Goal: Communication & Community: Answer question/provide support

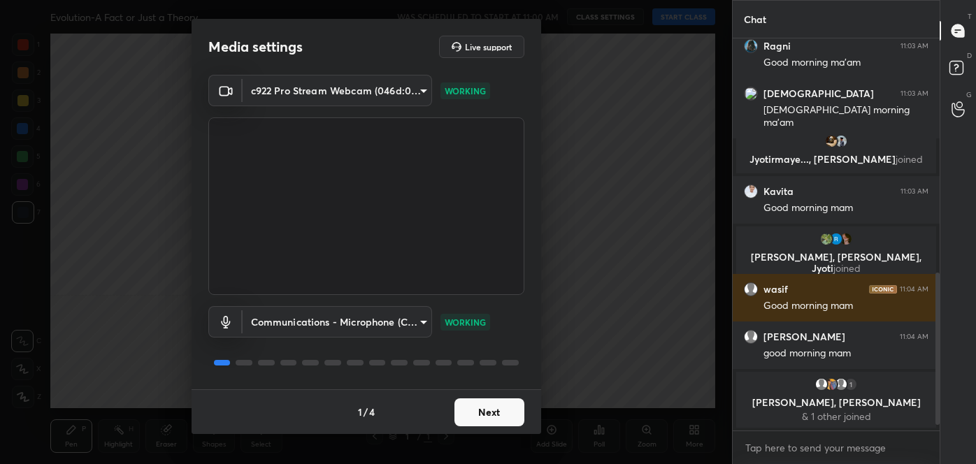
scroll to position [611, 0]
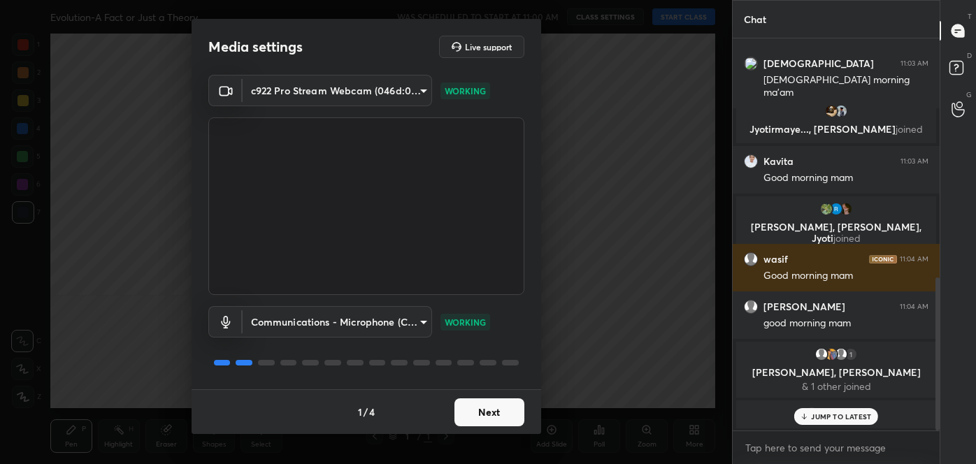
click at [502, 405] on button "Next" at bounding box center [489, 412] width 70 height 28
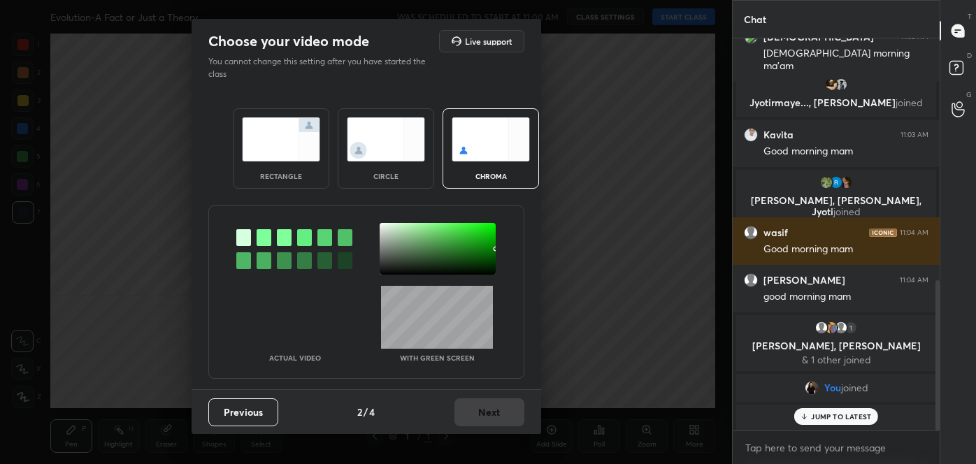
scroll to position [632, 0]
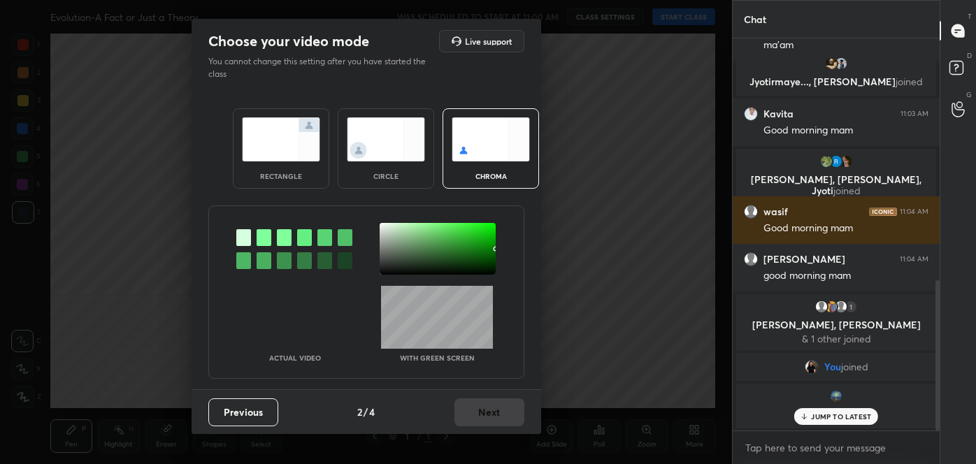
click at [245, 259] on div at bounding box center [243, 260] width 15 height 17
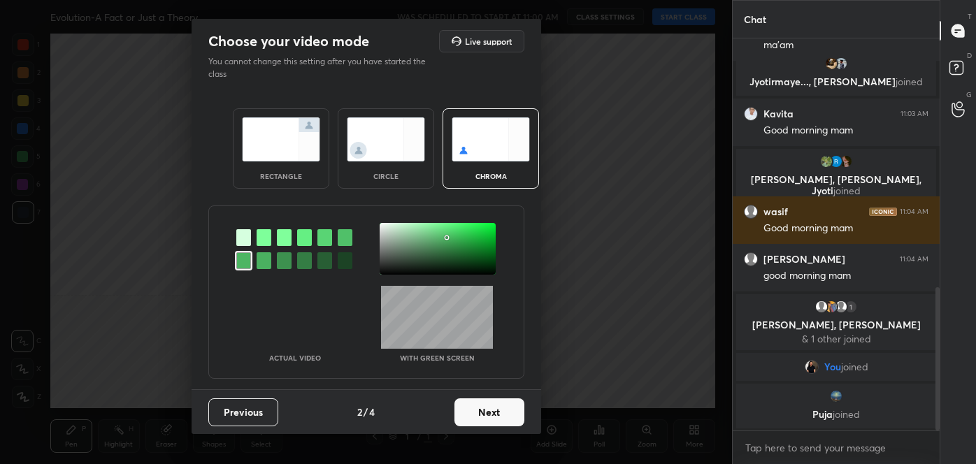
scroll to position [680, 0]
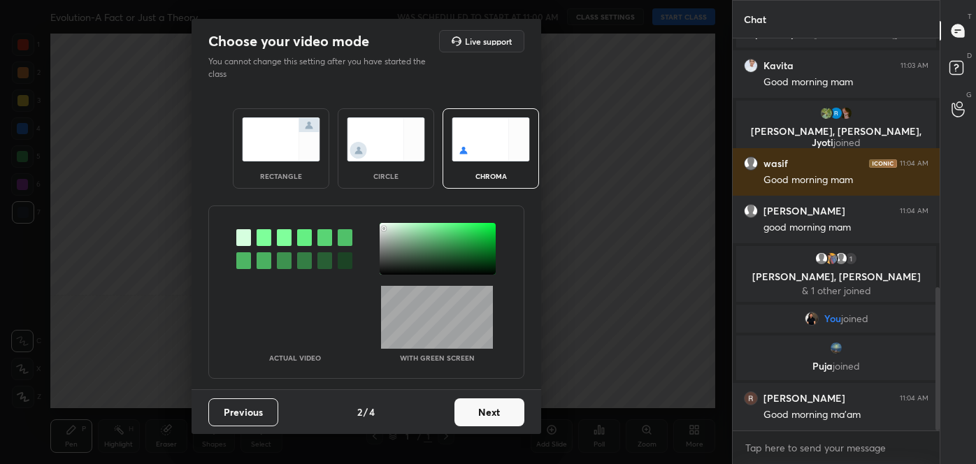
click at [384, 228] on div at bounding box center [438, 249] width 116 height 52
click at [481, 410] on button "Next" at bounding box center [489, 412] width 70 height 28
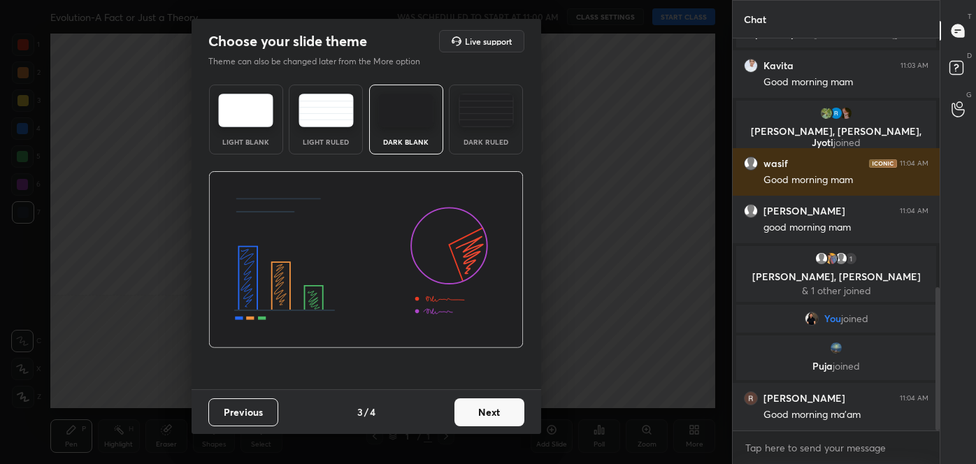
click at [496, 415] on button "Next" at bounding box center [489, 412] width 70 height 28
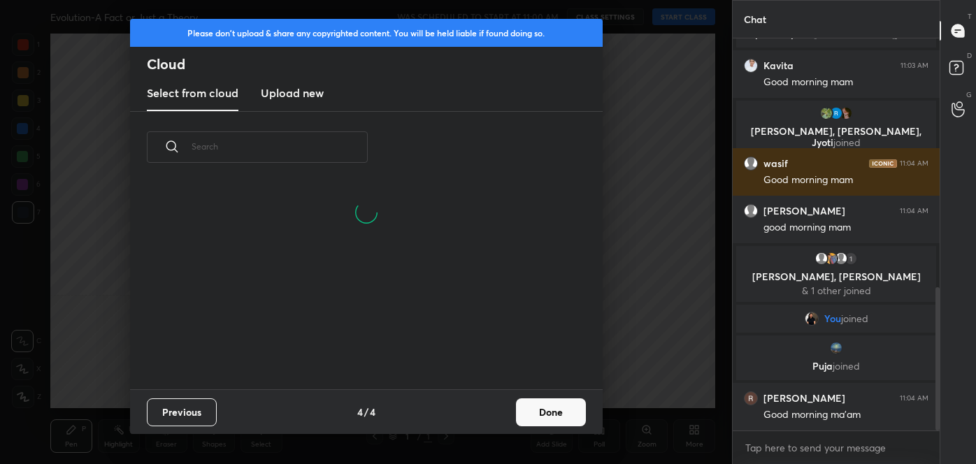
click at [549, 413] on button "Done" at bounding box center [551, 412] width 70 height 28
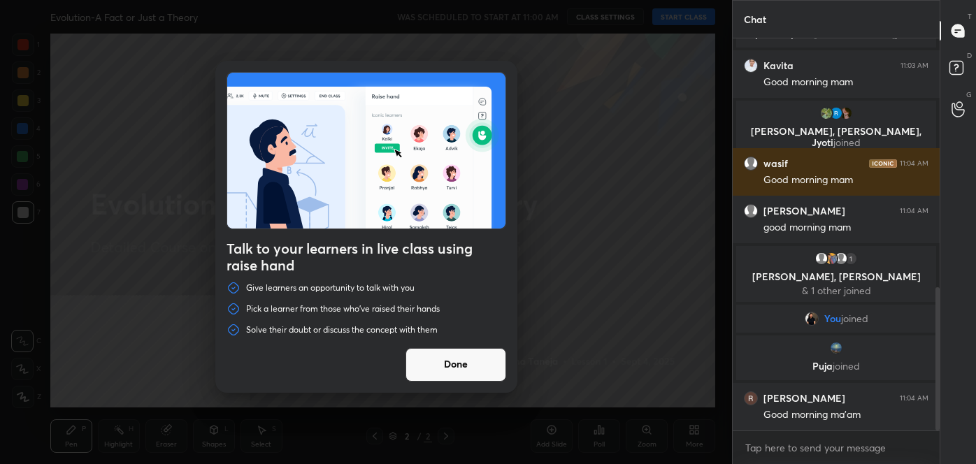
click at [464, 369] on button "Done" at bounding box center [455, 365] width 101 height 34
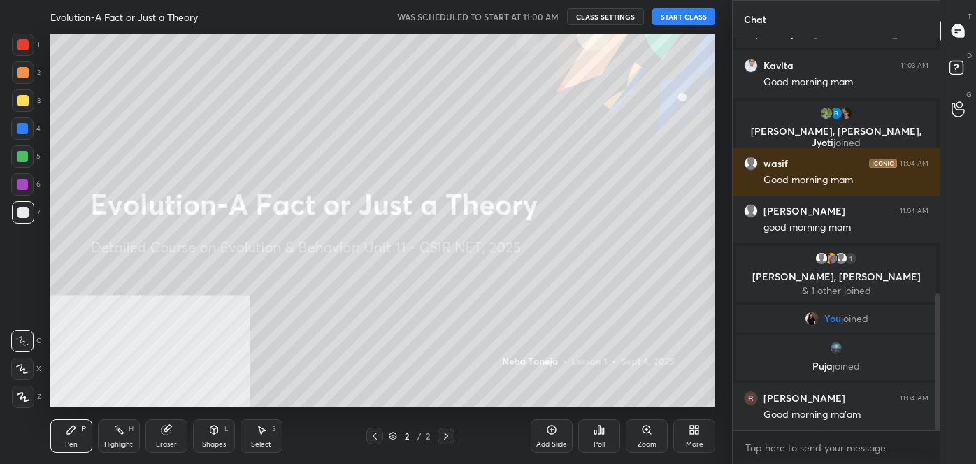
scroll to position [730, 0]
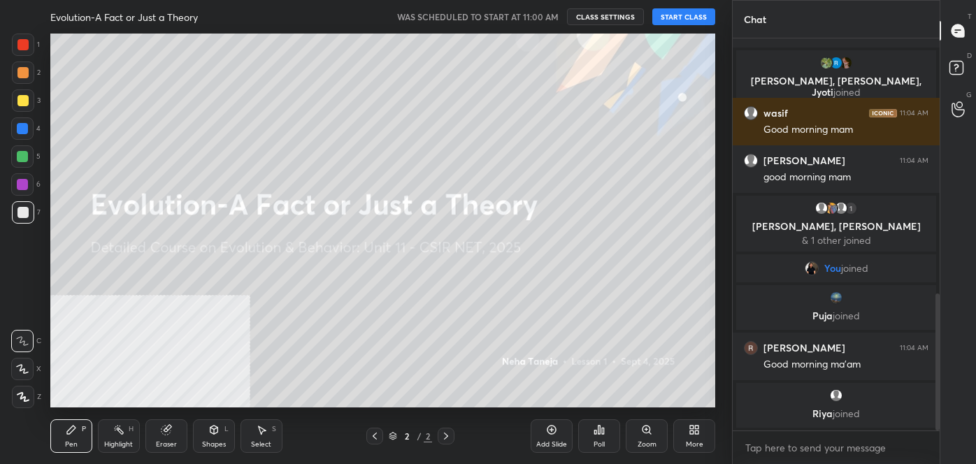
click at [674, 17] on button "START CLASS" at bounding box center [683, 16] width 63 height 17
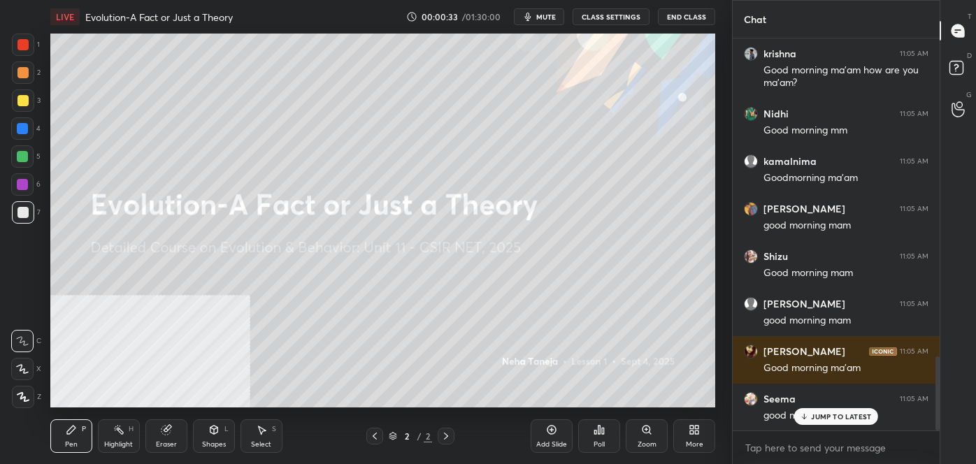
scroll to position [0, 0]
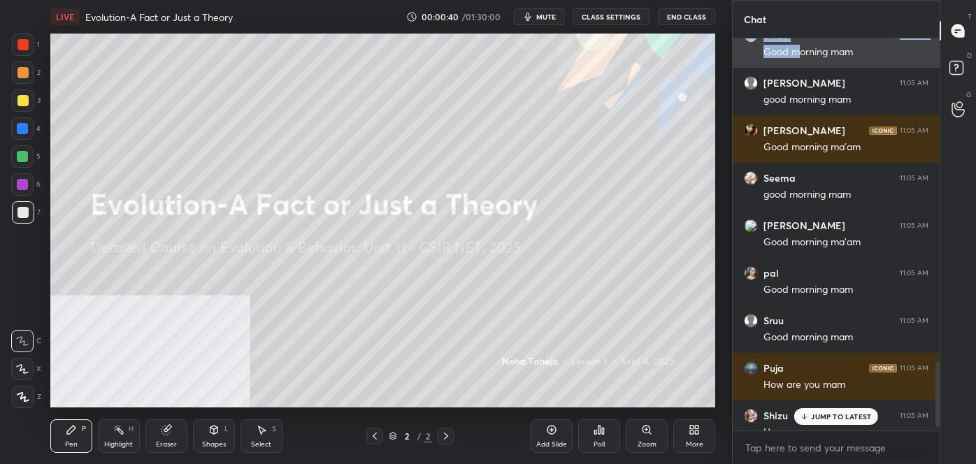
drag, startPoint x: 779, startPoint y: 52, endPoint x: 746, endPoint y: 65, distance: 34.8
click at [751, 65] on div "Puja 11:05 AM Good morning mam [PERSON_NAME] joined [PERSON_NAME] 11:05 AM Good…" at bounding box center [835, 234] width 207 height 392
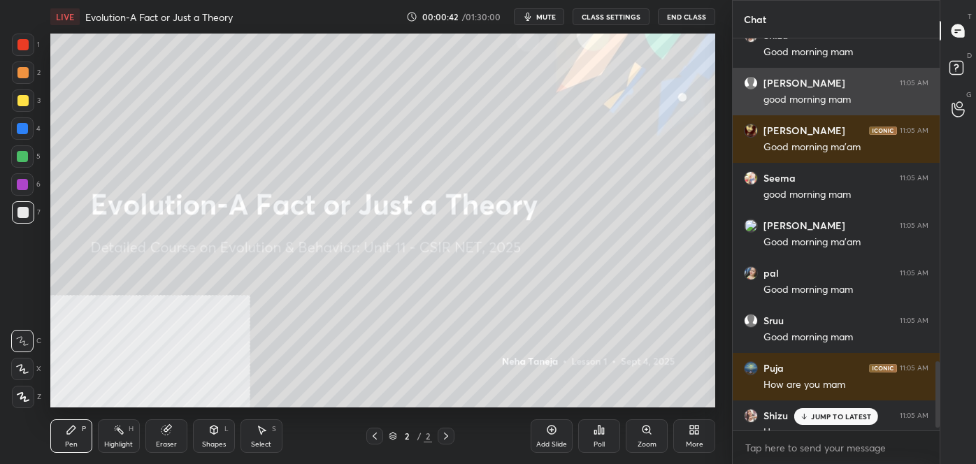
click at [765, 75] on div "[PERSON_NAME] 11:05 AM good morning mam" at bounding box center [835, 92] width 207 height 48
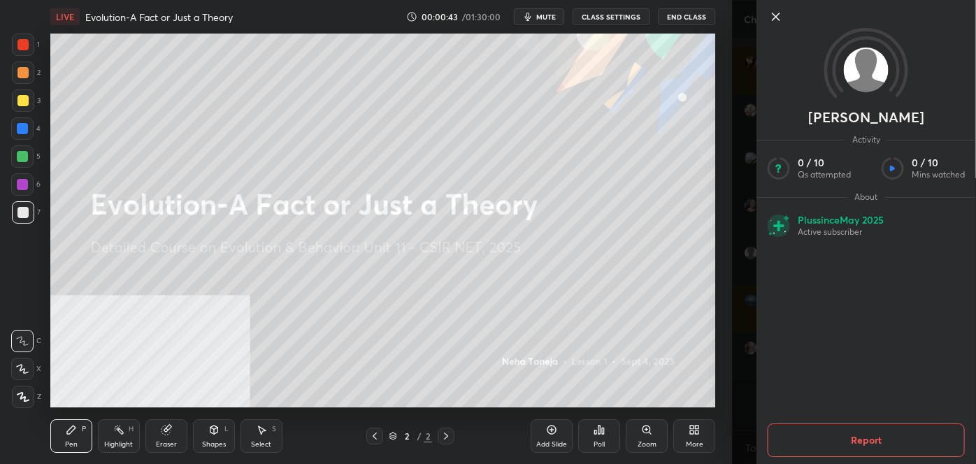
scroll to position [2028, 0]
click at [876, 0] on html "1 2 3 4 5 6 7 C X Z C X Z E E Erase all H H LIVE Evolution-A Fact or Just a The…" at bounding box center [488, 0] width 976 height 0
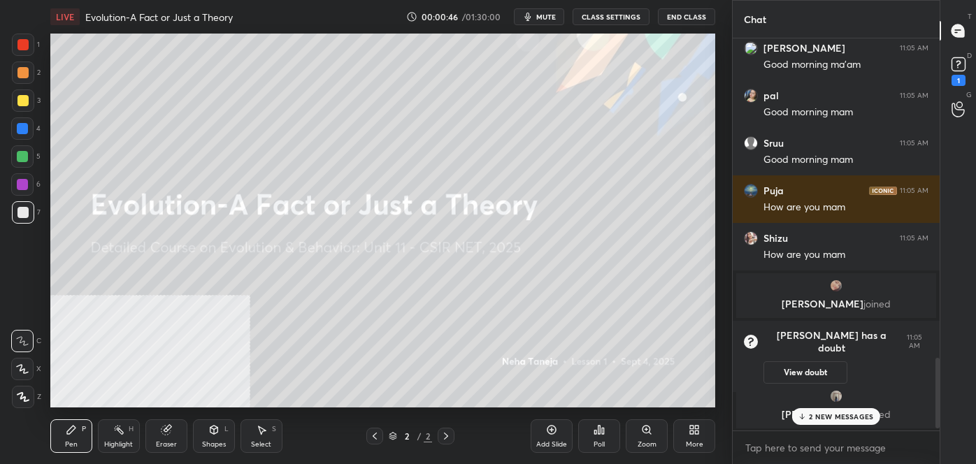
scroll to position [1821, 0]
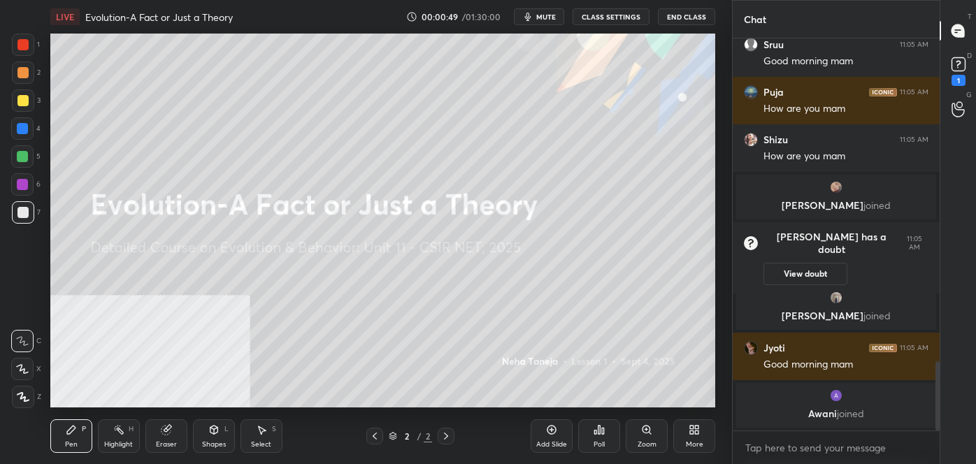
click at [693, 435] on div "More" at bounding box center [694, 436] width 42 height 34
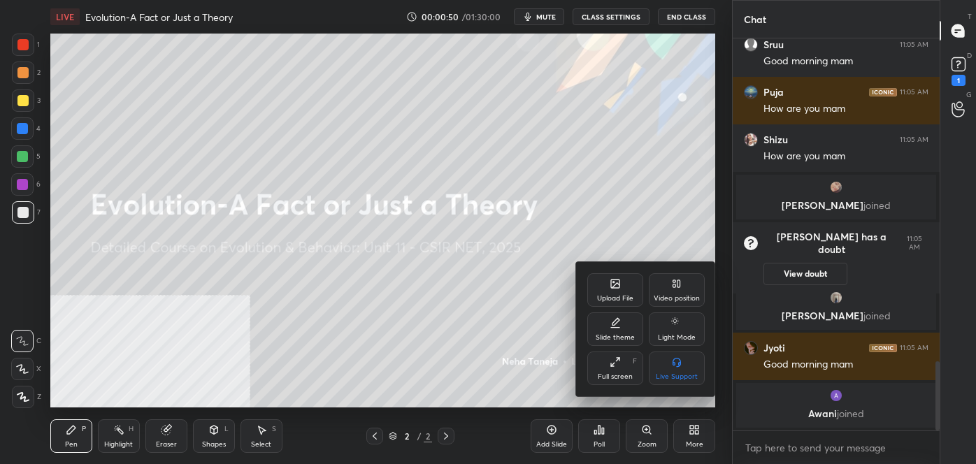
click at [694, 295] on div "Video position" at bounding box center [677, 298] width 46 height 7
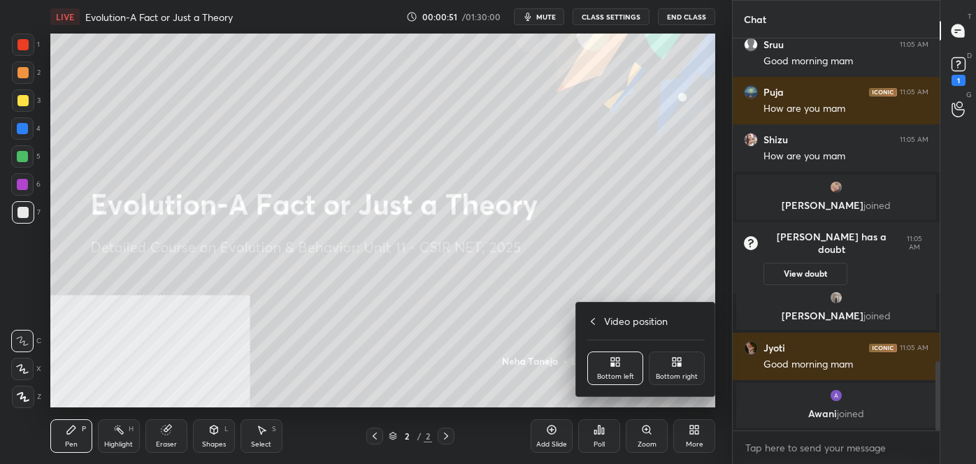
click at [682, 360] on div "Bottom right" at bounding box center [677, 369] width 56 height 34
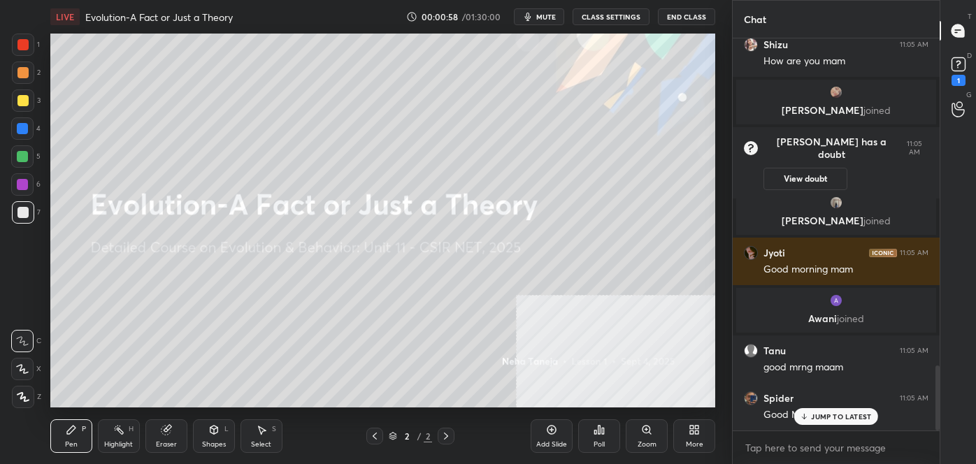
scroll to position [1963, 0]
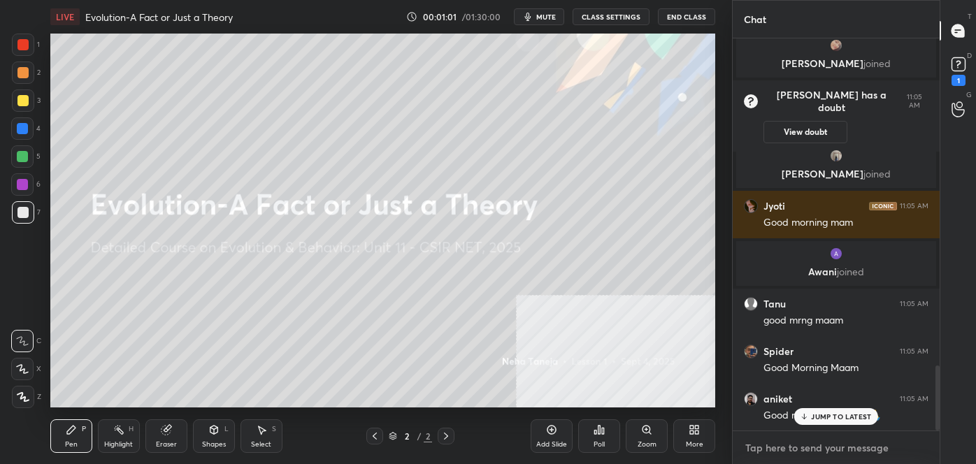
click at [779, 449] on textarea at bounding box center [836, 448] width 185 height 22
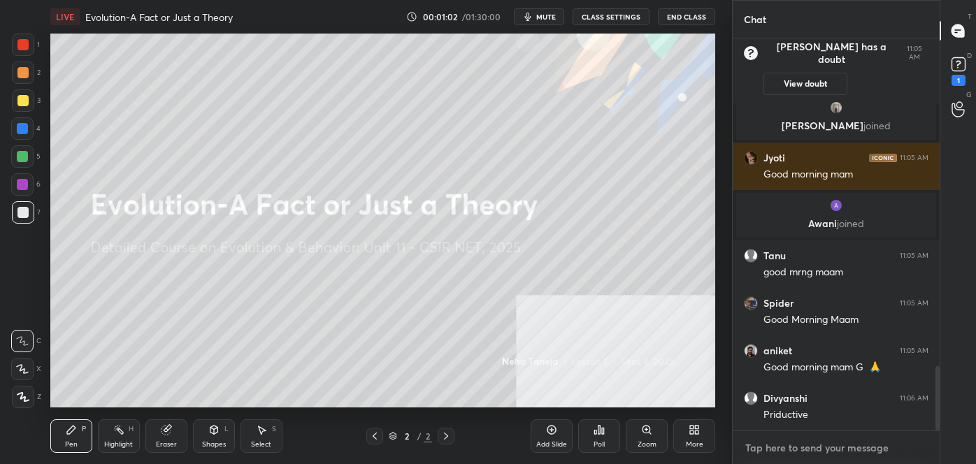
click at [779, 449] on textarea at bounding box center [836, 448] width 185 height 22
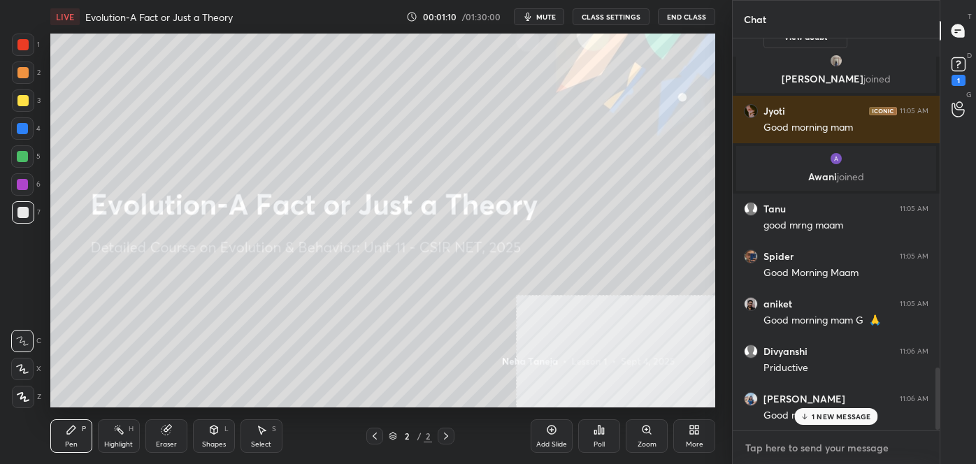
type textarea "x"
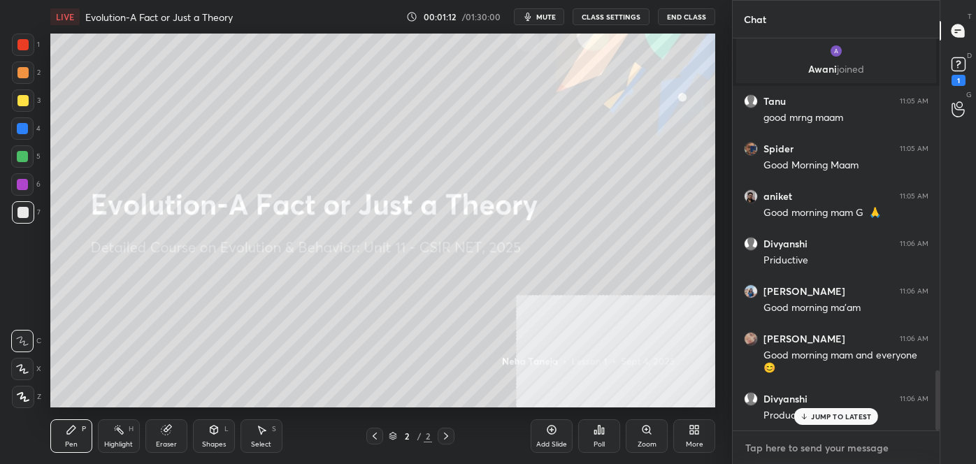
scroll to position [2309, 0]
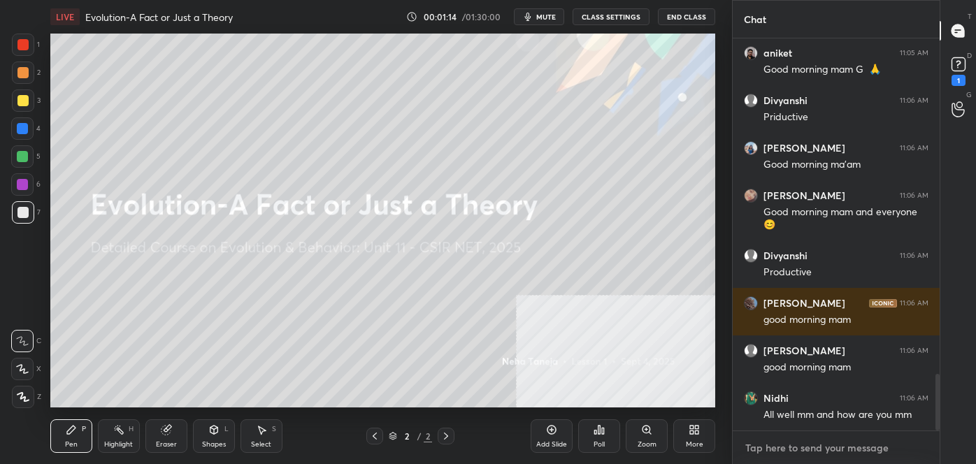
click at [784, 442] on textarea at bounding box center [836, 448] width 185 height 22
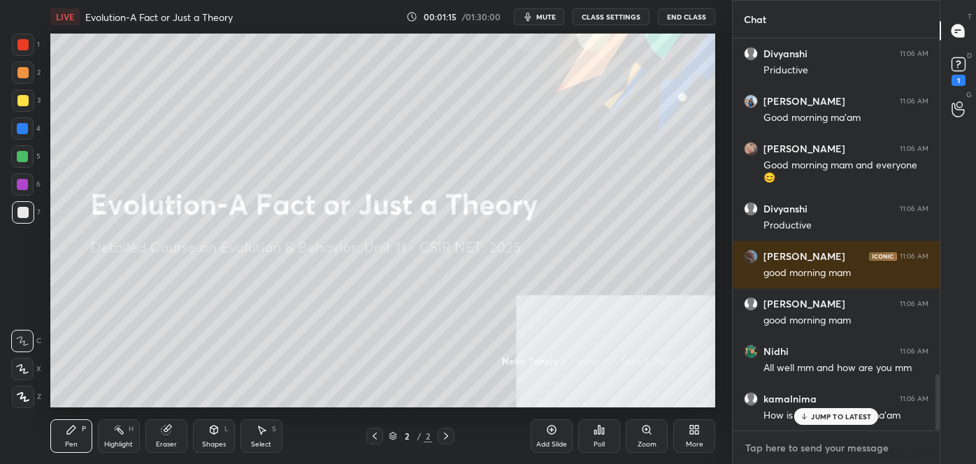
paste textarea "follow me on unacademy: [URL][DOMAIN_NAME] join me on telegram: [URL][DOMAIN_NA…"
type textarea "follow me on unacademy: [URL][DOMAIN_NAME] join me on telegram: [URL][DOMAIN_NA…"
type textarea "x"
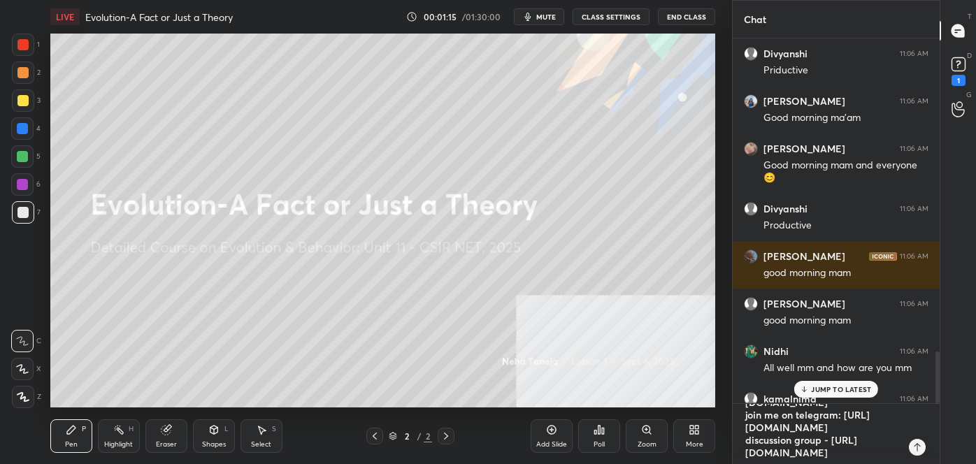
scroll to position [272, 203]
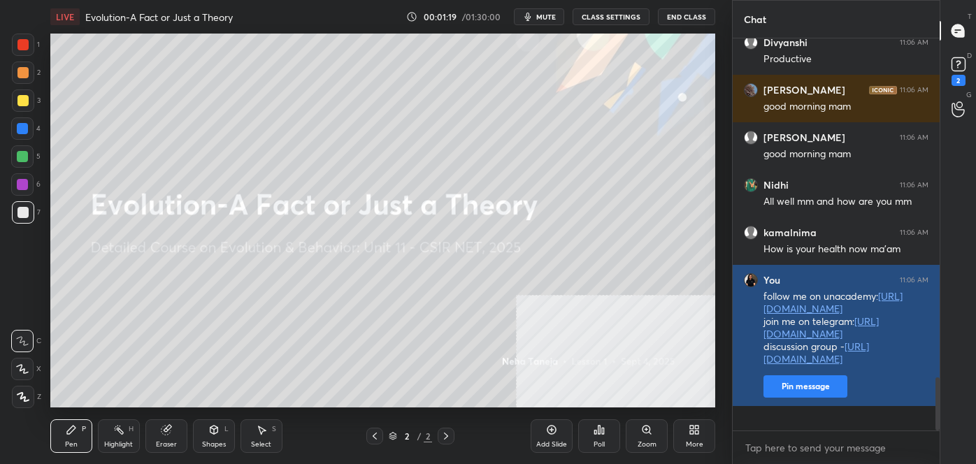
click at [798, 398] on button "Pin message" at bounding box center [805, 386] width 84 height 22
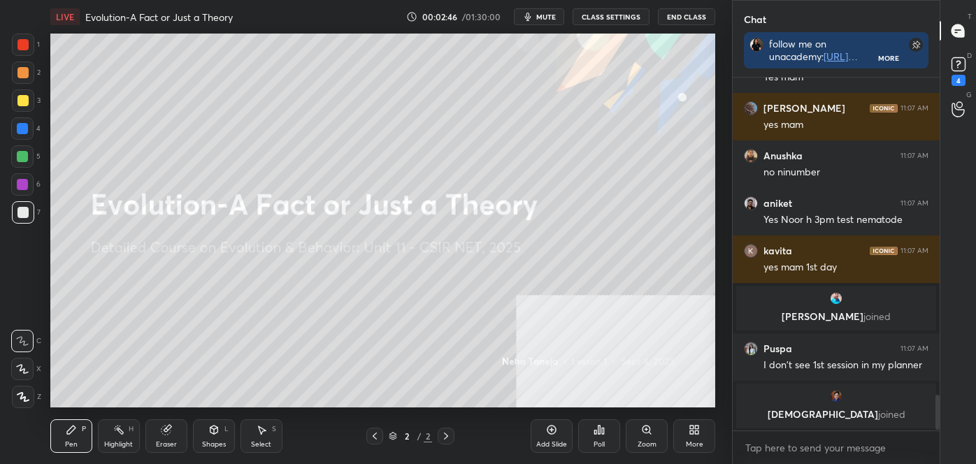
scroll to position [3220, 0]
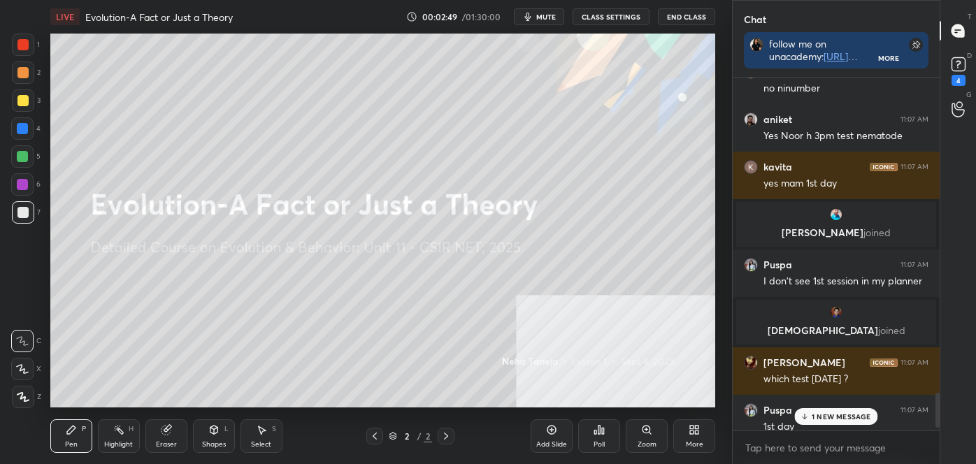
click at [937, 424] on div at bounding box center [937, 410] width 4 height 34
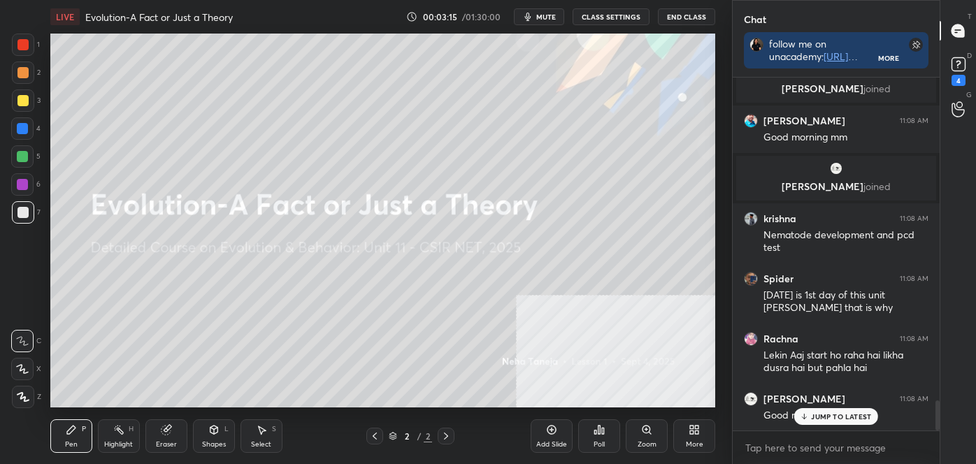
scroll to position [3853, 0]
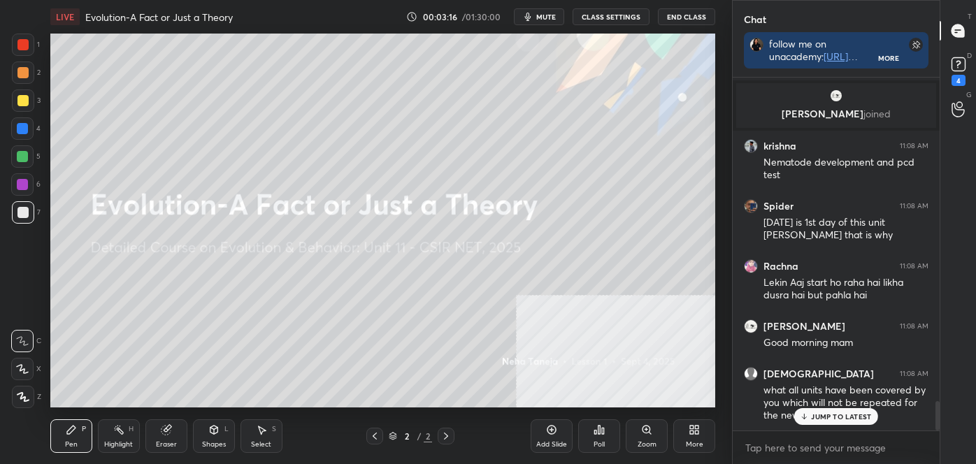
click at [856, 417] on p "JUMP TO LATEST" at bounding box center [841, 416] width 60 height 8
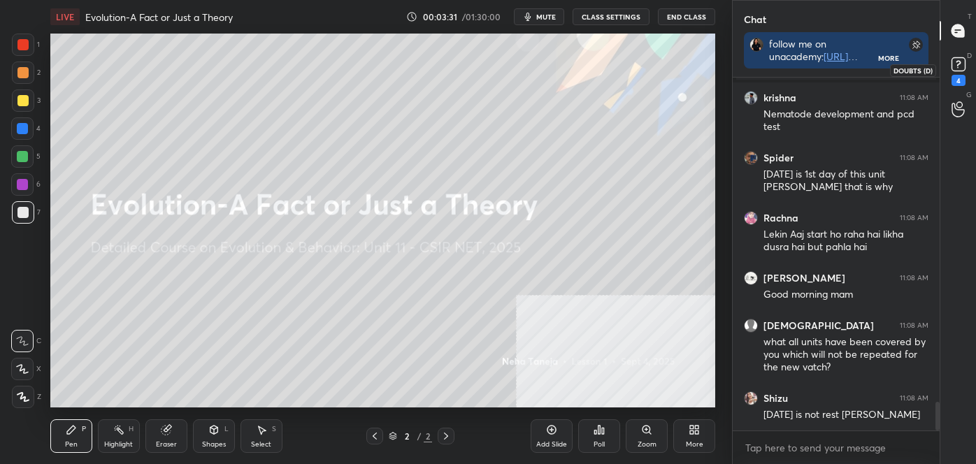
scroll to position [3951, 0]
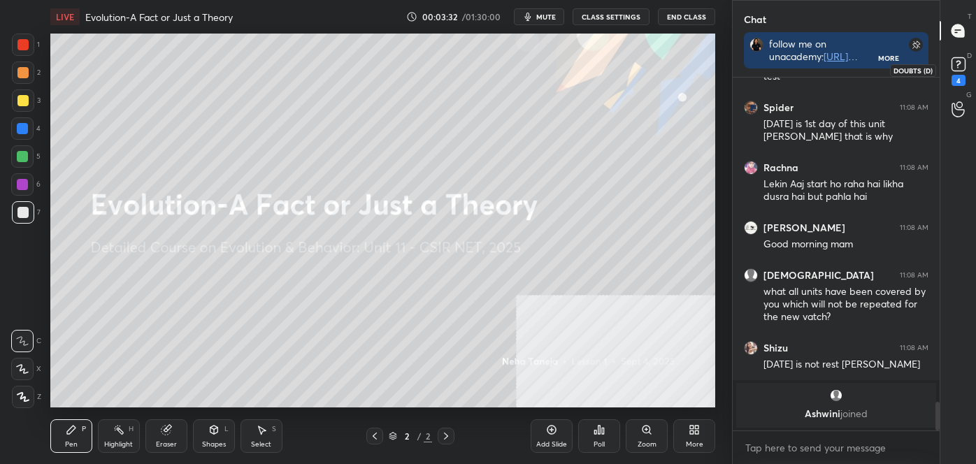
click at [962, 69] on rect at bounding box center [957, 64] width 13 height 13
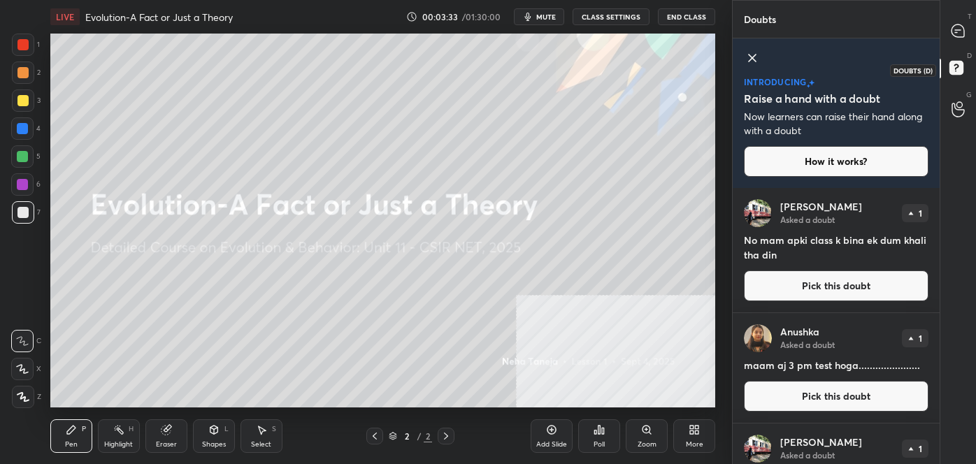
scroll to position [272, 203]
click at [960, 29] on icon at bounding box center [958, 31] width 15 height 15
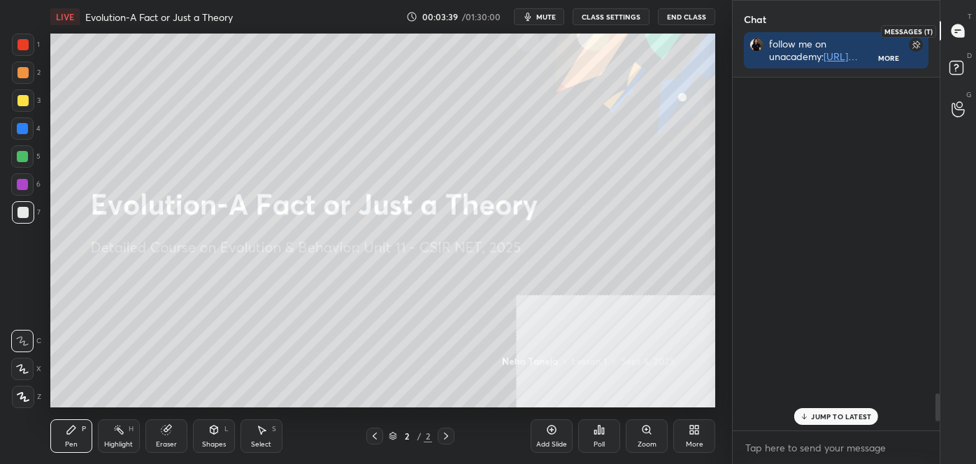
scroll to position [349, 203]
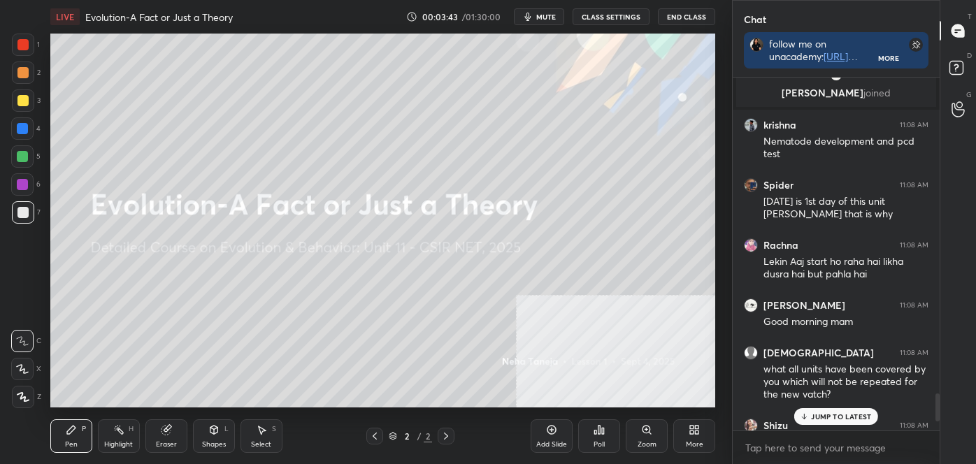
click at [816, 412] on p "JUMP TO LATEST" at bounding box center [841, 416] width 60 height 8
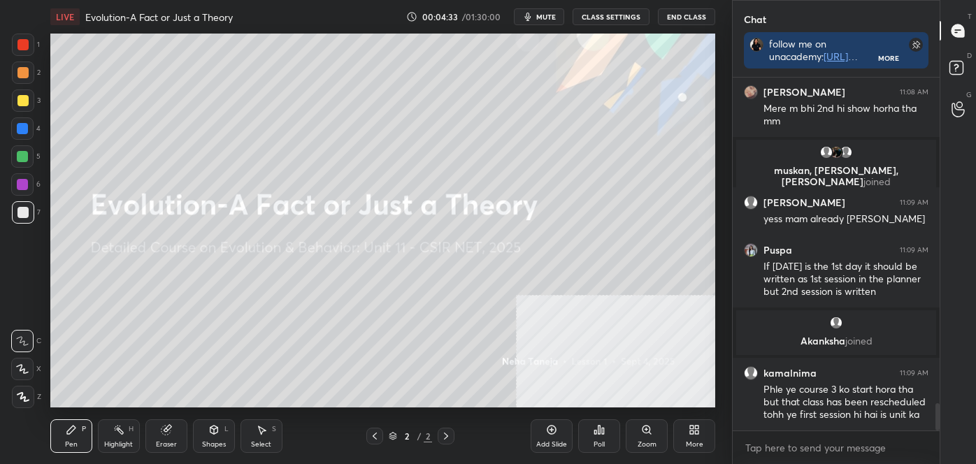
scroll to position [4231, 0]
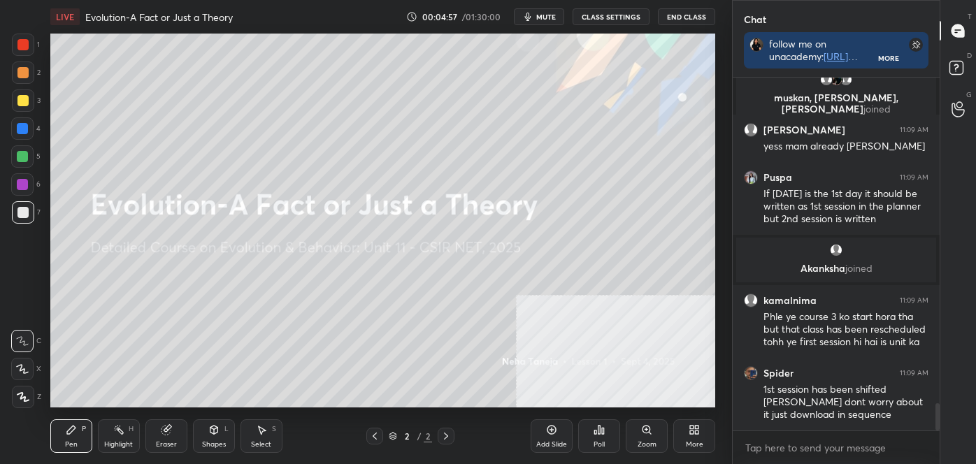
click at [696, 444] on div "More" at bounding box center [694, 444] width 17 height 7
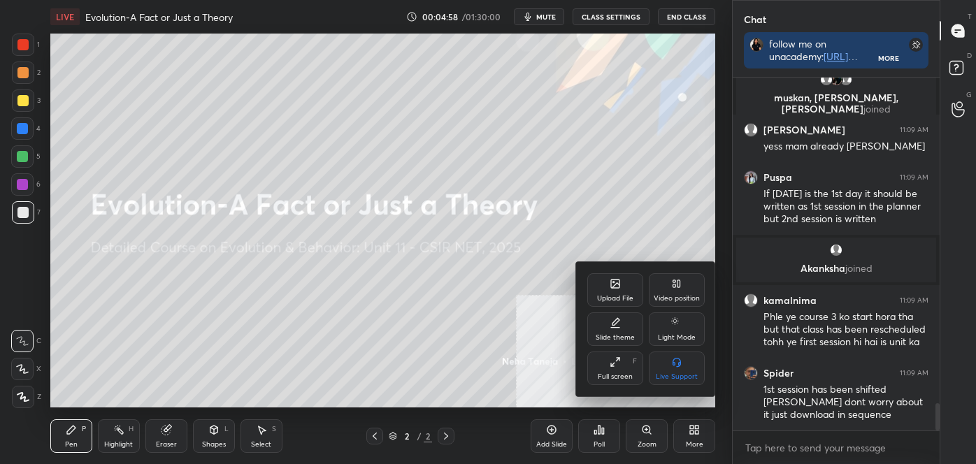
click at [672, 296] on div "Video position" at bounding box center [677, 298] width 46 height 7
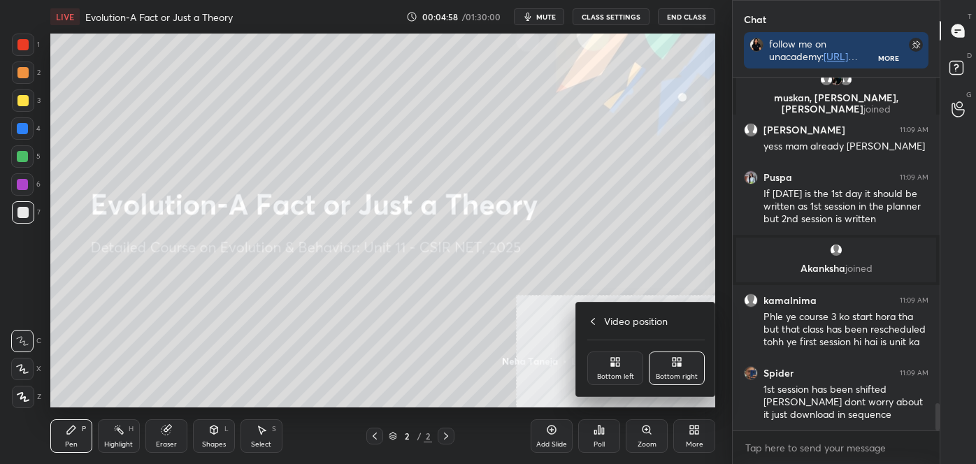
click at [615, 362] on icon at bounding box center [614, 361] width 11 height 11
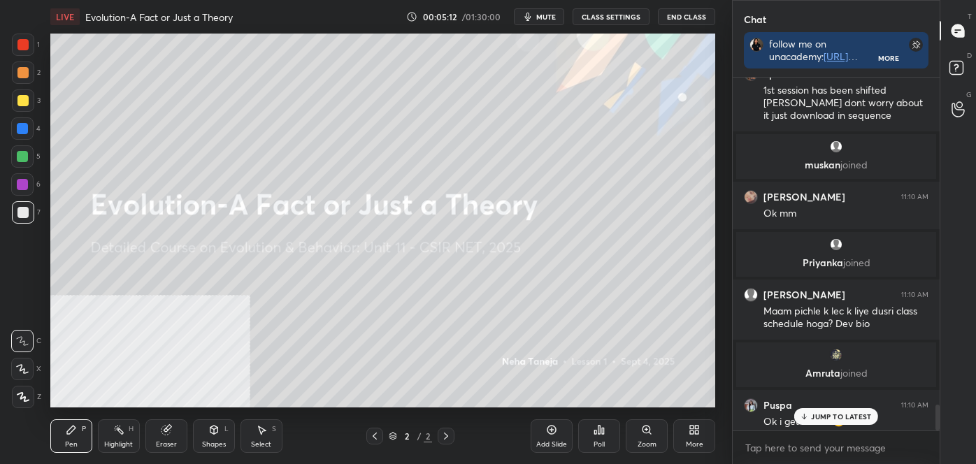
scroll to position [4440, 0]
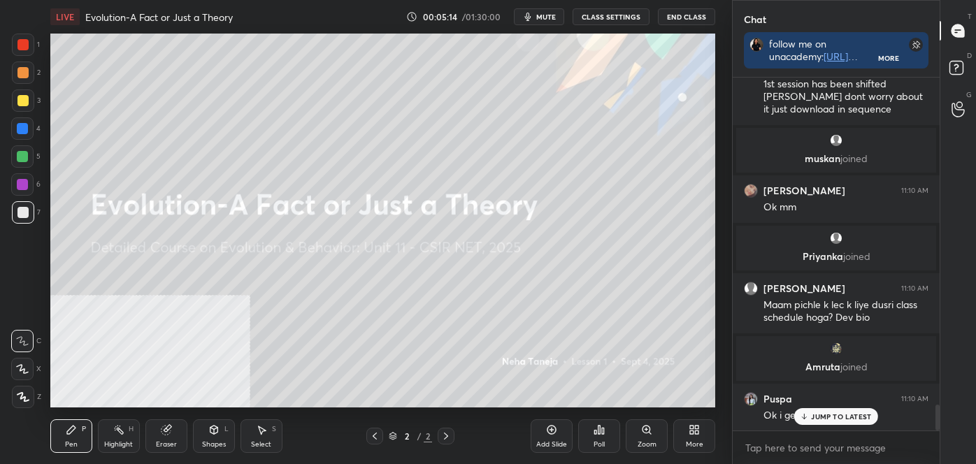
click at [686, 447] on div "More" at bounding box center [694, 444] width 17 height 7
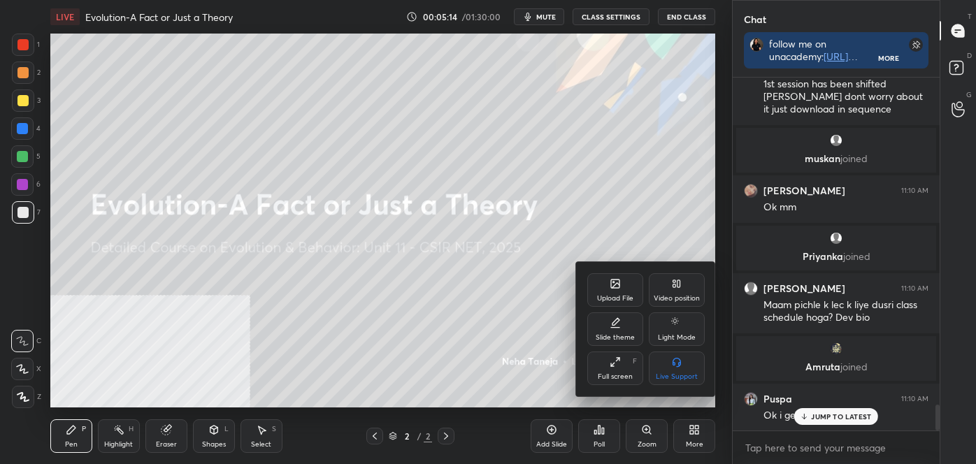
click at [684, 291] on div "Video position" at bounding box center [677, 290] width 56 height 34
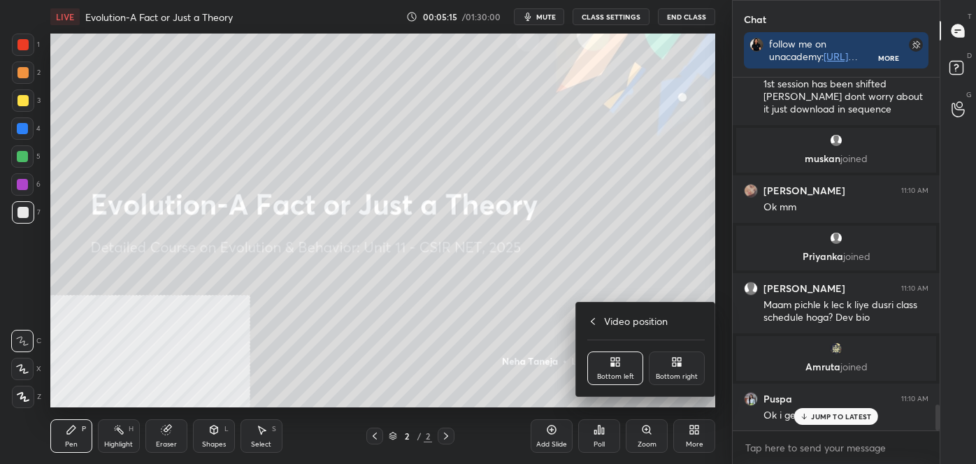
click at [667, 361] on div "Bottom right" at bounding box center [677, 369] width 56 height 34
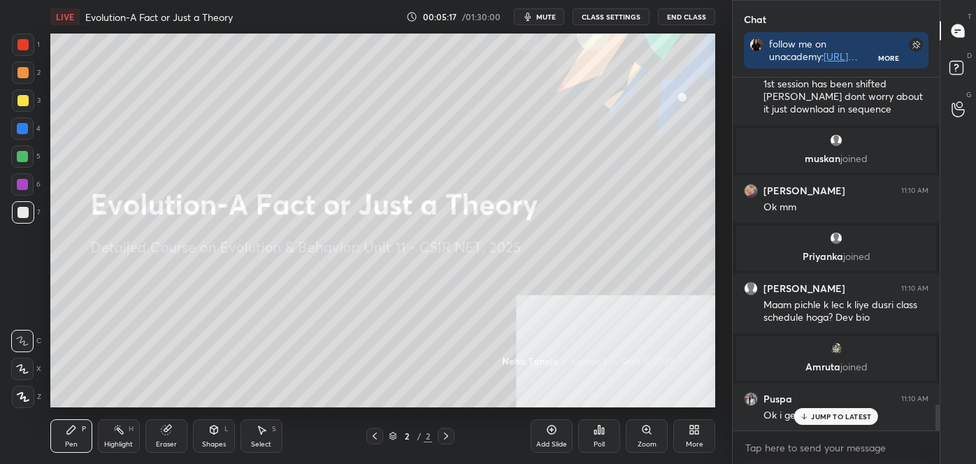
scroll to position [4488, 0]
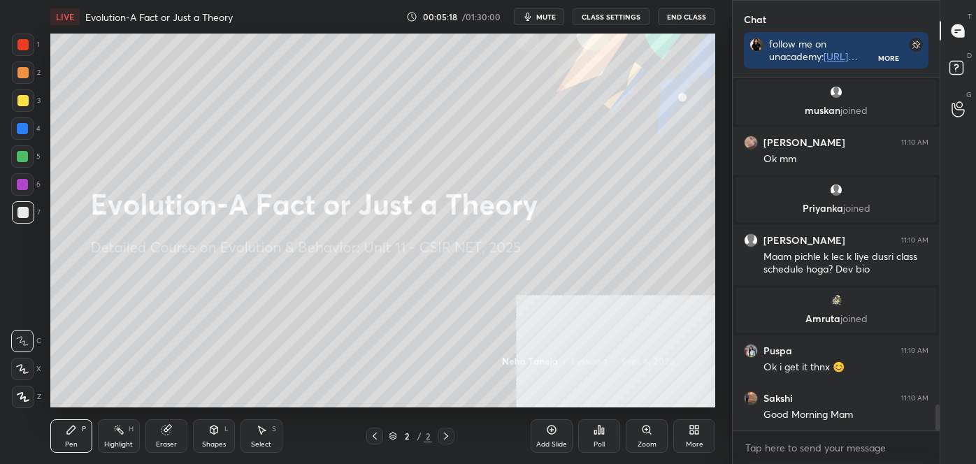
click at [25, 100] on div at bounding box center [22, 100] width 11 height 11
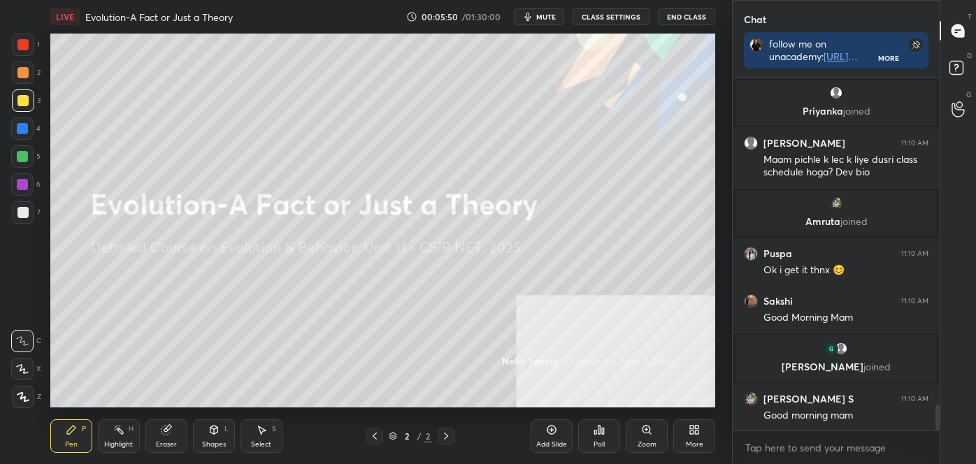
scroll to position [4568, 0]
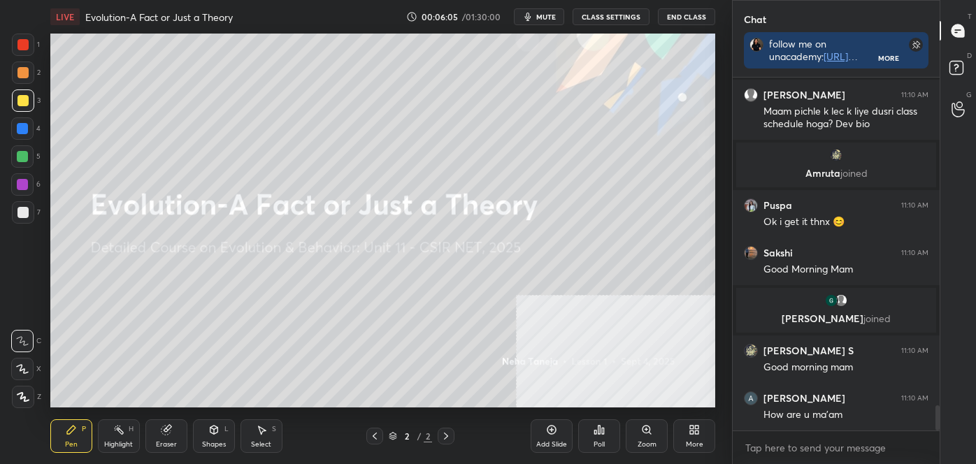
click at [133, 433] on div "Highlight H" at bounding box center [119, 436] width 42 height 34
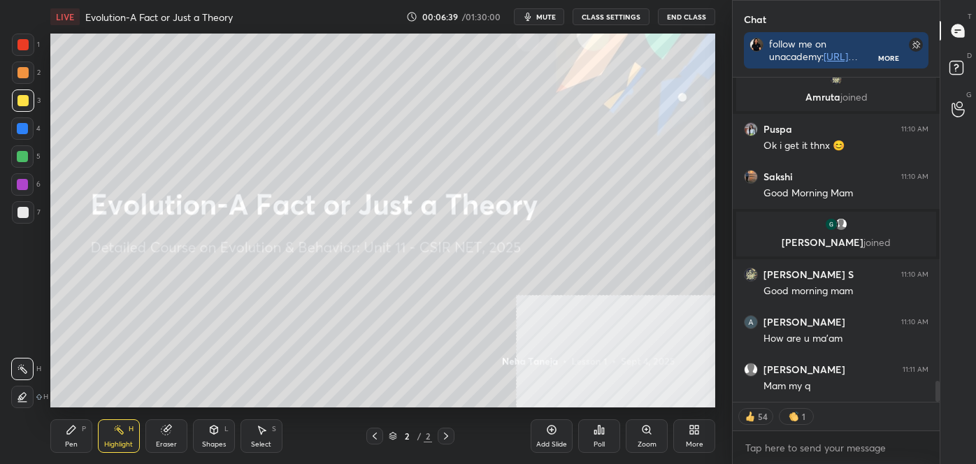
scroll to position [4694, 0]
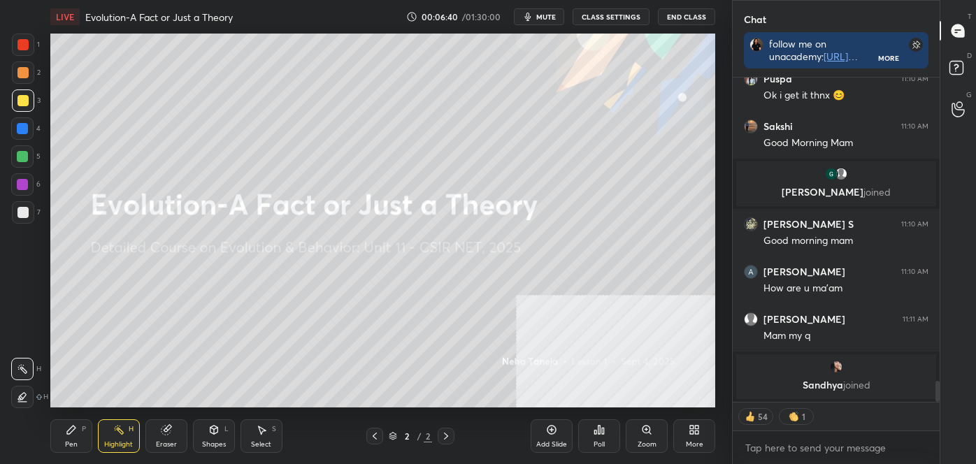
click at [611, 15] on button "CLASS SETTINGS" at bounding box center [610, 16] width 77 height 17
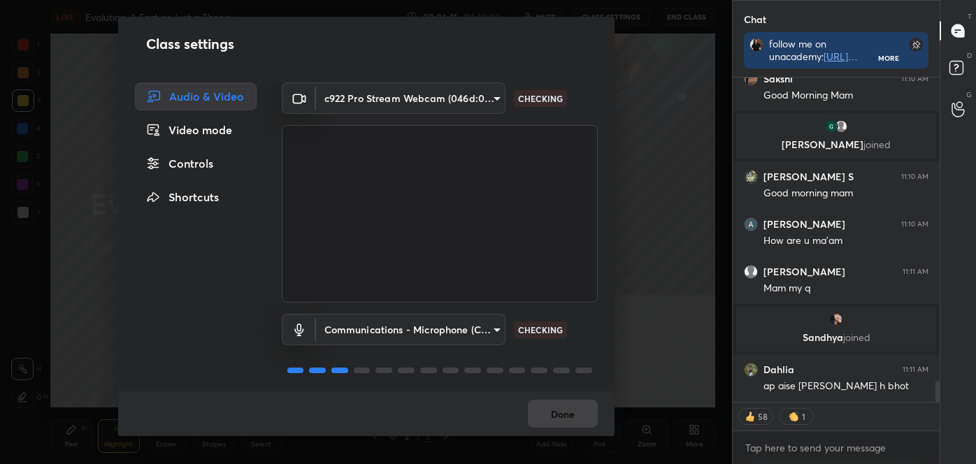
scroll to position [4654, 0]
click at [208, 131] on div "Video mode" at bounding box center [196, 130] width 122 height 28
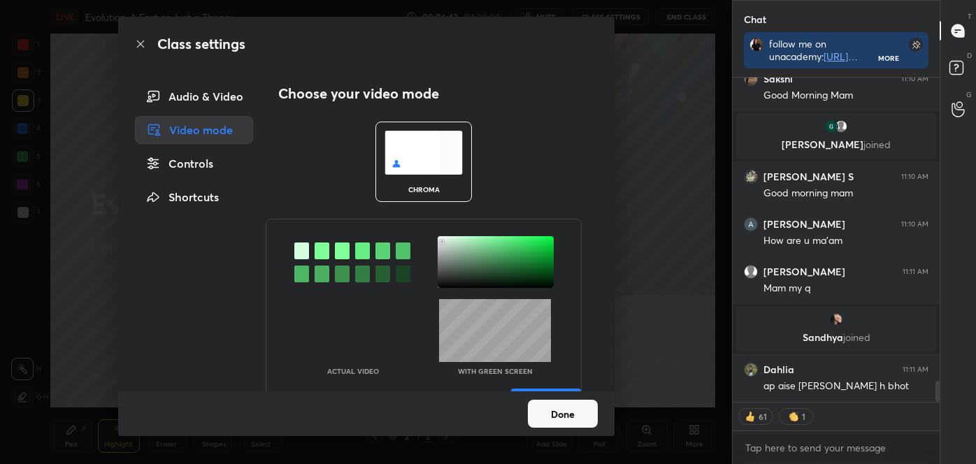
click at [299, 274] on div at bounding box center [301, 274] width 15 height 17
click at [440, 242] on div at bounding box center [496, 262] width 116 height 52
click at [440, 242] on div at bounding box center [441, 242] width 3 height 3
click at [440, 241] on div at bounding box center [441, 242] width 3 height 3
click at [439, 240] on div at bounding box center [440, 241] width 3 height 3
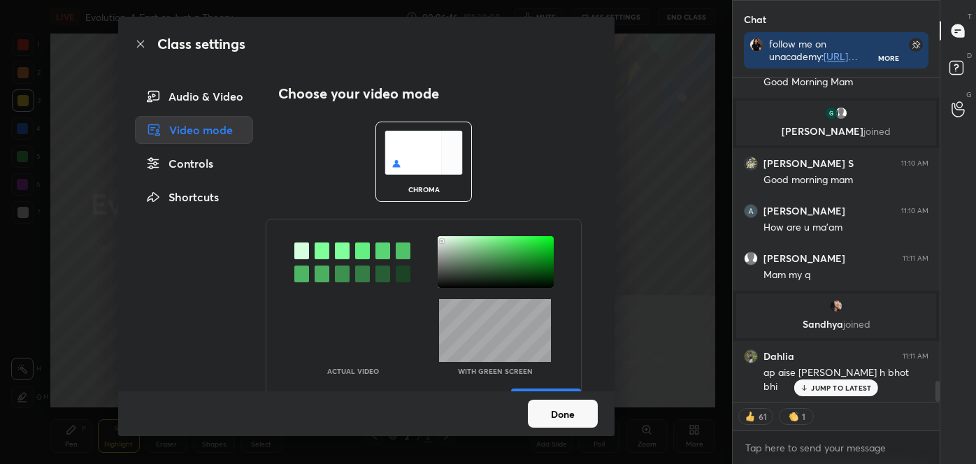
click at [561, 407] on button "Done" at bounding box center [563, 414] width 70 height 28
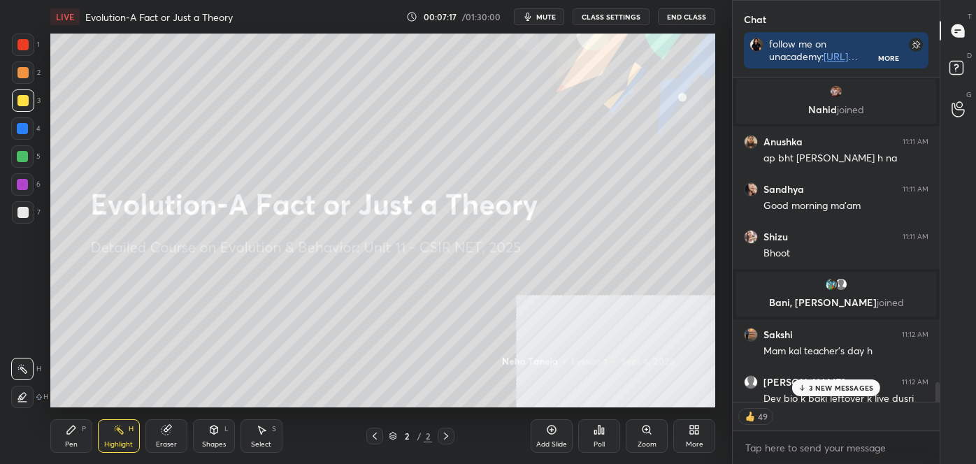
scroll to position [5081, 0]
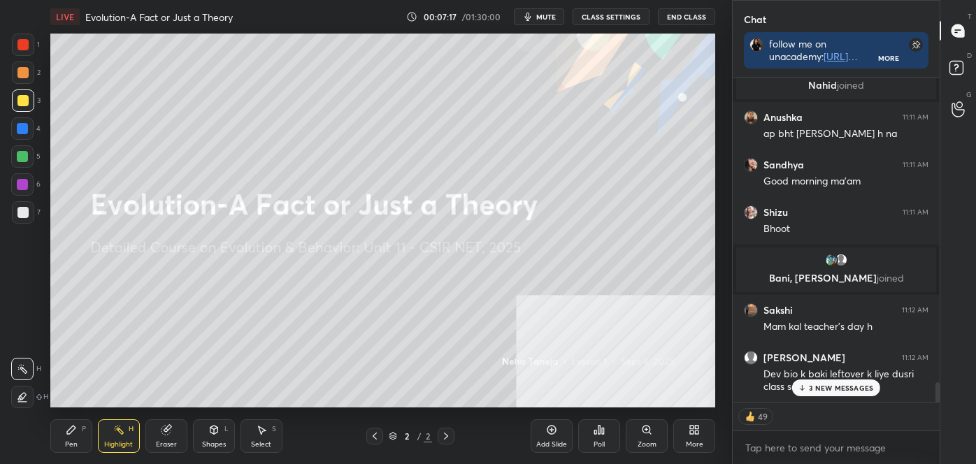
drag, startPoint x: 939, startPoint y: 419, endPoint x: 943, endPoint y: 438, distance: 19.2
click at [943, 446] on div "Chat follow me on unacademy: [URL][DOMAIN_NAME] join me on telegram: [URL][DOMA…" at bounding box center [854, 232] width 244 height 464
drag, startPoint x: 937, startPoint y: 392, endPoint x: 936, endPoint y: 423, distance: 30.8
click at [936, 419] on div "Dahlia 11:11 AM ap aise [PERSON_NAME] h bhot bhi [PERSON_NAME] joined [PERSON_N…" at bounding box center [835, 271] width 207 height 387
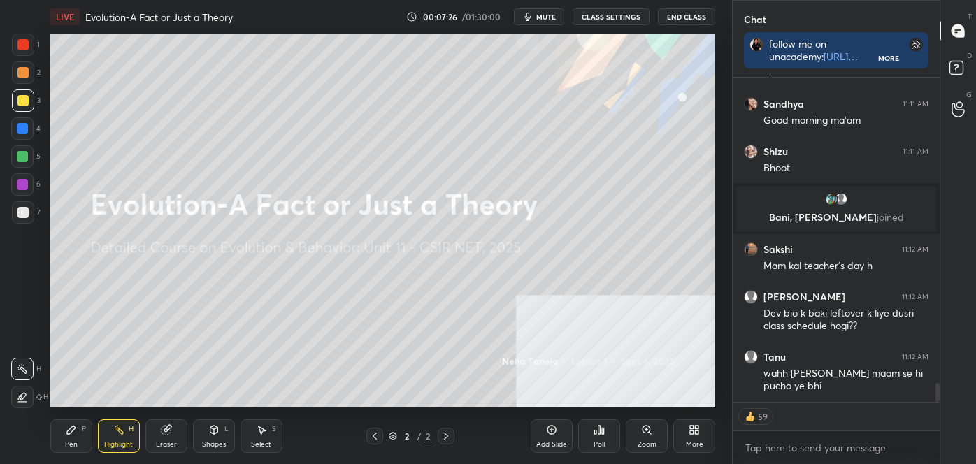
scroll to position [5189, 0]
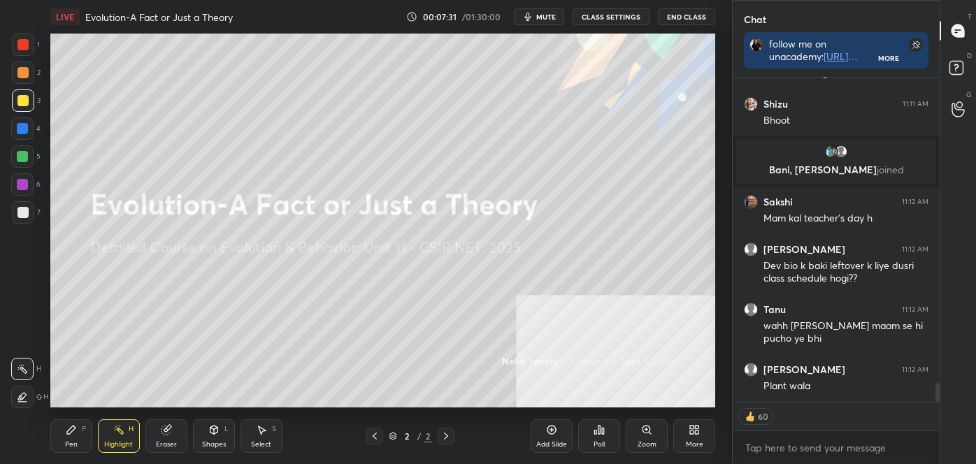
click at [63, 433] on div "Pen P" at bounding box center [71, 436] width 42 height 34
click at [22, 340] on icon at bounding box center [22, 341] width 13 height 10
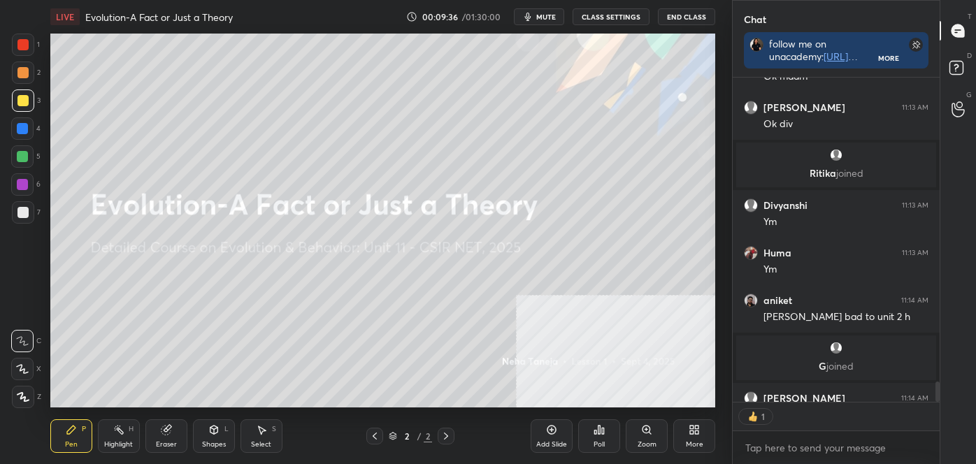
scroll to position [4, 3]
click at [22, 47] on div at bounding box center [22, 44] width 11 height 11
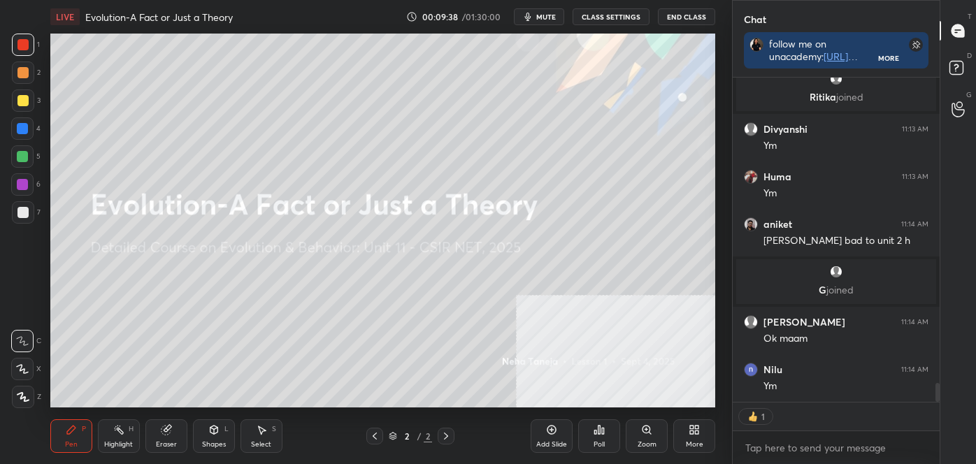
click at [17, 213] on div at bounding box center [22, 212] width 11 height 11
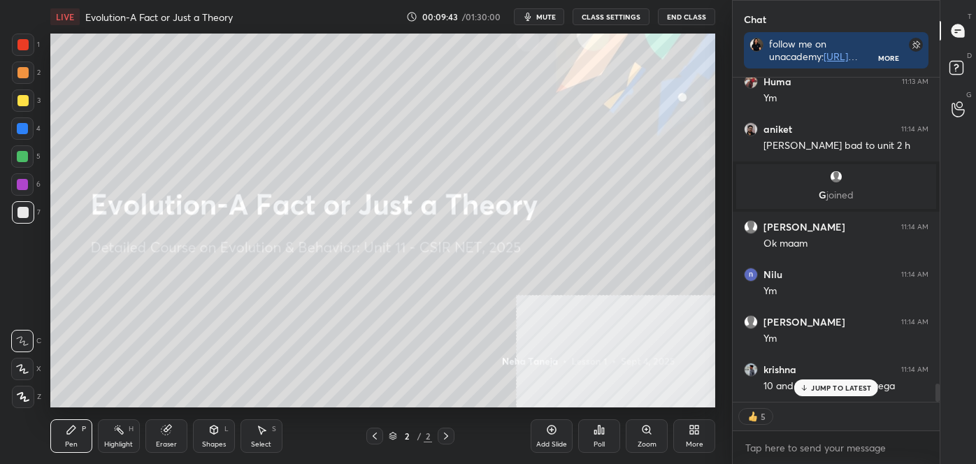
scroll to position [5455, 0]
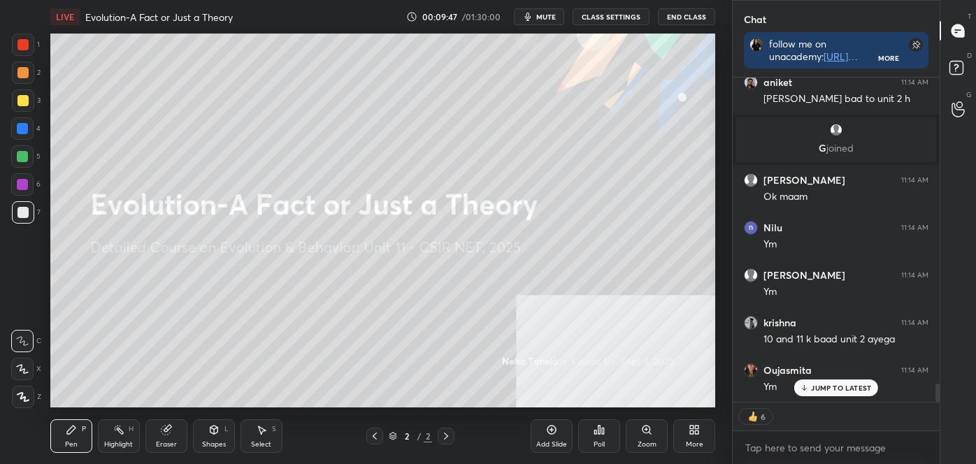
click at [699, 438] on div "More" at bounding box center [694, 436] width 42 height 34
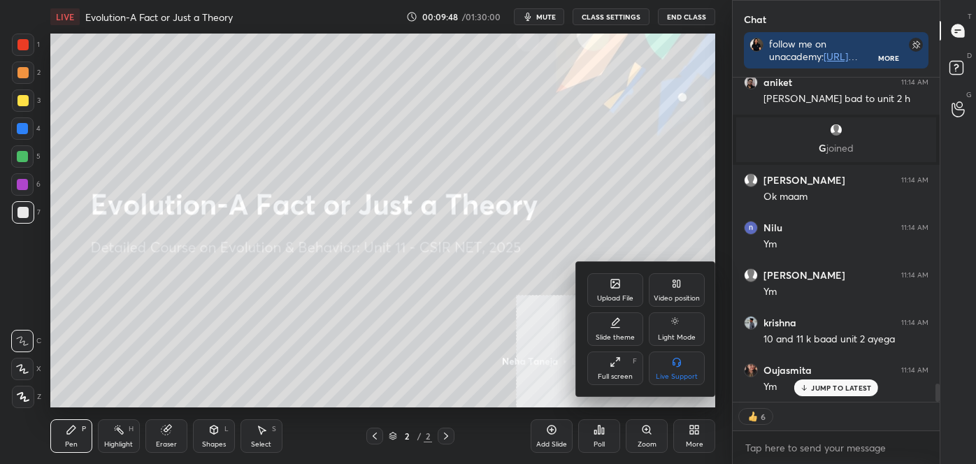
click at [619, 291] on div "Upload File" at bounding box center [615, 290] width 56 height 34
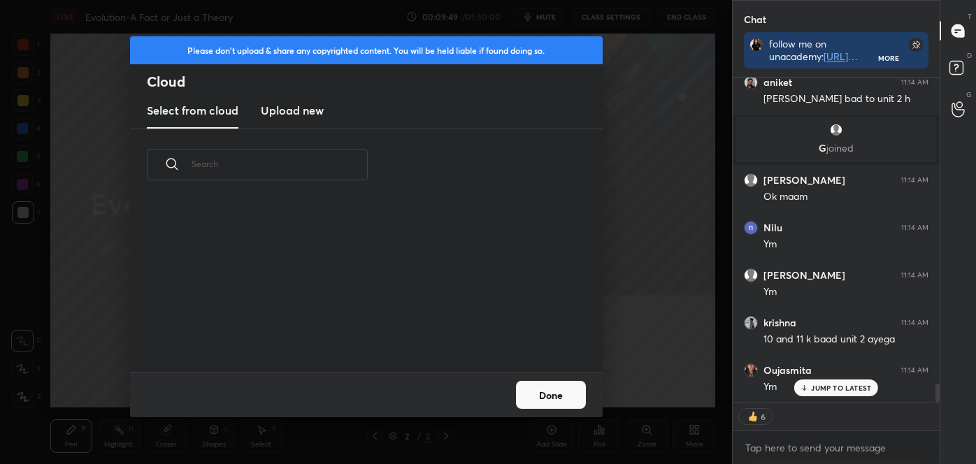
scroll to position [173, 449]
click at [272, 102] on h3 "Upload new" at bounding box center [292, 110] width 63 height 17
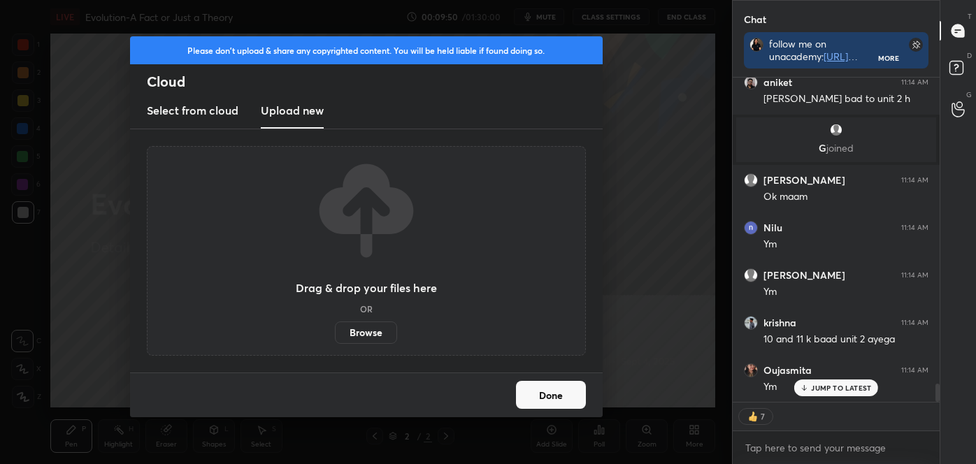
click at [357, 335] on label "Browse" at bounding box center [366, 333] width 62 height 22
click at [335, 335] on input "Browse" at bounding box center [335, 333] width 0 height 22
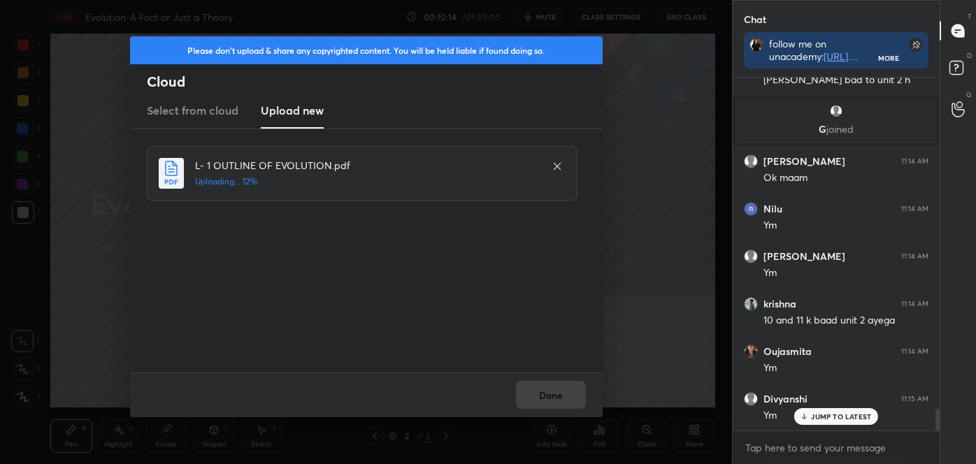
scroll to position [5522, 0]
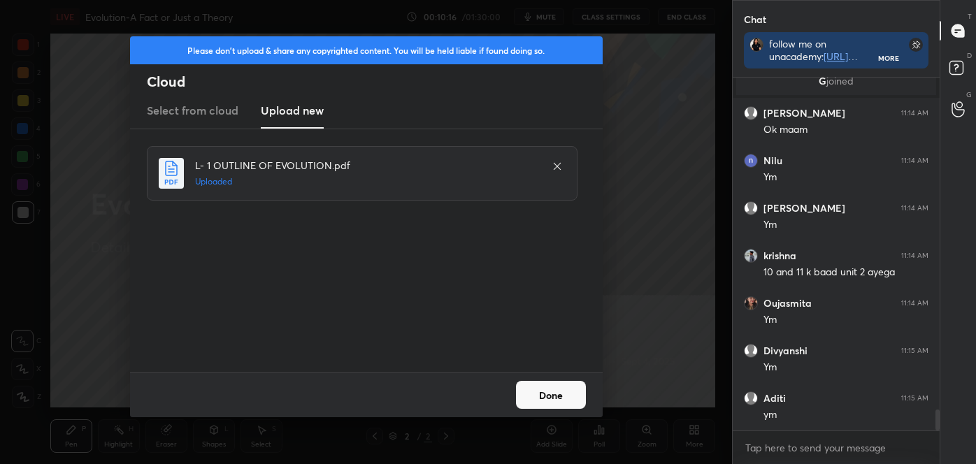
click at [563, 389] on button "Done" at bounding box center [551, 395] width 70 height 28
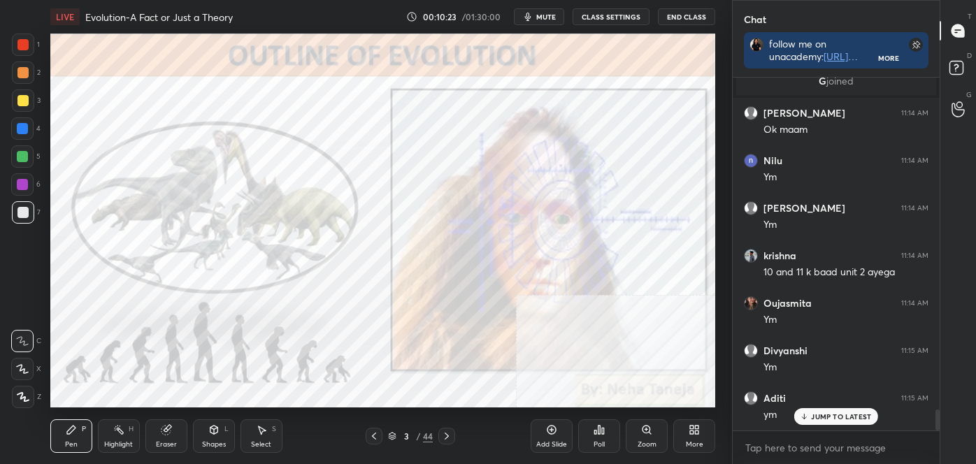
scroll to position [5569, 0]
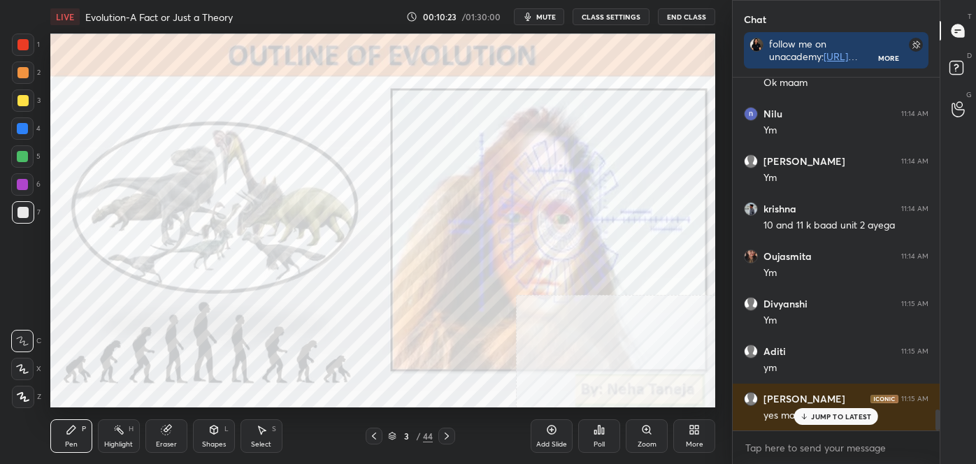
click at [377, 439] on icon at bounding box center [373, 436] width 11 height 11
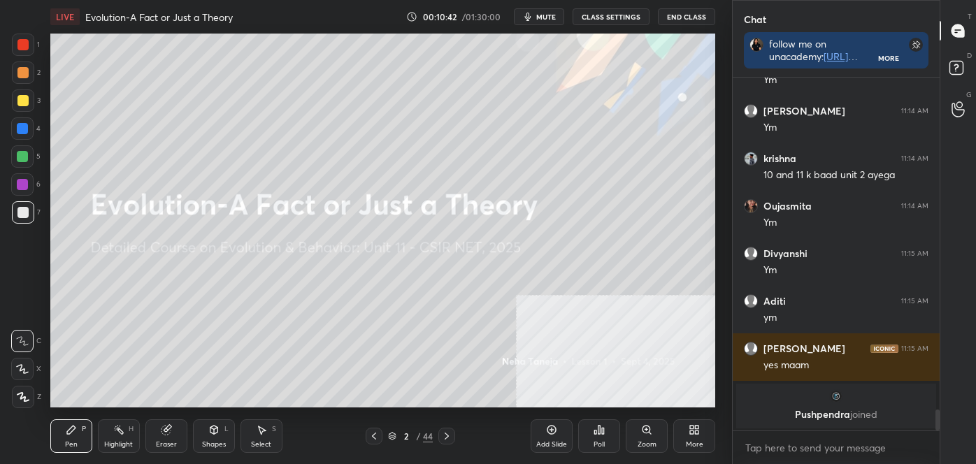
scroll to position [5668, 0]
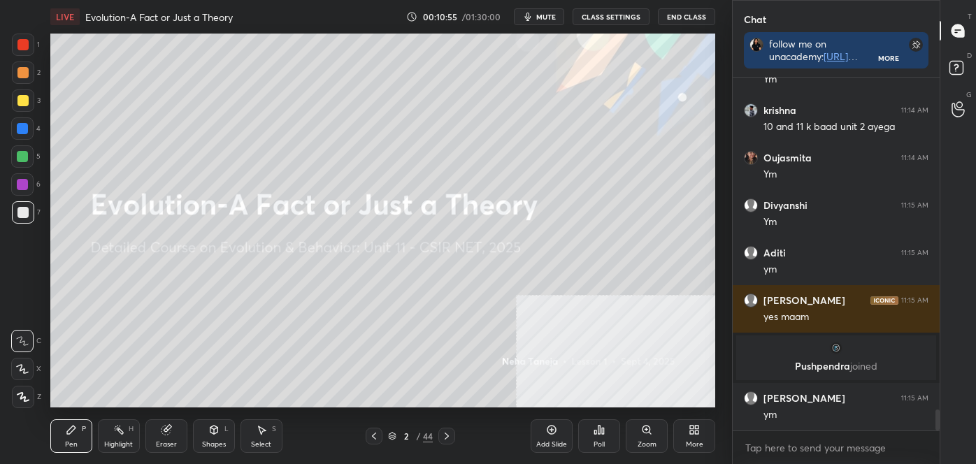
click at [445, 438] on icon at bounding box center [446, 436] width 11 height 11
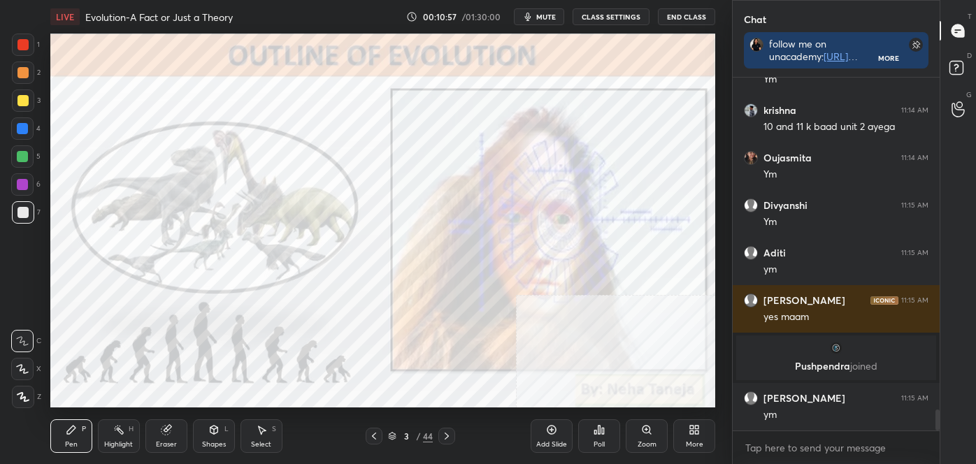
scroll to position [5715, 0]
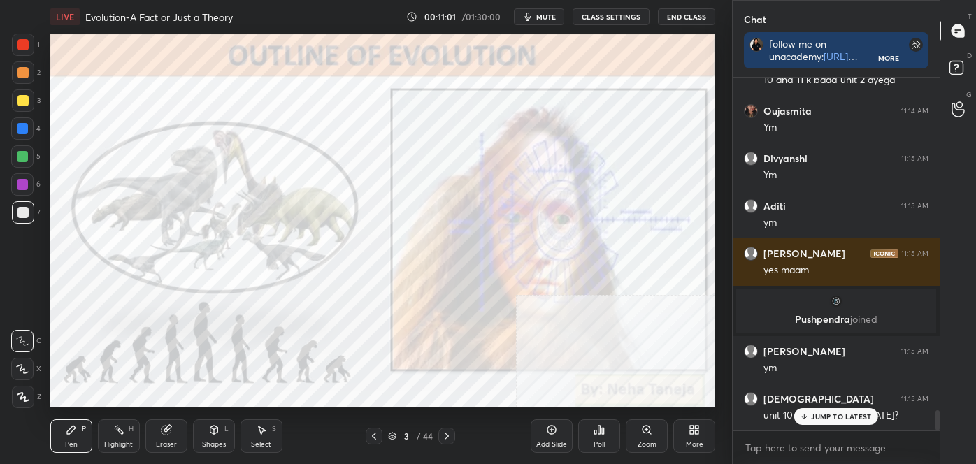
click at [126, 438] on div "Highlight H" at bounding box center [119, 436] width 42 height 34
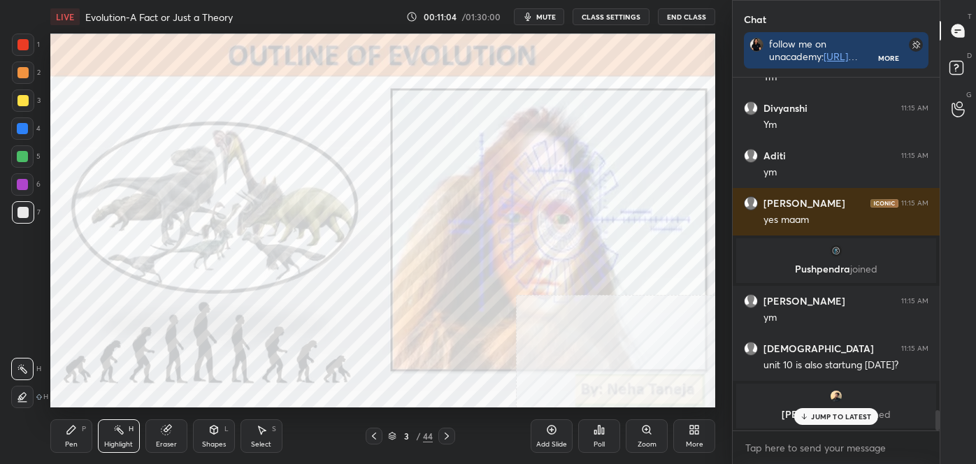
scroll to position [5813, 0]
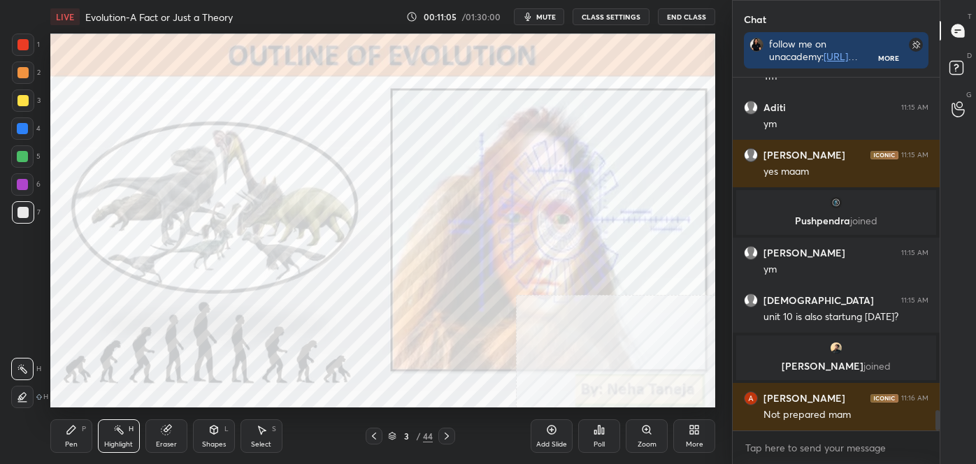
click at [18, 49] on div at bounding box center [22, 44] width 11 height 11
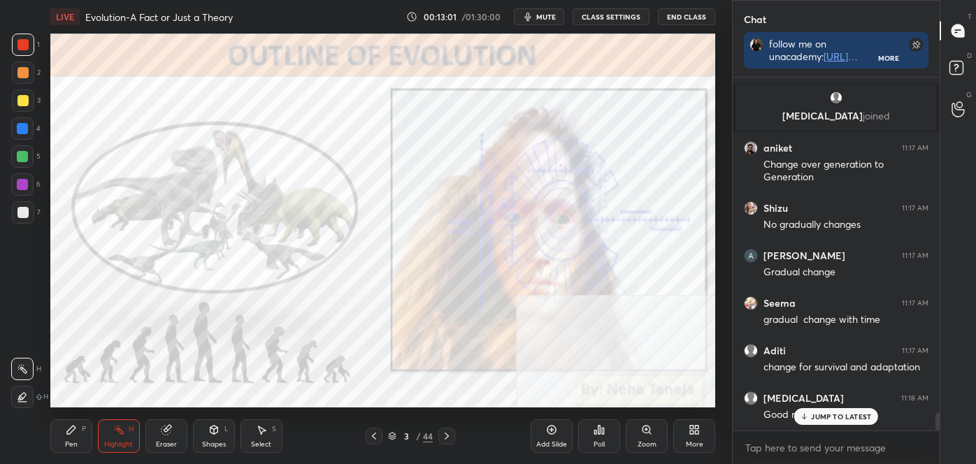
scroll to position [6749, 0]
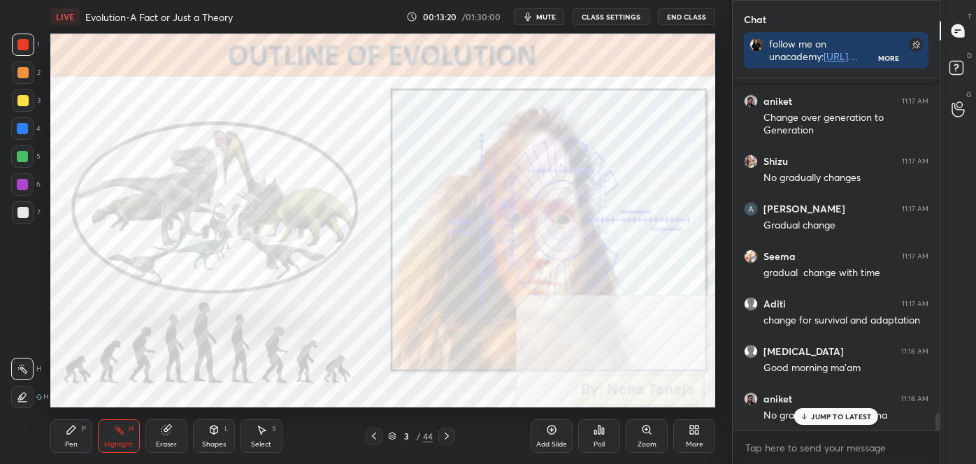
click at [82, 438] on div "Pen P" at bounding box center [71, 436] width 42 height 34
click at [27, 396] on icon at bounding box center [23, 397] width 13 height 10
click at [23, 48] on div at bounding box center [22, 44] width 11 height 11
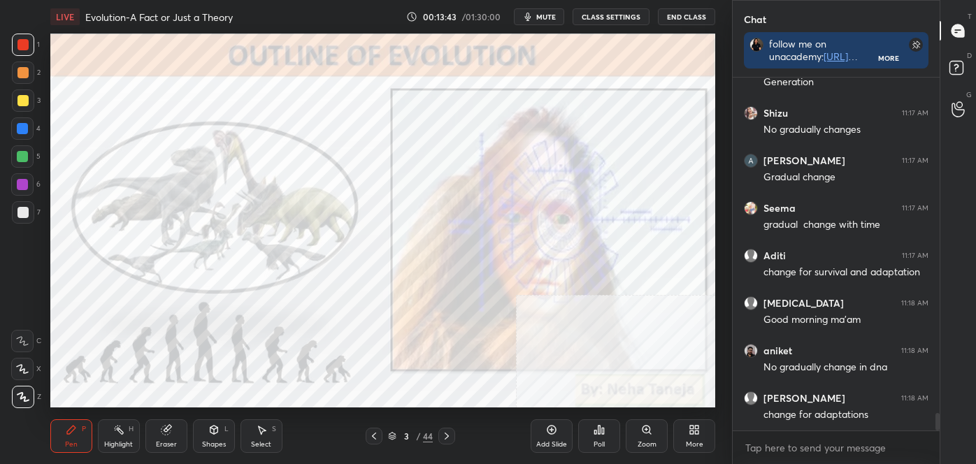
scroll to position [6848, 0]
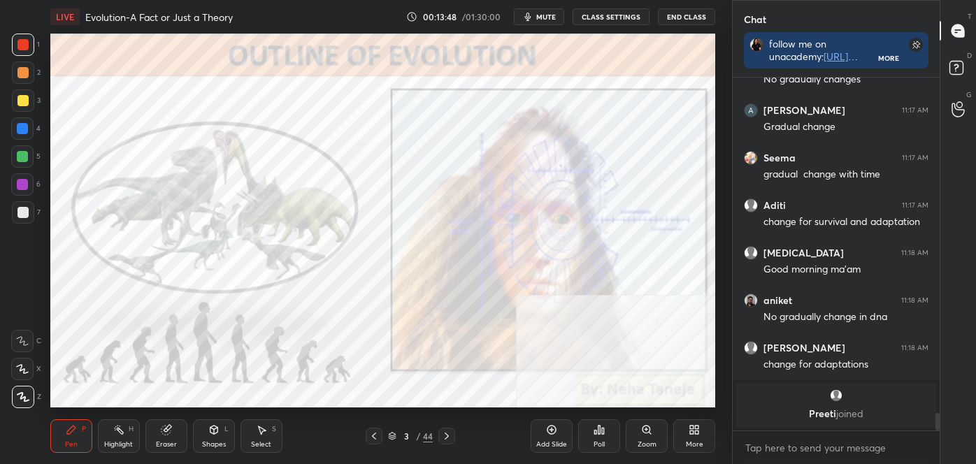
click at [28, 47] on div at bounding box center [22, 44] width 11 height 11
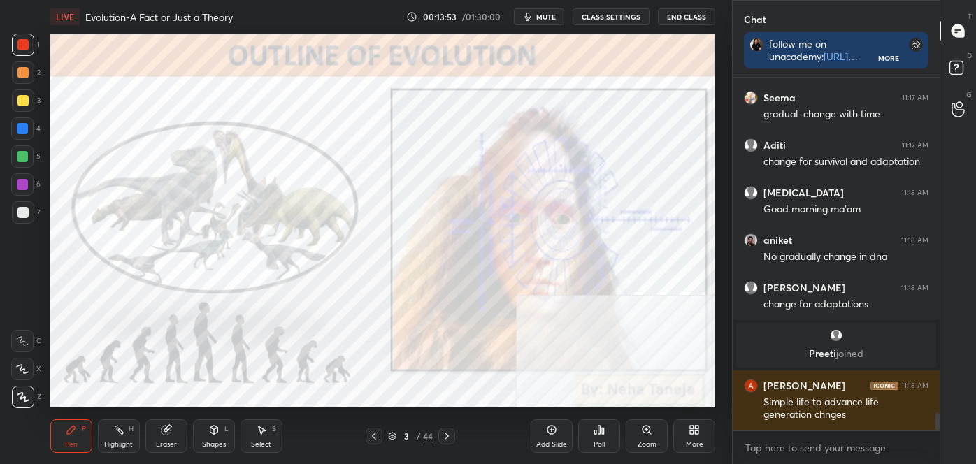
scroll to position [6829, 0]
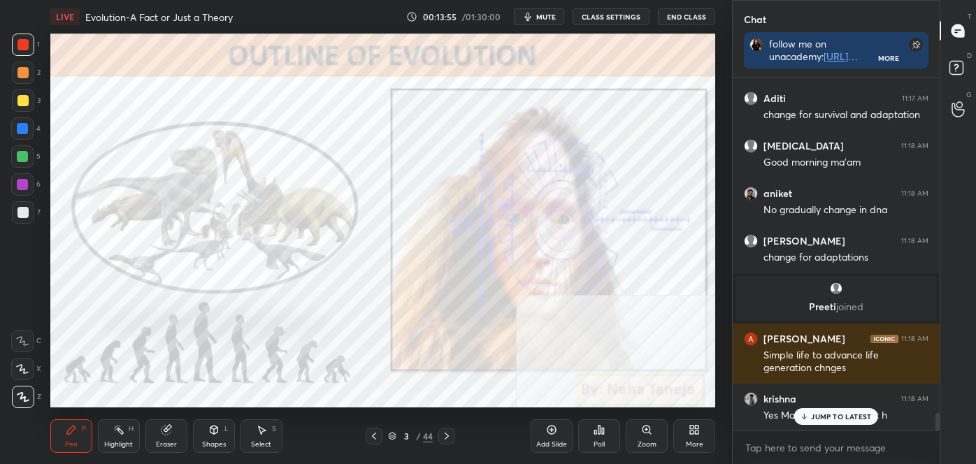
drag, startPoint x: 28, startPoint y: 47, endPoint x: 29, endPoint y: 36, distance: 10.6
click at [29, 45] on div at bounding box center [23, 45] width 22 height 22
drag, startPoint x: 25, startPoint y: 68, endPoint x: 28, endPoint y: 55, distance: 12.9
click at [27, 66] on div at bounding box center [23, 73] width 22 height 22
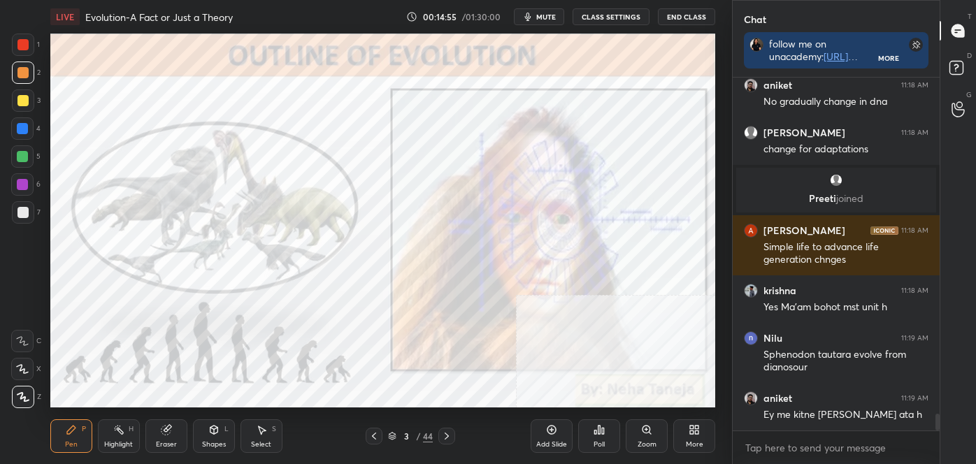
scroll to position [6987, 0]
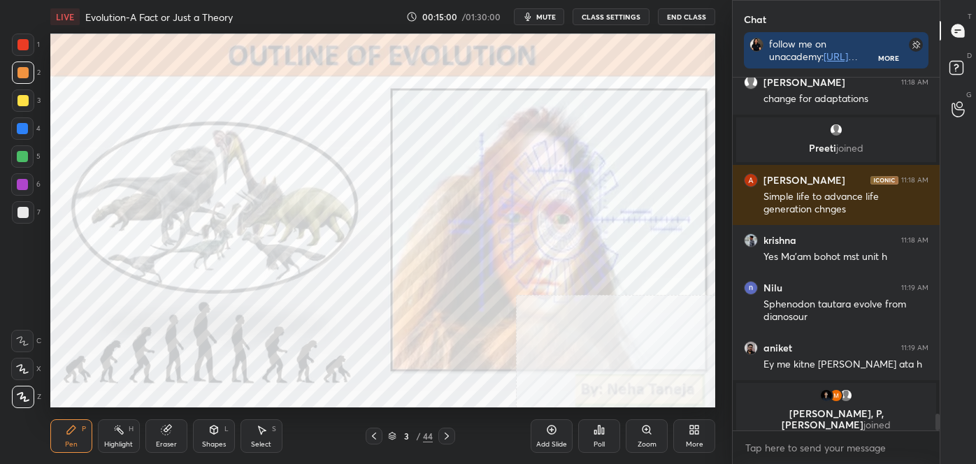
click at [448, 433] on icon at bounding box center [446, 436] width 11 height 11
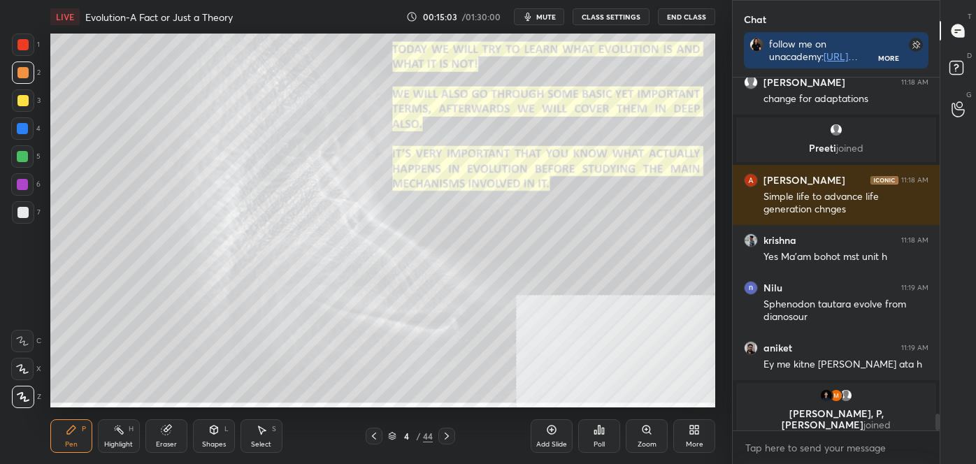
click at [124, 432] on div "Highlight H" at bounding box center [119, 436] width 42 height 34
click at [682, 435] on div "More" at bounding box center [694, 436] width 42 height 34
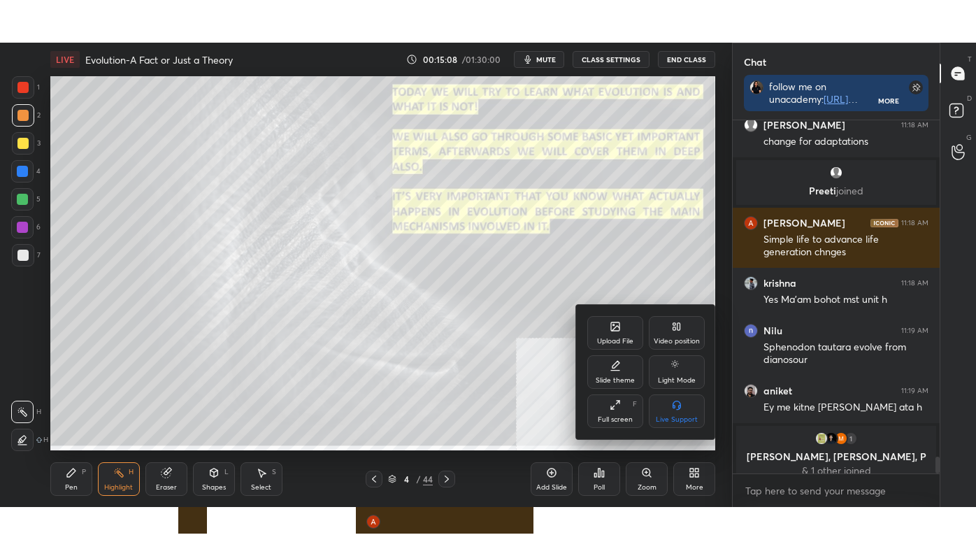
scroll to position [6999, 0]
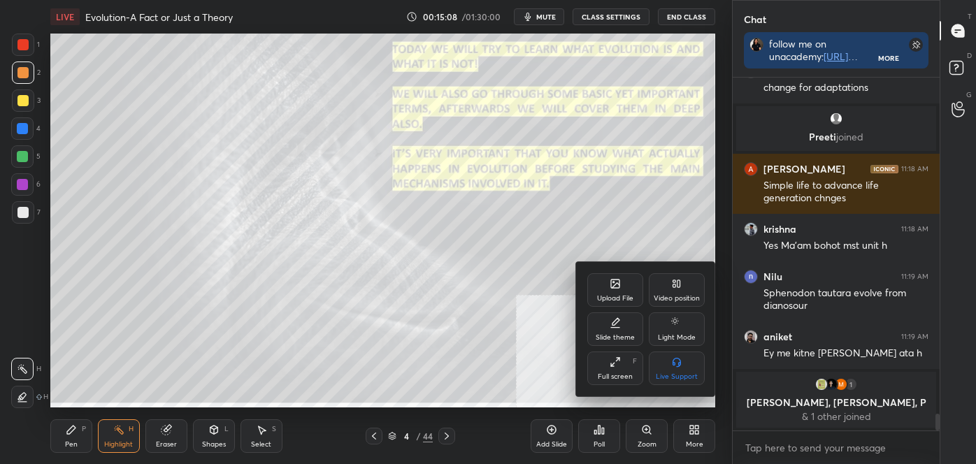
click at [598, 371] on div "Full screen F" at bounding box center [615, 369] width 56 height 34
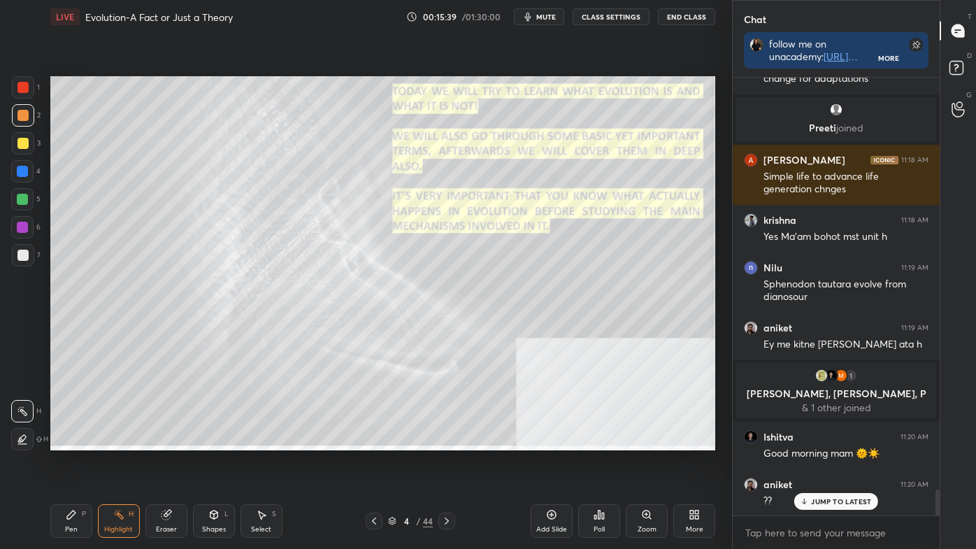
scroll to position [6995, 0]
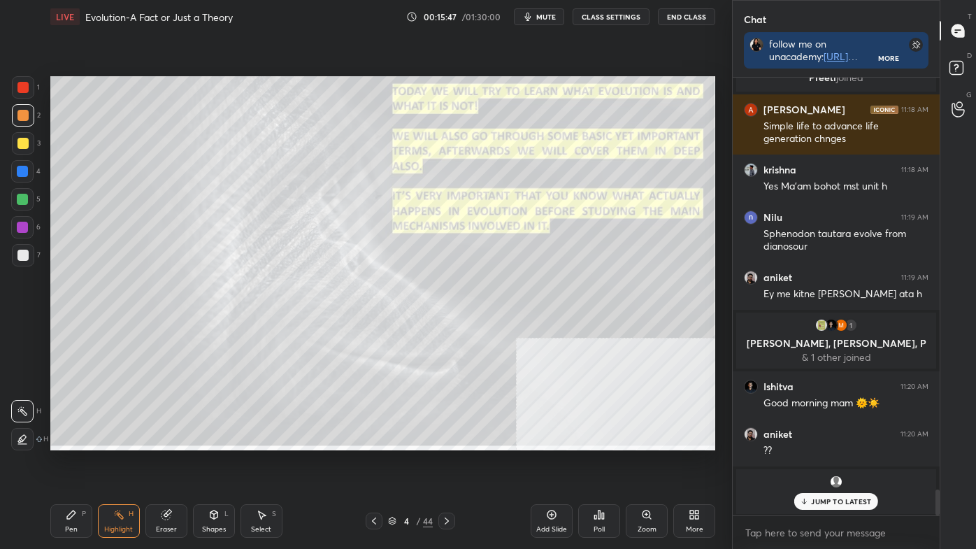
click at [22, 174] on div at bounding box center [22, 171] width 11 height 11
click at [28, 173] on div at bounding box center [22, 171] width 11 height 11
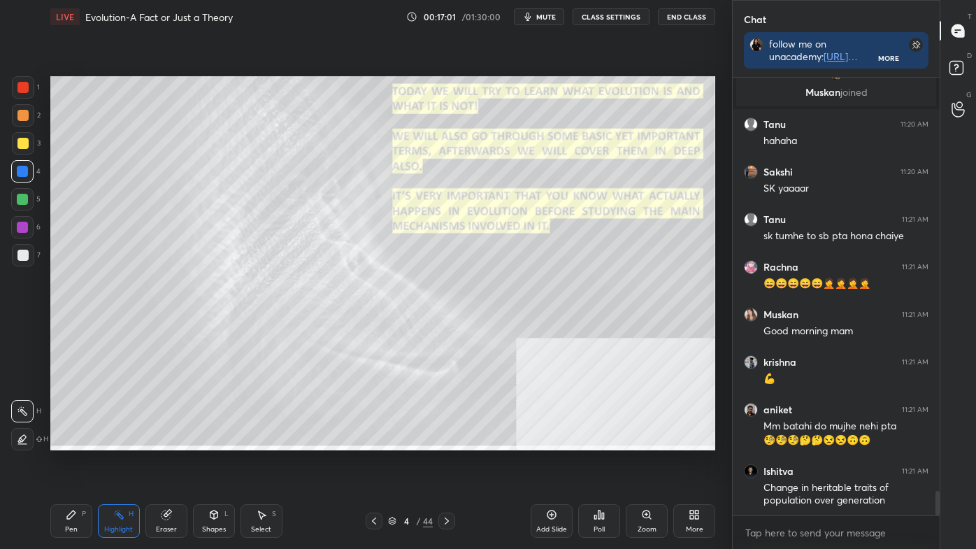
scroll to position [7472, 0]
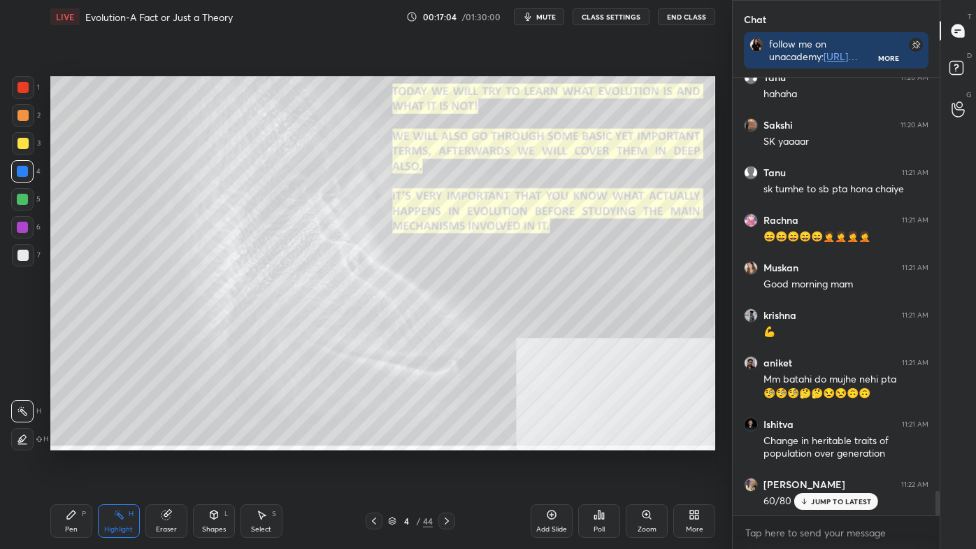
click at [445, 463] on icon at bounding box center [446, 520] width 11 height 11
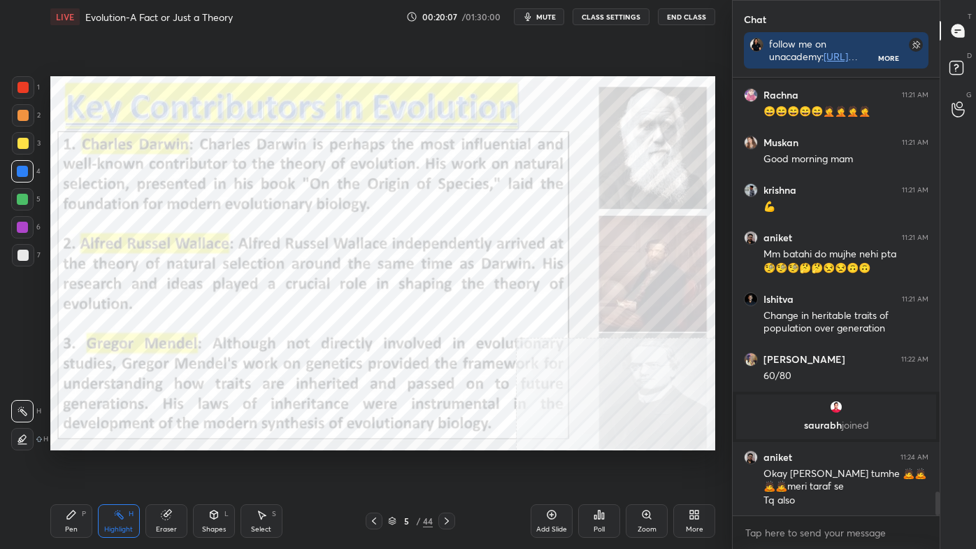
scroll to position [7647, 0]
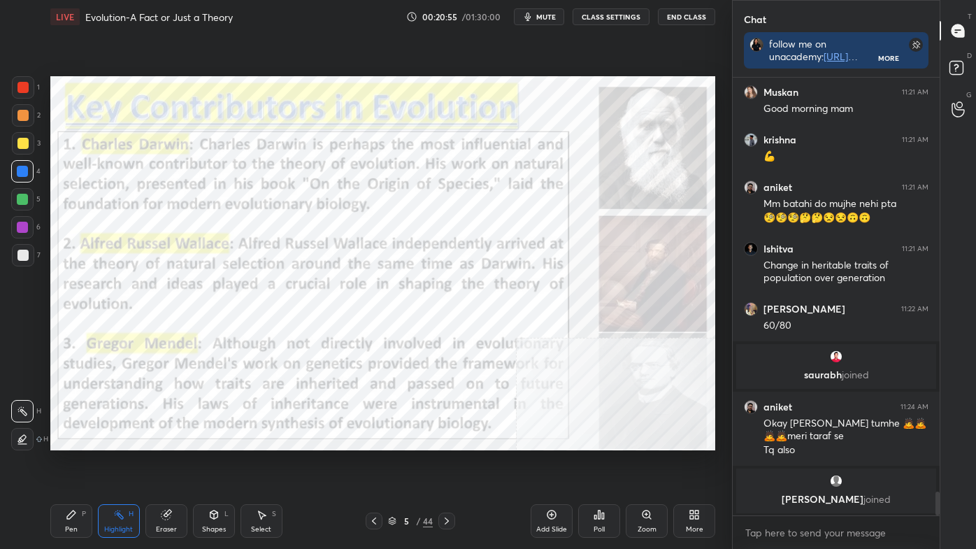
click at [440, 463] on div at bounding box center [446, 520] width 17 height 17
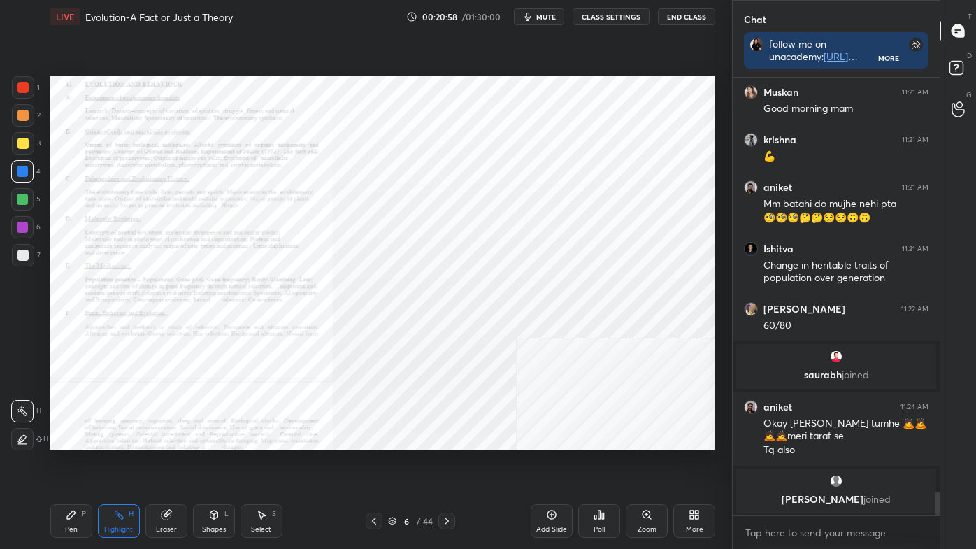
click at [440, 463] on div at bounding box center [446, 520] width 17 height 17
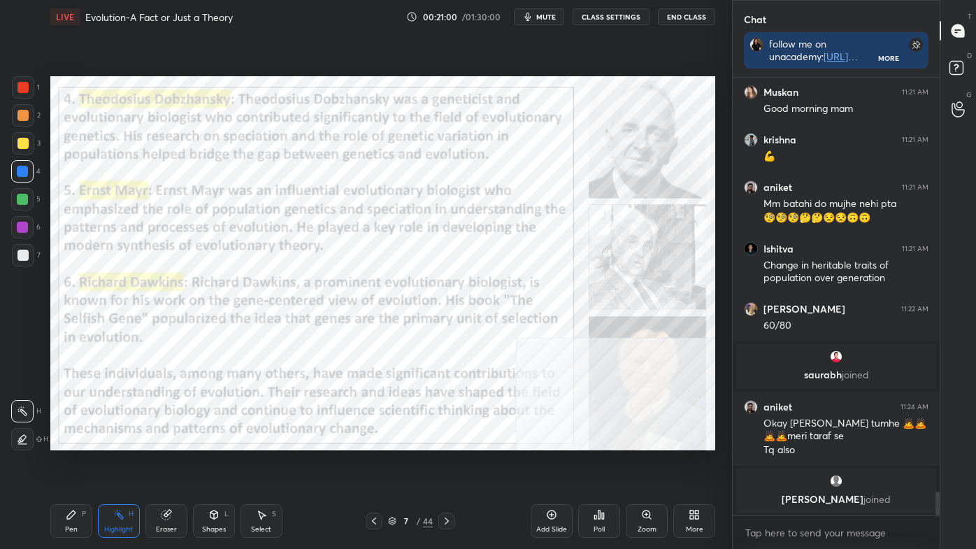
click at [370, 463] on icon at bounding box center [373, 520] width 11 height 11
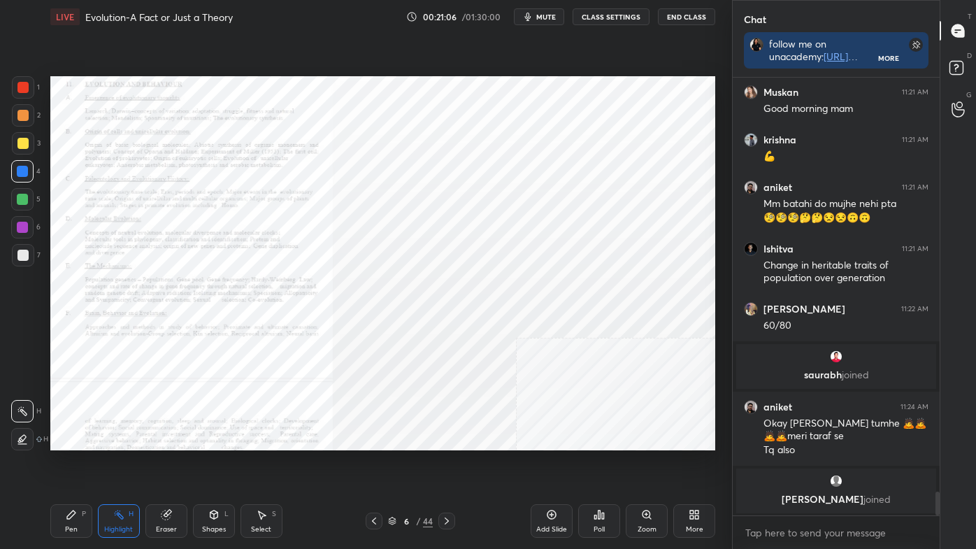
click at [367, 463] on div at bounding box center [374, 520] width 17 height 17
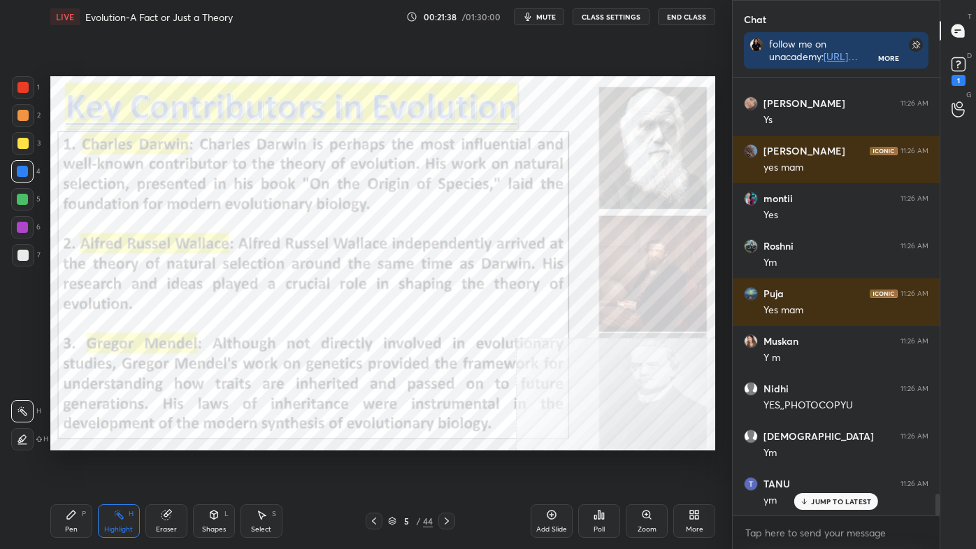
scroll to position [8355, 0]
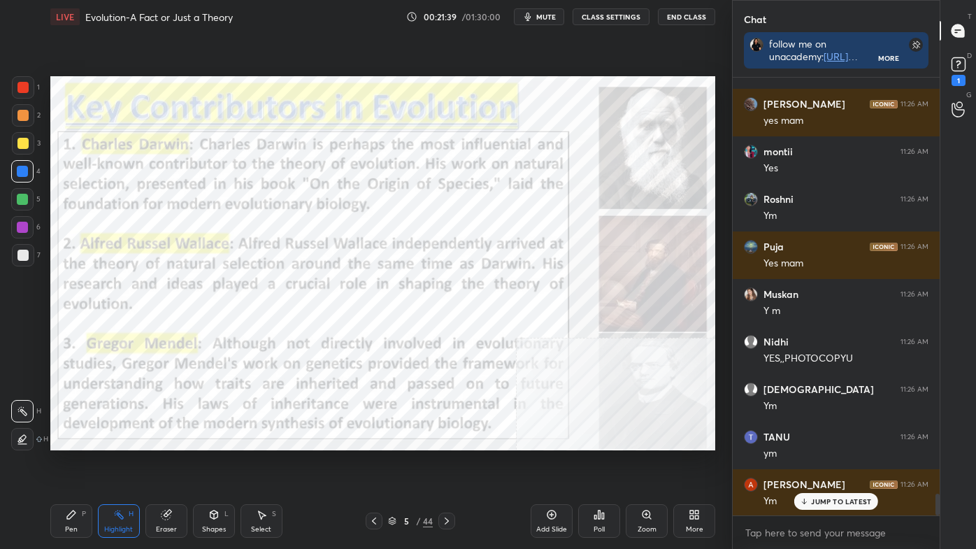
click at [451, 463] on icon at bounding box center [446, 520] width 11 height 11
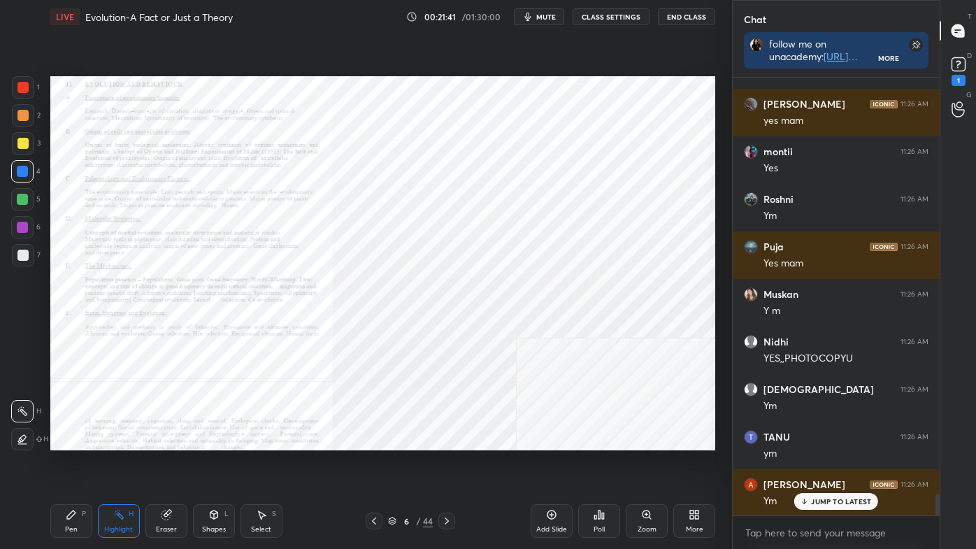
click at [660, 463] on div "Zoom" at bounding box center [647, 521] width 42 height 34
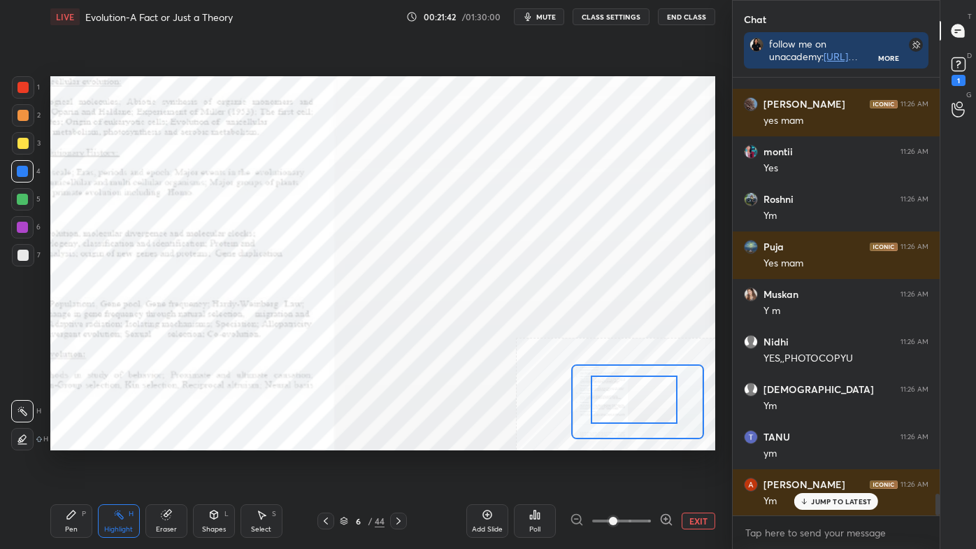
drag, startPoint x: 615, startPoint y: 410, endPoint x: 611, endPoint y: 402, distance: 8.8
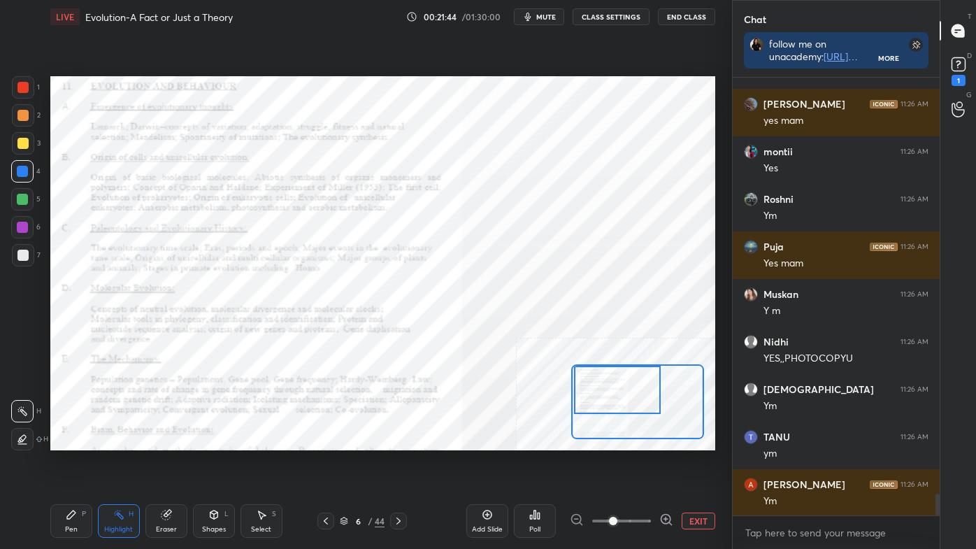
scroll to position [8403, 0]
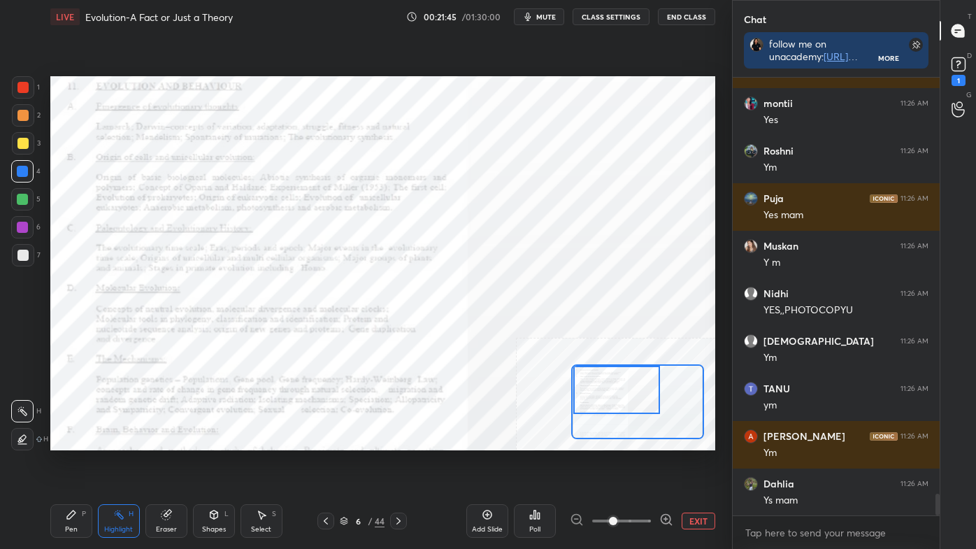
drag, startPoint x: 611, startPoint y: 402, endPoint x: 596, endPoint y: 380, distance: 26.2
click at [596, 380] on div at bounding box center [616, 390] width 87 height 48
click at [402, 463] on icon at bounding box center [398, 520] width 11 height 11
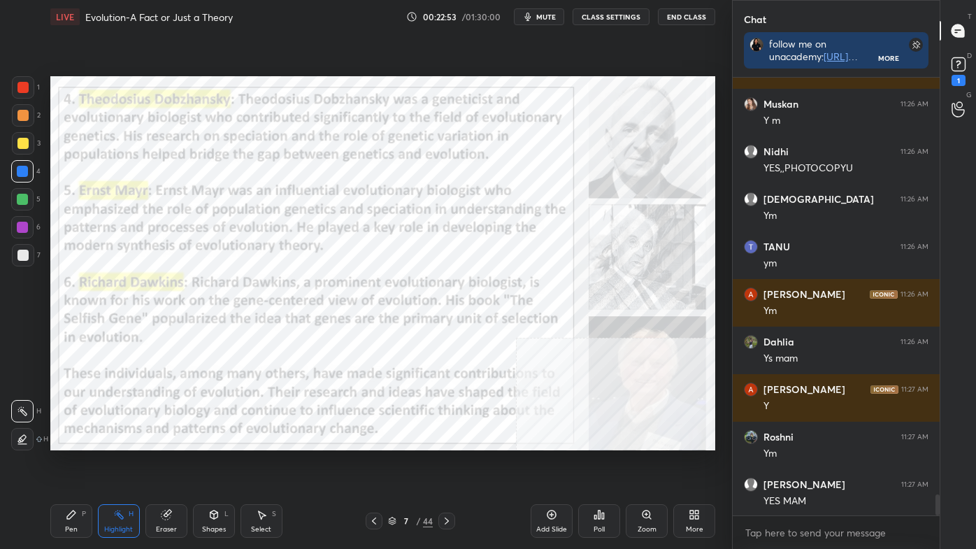
scroll to position [8594, 0]
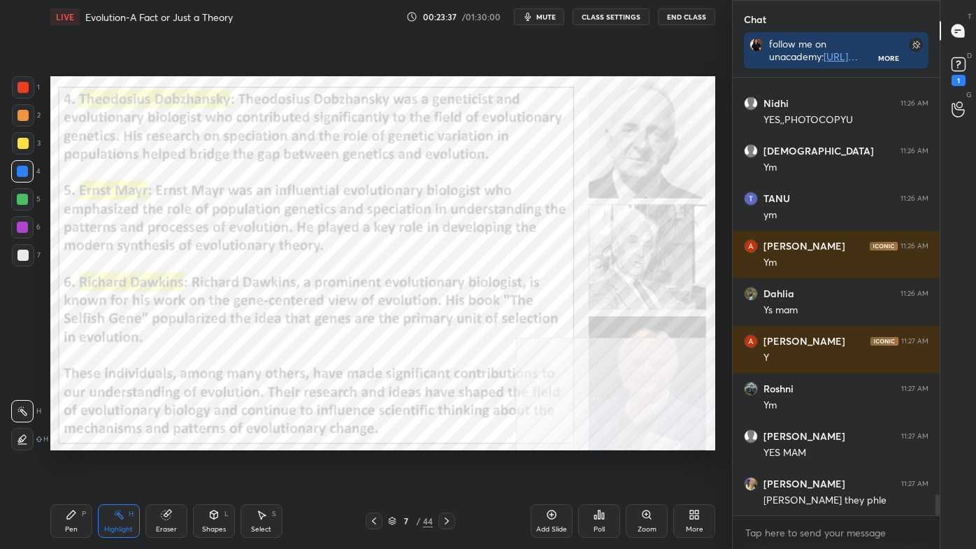
click at [700, 463] on div "More" at bounding box center [694, 521] width 42 height 34
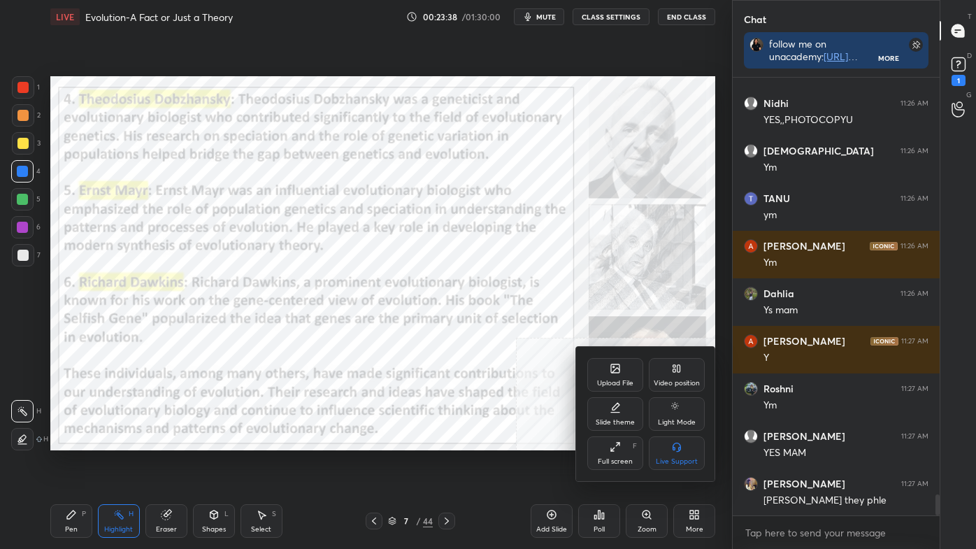
click at [676, 374] on icon at bounding box center [676, 368] width 11 height 11
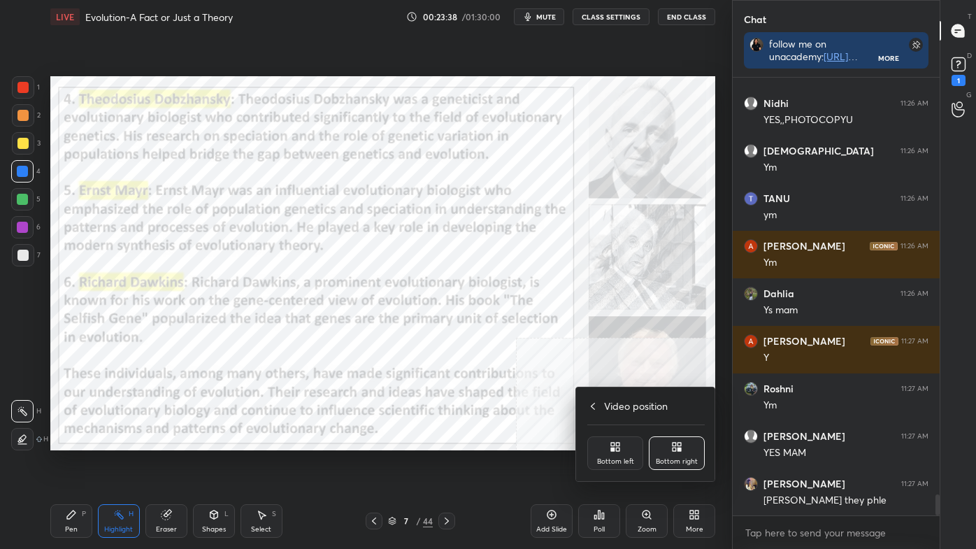
click at [629, 432] on div "Video position Bottom left Bottom right" at bounding box center [646, 434] width 140 height 94
click at [621, 447] on div "Bottom left" at bounding box center [615, 453] width 56 height 34
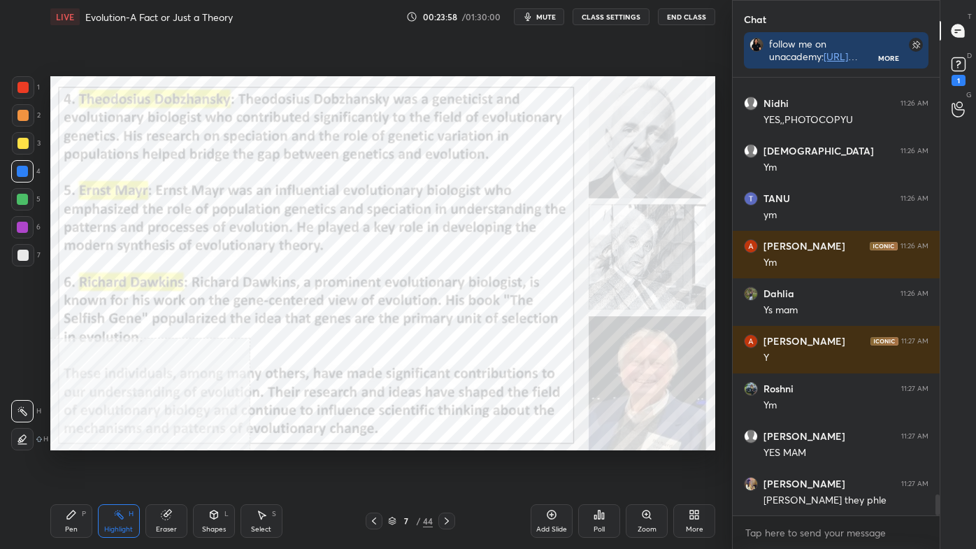
click at [687, 463] on div "More" at bounding box center [694, 521] width 42 height 34
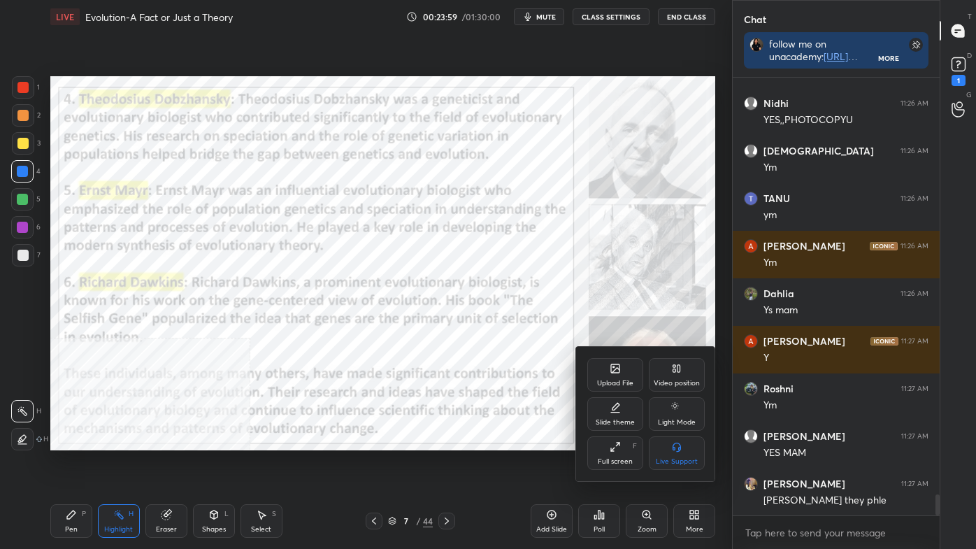
click at [677, 374] on icon at bounding box center [676, 368] width 11 height 11
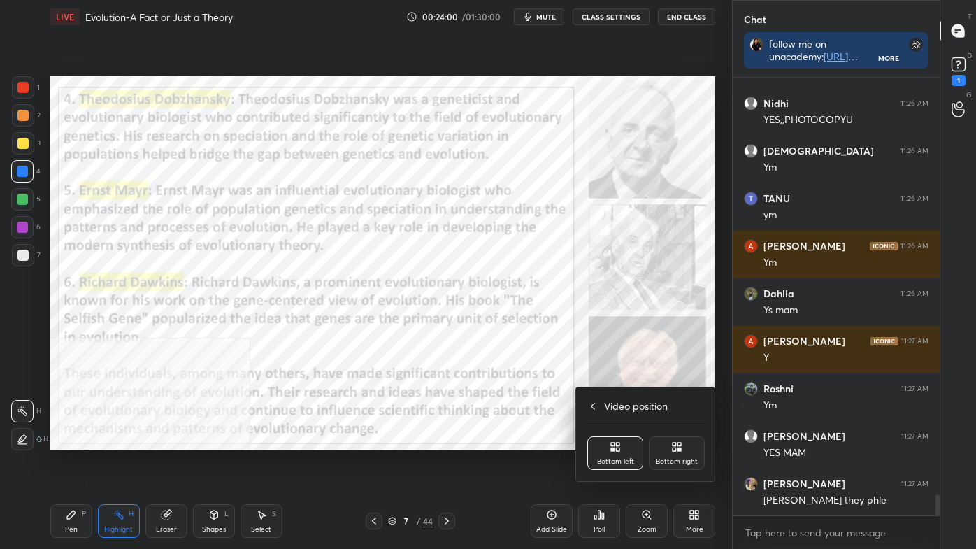
click at [666, 449] on div "Bottom right" at bounding box center [677, 453] width 56 height 34
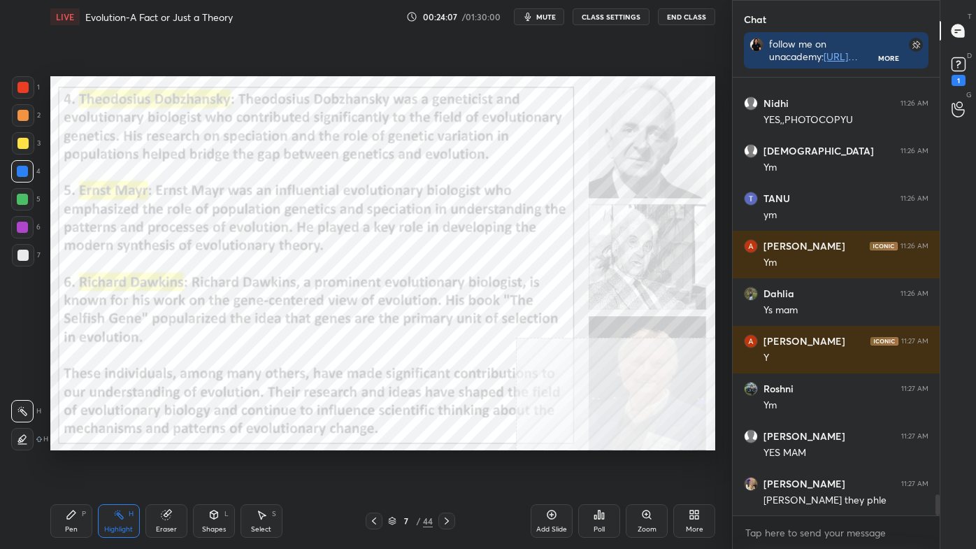
click at [450, 463] on icon at bounding box center [446, 520] width 11 height 11
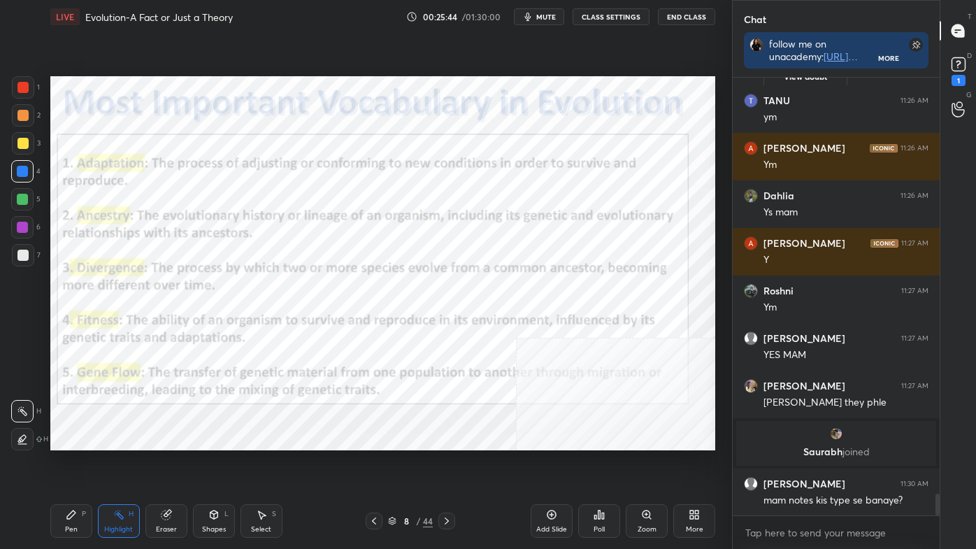
scroll to position [8346, 0]
click at [966, 64] on icon at bounding box center [958, 64] width 21 height 21
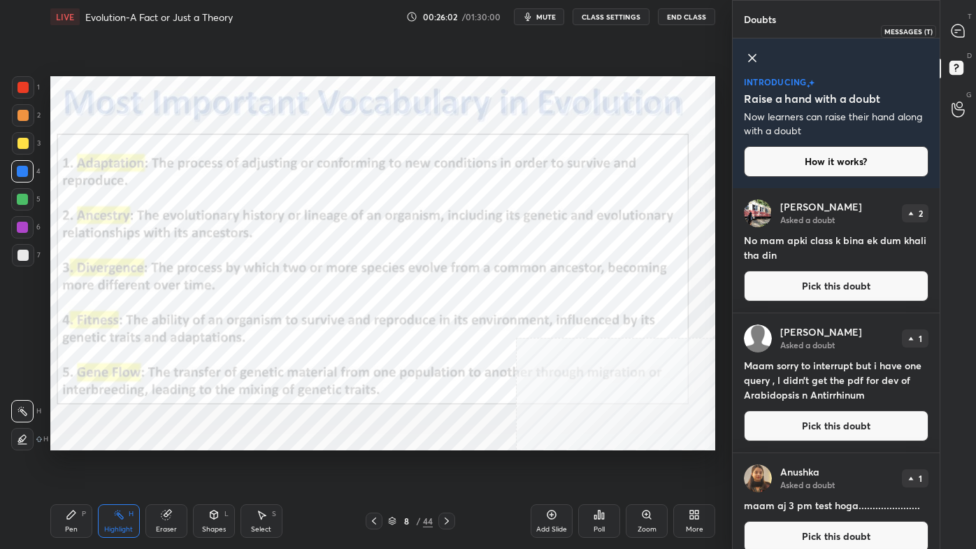
click at [954, 30] on icon at bounding box center [957, 30] width 13 height 13
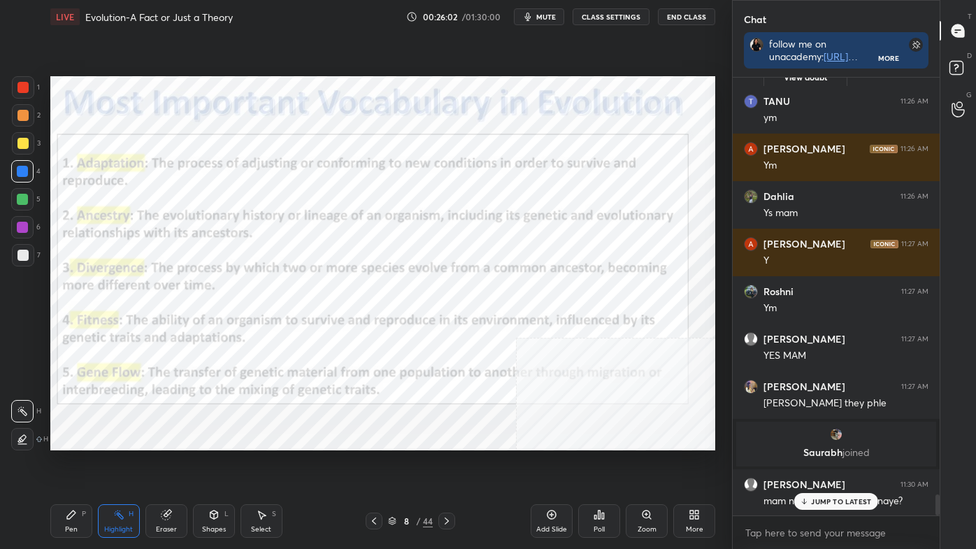
scroll to position [434, 203]
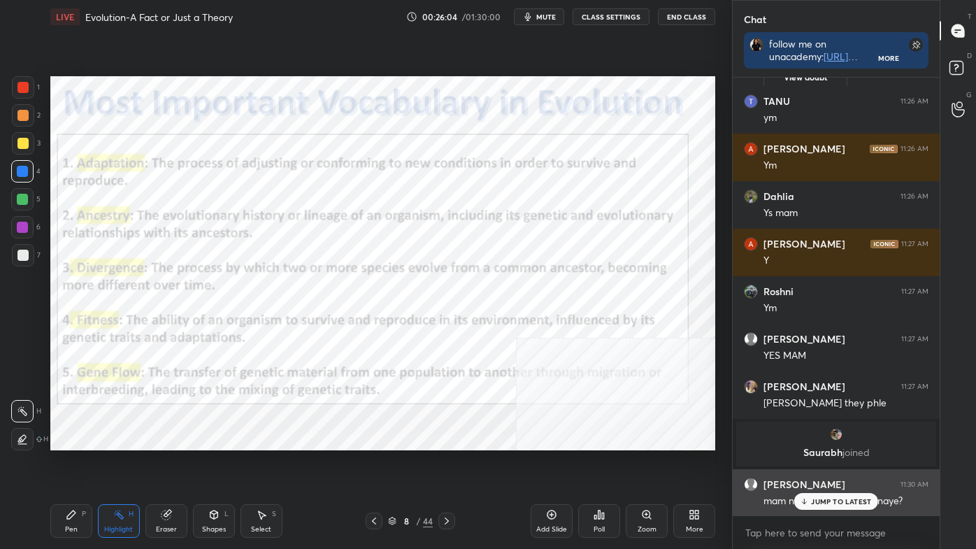
click at [824, 463] on p "JUMP TO LATEST" at bounding box center [841, 501] width 60 height 8
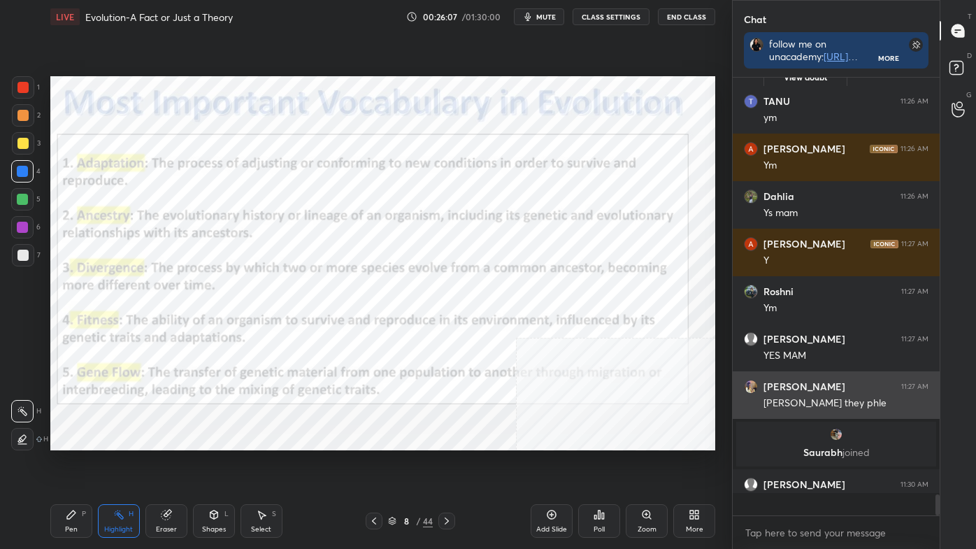
scroll to position [318, 203]
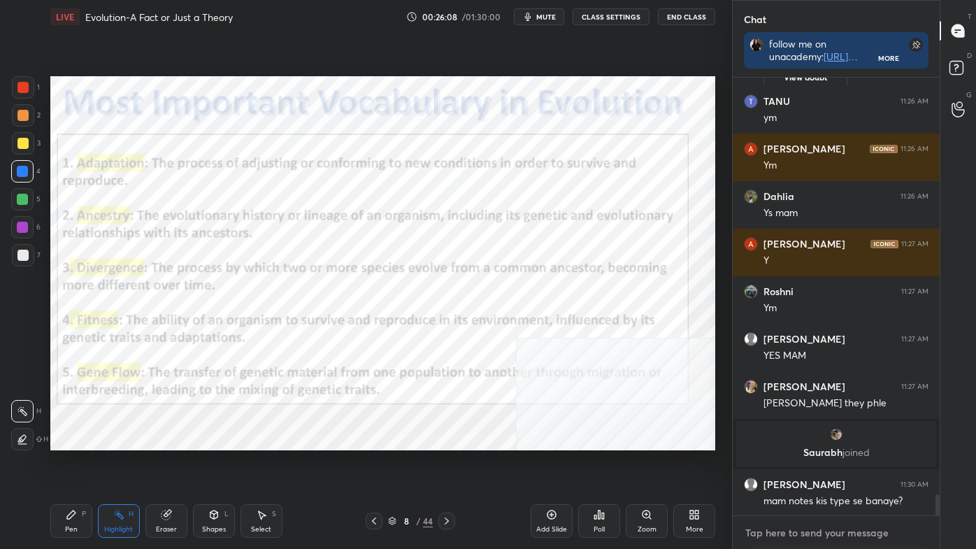
click at [832, 463] on textarea at bounding box center [836, 532] width 185 height 22
click at [833, 463] on textarea at bounding box center [836, 532] width 185 height 22
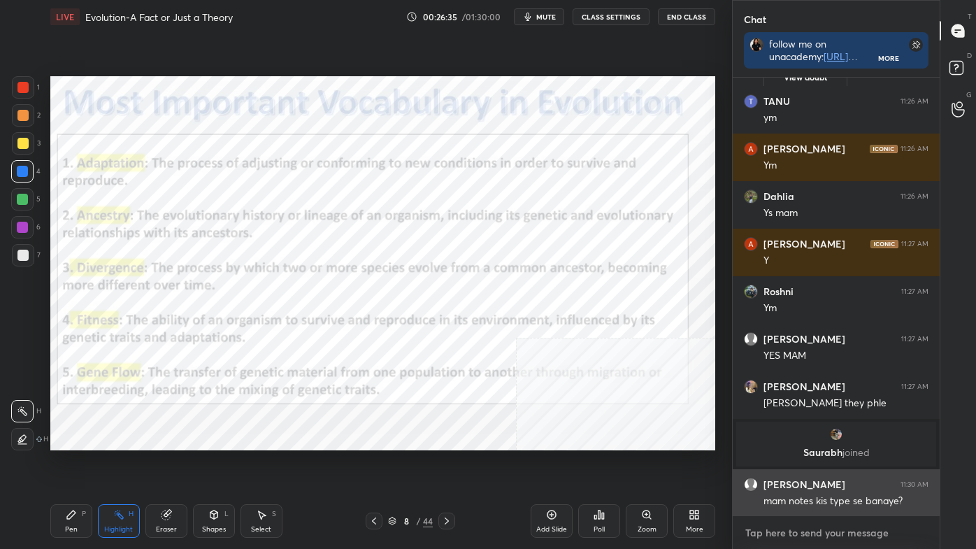
scroll to position [8739, 0]
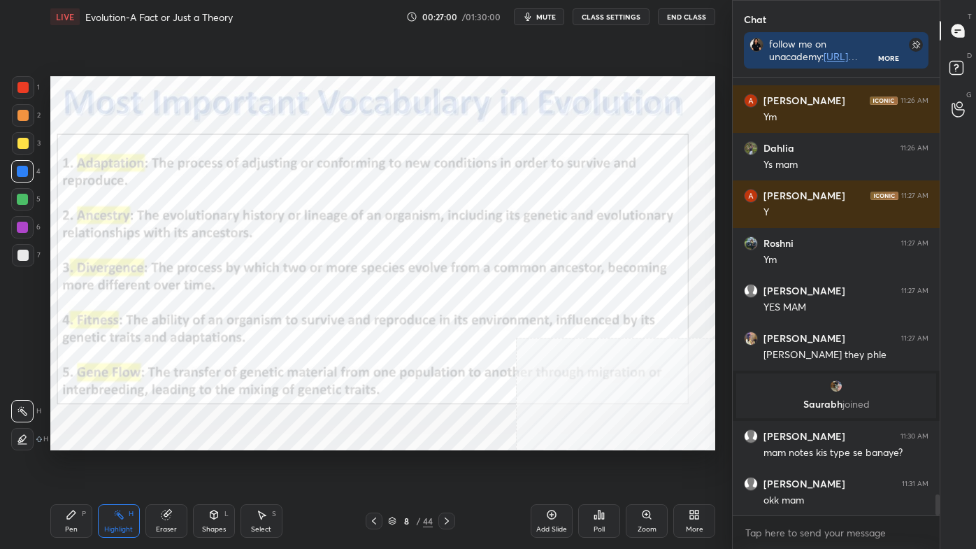
drag, startPoint x: 17, startPoint y: 136, endPoint x: 27, endPoint y: 136, distance: 9.1
click at [18, 136] on div at bounding box center [23, 143] width 22 height 22
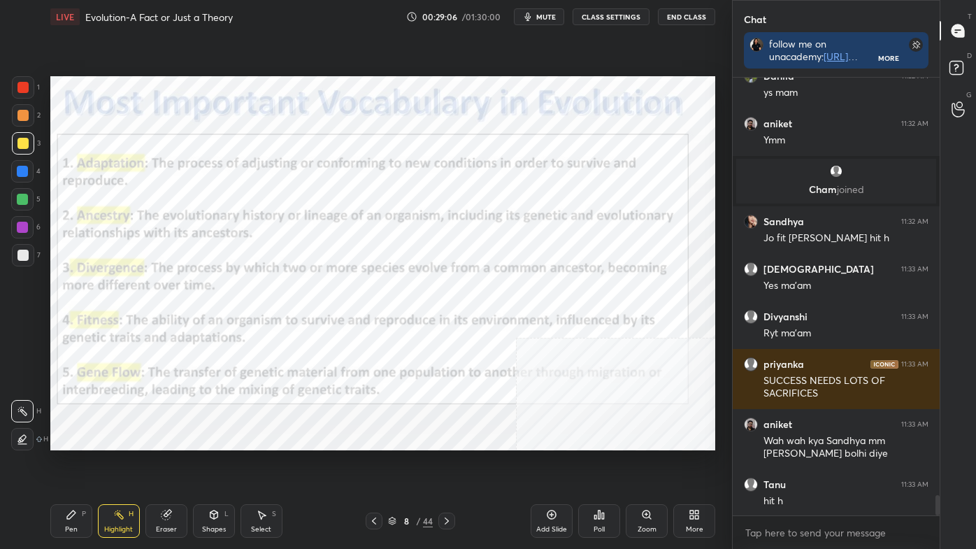
scroll to position [9017, 0]
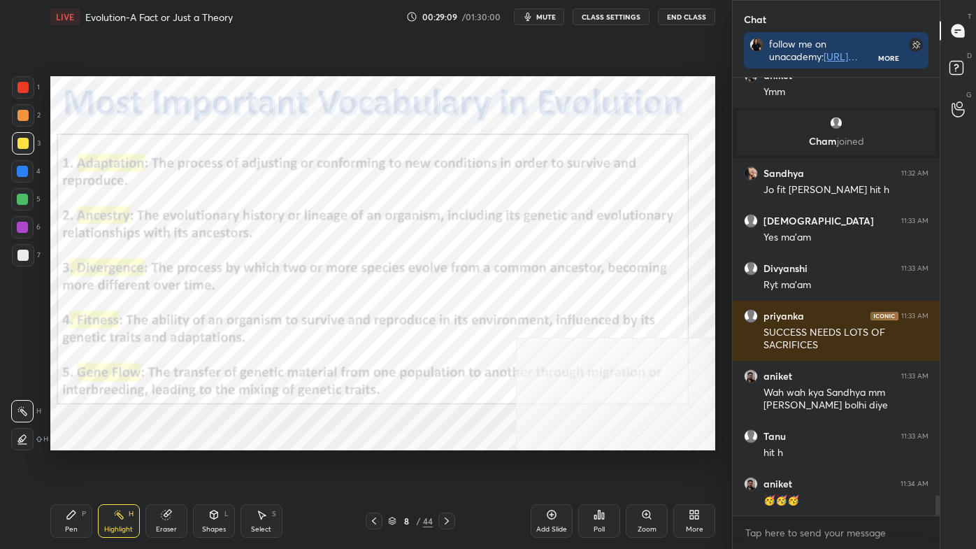
click at [74, 463] on div "Pen P" at bounding box center [71, 521] width 42 height 34
drag, startPoint x: 13, startPoint y: 438, endPoint x: 6, endPoint y: 428, distance: 11.9
click at [13, 436] on div at bounding box center [23, 439] width 22 height 22
click at [20, 81] on div at bounding box center [23, 87] width 22 height 22
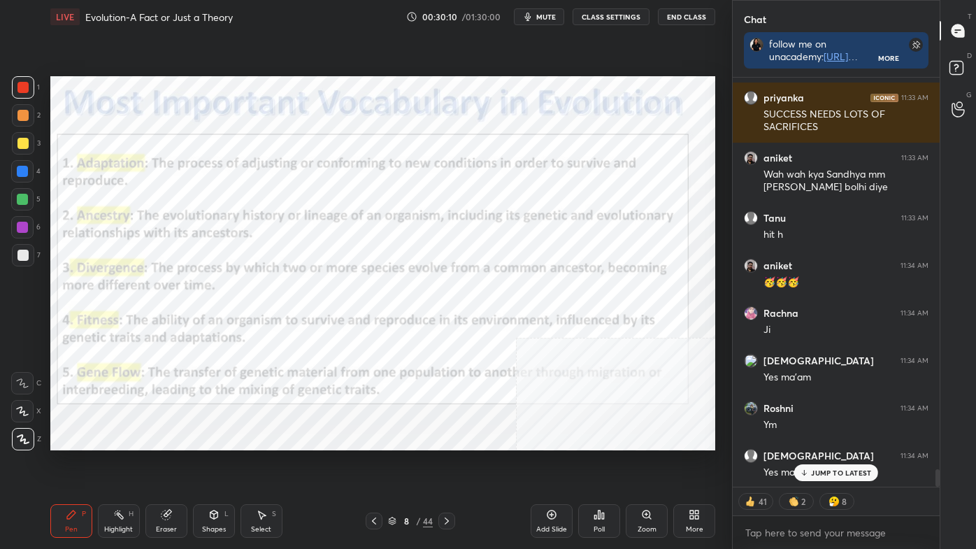
scroll to position [9286, 0]
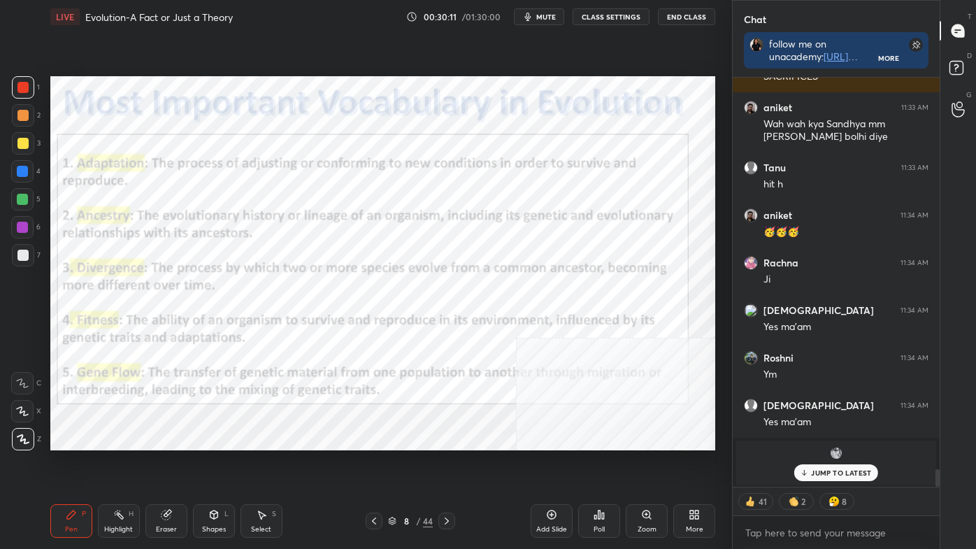
click at [112, 463] on div "Highlight" at bounding box center [118, 529] width 29 height 7
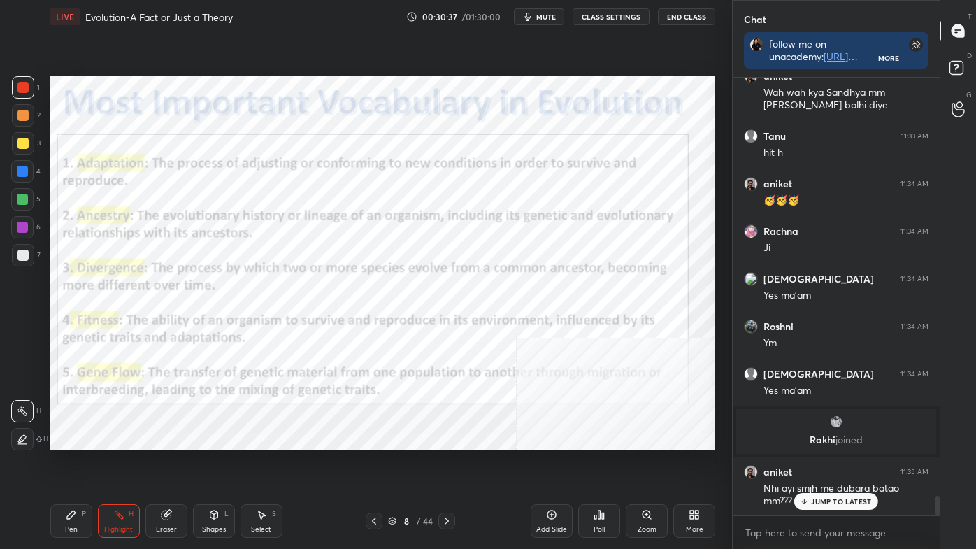
scroll to position [9365, 0]
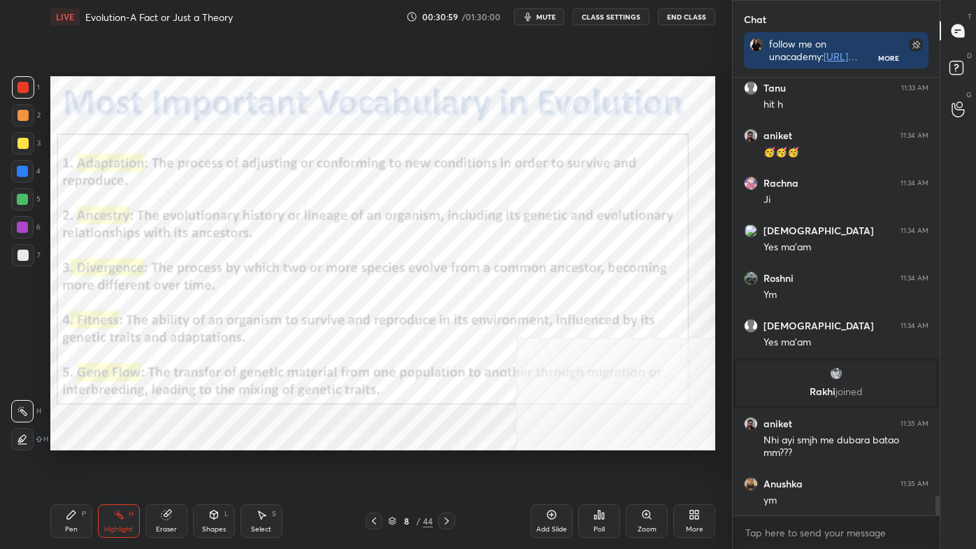
drag, startPoint x: 18, startPoint y: 194, endPoint x: 7, endPoint y: 203, distance: 14.0
click at [18, 196] on div at bounding box center [22, 199] width 11 height 11
click at [22, 435] on icon at bounding box center [22, 438] width 11 height 11
click at [18, 168] on div at bounding box center [22, 171] width 11 height 11
click at [21, 87] on div at bounding box center [22, 87] width 11 height 11
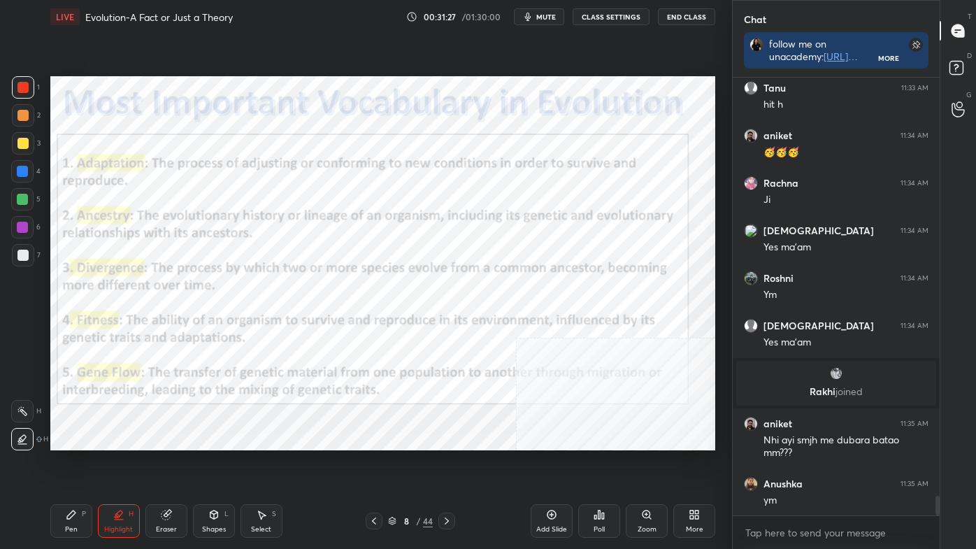
click at [21, 197] on div at bounding box center [22, 199] width 11 height 11
click at [28, 233] on div at bounding box center [22, 227] width 22 height 22
click at [23, 412] on icon at bounding box center [22, 410] width 11 height 11
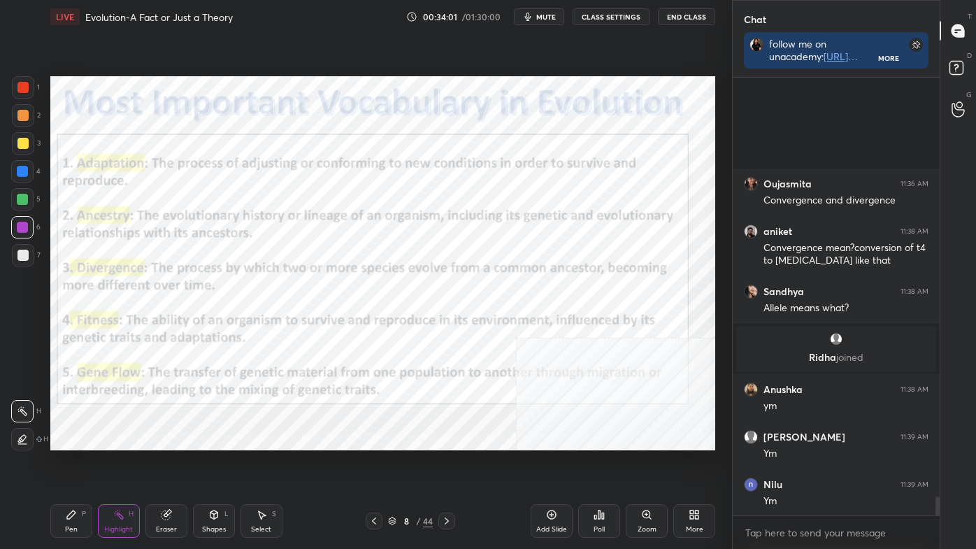
scroll to position [9548, 0]
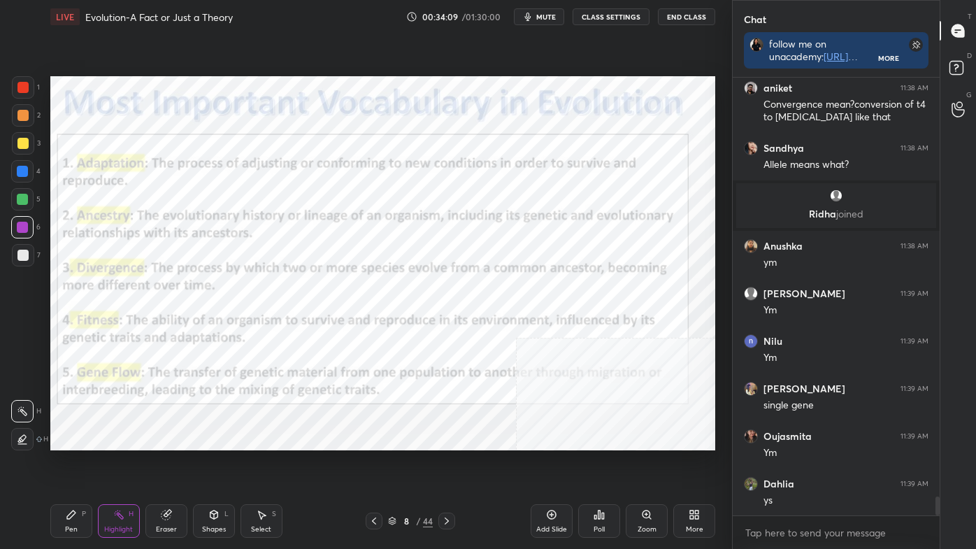
click at [56, 463] on div "Pen P" at bounding box center [71, 521] width 42 height 34
click at [24, 441] on icon at bounding box center [23, 439] width 13 height 10
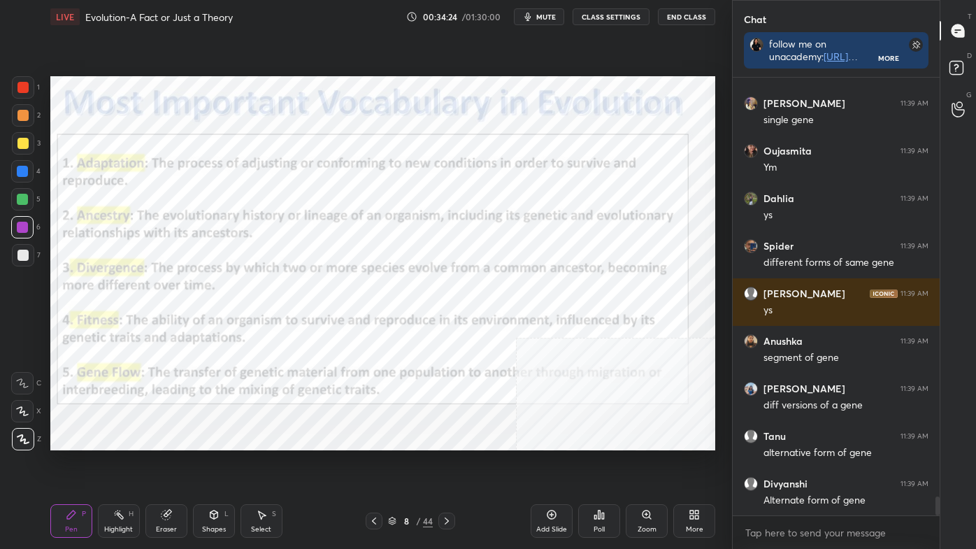
scroll to position [9880, 0]
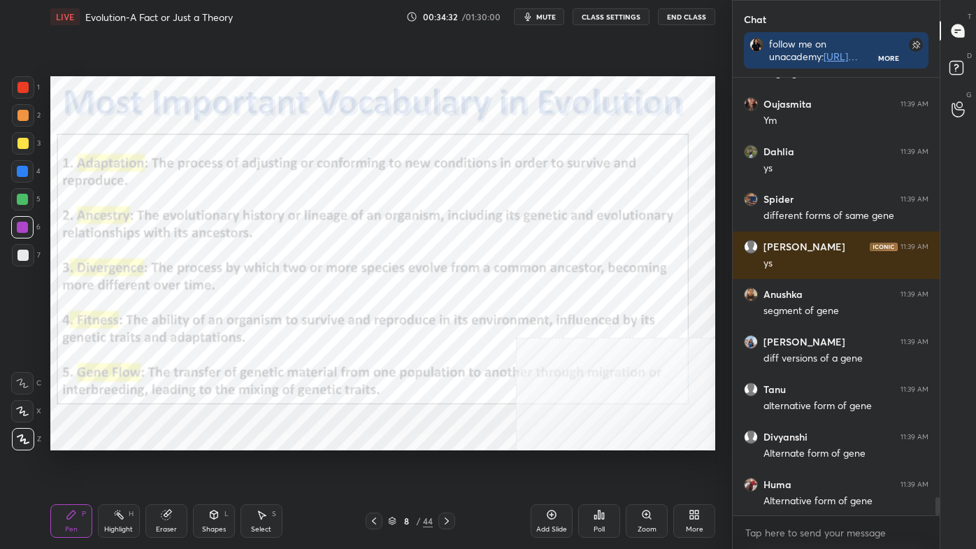
click at [18, 91] on div at bounding box center [22, 87] width 11 height 11
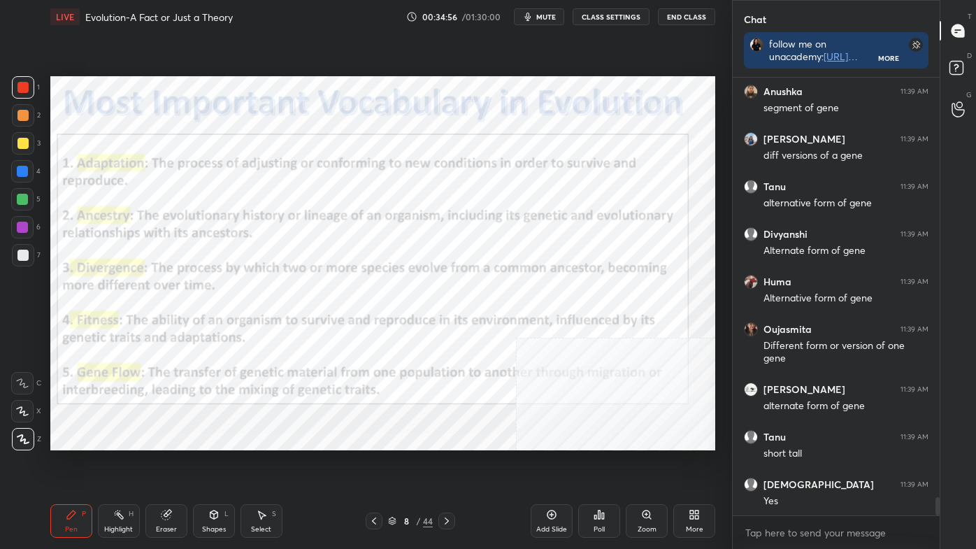
scroll to position [10131, 0]
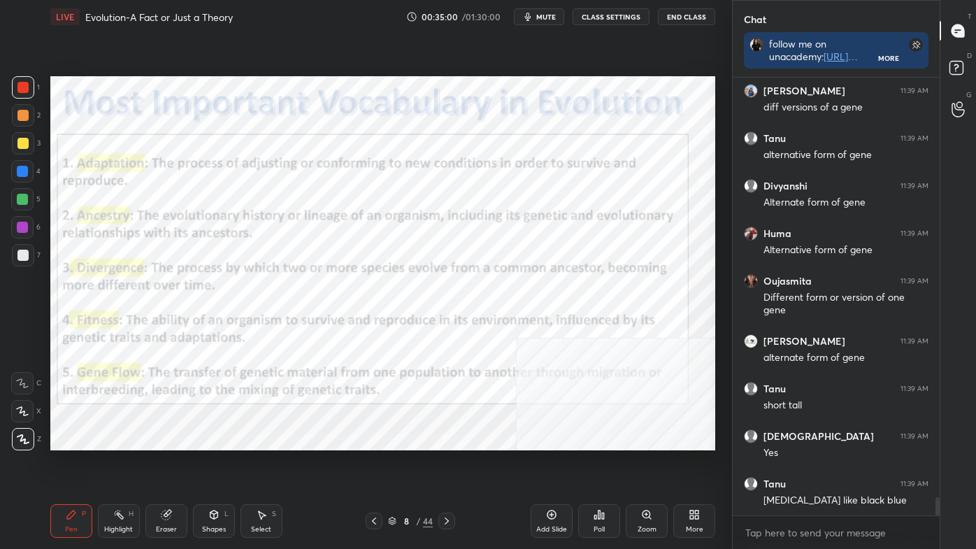
click at [447, 463] on icon at bounding box center [446, 520] width 11 height 11
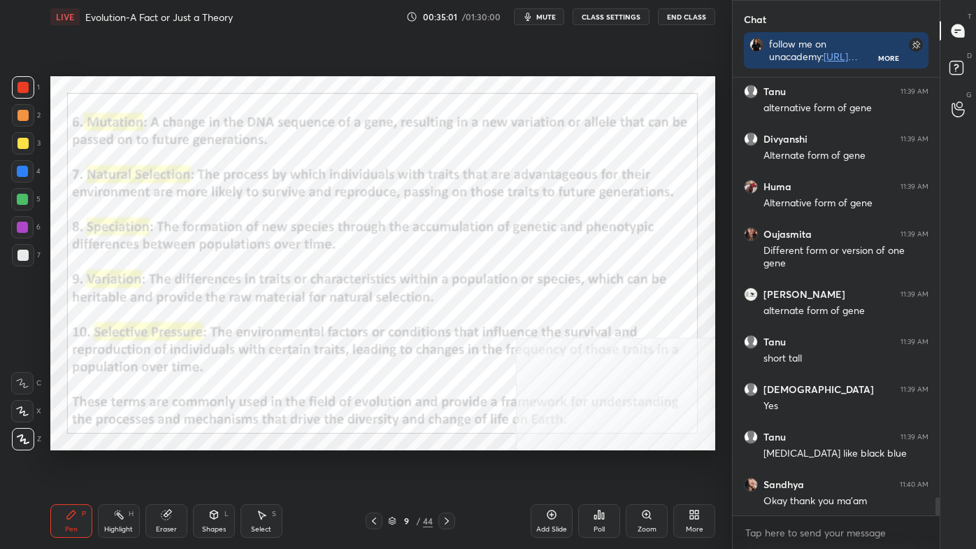
scroll to position [10226, 0]
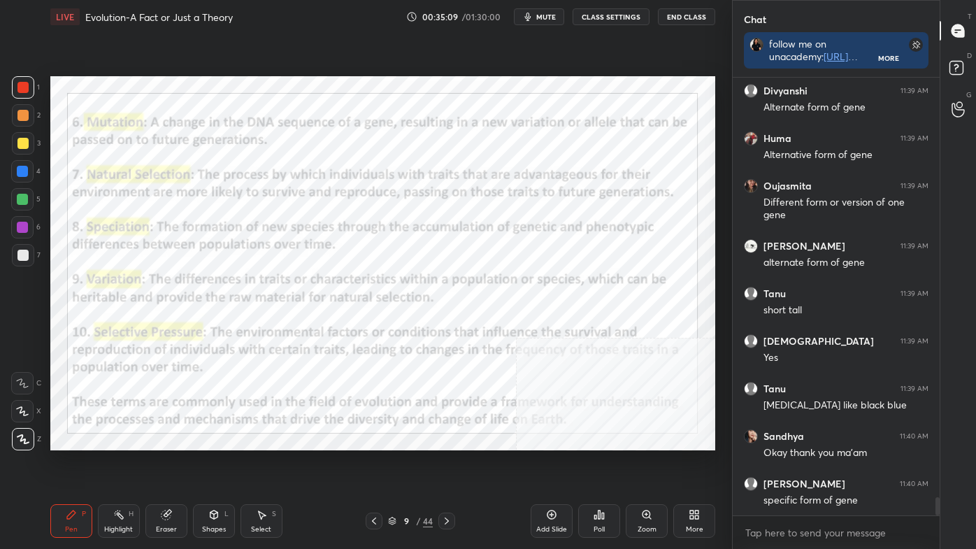
click at [110, 463] on div "Highlight H" at bounding box center [119, 521] width 42 height 34
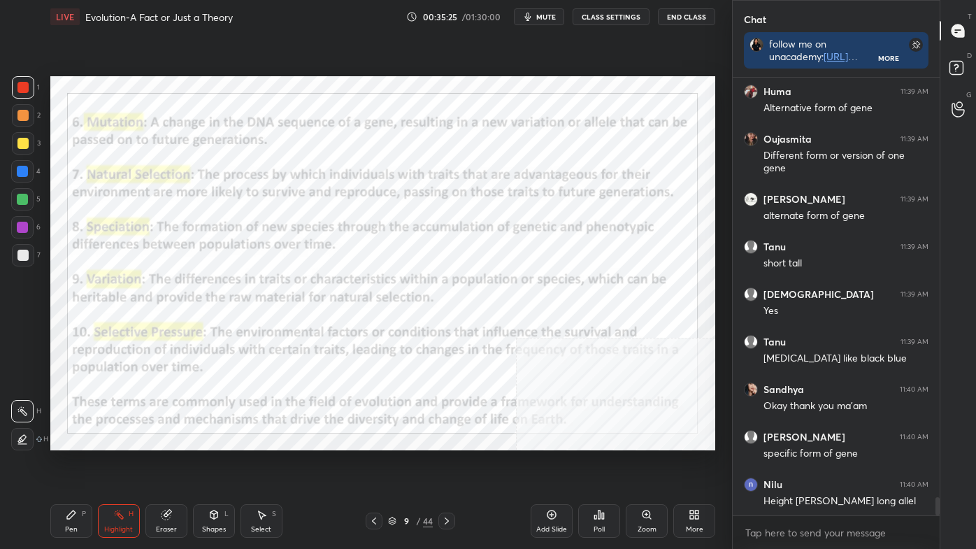
scroll to position [10321, 0]
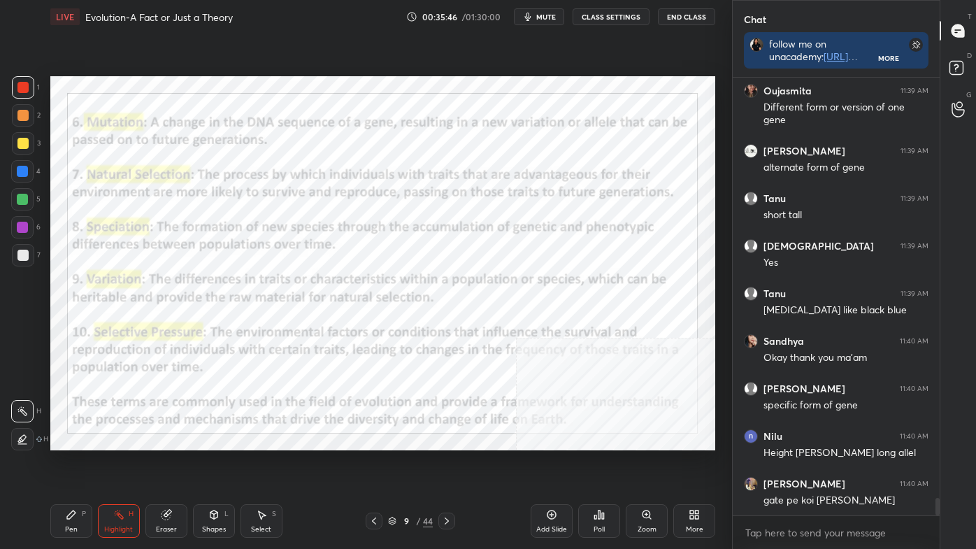
click at [73, 463] on icon at bounding box center [71, 514] width 8 height 8
click at [22, 375] on div at bounding box center [22, 383] width 22 height 22
click at [131, 463] on div "Highlight H" at bounding box center [119, 521] width 42 height 34
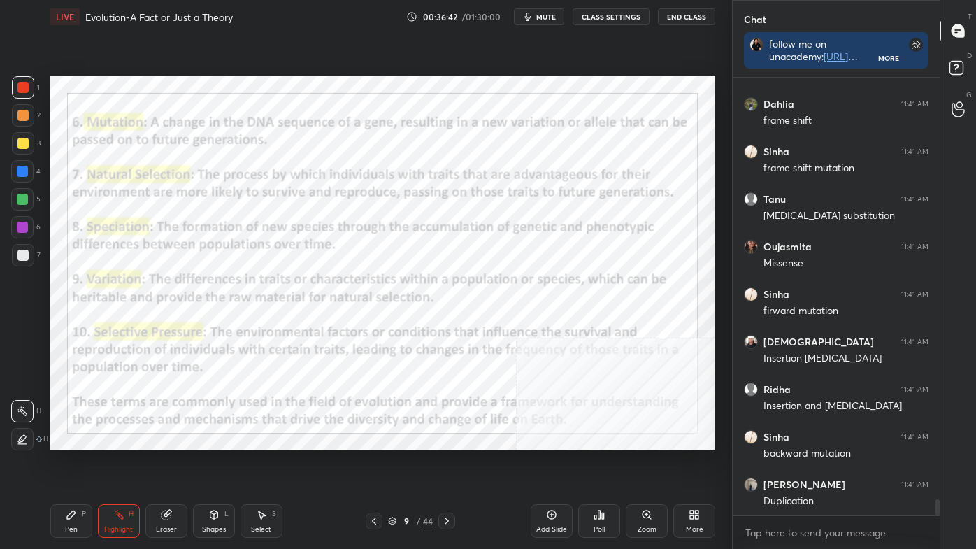
scroll to position [11274, 0]
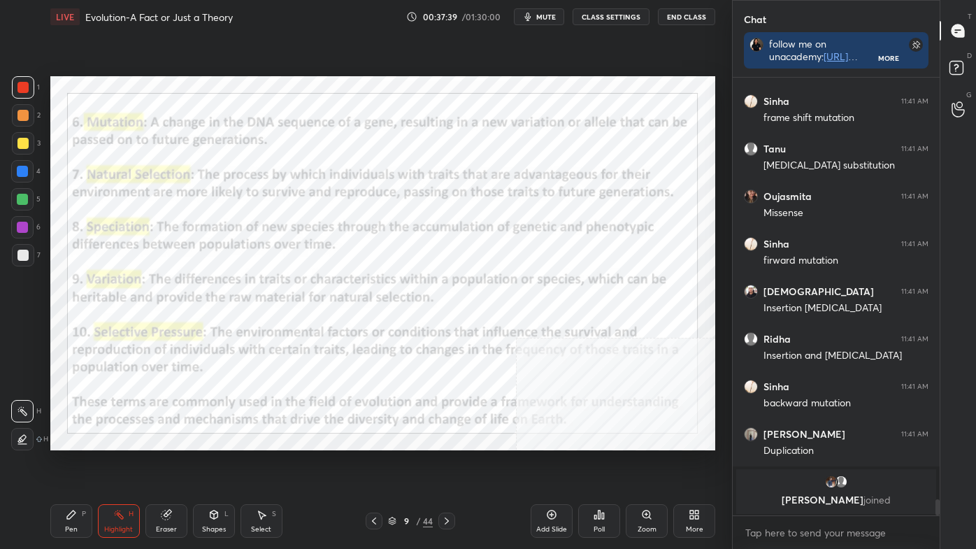
drag, startPoint x: 209, startPoint y: 519, endPoint x: 219, endPoint y: 516, distance: 10.4
click at [209, 463] on icon at bounding box center [213, 514] width 11 height 11
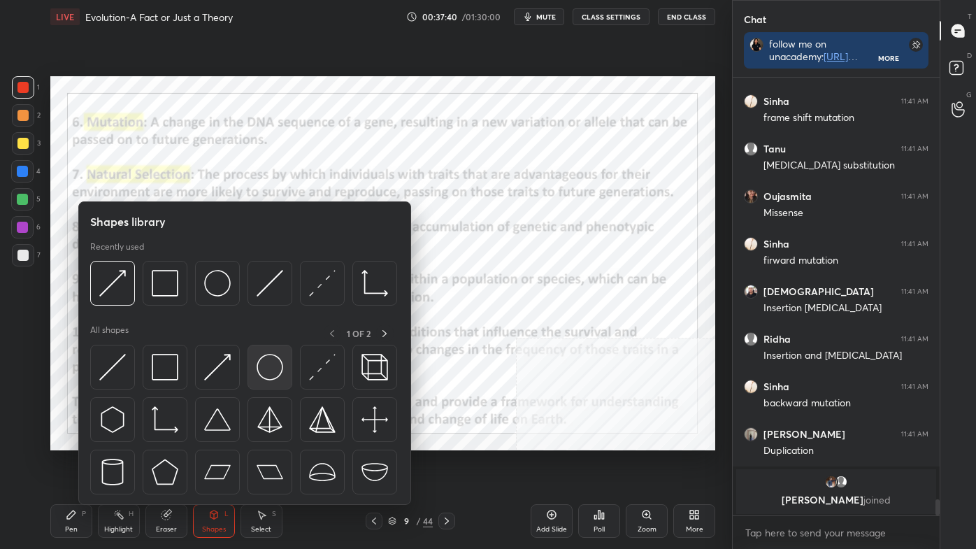
click at [274, 356] on img at bounding box center [270, 367] width 27 height 27
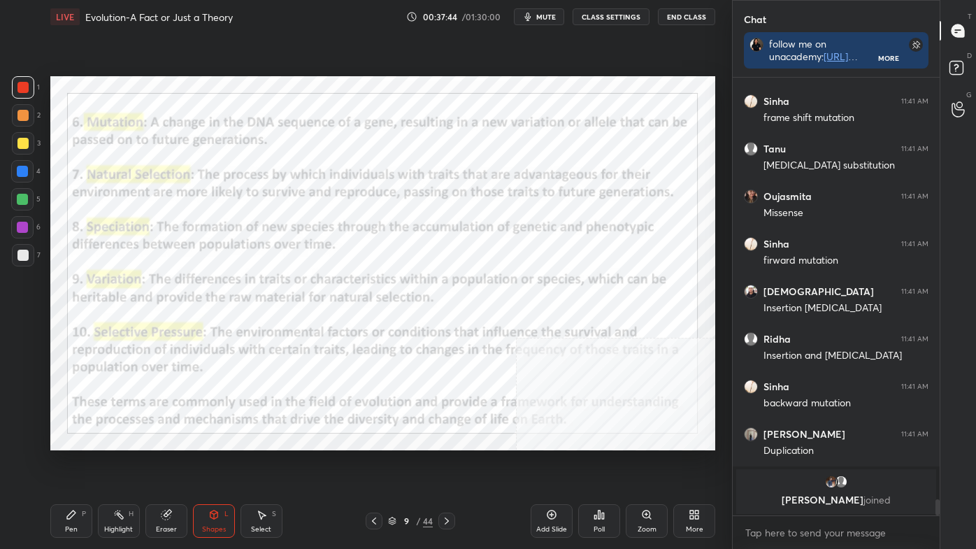
click at [123, 463] on icon at bounding box center [118, 514] width 11 height 11
click at [20, 439] on icon at bounding box center [22, 438] width 11 height 11
drag, startPoint x: 24, startPoint y: 173, endPoint x: 20, endPoint y: 166, distance: 8.8
click at [24, 172] on div at bounding box center [22, 171] width 11 height 11
click at [24, 201] on div at bounding box center [22, 199] width 11 height 11
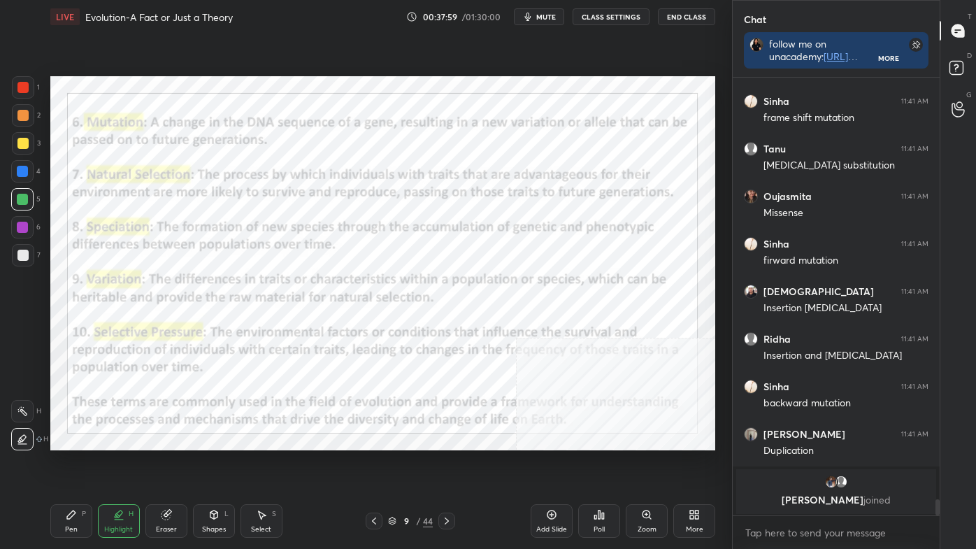
click at [15, 413] on div at bounding box center [22, 411] width 22 height 22
click at [24, 89] on div at bounding box center [22, 87] width 11 height 11
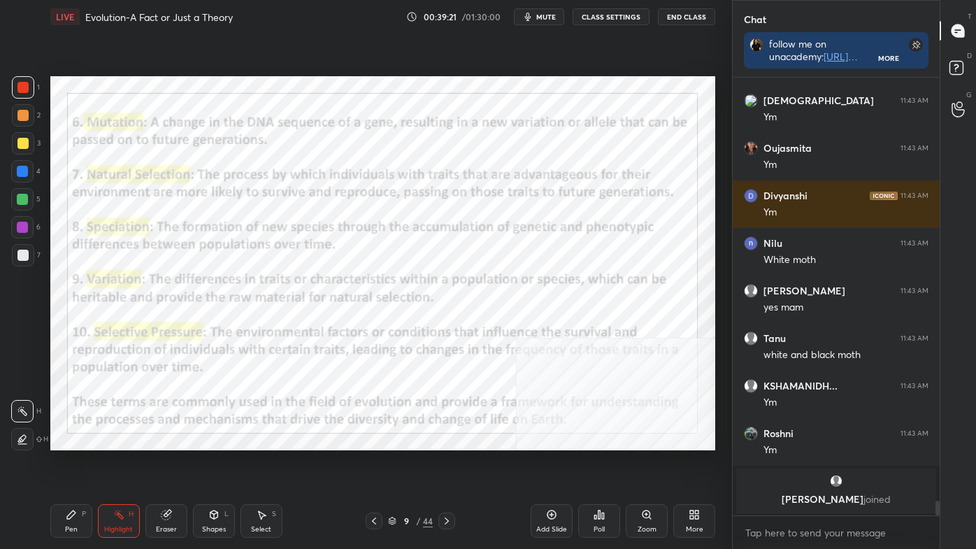
scroll to position [11479, 0]
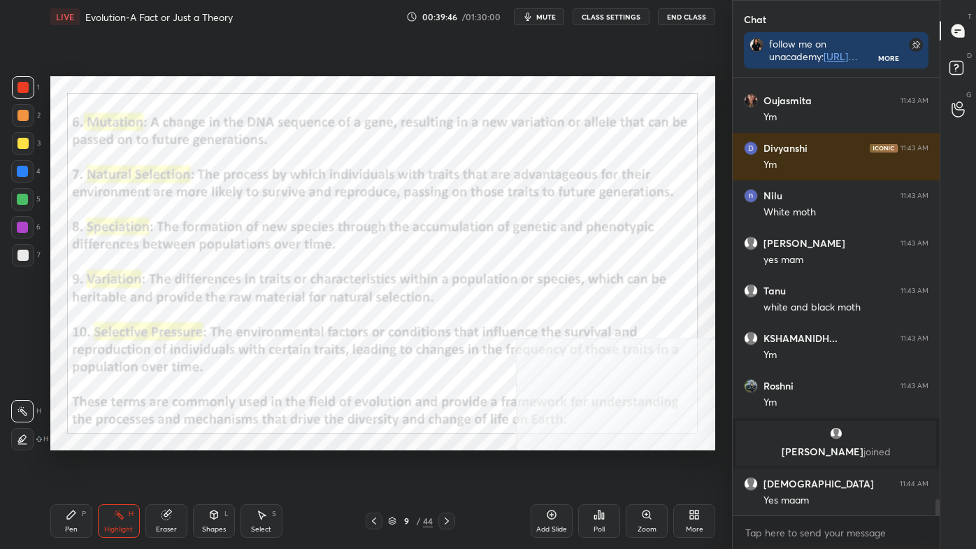
click at [31, 435] on div at bounding box center [22, 439] width 22 height 22
click at [122, 463] on div "Highlight" at bounding box center [118, 529] width 29 height 7
click at [29, 411] on div at bounding box center [22, 411] width 22 height 22
click at [73, 463] on div "Pen P" at bounding box center [71, 521] width 42 height 34
click at [12, 435] on div at bounding box center [23, 439] width 22 height 22
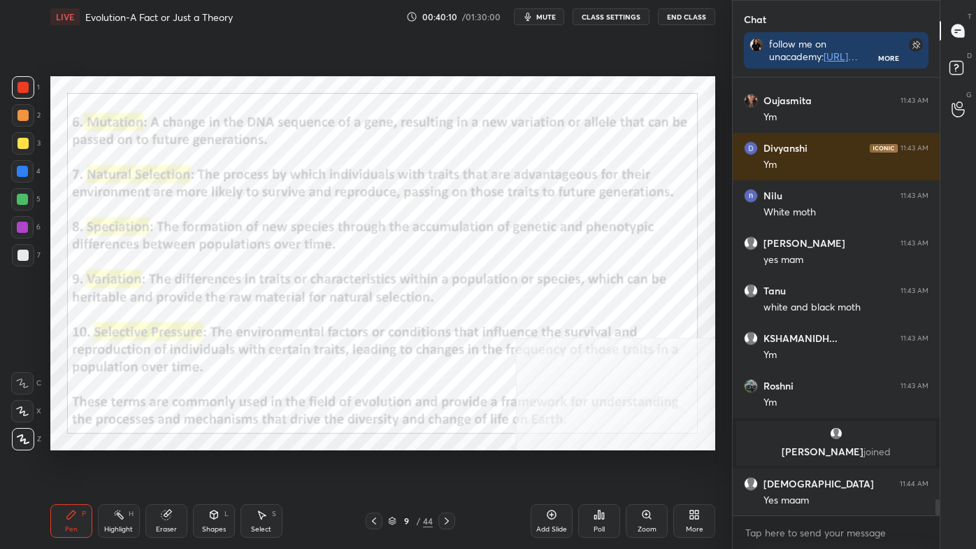
scroll to position [11501, 0]
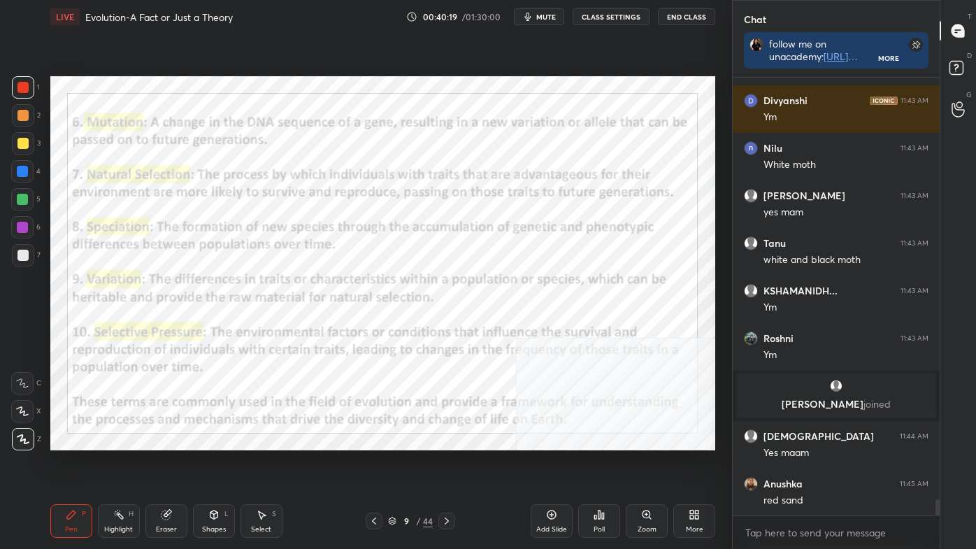
click at [121, 463] on icon at bounding box center [118, 514] width 11 height 11
click at [27, 408] on icon at bounding box center [22, 410] width 11 height 11
click at [29, 410] on div at bounding box center [22, 411] width 22 height 22
click at [15, 201] on div at bounding box center [22, 199] width 22 height 22
click at [23, 170] on div at bounding box center [22, 171] width 11 height 11
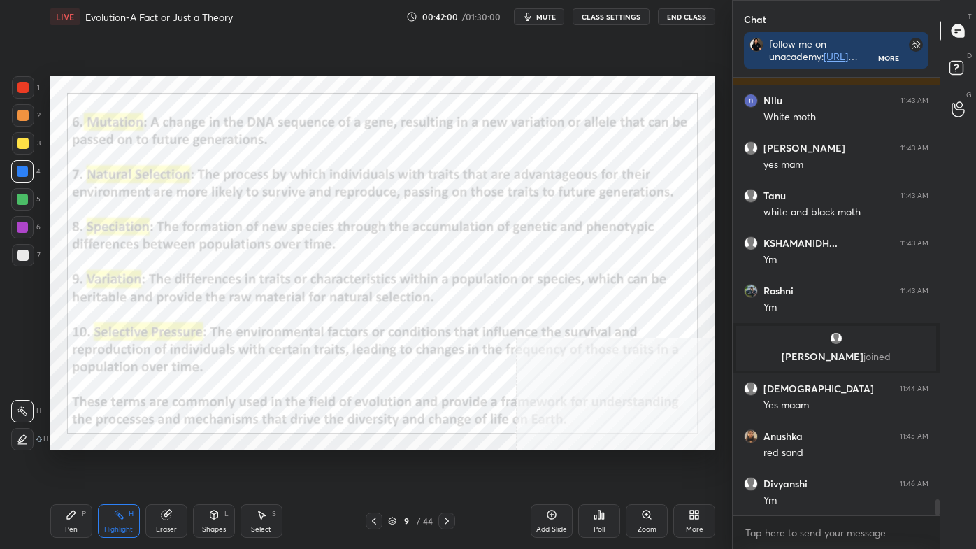
scroll to position [434, 203]
click at [686, 463] on div "More" at bounding box center [694, 521] width 42 height 34
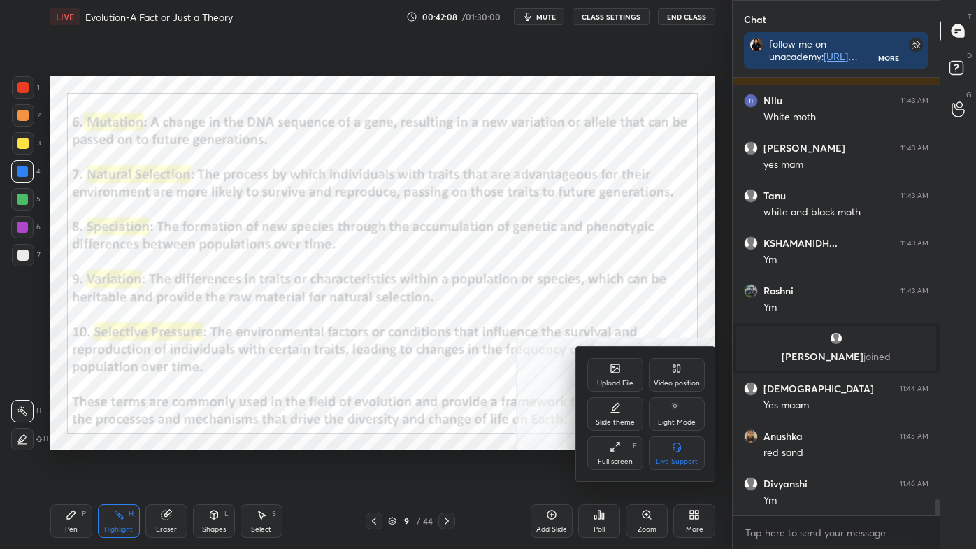
click at [674, 365] on icon at bounding box center [674, 366] width 3 height 2
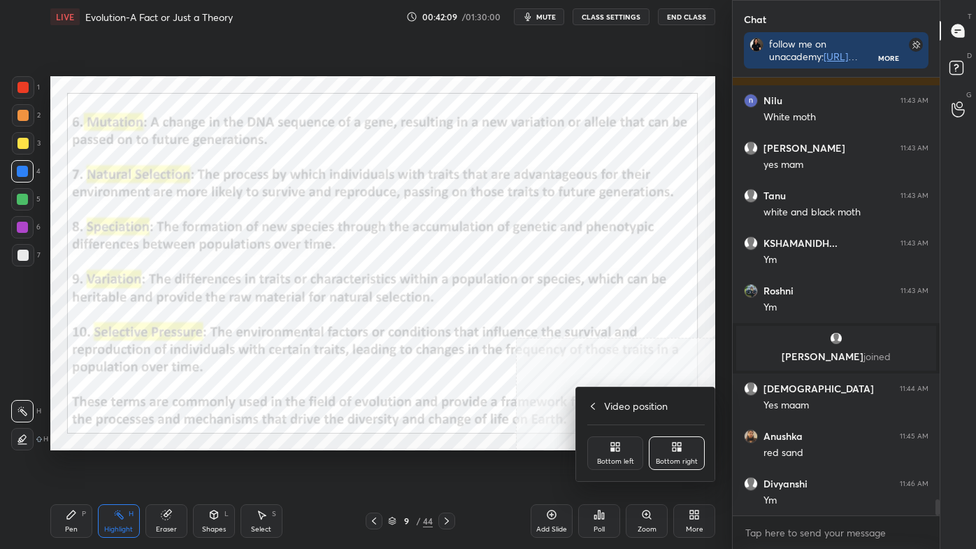
drag, startPoint x: 611, startPoint y: 460, endPoint x: 607, endPoint y: 454, distance: 7.2
click at [611, 460] on div "Bottom left" at bounding box center [615, 461] width 37 height 7
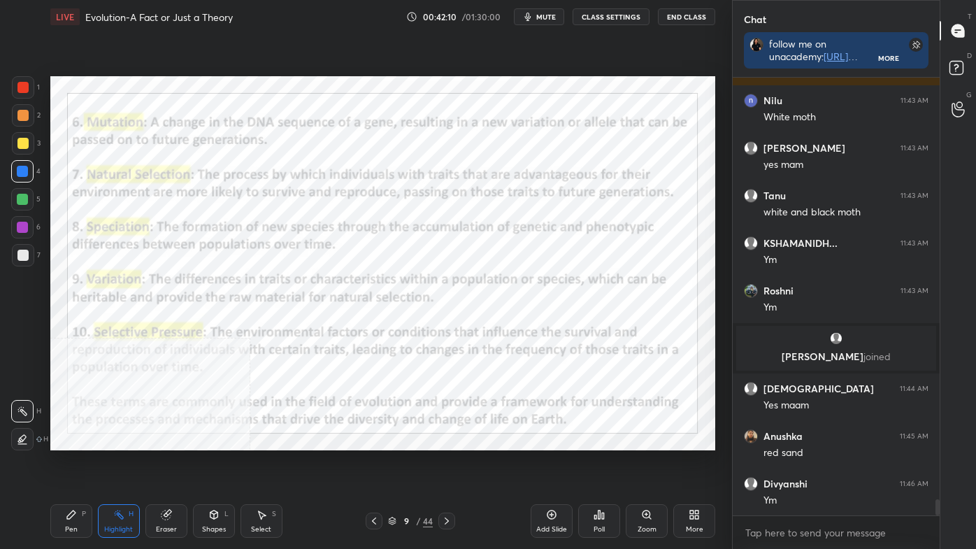
click at [706, 463] on div "More" at bounding box center [694, 521] width 42 height 34
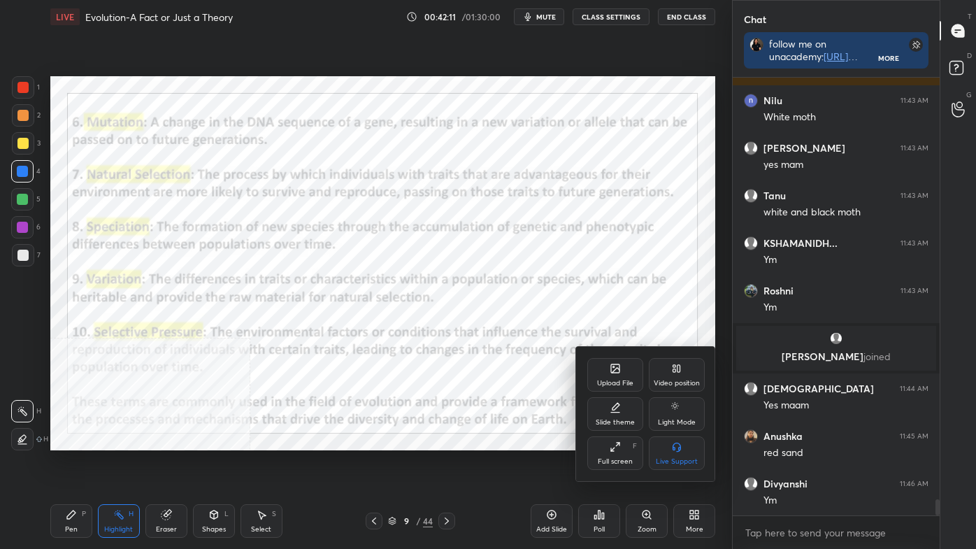
drag, startPoint x: 688, startPoint y: 379, endPoint x: 686, endPoint y: 417, distance: 37.8
click at [686, 382] on div "Video position" at bounding box center [677, 383] width 46 height 7
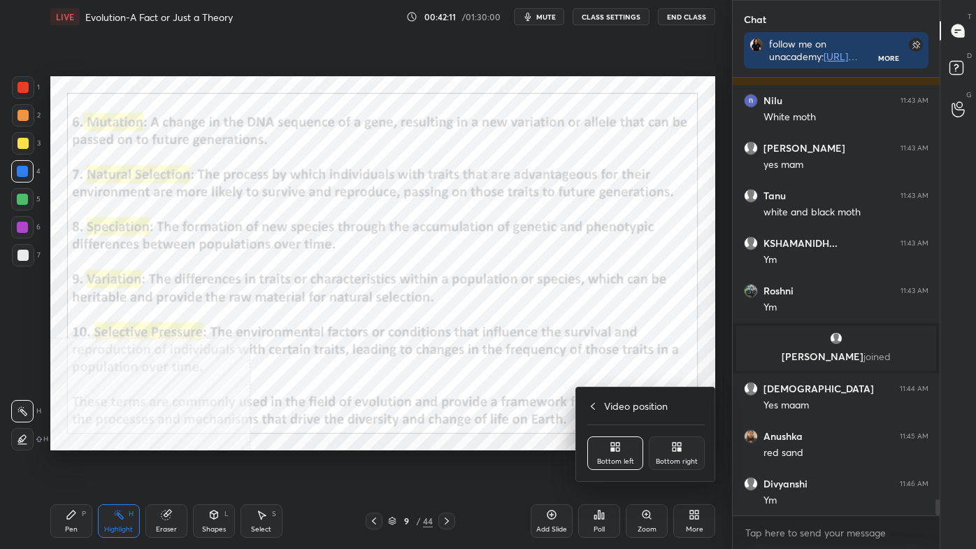
click at [684, 449] on div "Bottom right" at bounding box center [677, 453] width 56 height 34
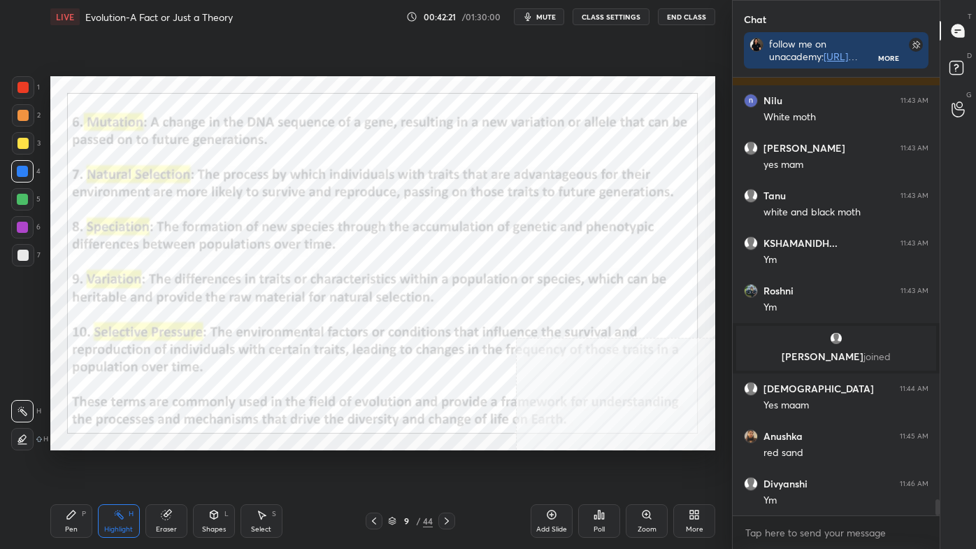
click at [557, 463] on div "Add Slide" at bounding box center [551, 529] width 31 height 7
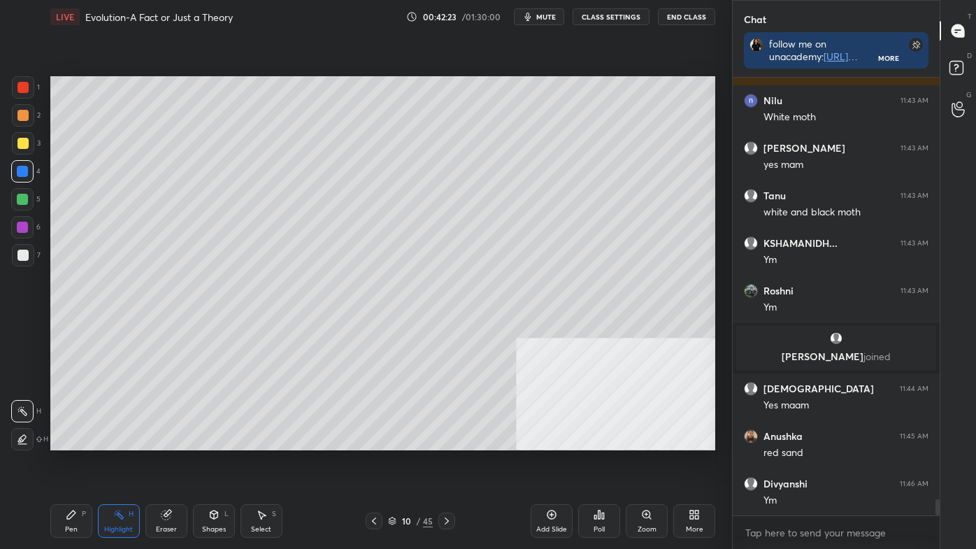
drag, startPoint x: 63, startPoint y: 524, endPoint x: 61, endPoint y: 515, distance: 8.6
click at [63, 463] on div "Pen P" at bounding box center [71, 521] width 42 height 34
click at [17, 445] on div at bounding box center [23, 439] width 22 height 22
click at [17, 187] on div "4" at bounding box center [25, 174] width 29 height 28
click at [20, 196] on div at bounding box center [22, 199] width 11 height 11
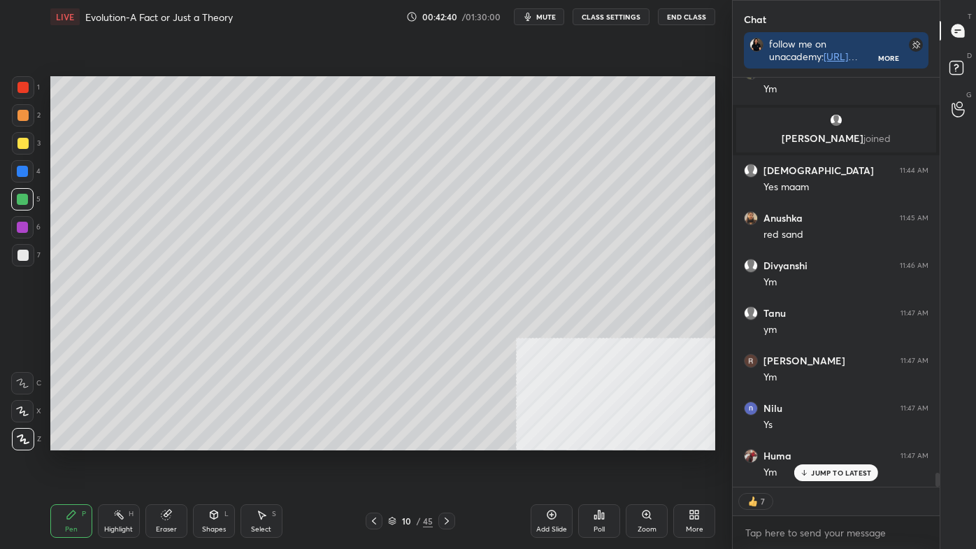
scroll to position [11828, 0]
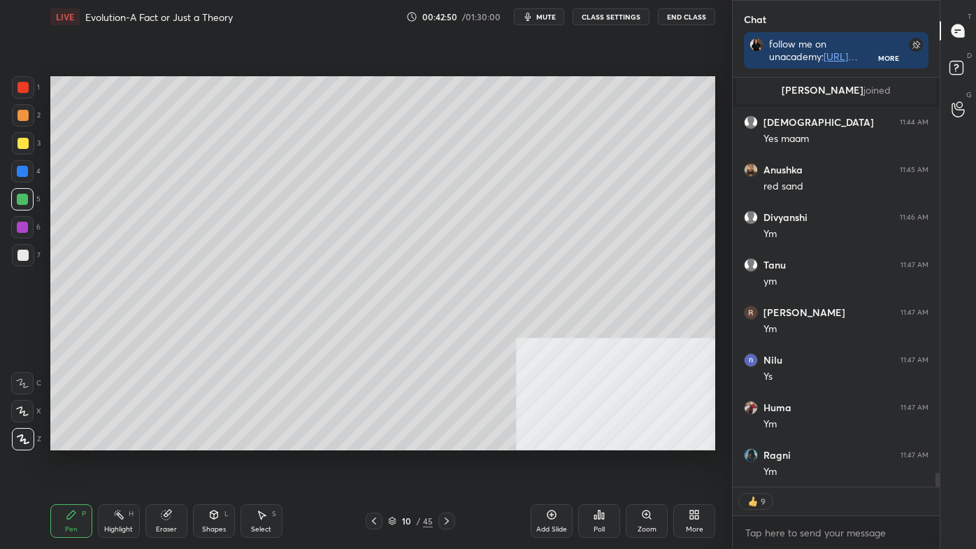
click at [24, 145] on div at bounding box center [22, 143] width 11 height 11
click at [214, 463] on div "Shapes L" at bounding box center [214, 521] width 42 height 34
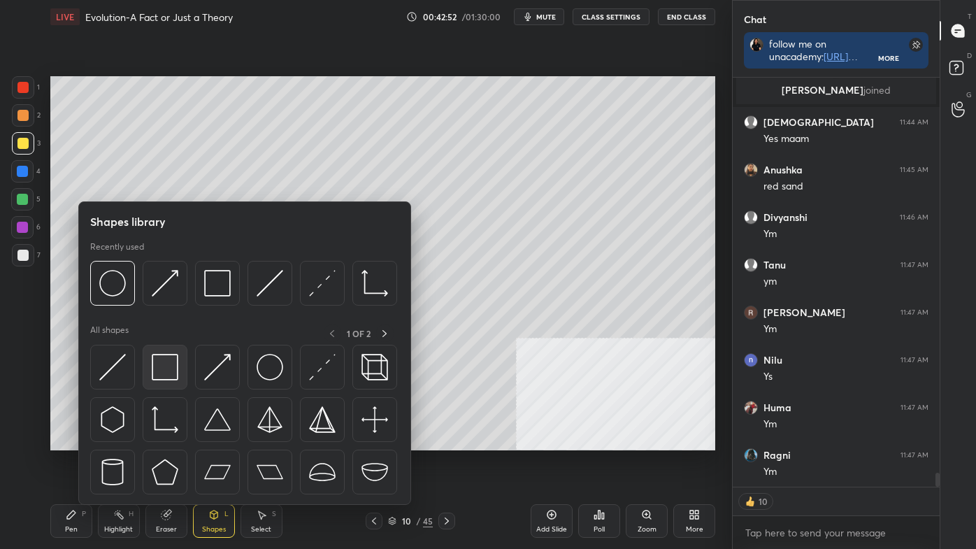
click at [166, 372] on img at bounding box center [165, 367] width 27 height 27
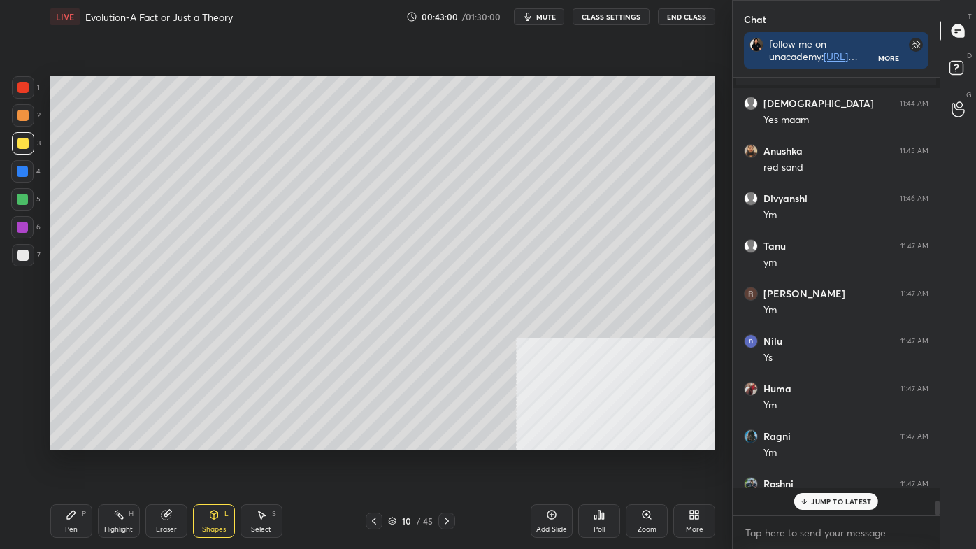
scroll to position [11846, 0]
click at [208, 463] on icon at bounding box center [213, 514] width 11 height 11
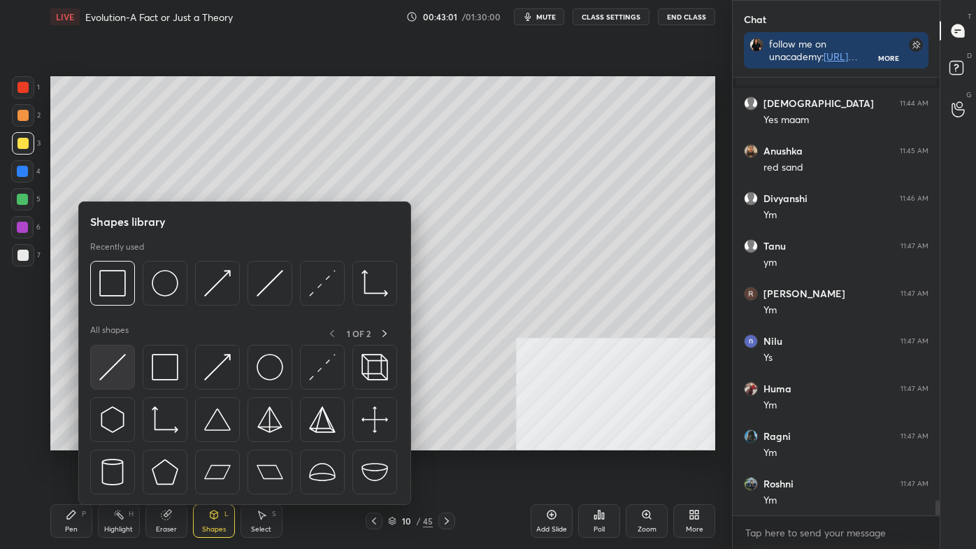
click at [113, 368] on img at bounding box center [112, 367] width 27 height 27
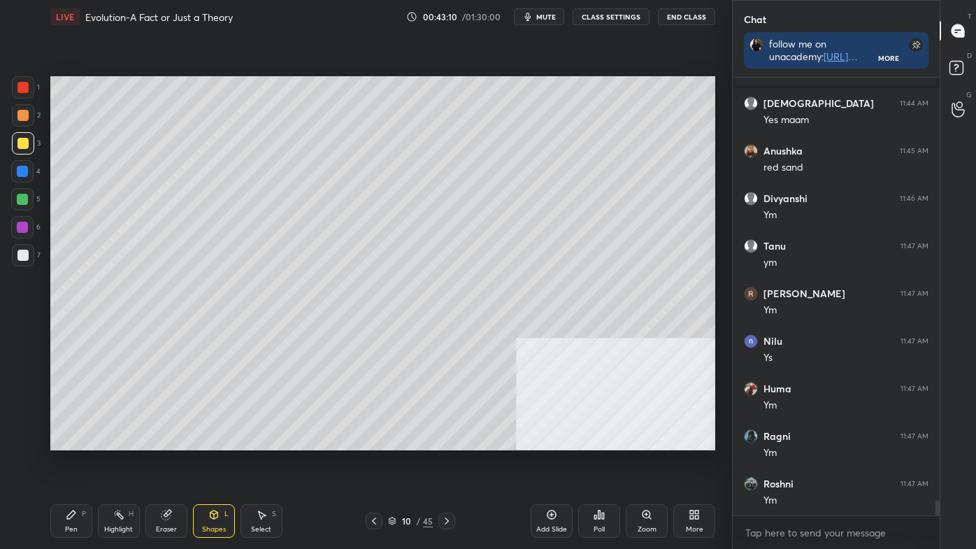
drag, startPoint x: 76, startPoint y: 538, endPoint x: 77, endPoint y: 521, distance: 16.8
click at [76, 463] on div "Pen P Highlight H Eraser Shapes L Select S 10 / 45 Add Slide Poll Zoom More" at bounding box center [382, 521] width 665 height 56
click at [73, 463] on div "Pen P" at bounding box center [71, 521] width 42 height 34
drag, startPoint x: 13, startPoint y: 437, endPoint x: 29, endPoint y: 418, distance: 25.2
click at [13, 438] on div at bounding box center [23, 439] width 22 height 22
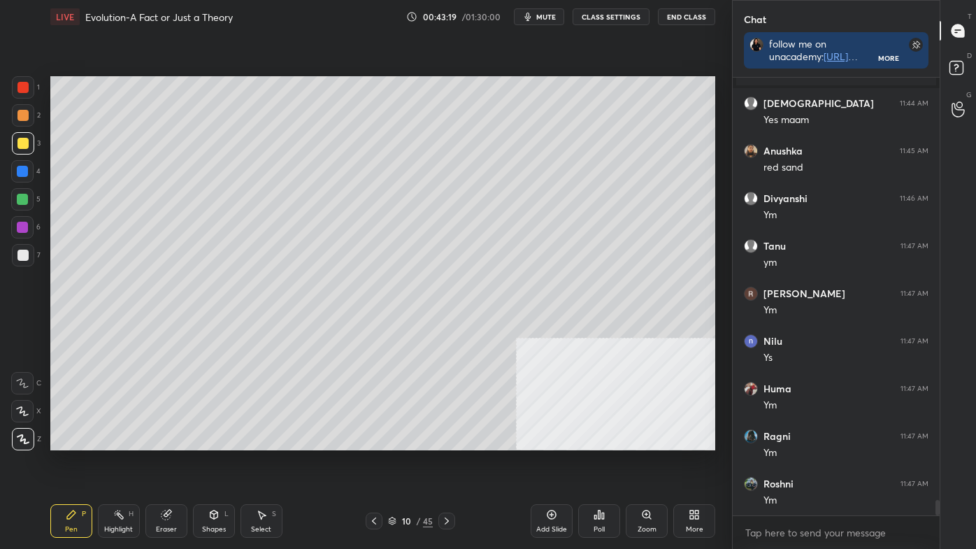
click at [117, 463] on div "Highlight" at bounding box center [118, 529] width 29 height 7
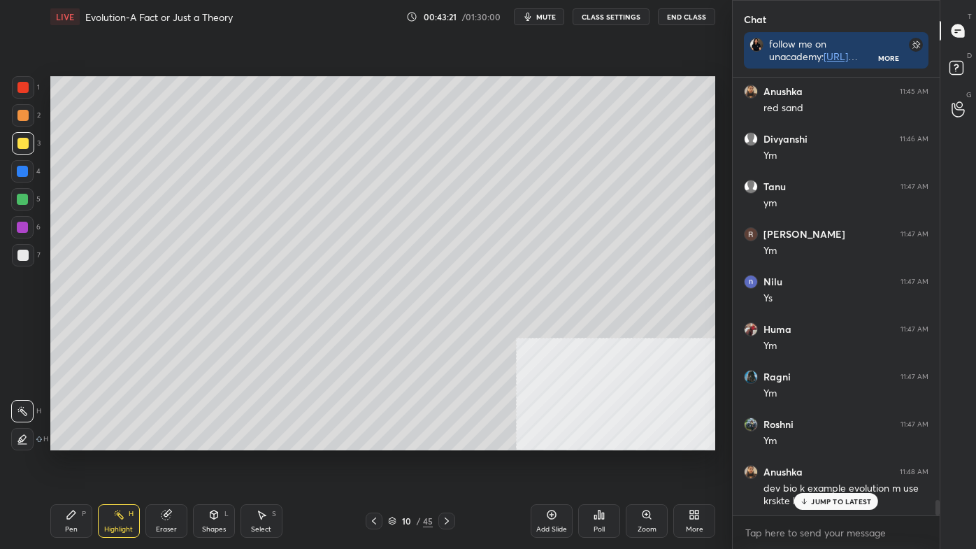
click at [78, 463] on div "Pen P" at bounding box center [71, 521] width 42 height 34
click at [26, 444] on div at bounding box center [23, 439] width 22 height 22
click at [22, 186] on div "4" at bounding box center [25, 174] width 29 height 28
click at [22, 190] on div at bounding box center [22, 199] width 22 height 22
click at [828, 463] on p "JUMP TO LATEST" at bounding box center [841, 501] width 60 height 8
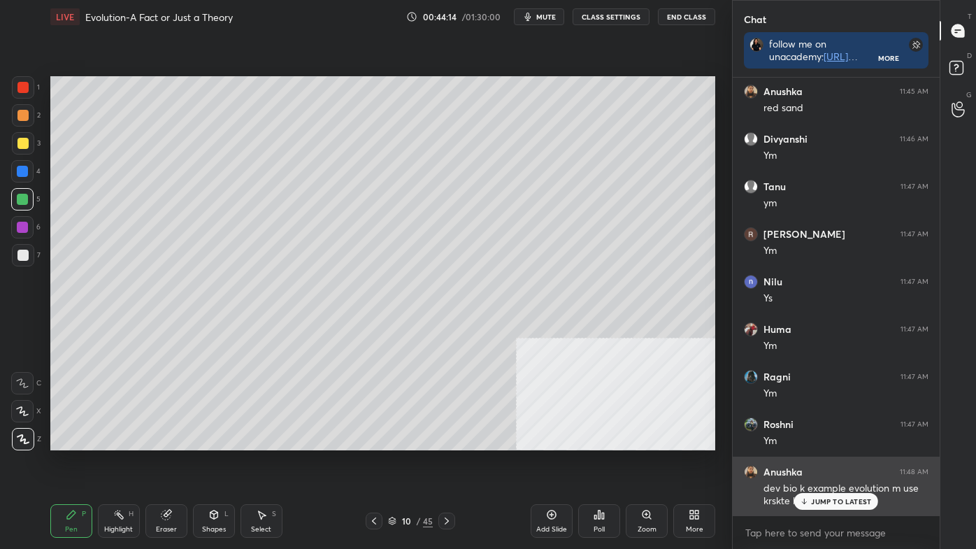
scroll to position [11966, 0]
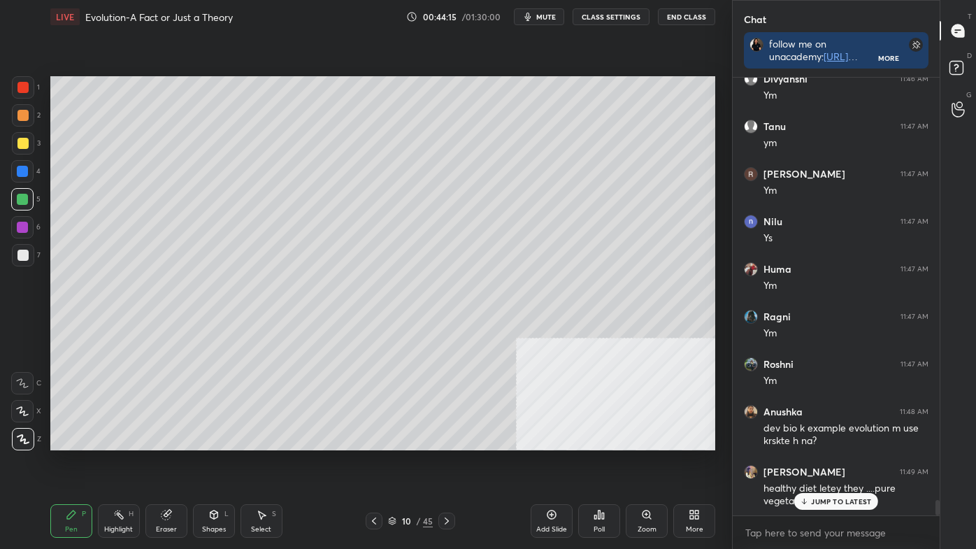
click at [129, 463] on div "Highlight H" at bounding box center [119, 521] width 42 height 34
click at [377, 463] on icon at bounding box center [373, 520] width 11 height 11
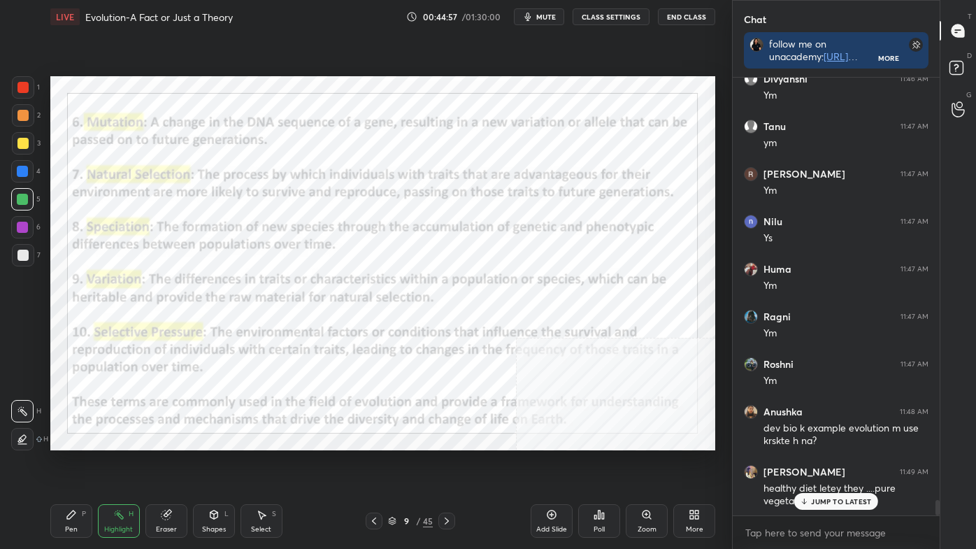
click at [445, 463] on icon at bounding box center [446, 520] width 11 height 11
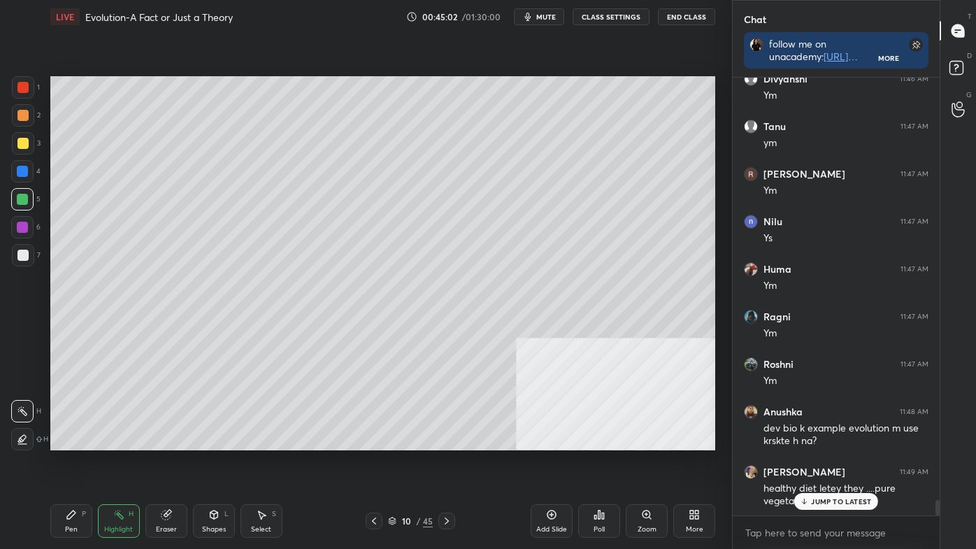
click at [375, 463] on icon at bounding box center [374, 520] width 4 height 7
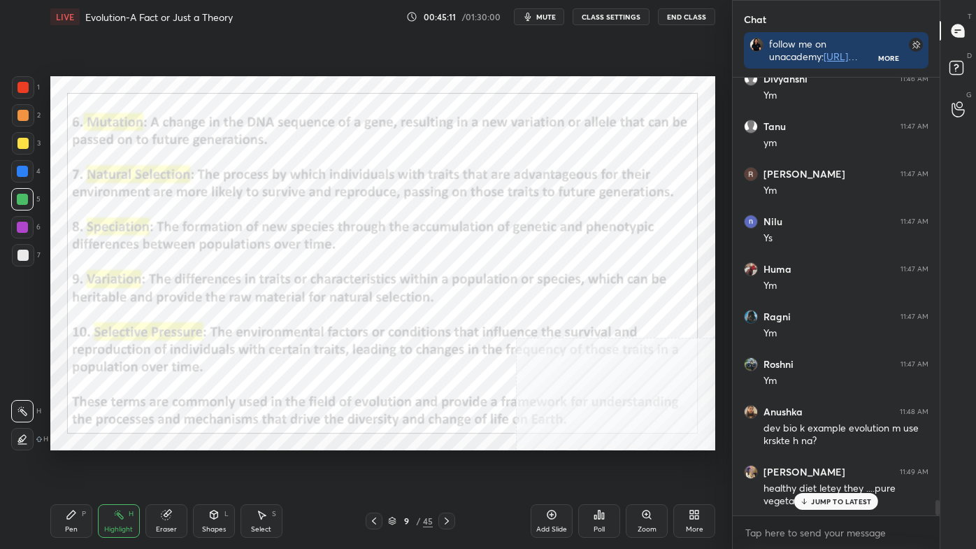
drag, startPoint x: 444, startPoint y: 520, endPoint x: 439, endPoint y: 497, distance: 23.6
click at [444, 463] on icon at bounding box center [446, 520] width 11 height 11
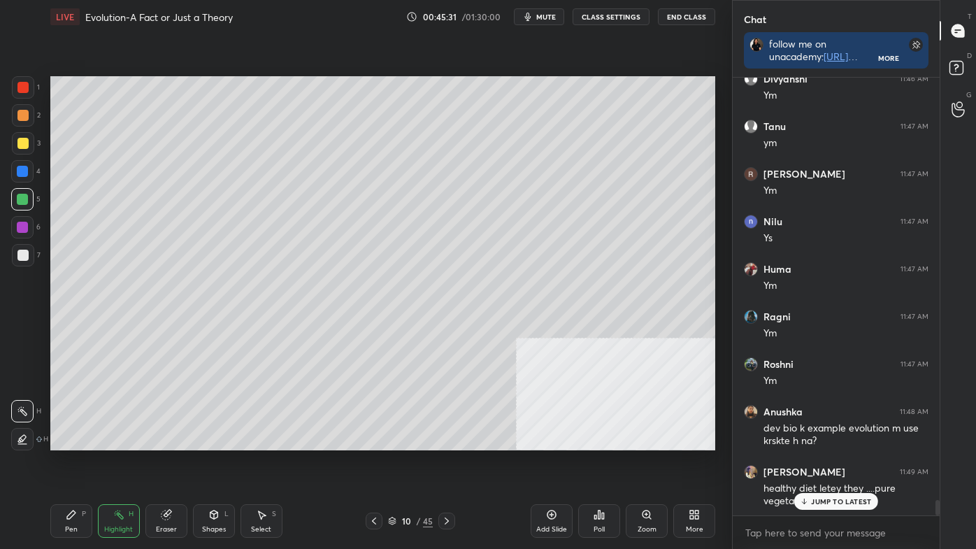
click at [373, 463] on icon at bounding box center [373, 520] width 11 height 11
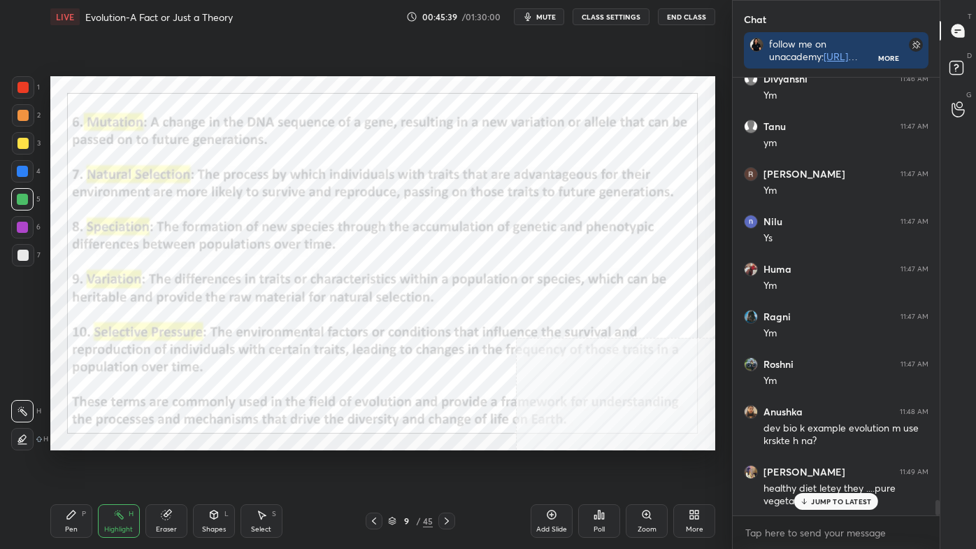
click at [851, 463] on p "JUMP TO LATEST" at bounding box center [841, 501] width 60 height 8
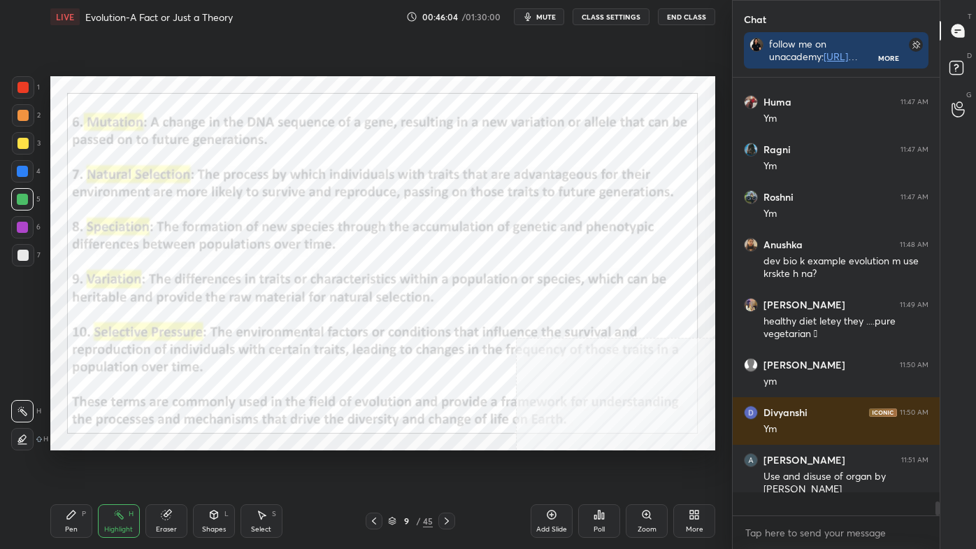
scroll to position [12109, 0]
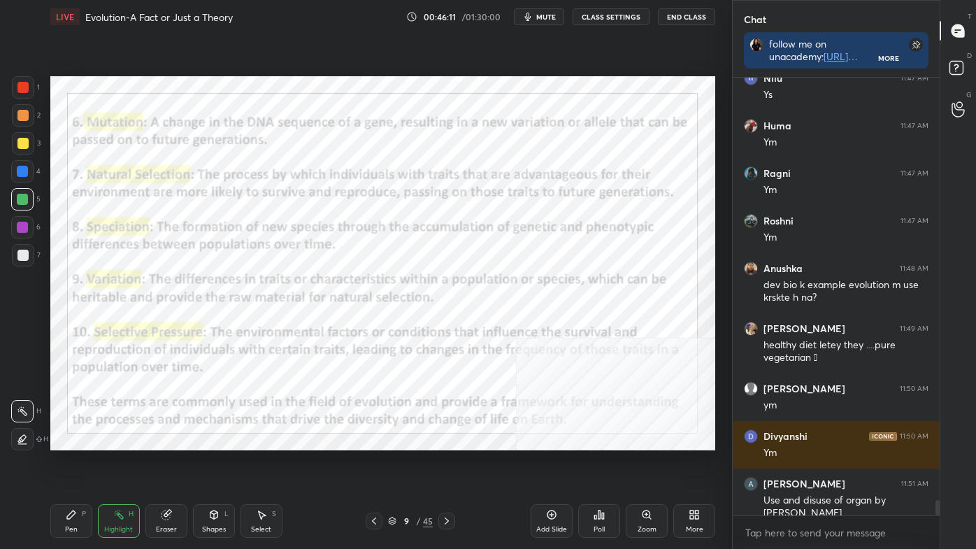
click at [443, 463] on icon at bounding box center [446, 520] width 11 height 11
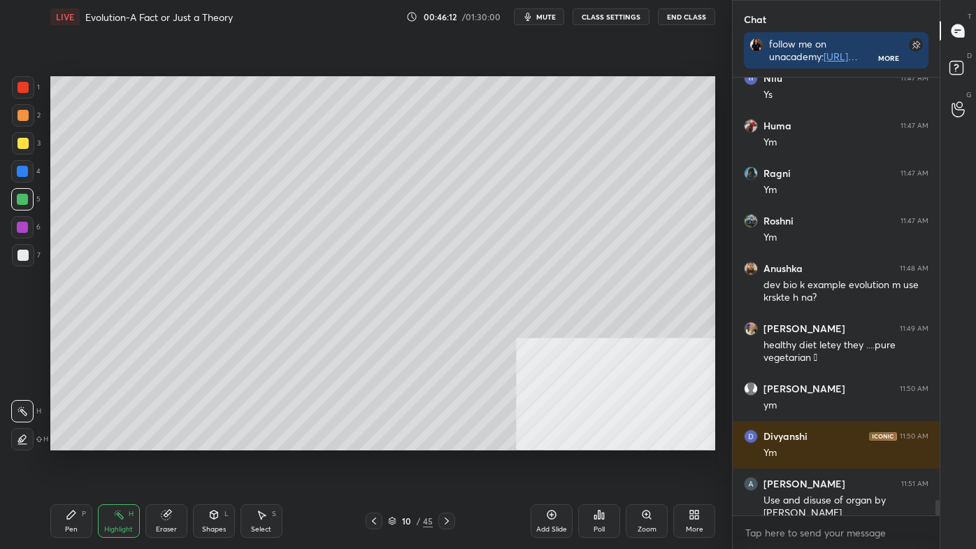
click at [447, 463] on icon at bounding box center [446, 520] width 11 height 11
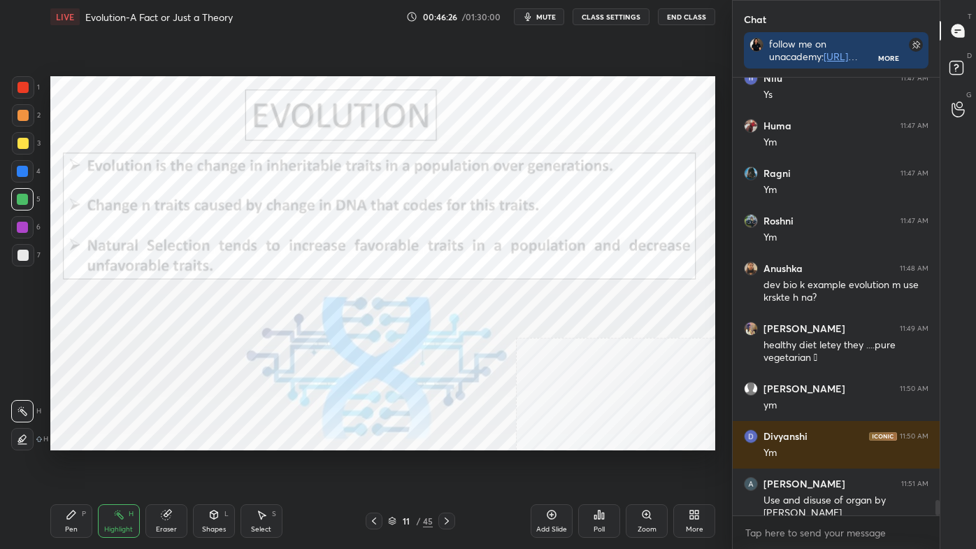
click at [22, 440] on icon at bounding box center [21, 439] width 3 height 3
click at [71, 463] on icon at bounding box center [71, 514] width 8 height 8
click at [20, 445] on div at bounding box center [23, 439] width 22 height 22
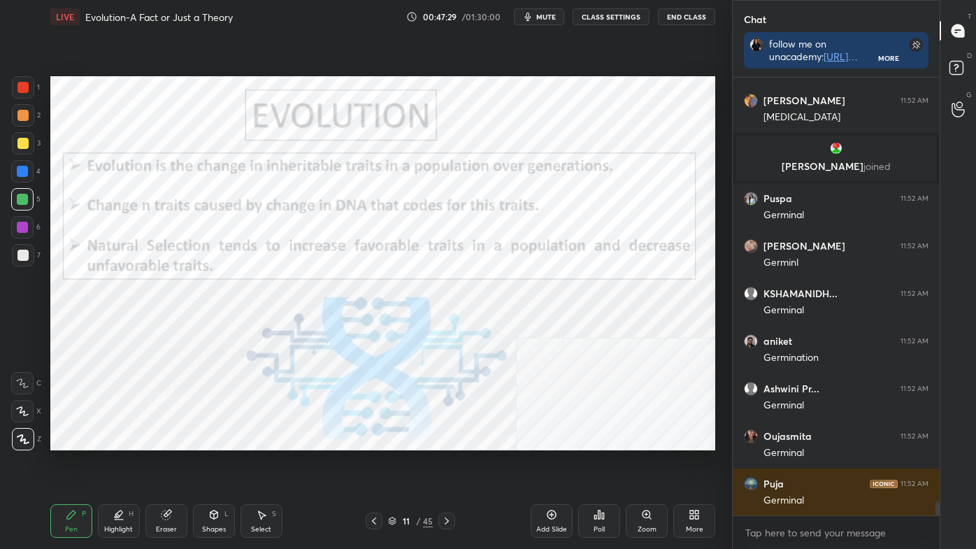
scroll to position [5, 3]
click at [122, 463] on div "Highlight H" at bounding box center [119, 521] width 42 height 34
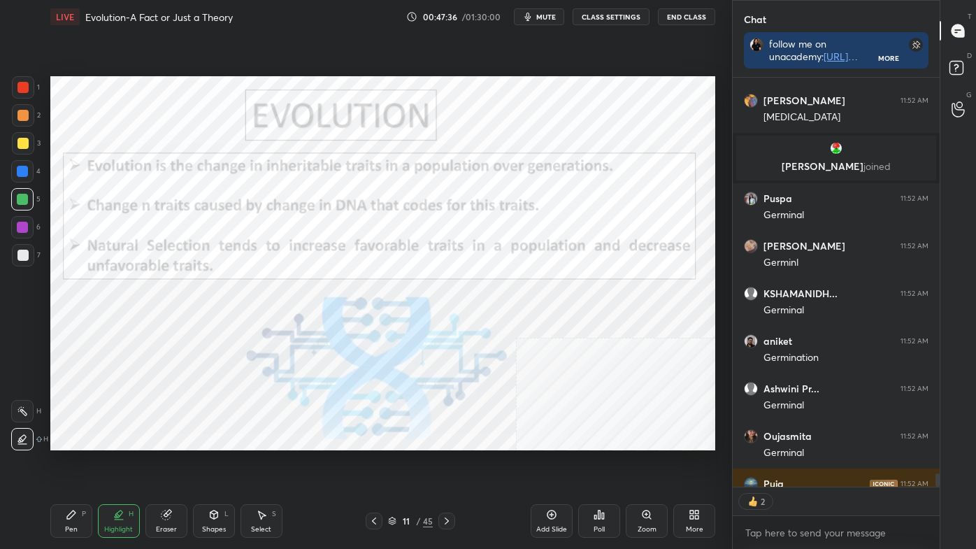
click at [23, 406] on icon at bounding box center [22, 410] width 11 height 11
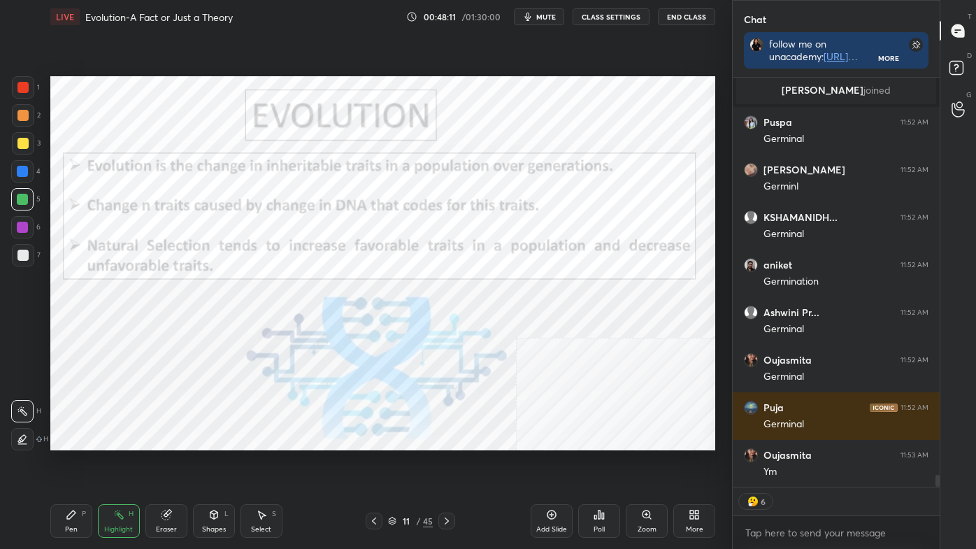
scroll to position [13401, 0]
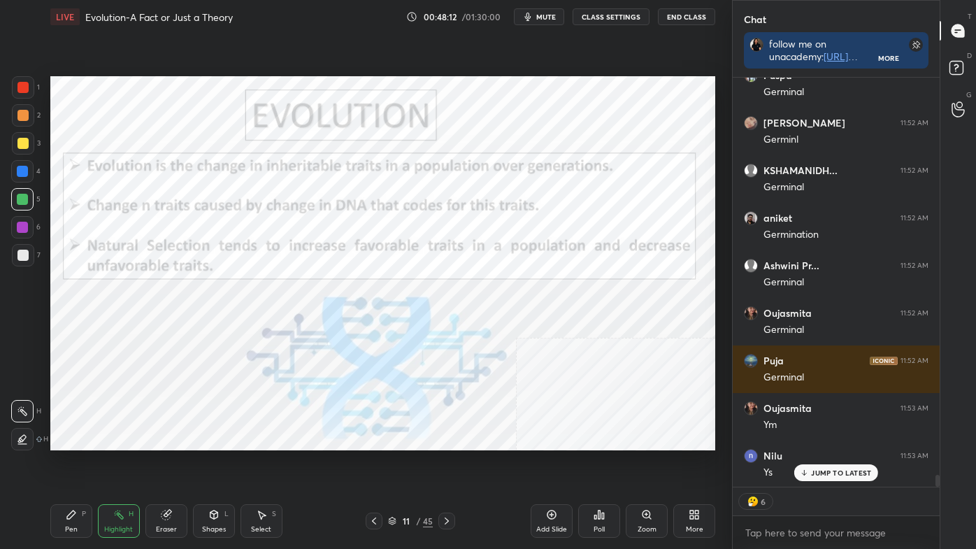
click at [72, 463] on div "Pen P" at bounding box center [71, 521] width 42 height 34
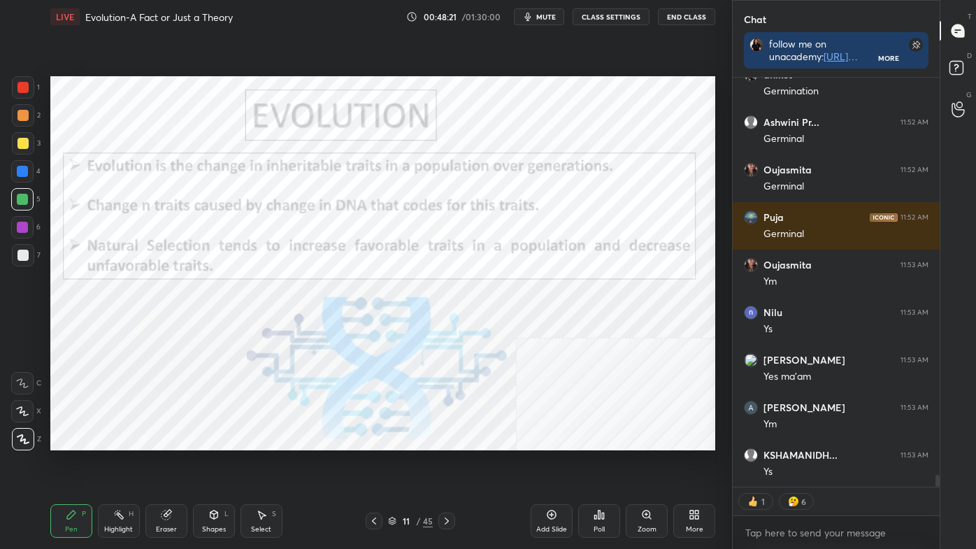
scroll to position [13591, 0]
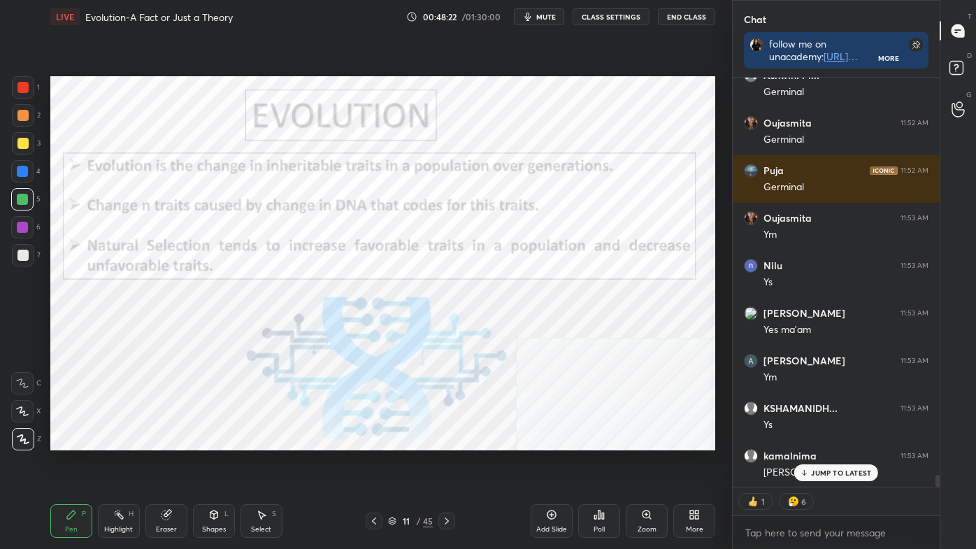
click at [122, 463] on div "Highlight H" at bounding box center [119, 521] width 42 height 34
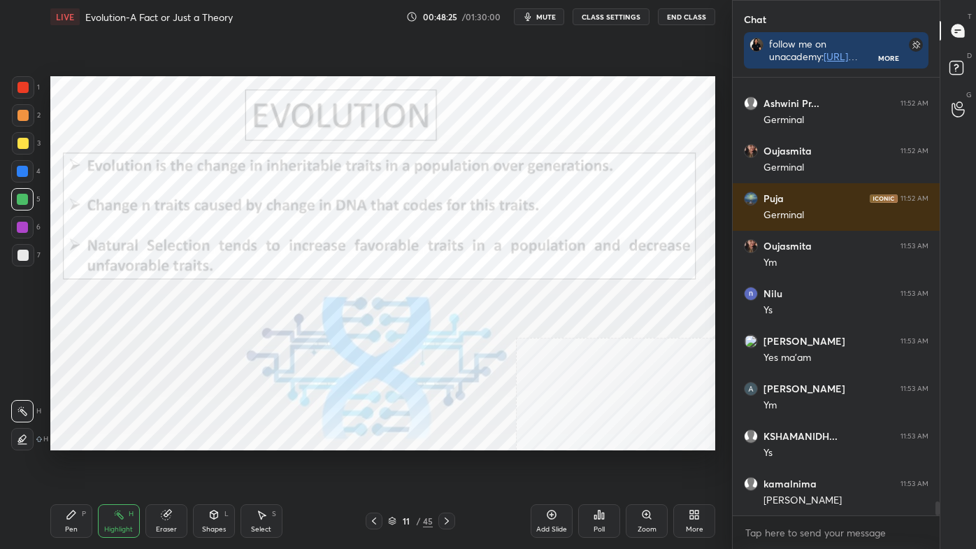
scroll to position [13563, 0]
click at [66, 463] on icon at bounding box center [71, 514] width 11 height 11
click at [22, 404] on div at bounding box center [22, 411] width 22 height 22
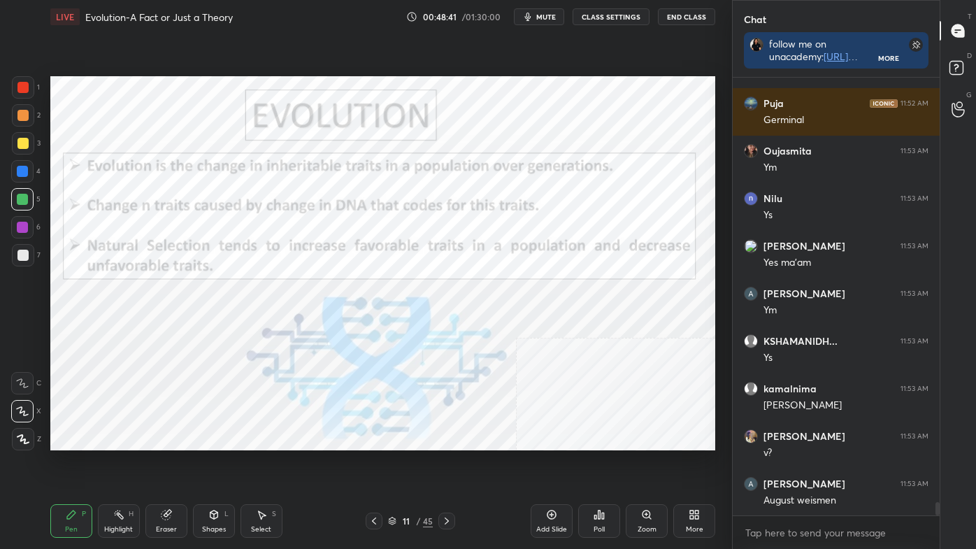
scroll to position [13705, 0]
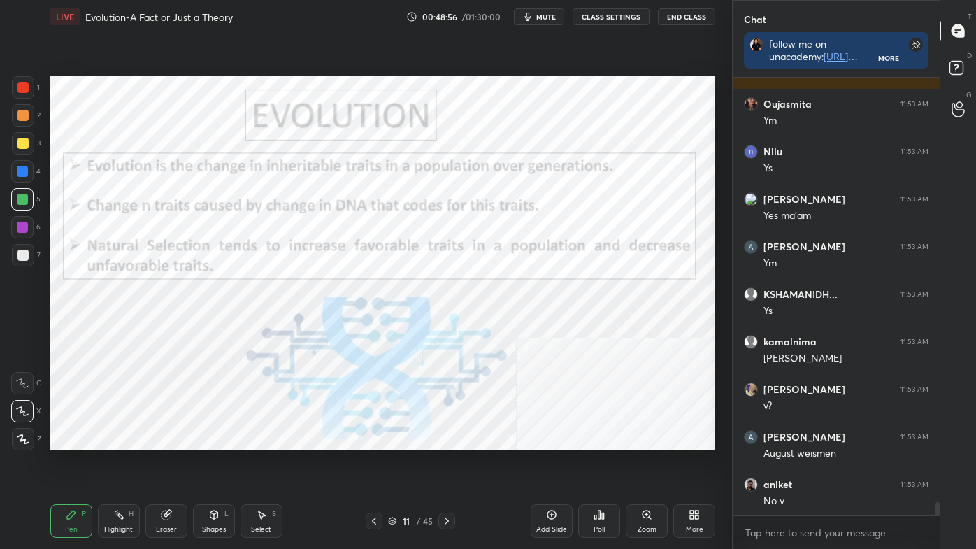
drag, startPoint x: 124, startPoint y: 513, endPoint x: 117, endPoint y: 507, distance: 9.4
click at [123, 463] on div "Highlight H" at bounding box center [119, 521] width 42 height 34
click at [449, 463] on icon at bounding box center [446, 520] width 11 height 11
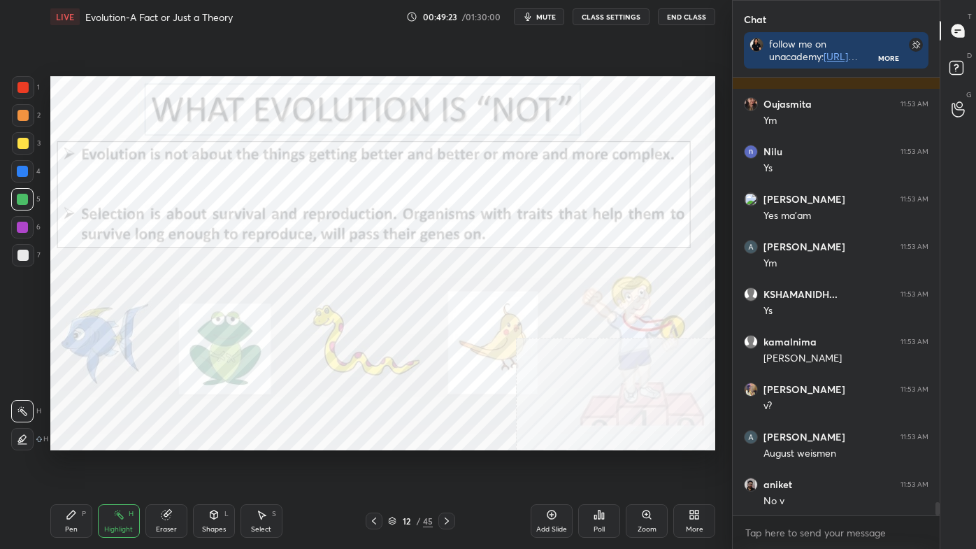
click at [212, 463] on div "Shapes" at bounding box center [214, 529] width 24 height 7
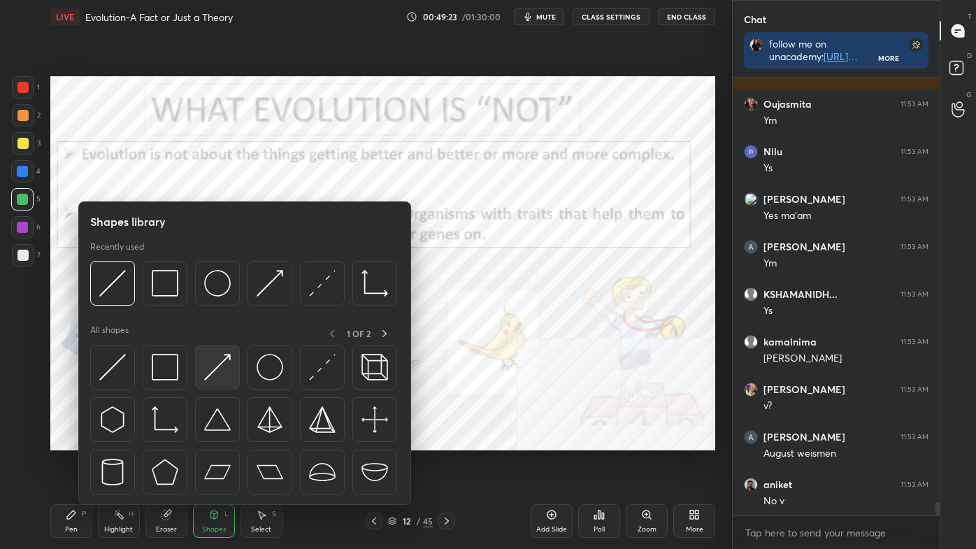
click at [222, 358] on img at bounding box center [217, 367] width 27 height 27
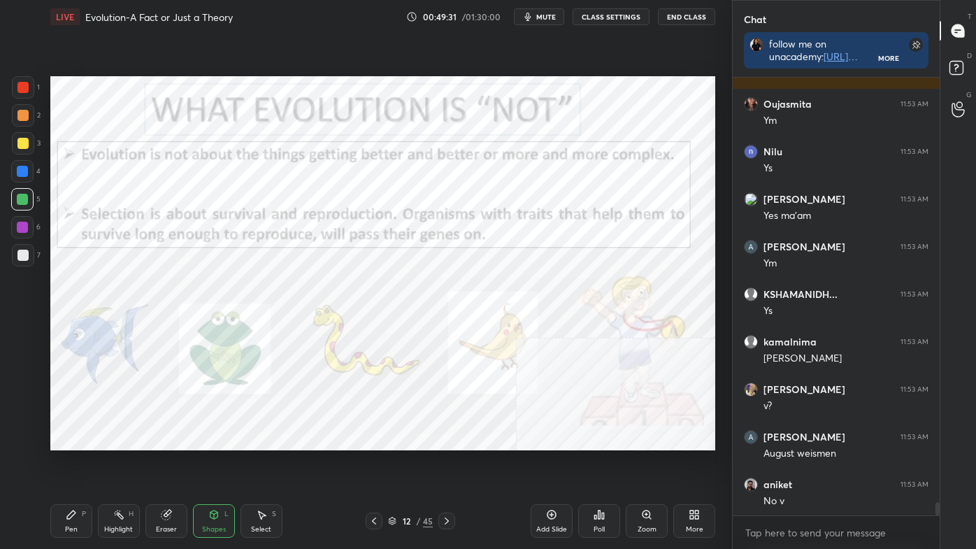
click at [695, 463] on div "More" at bounding box center [694, 521] width 42 height 34
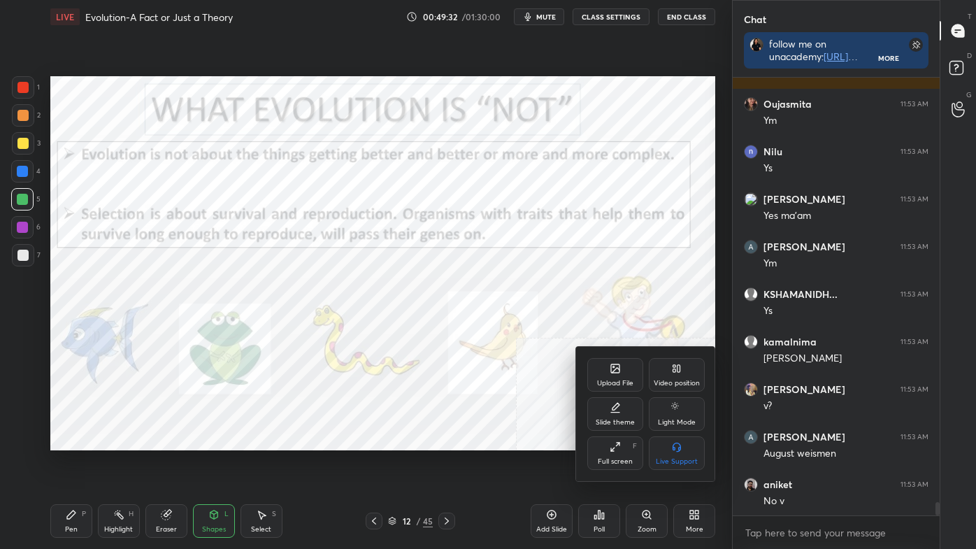
click at [669, 383] on div "Video position" at bounding box center [677, 383] width 46 height 7
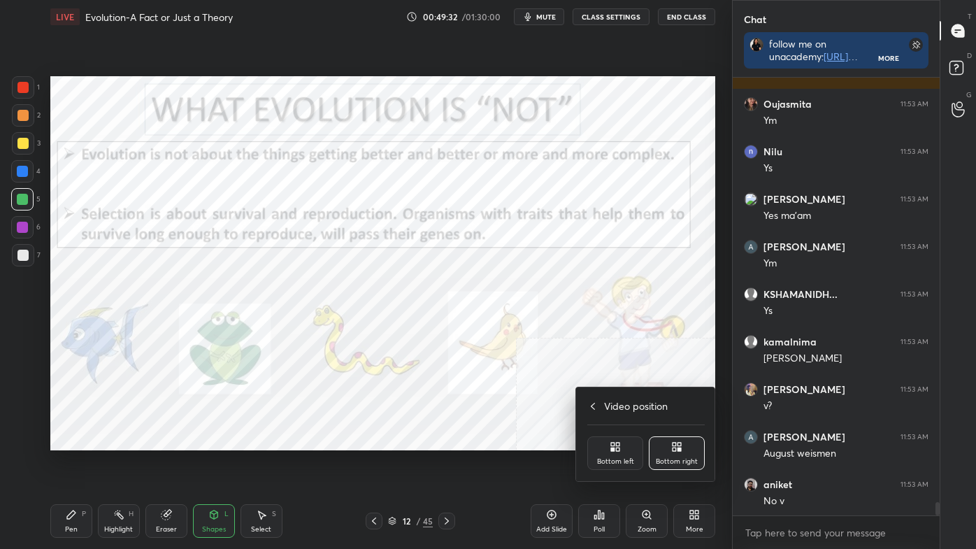
click at [606, 463] on div "Bottom left" at bounding box center [615, 461] width 37 height 7
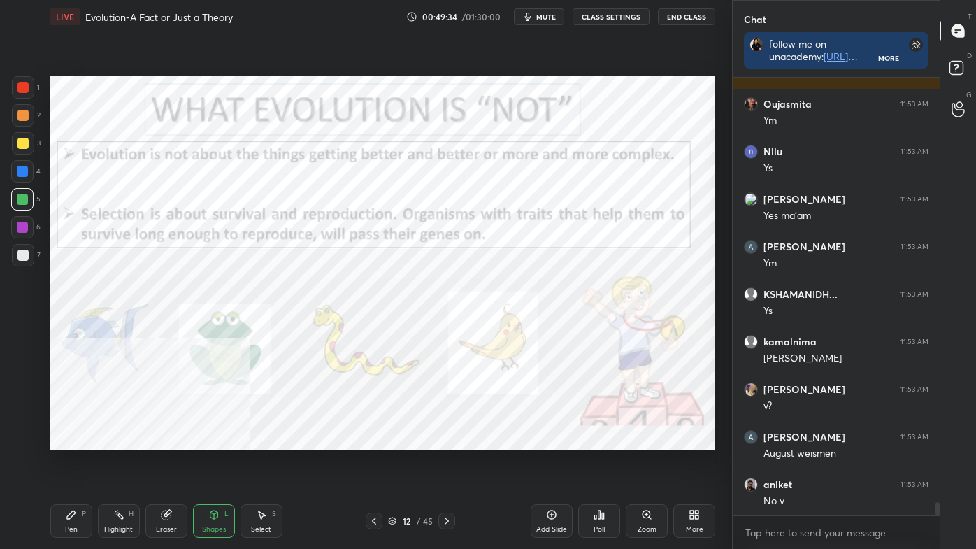
click at [28, 94] on div at bounding box center [23, 87] width 22 height 22
click at [28, 92] on div at bounding box center [23, 87] width 22 height 22
click at [169, 463] on div "Eraser" at bounding box center [166, 521] width 42 height 34
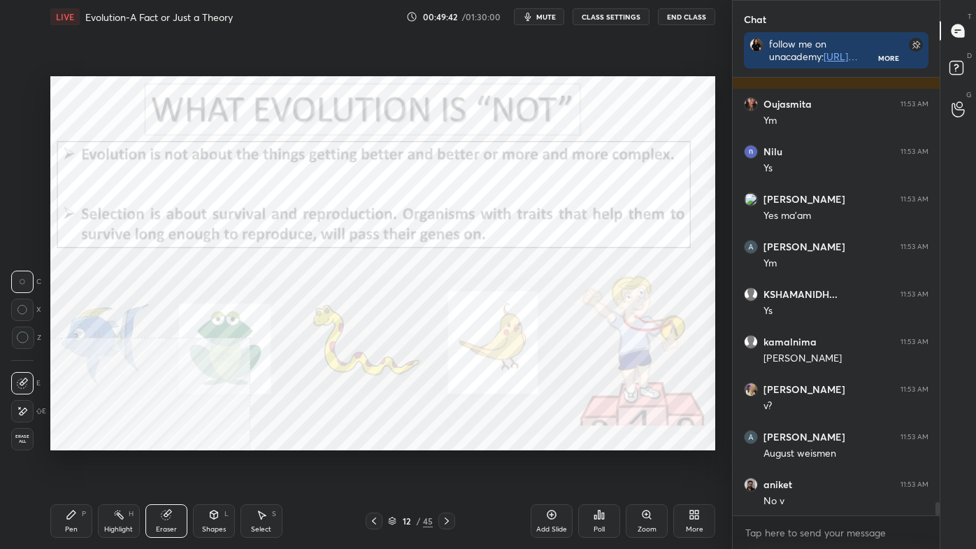
click at [123, 463] on div "Highlight H" at bounding box center [119, 521] width 42 height 34
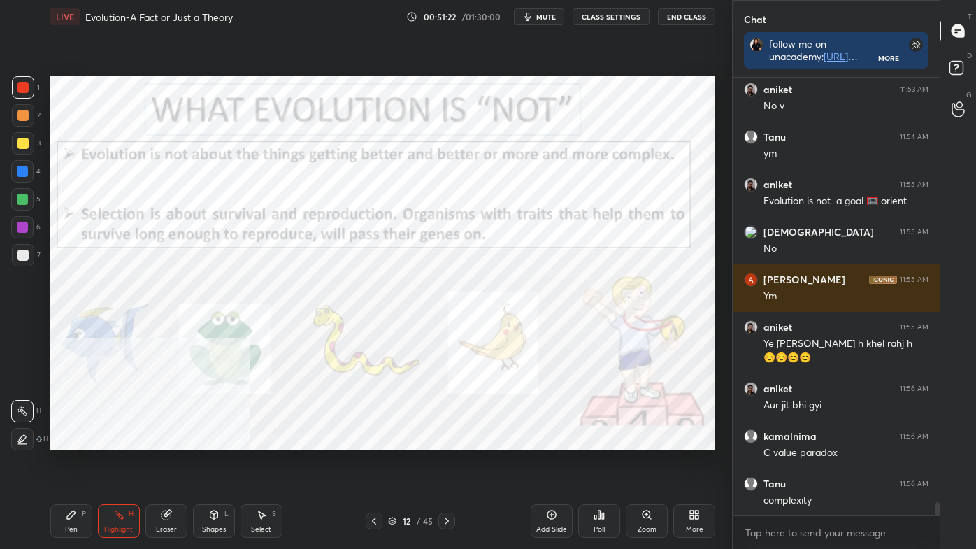
scroll to position [14147, 0]
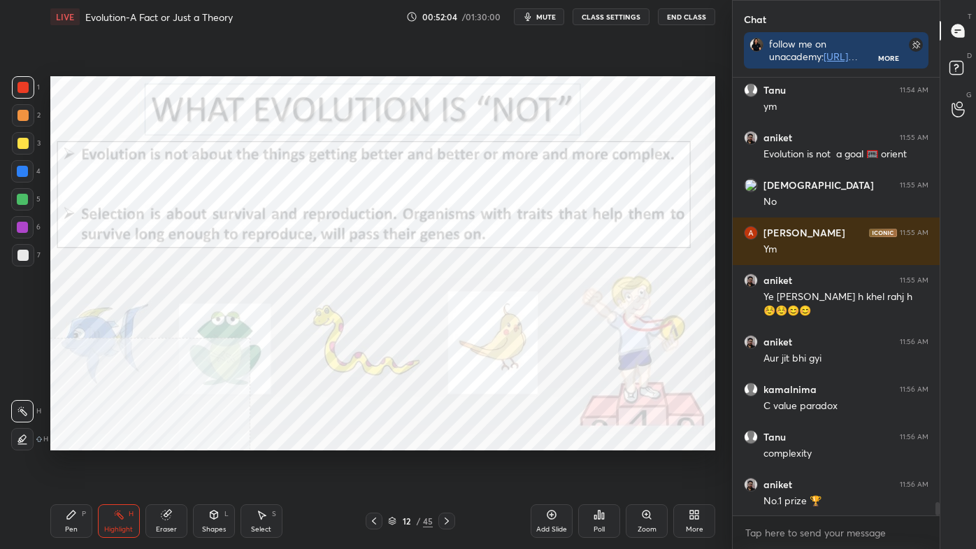
click at [449, 463] on icon at bounding box center [446, 520] width 11 height 11
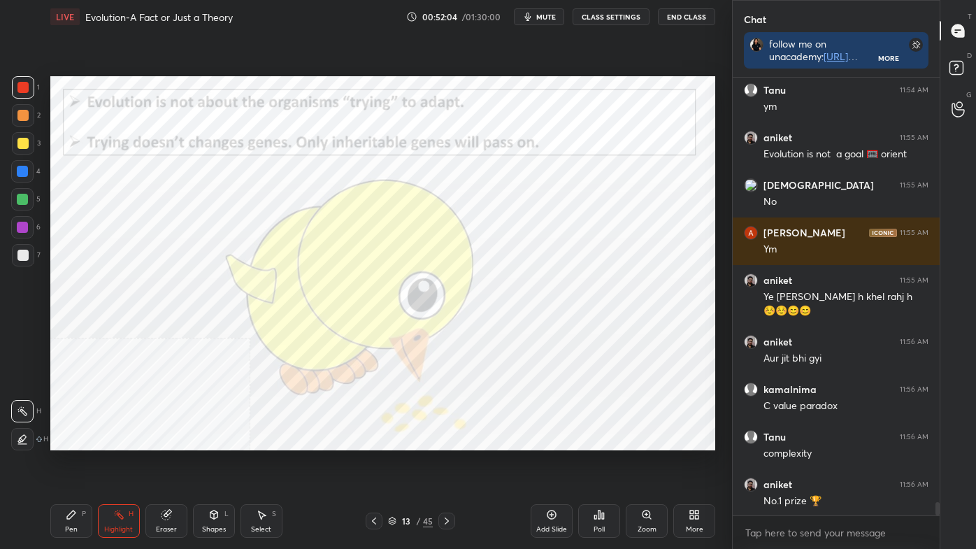
click at [689, 463] on div "More" at bounding box center [694, 521] width 42 height 34
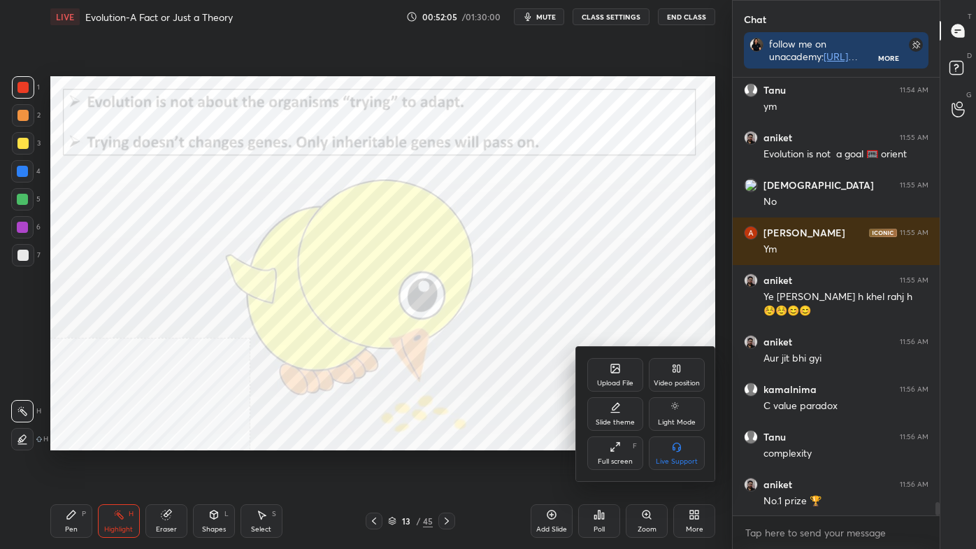
click at [674, 370] on icon at bounding box center [674, 370] width 3 height 3
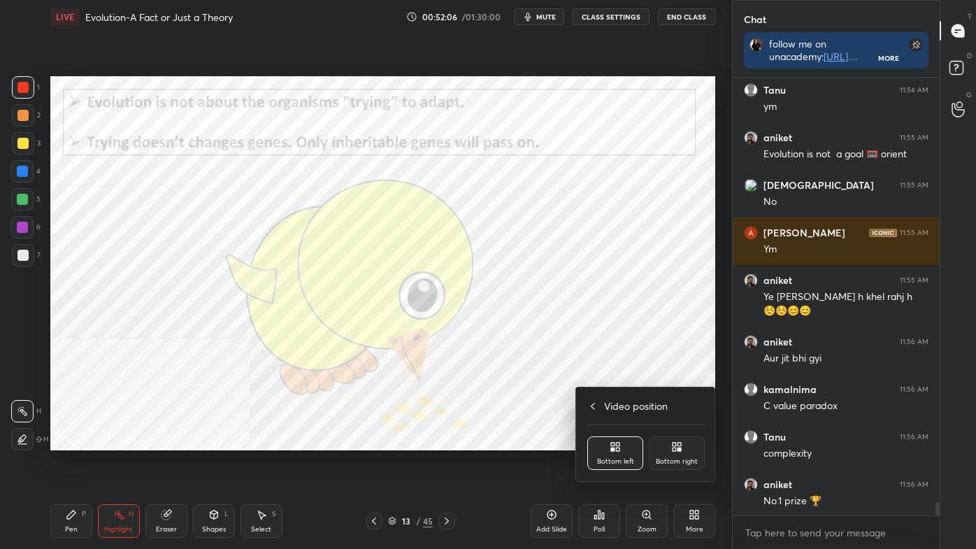
click at [684, 453] on div "Bottom right" at bounding box center [677, 453] width 56 height 34
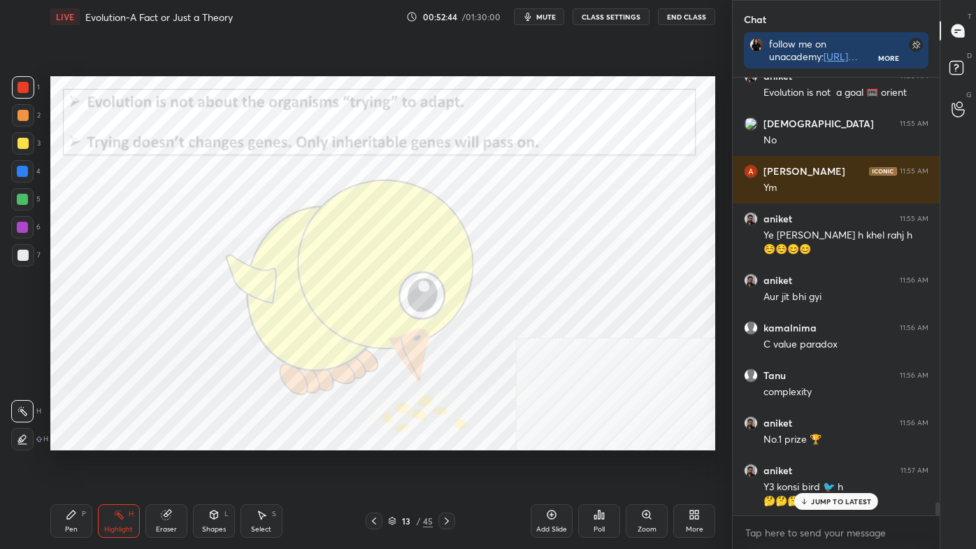
scroll to position [14256, 0]
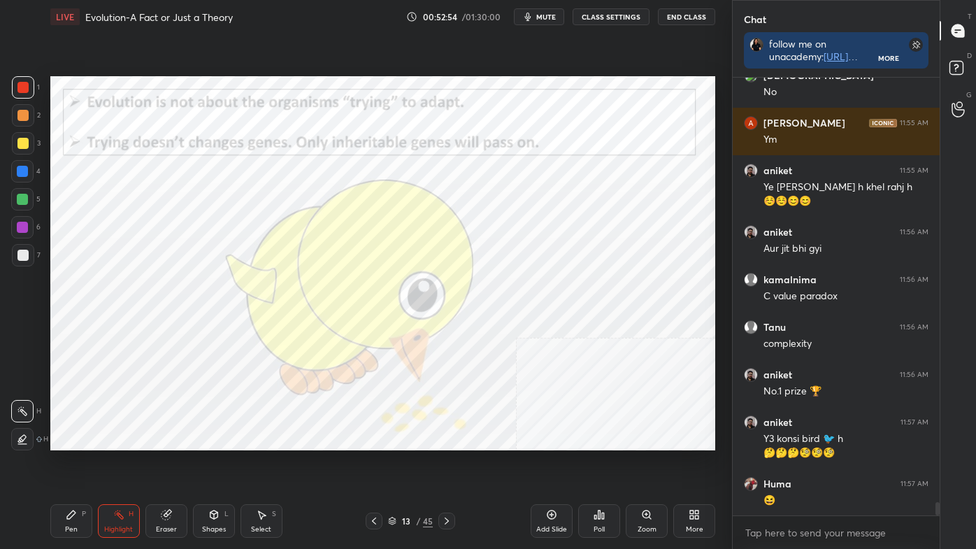
click at [70, 463] on icon at bounding box center [71, 514] width 8 height 8
click at [18, 433] on div at bounding box center [23, 439] width 22 height 22
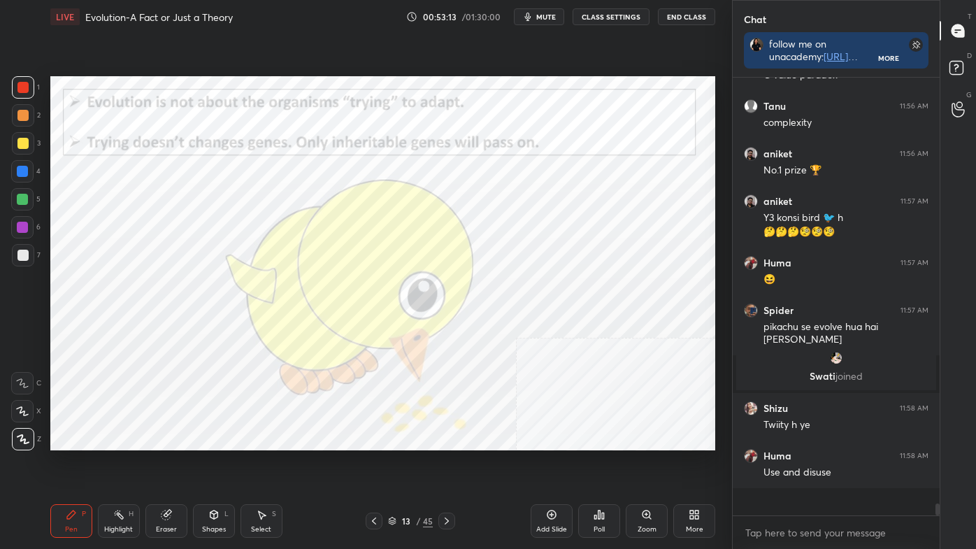
scroll to position [14449, 0]
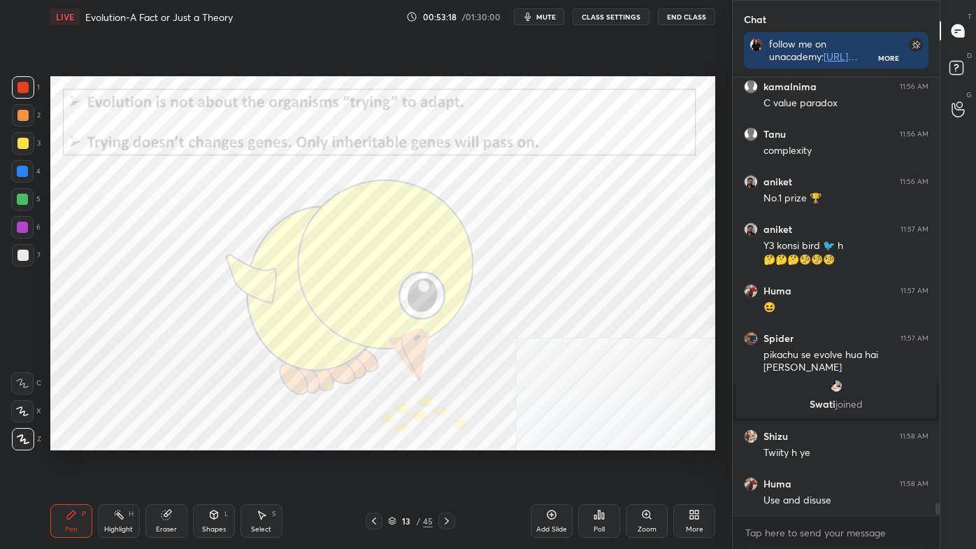
click at [14, 463] on div "1 2 3 4 5 6 7 C X Z C X Z E E Erase all H H LIVE Evolution-A Fact or Just a The…" at bounding box center [360, 274] width 721 height 549
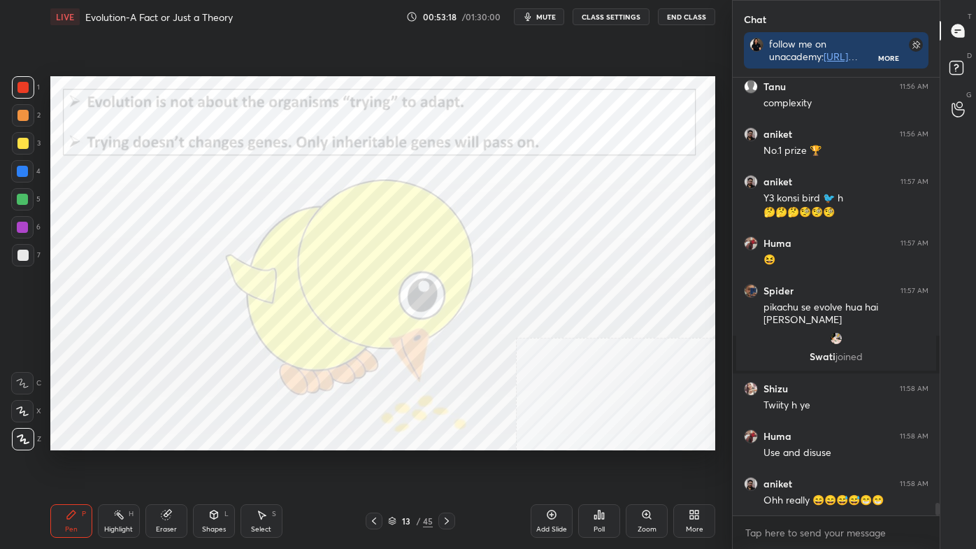
click at [129, 463] on div "Pen P Highlight H Eraser Shapes L Select S" at bounding box center [170, 521] width 240 height 34
click at [180, 463] on div "Eraser" at bounding box center [166, 521] width 42 height 34
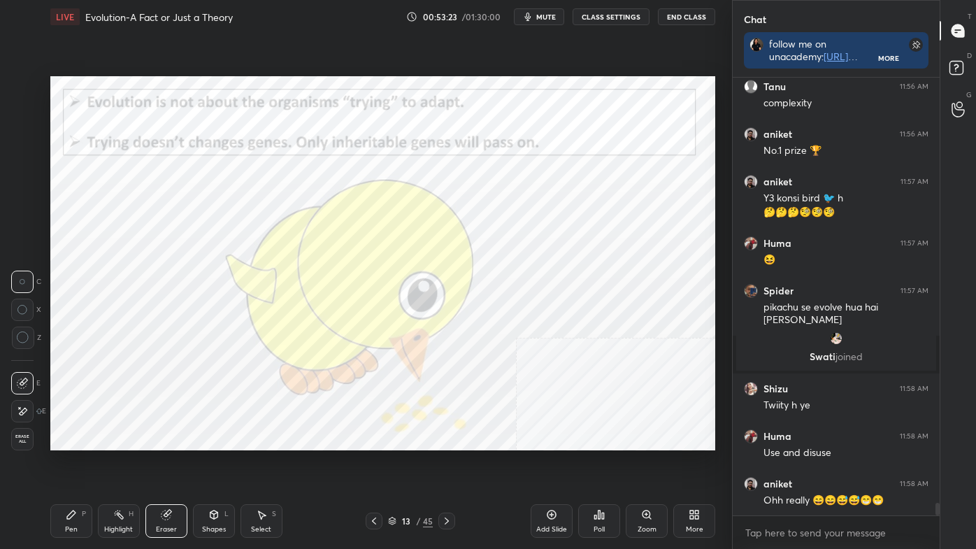
drag, startPoint x: 123, startPoint y: 519, endPoint x: 119, endPoint y: 479, distance: 40.1
click at [123, 463] on icon at bounding box center [118, 514] width 11 height 11
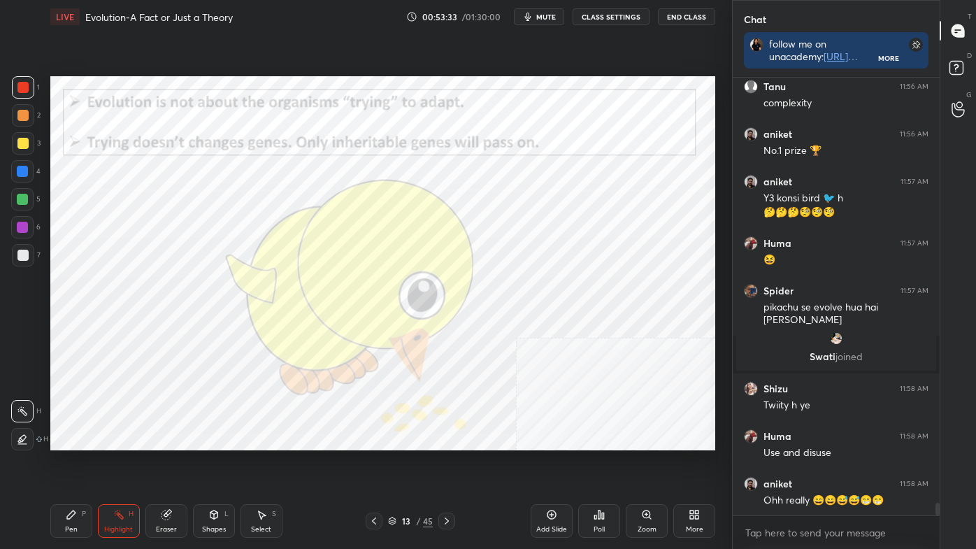
click at [451, 463] on icon at bounding box center [446, 520] width 11 height 11
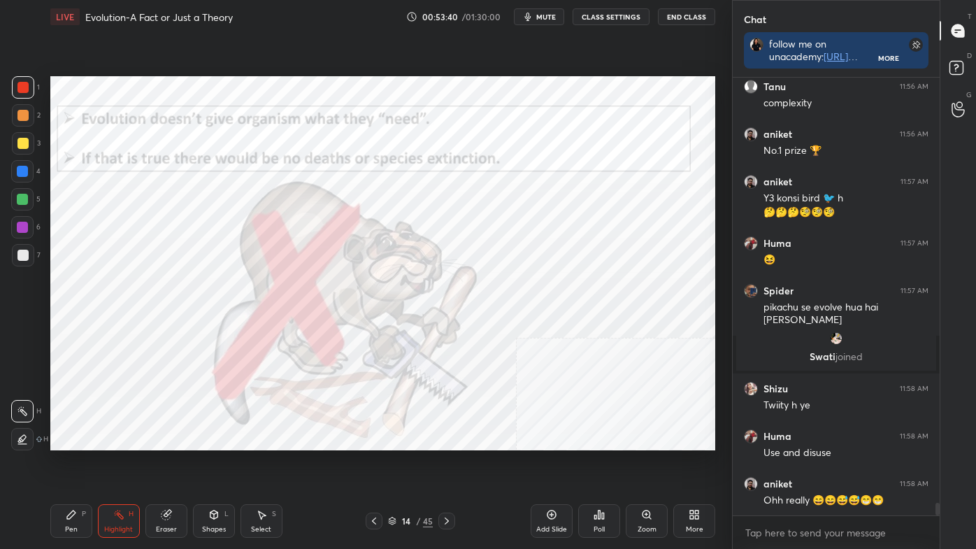
click at [365, 463] on div "LIVE Evolution-A Fact or Just a Theory 00:53:40 / 01:30:00 mute CLASS SETTINGS …" at bounding box center [383, 274] width 676 height 549
click at [380, 463] on div at bounding box center [374, 520] width 17 height 17
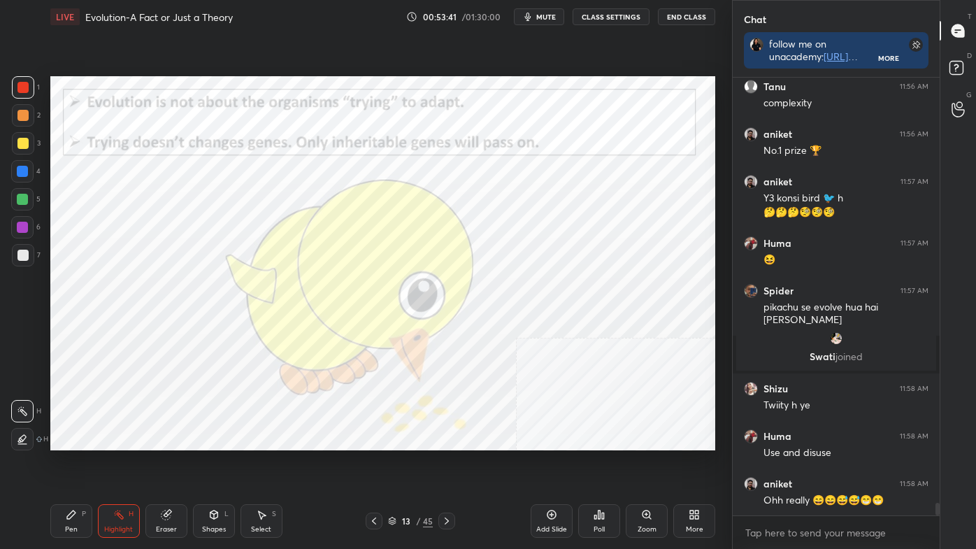
click at [376, 463] on icon at bounding box center [373, 520] width 11 height 11
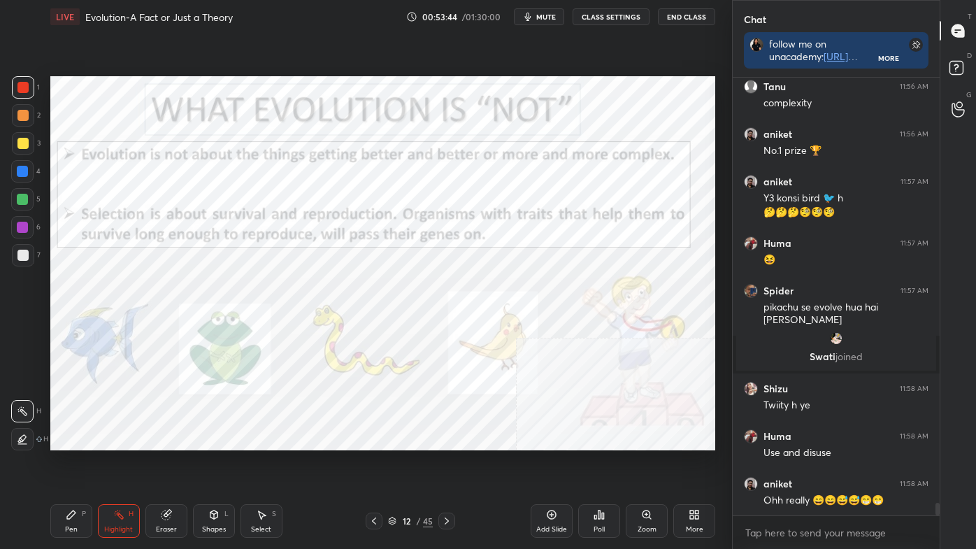
click at [454, 463] on div at bounding box center [446, 520] width 17 height 17
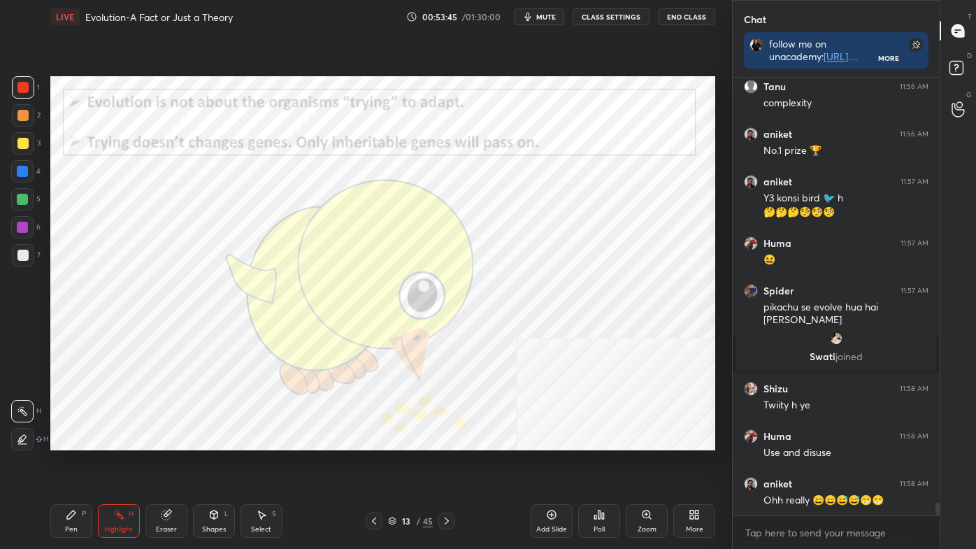
click at [449, 463] on icon at bounding box center [446, 520] width 11 height 11
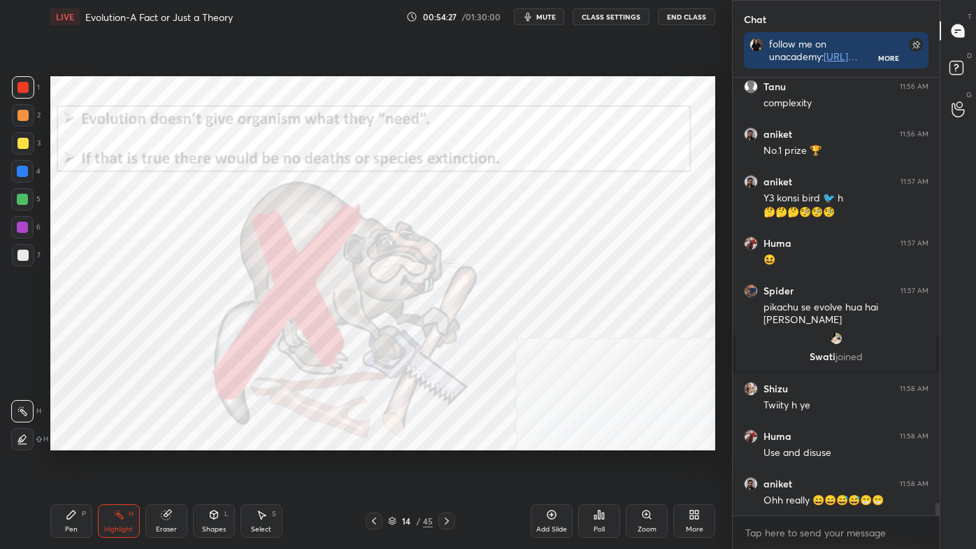
scroll to position [14547, 0]
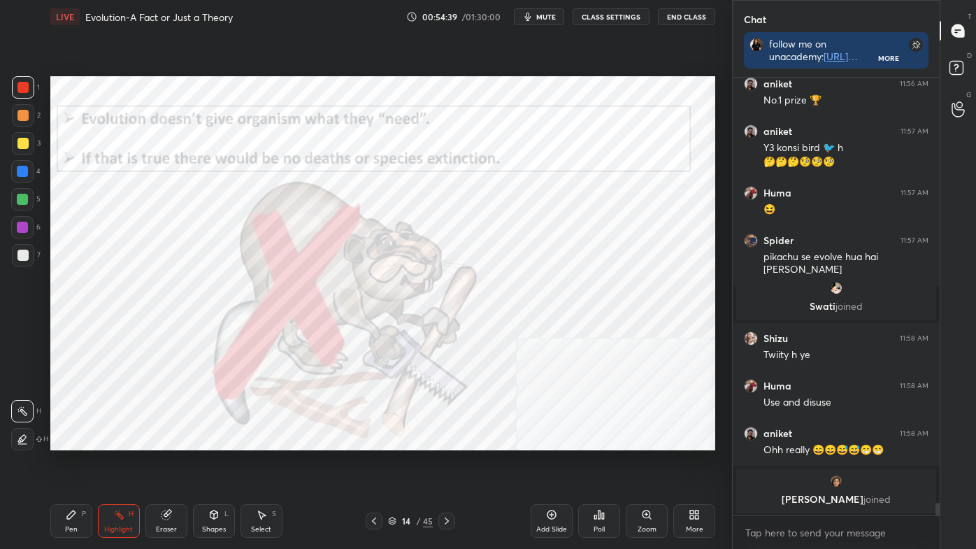
click at [449, 463] on icon at bounding box center [446, 520] width 11 height 11
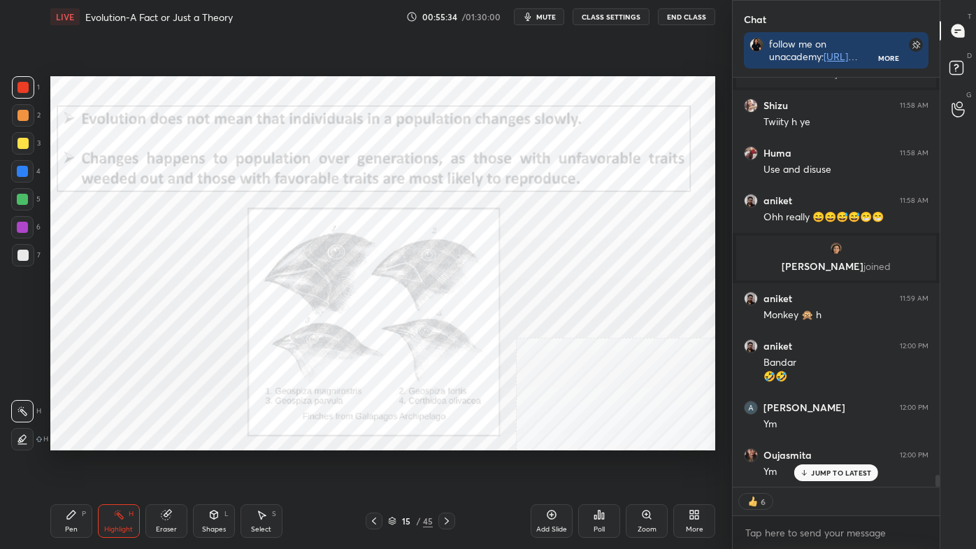
scroll to position [13953, 0]
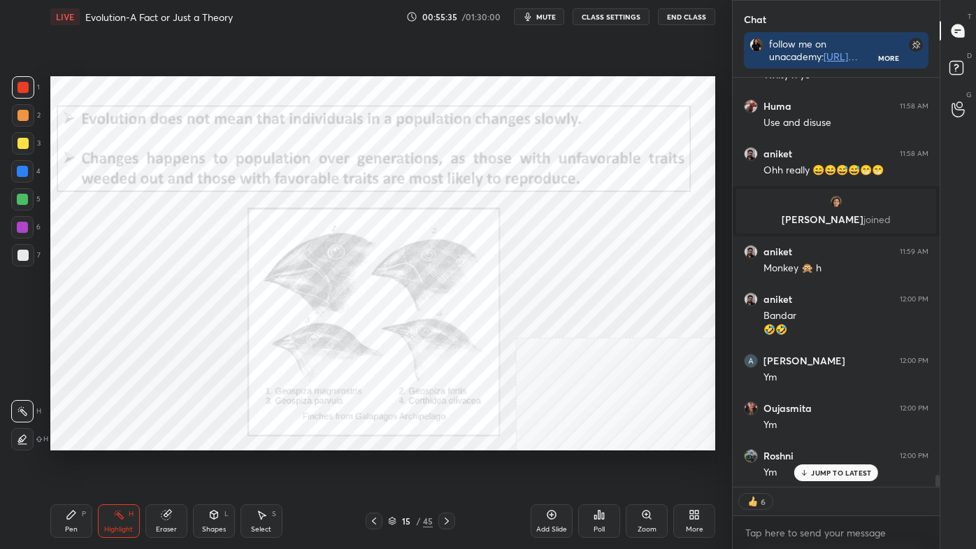
click at [447, 463] on icon at bounding box center [447, 520] width 4 height 7
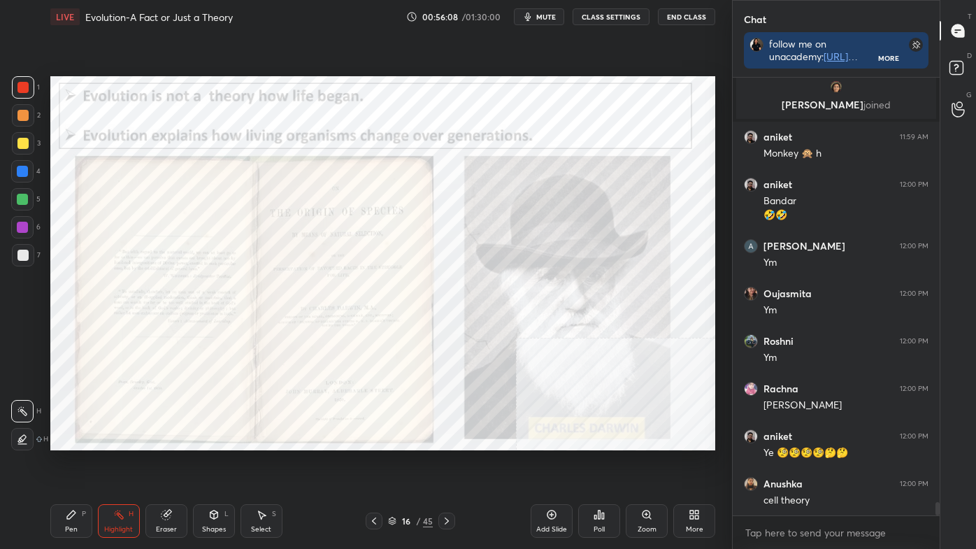
scroll to position [14115, 0]
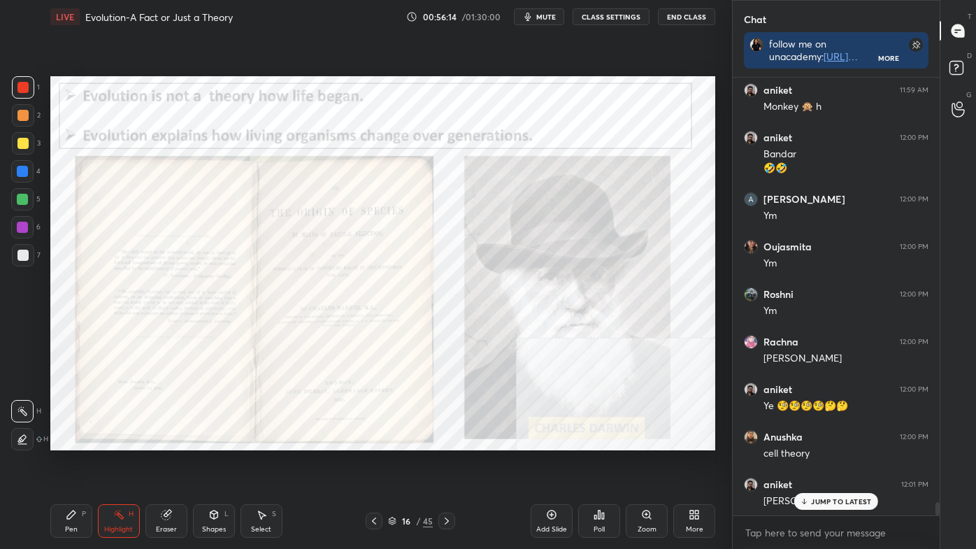
click at [697, 463] on div "More" at bounding box center [694, 529] width 17 height 7
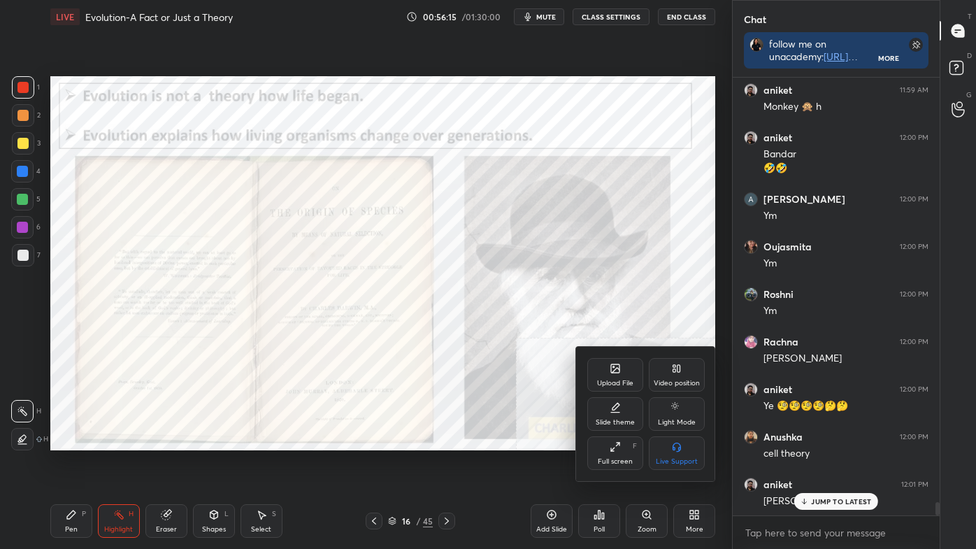
click at [669, 368] on div "Video position" at bounding box center [677, 375] width 56 height 34
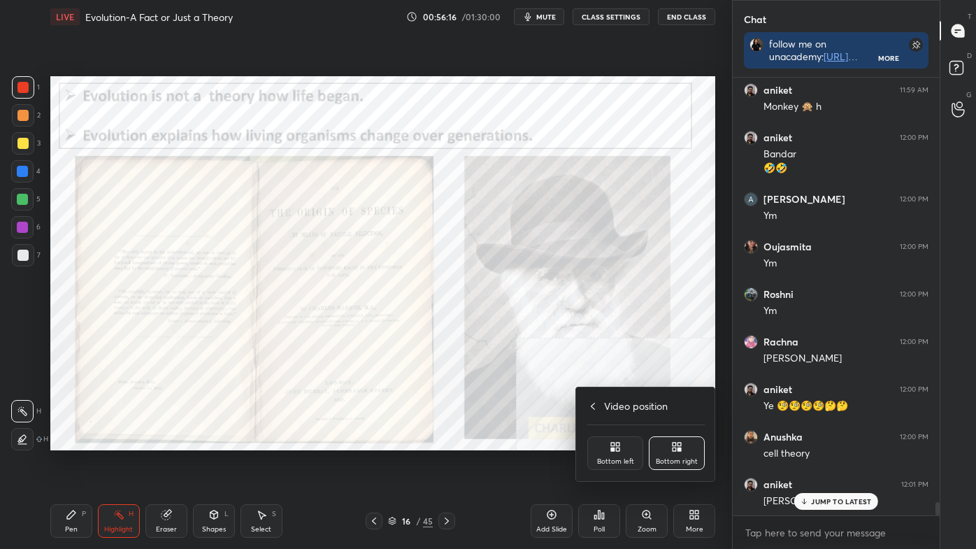
click at [622, 447] on div "Bottom left" at bounding box center [615, 453] width 56 height 34
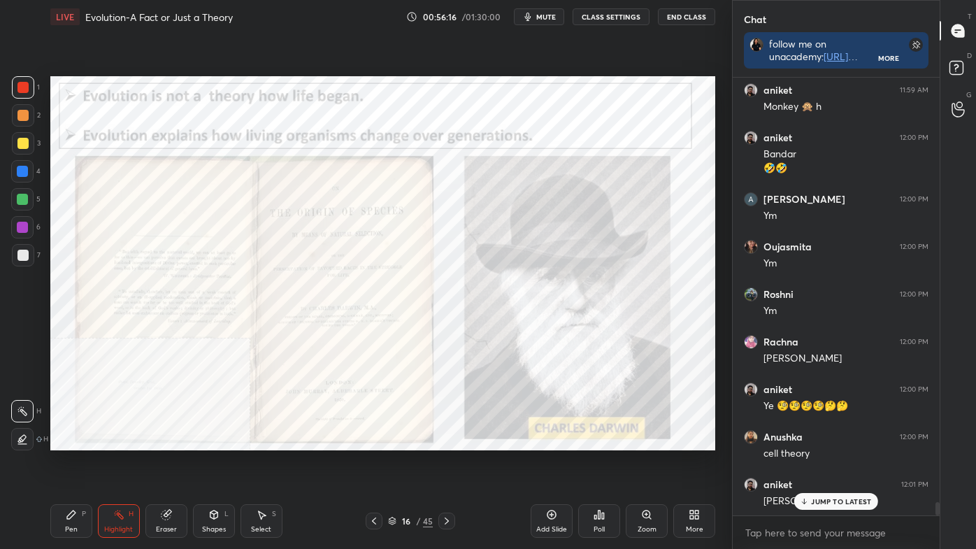
click at [840, 463] on p "JUMP TO LATEST" at bounding box center [841, 501] width 60 height 8
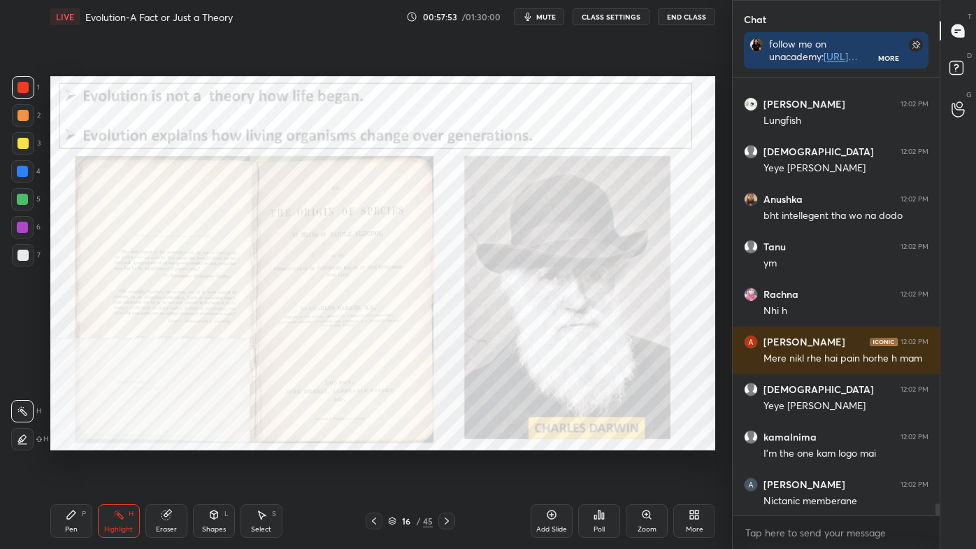
scroll to position [15649, 0]
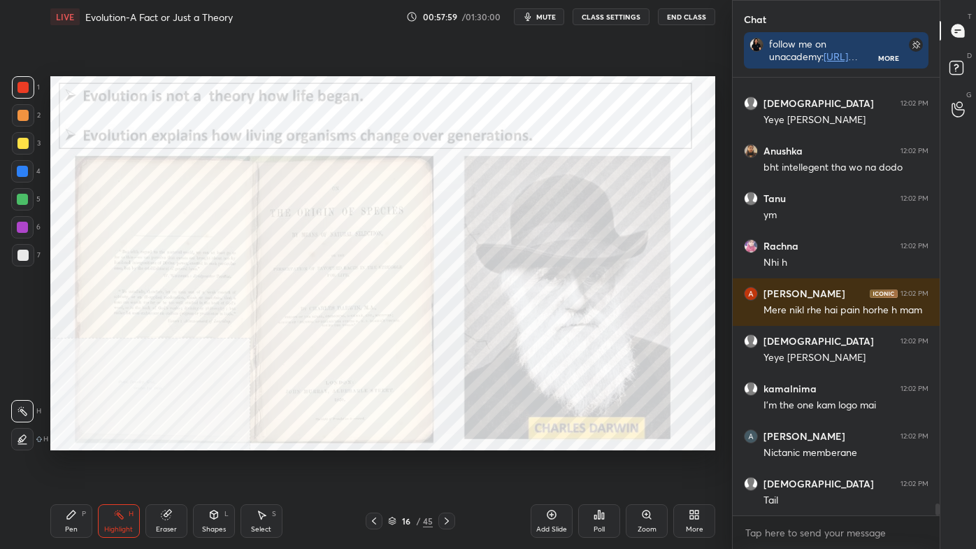
click at [690, 463] on icon at bounding box center [691, 516] width 3 height 3
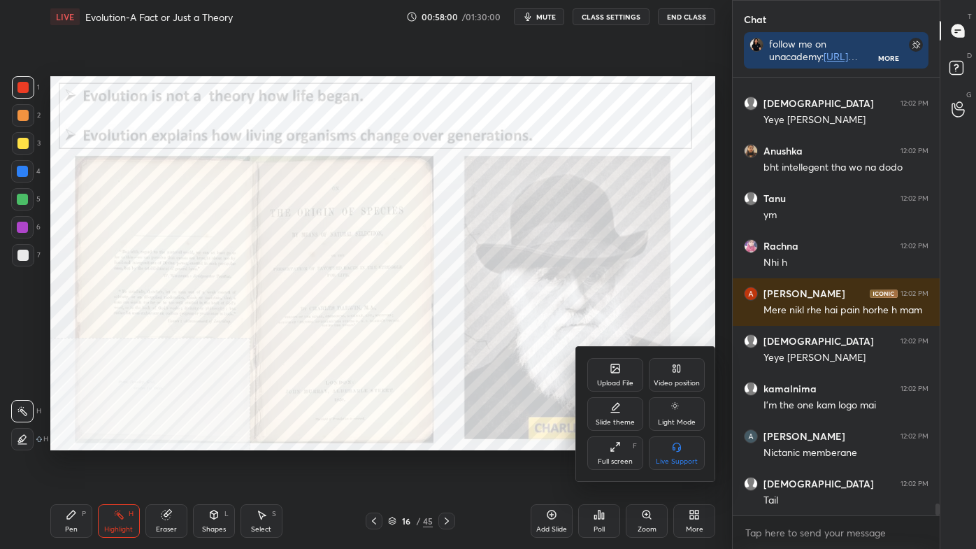
scroll to position [15696, 0]
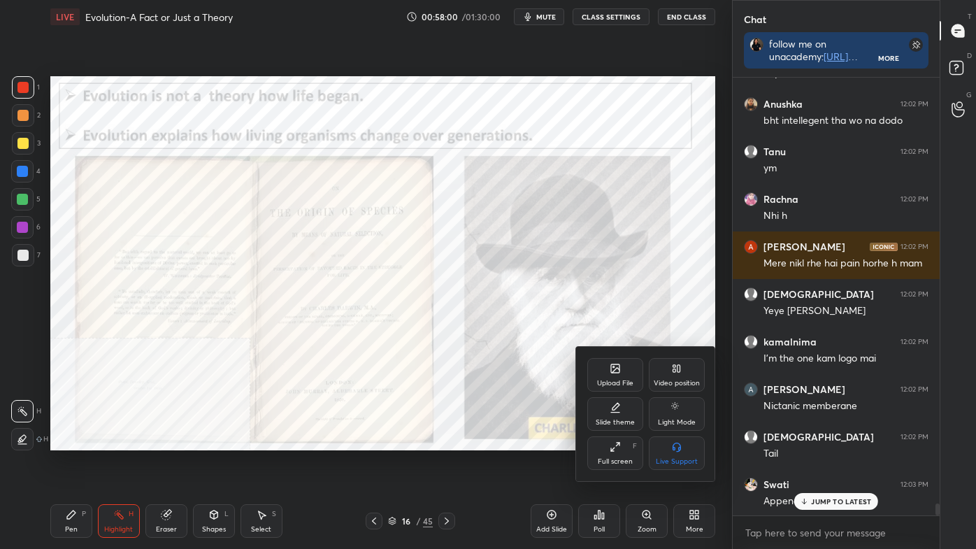
click at [665, 380] on div "Video position" at bounding box center [677, 383] width 46 height 7
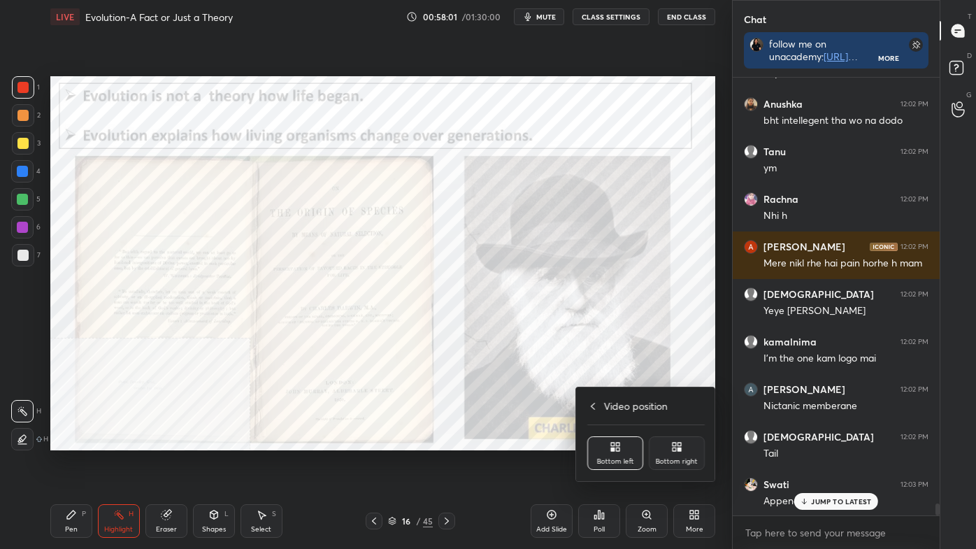
click at [680, 440] on div "Bottom right" at bounding box center [677, 453] width 56 height 34
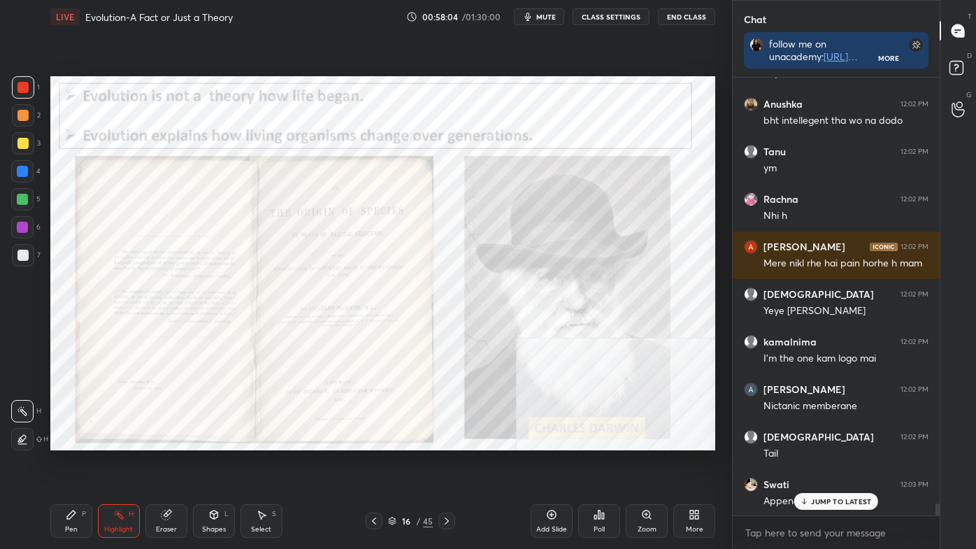
click at [447, 463] on icon at bounding box center [446, 520] width 11 height 11
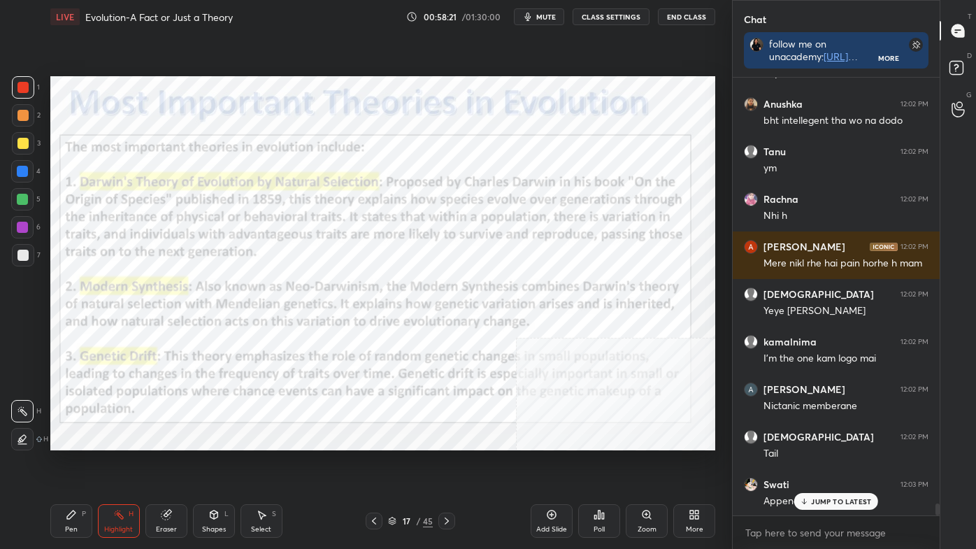
click at [375, 463] on icon at bounding box center [373, 520] width 11 height 11
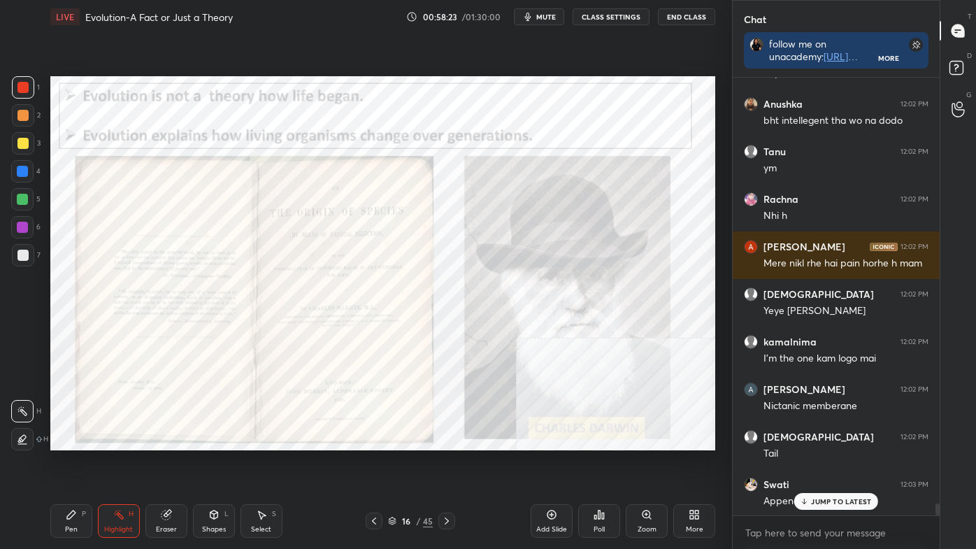
click at [459, 305] on div "LIVE Evolution-A Fact or Just a Theory 00:58:23 / 01:30:00 mute CLASS SETTINGS …" at bounding box center [383, 274] width 676 height 549
click at [442, 463] on icon at bounding box center [446, 520] width 11 height 11
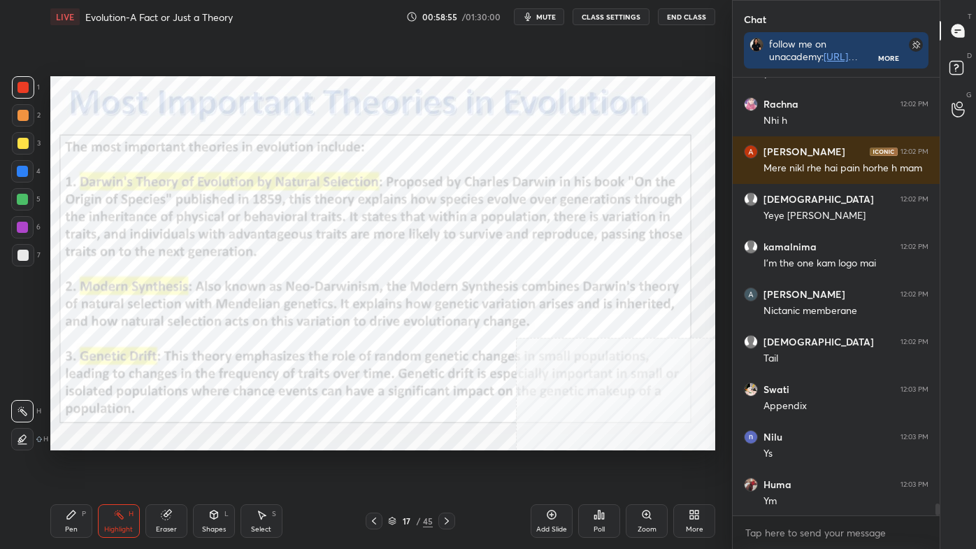
scroll to position [15839, 0]
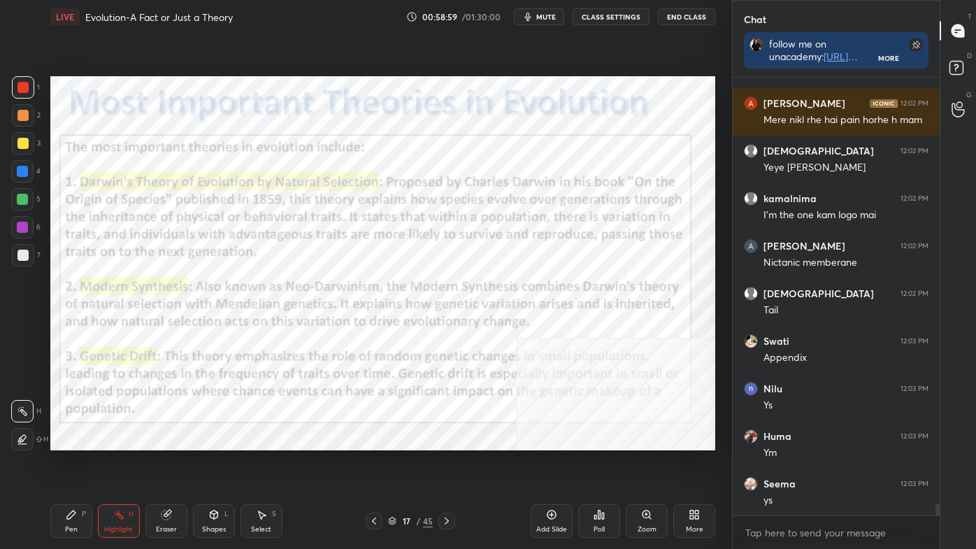
drag, startPoint x: 82, startPoint y: 518, endPoint x: 82, endPoint y: 510, distance: 8.4
click at [82, 463] on div "Pen P" at bounding box center [71, 521] width 42 height 34
click at [27, 442] on icon at bounding box center [23, 439] width 13 height 10
click at [164, 463] on div "Eraser" at bounding box center [166, 529] width 21 height 7
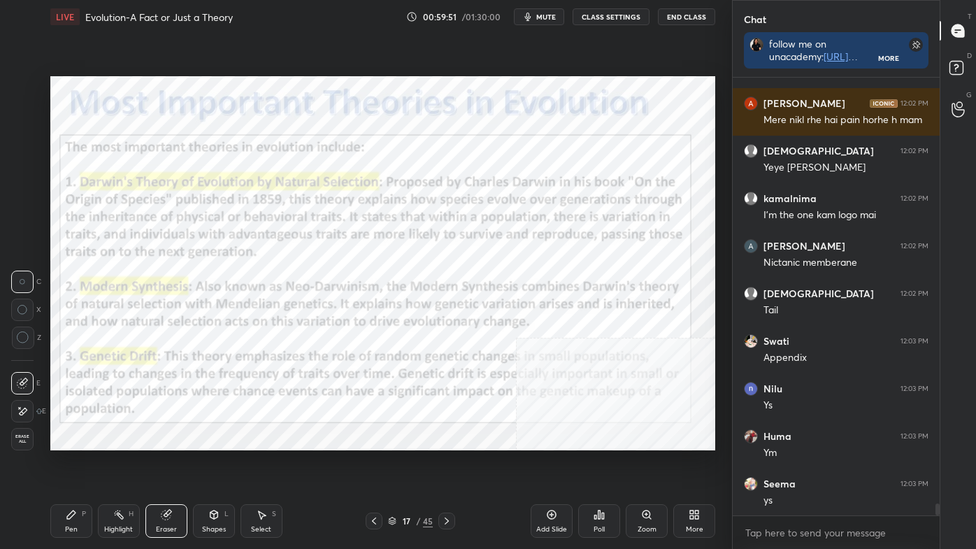
click at [28, 413] on div at bounding box center [22, 411] width 22 height 22
click at [102, 463] on div "Highlight H" at bounding box center [119, 521] width 42 height 34
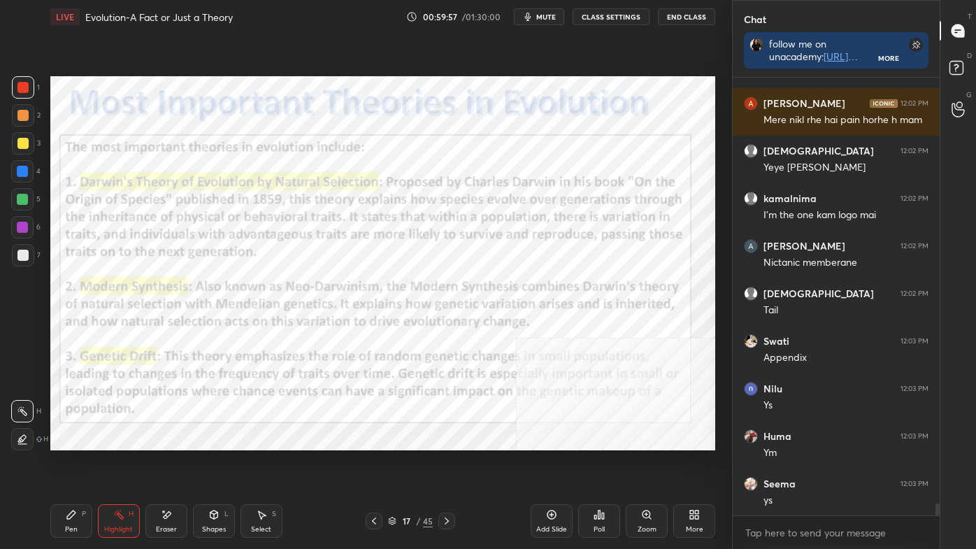
click at [21, 408] on icon at bounding box center [22, 410] width 11 height 11
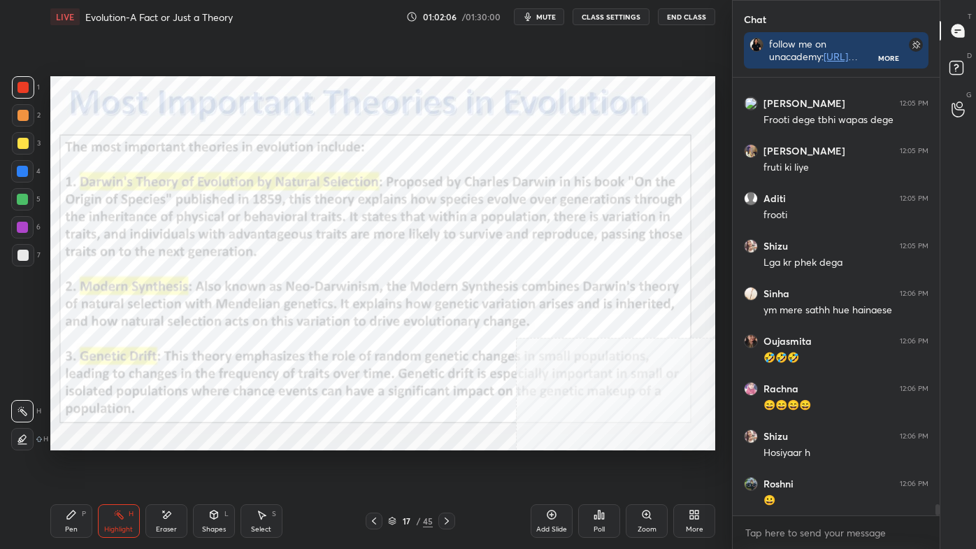
scroll to position [16720, 0]
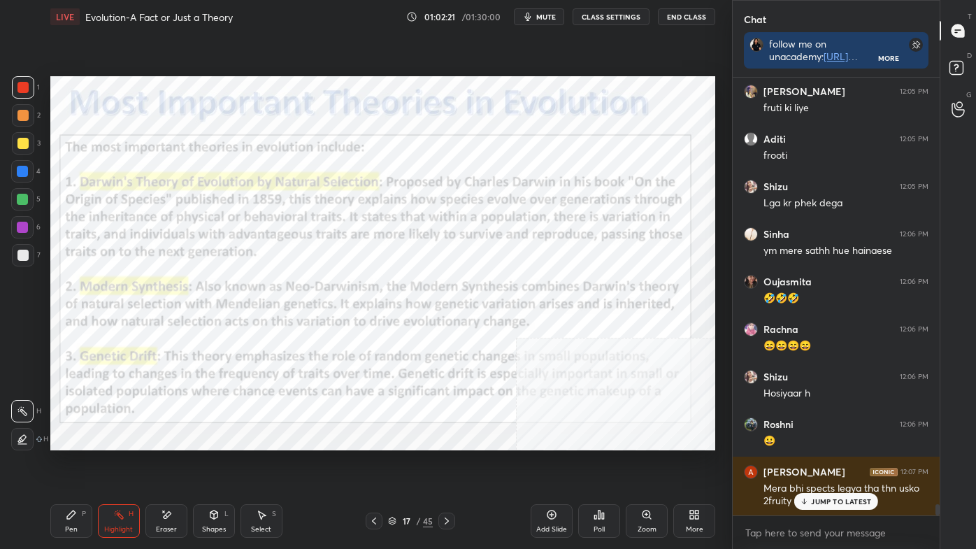
click at [379, 463] on icon at bounding box center [373, 520] width 11 height 11
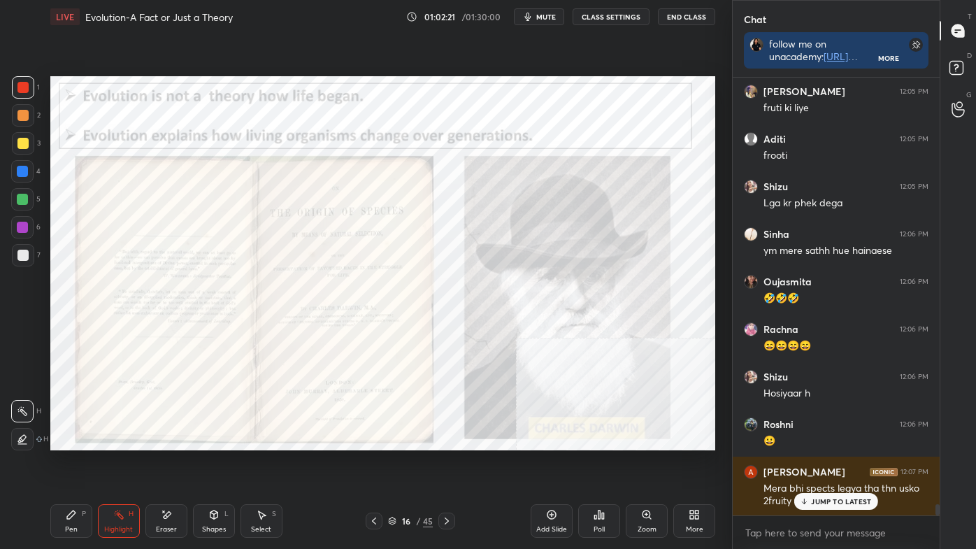
click at [377, 463] on icon at bounding box center [373, 520] width 11 height 11
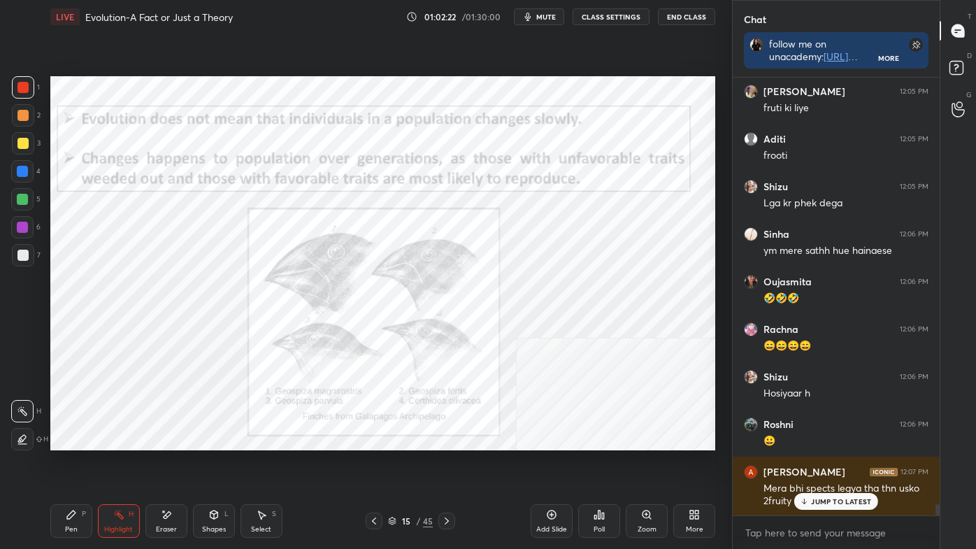
click at [377, 463] on icon at bounding box center [373, 520] width 11 height 11
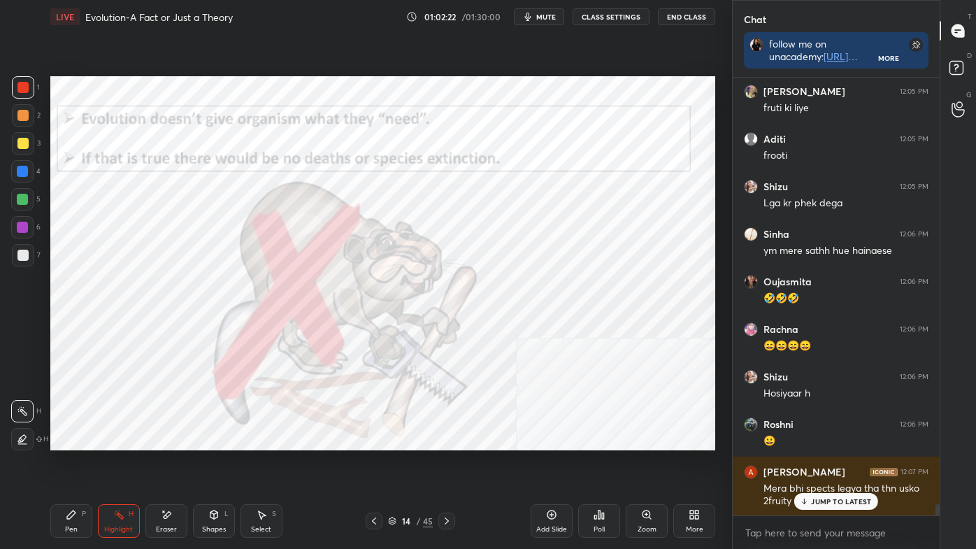
click at [377, 463] on icon at bounding box center [373, 520] width 11 height 11
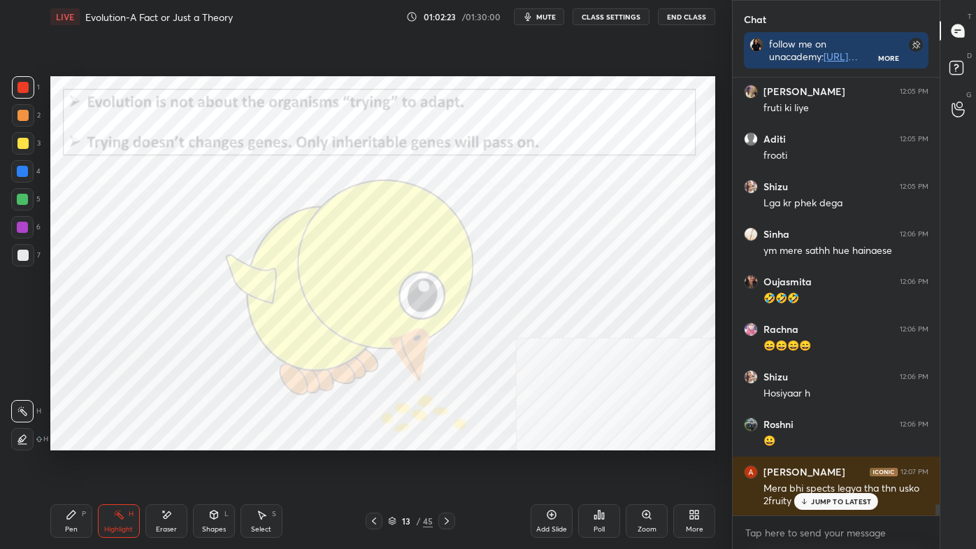
click at [377, 463] on icon at bounding box center [373, 520] width 11 height 11
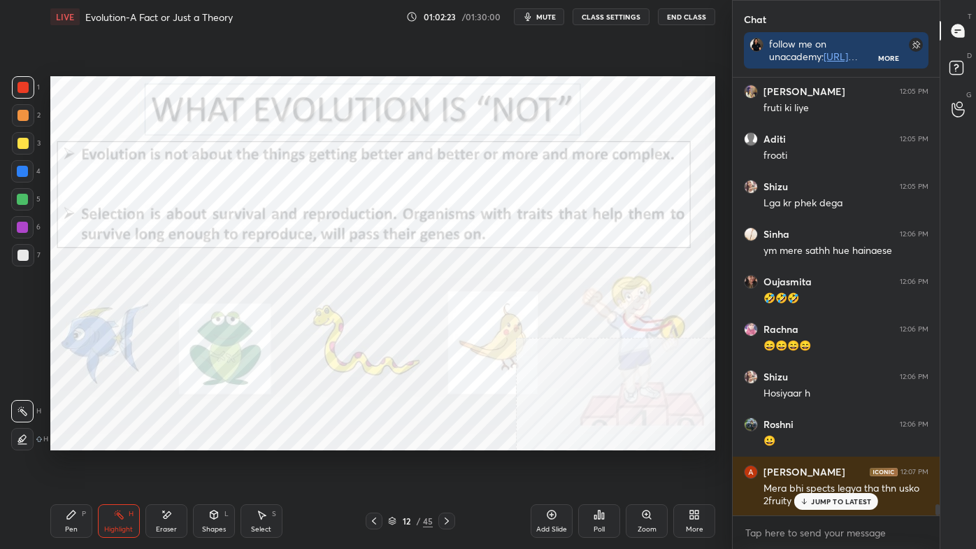
click at [377, 463] on icon at bounding box center [373, 520] width 11 height 11
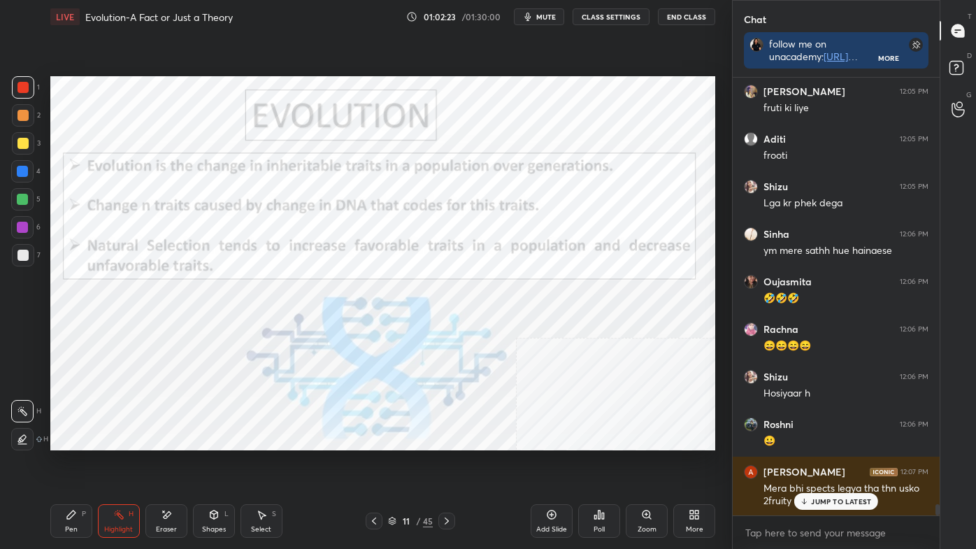
click at [377, 463] on icon at bounding box center [373, 520] width 11 height 11
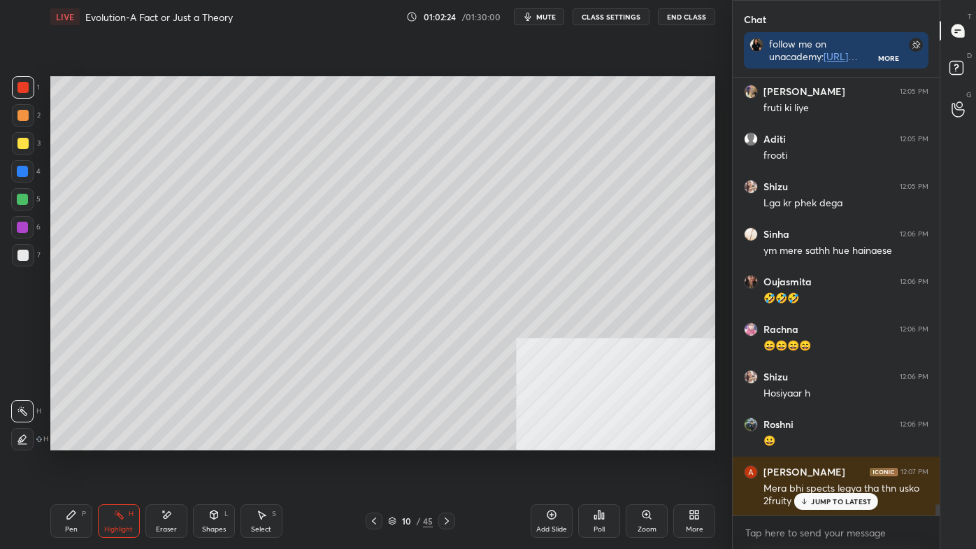
click at [377, 463] on icon at bounding box center [373, 520] width 11 height 11
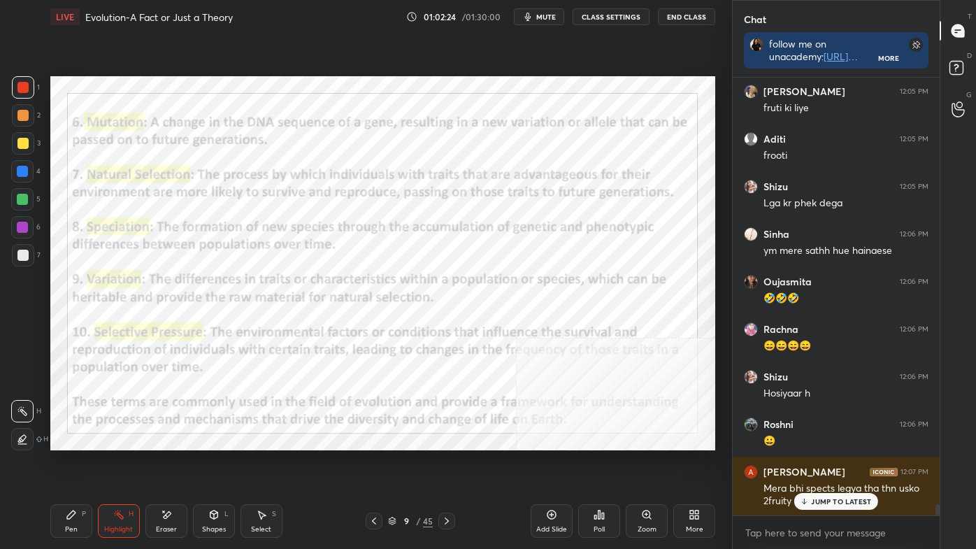
click at [442, 463] on icon at bounding box center [446, 520] width 11 height 11
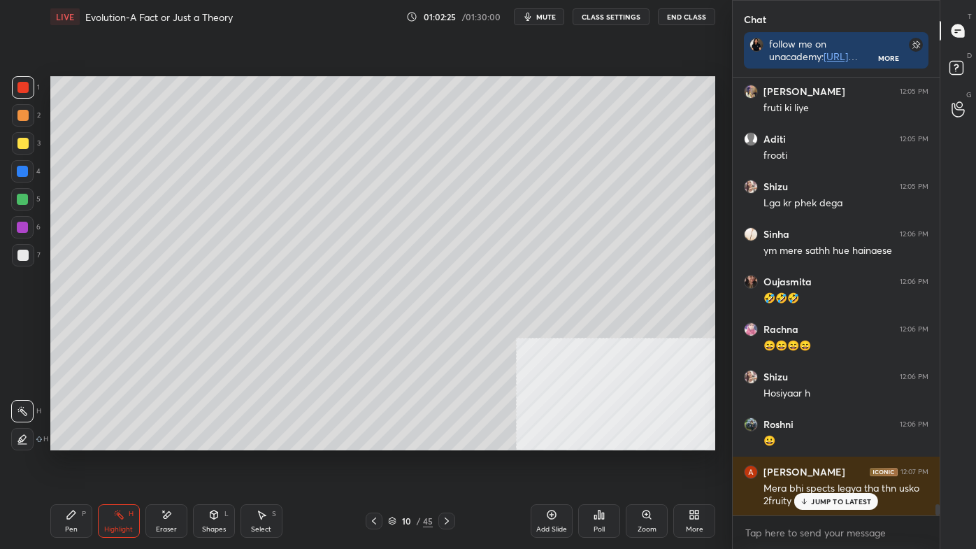
click at [214, 463] on div "Shapes" at bounding box center [214, 529] width 24 height 7
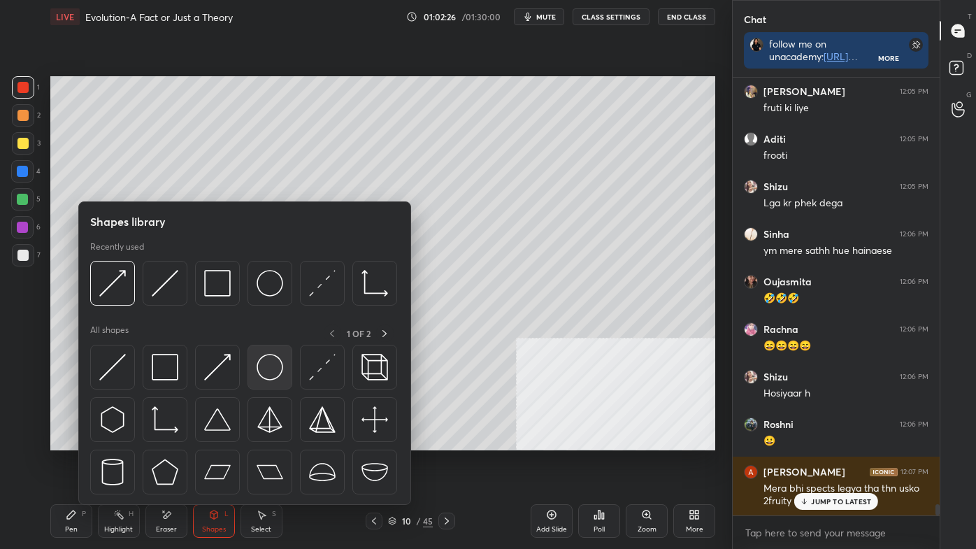
click at [264, 364] on img at bounding box center [270, 367] width 27 height 27
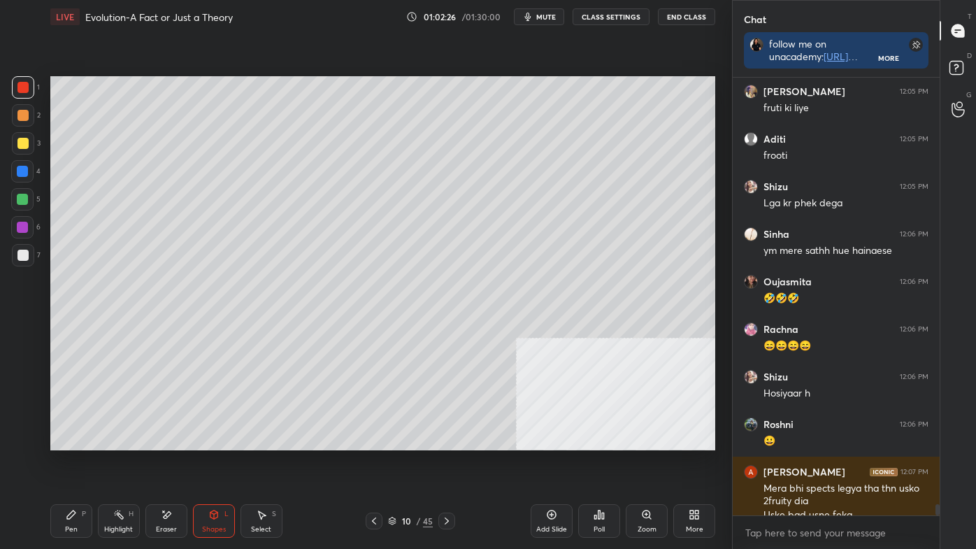
scroll to position [16735, 0]
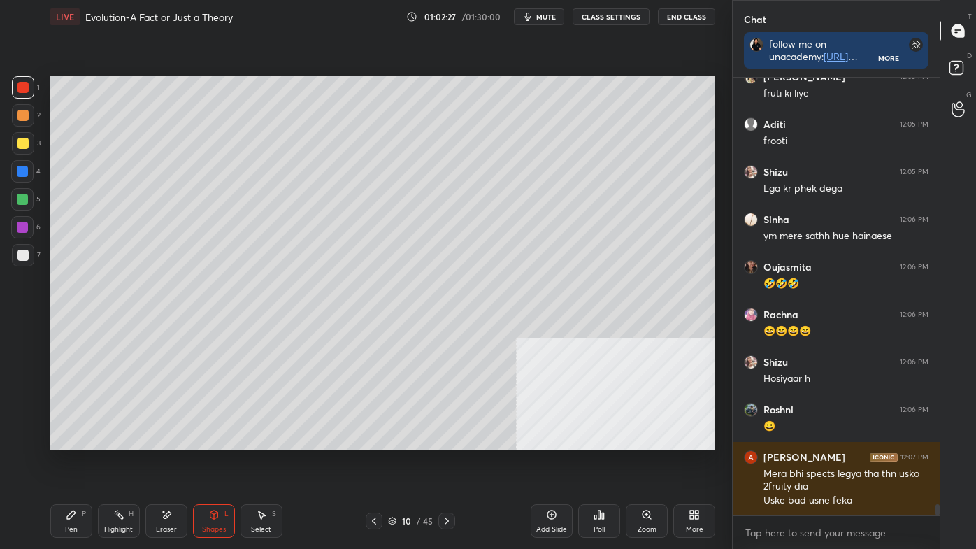
click at [20, 253] on div at bounding box center [22, 255] width 11 height 11
click at [74, 463] on div "Pen" at bounding box center [71, 529] width 13 height 7
click at [19, 440] on icon at bounding box center [23, 439] width 13 height 10
click at [21, 88] on div at bounding box center [22, 87] width 11 height 11
click at [23, 142] on div at bounding box center [22, 143] width 11 height 11
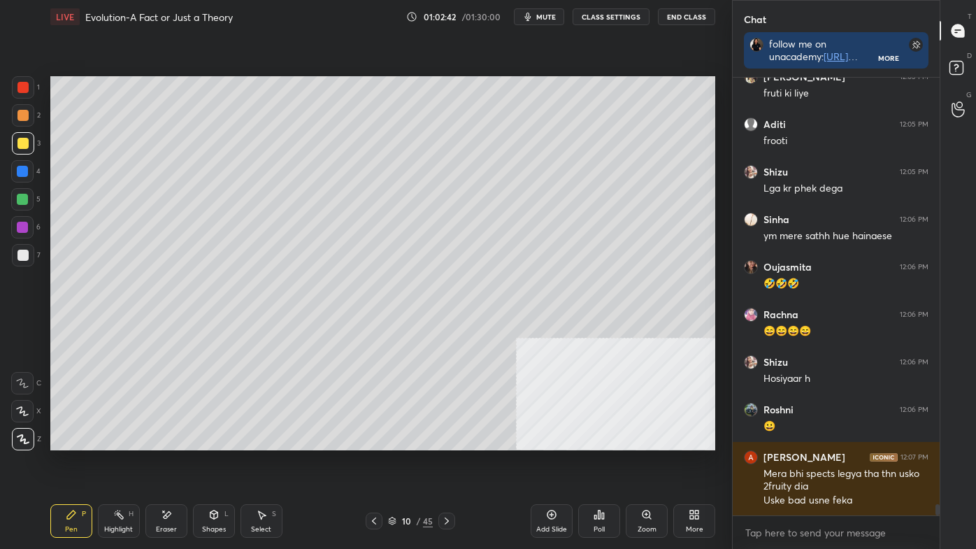
click at [19, 198] on div at bounding box center [22, 199] width 11 height 11
drag, startPoint x: 17, startPoint y: 88, endPoint x: 26, endPoint y: 88, distance: 9.1
click at [17, 88] on div at bounding box center [23, 87] width 22 height 22
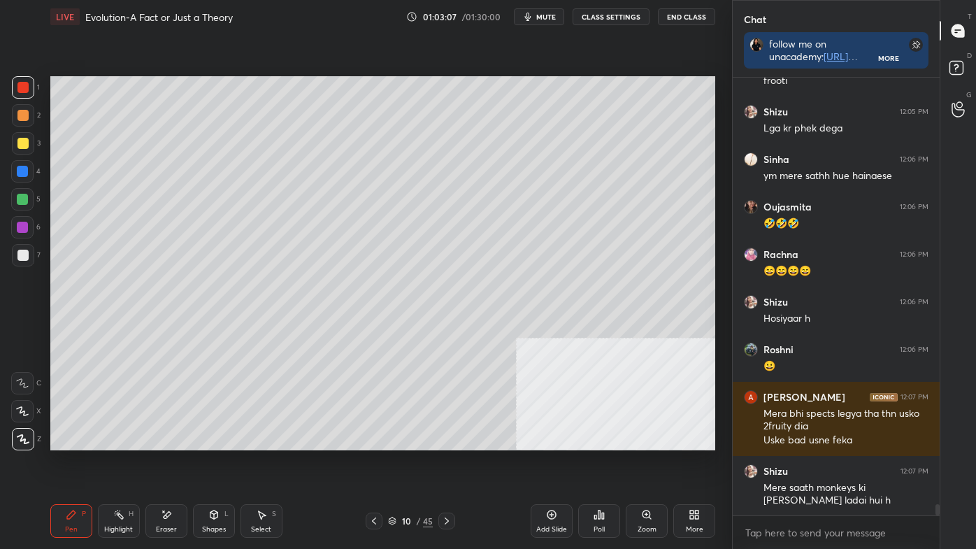
click at [22, 145] on div at bounding box center [22, 143] width 11 height 11
drag, startPoint x: 27, startPoint y: 193, endPoint x: 43, endPoint y: 184, distance: 18.5
click at [27, 191] on div at bounding box center [22, 199] width 22 height 22
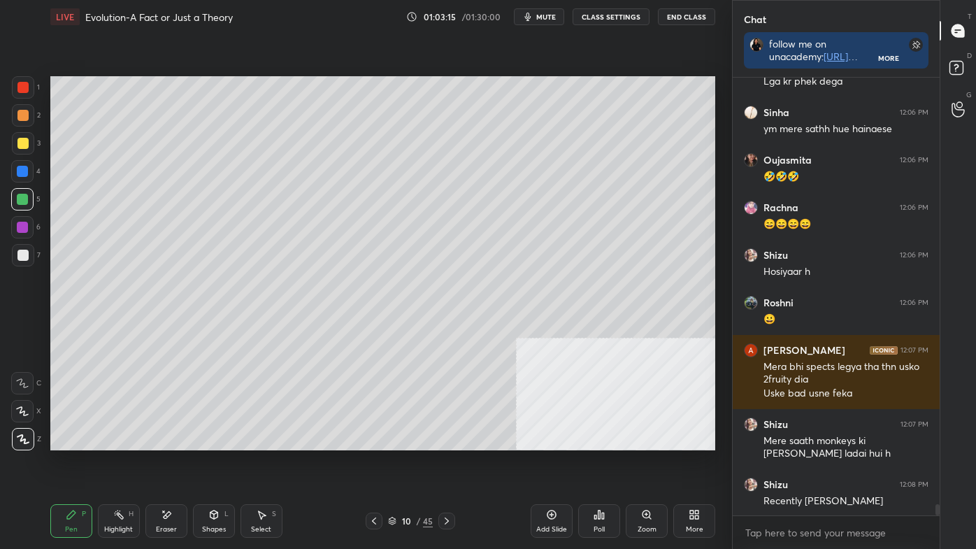
click at [118, 463] on rect at bounding box center [120, 515] width 7 height 7
click at [24, 87] on div at bounding box center [22, 87] width 11 height 11
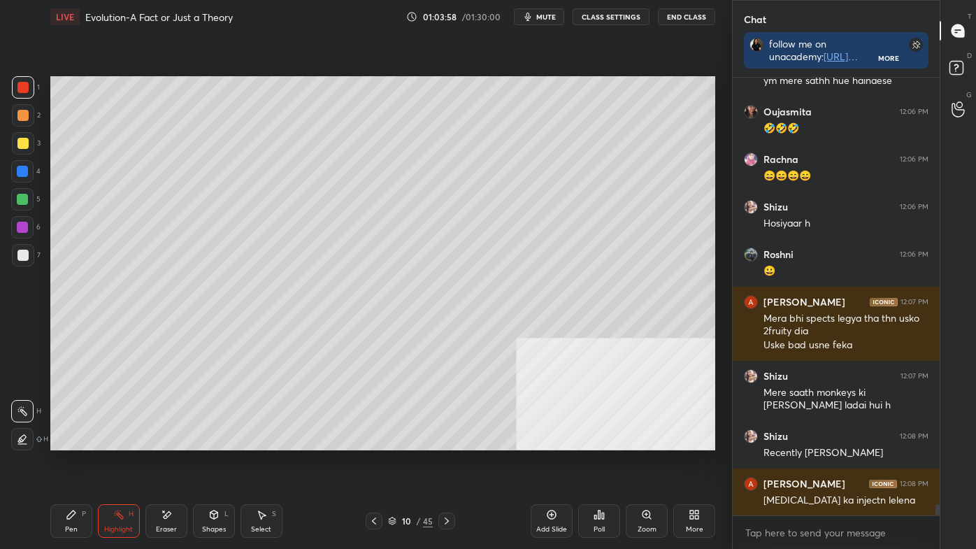
click at [447, 463] on icon at bounding box center [446, 520] width 11 height 11
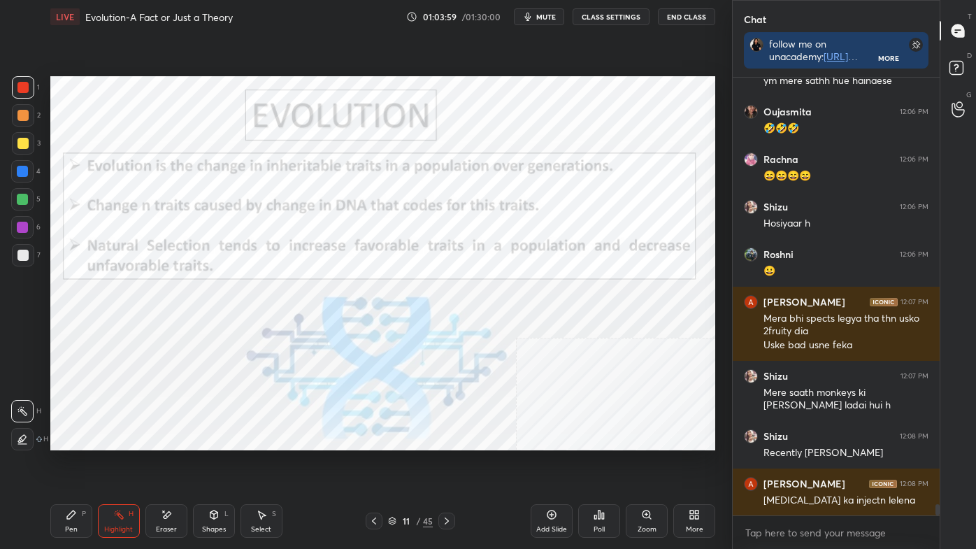
click at [447, 463] on icon at bounding box center [446, 520] width 11 height 11
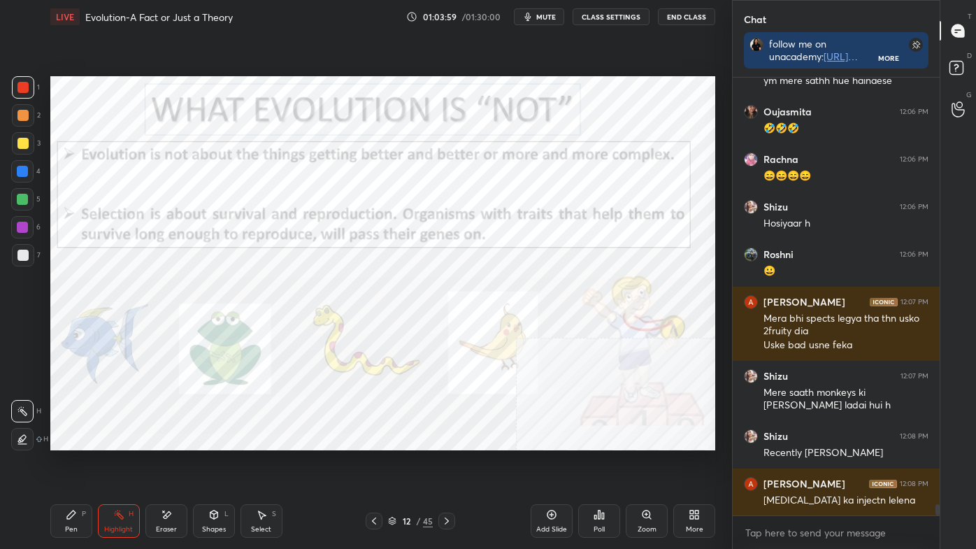
click at [447, 463] on icon at bounding box center [446, 520] width 11 height 11
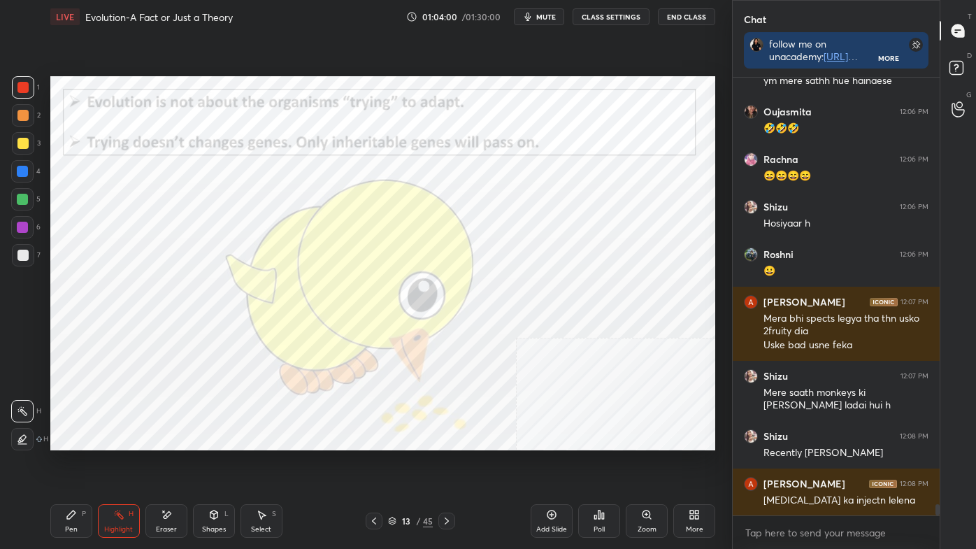
click at [447, 463] on icon at bounding box center [446, 520] width 11 height 11
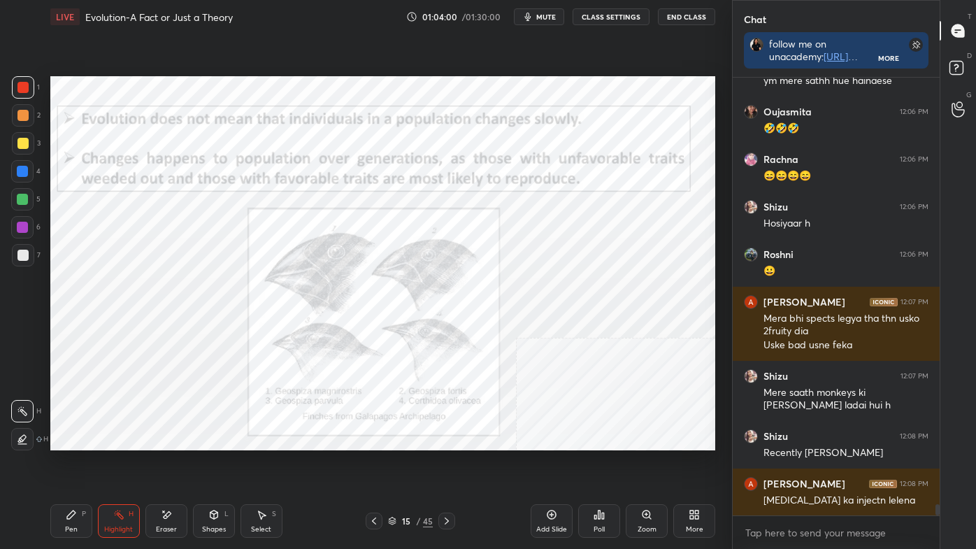
click at [447, 463] on icon at bounding box center [446, 520] width 11 height 11
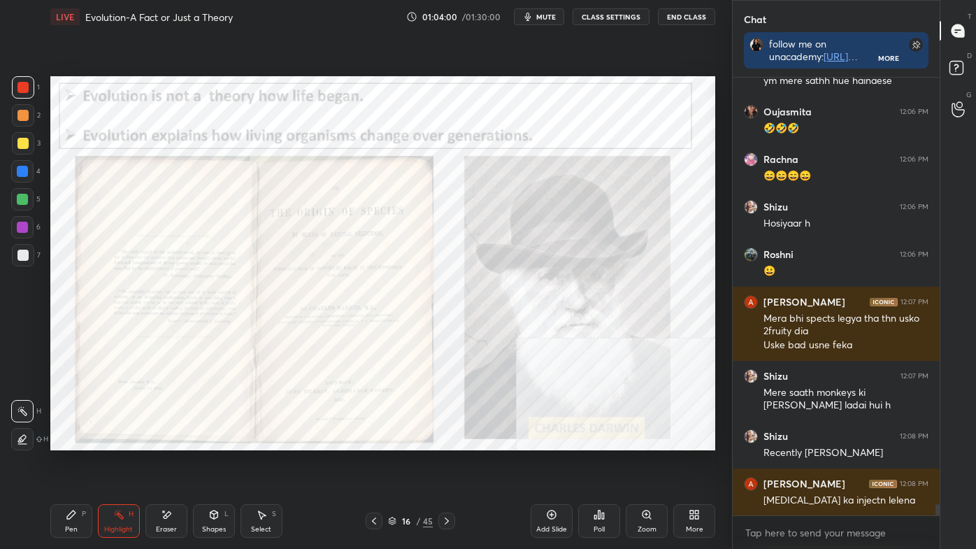
click at [447, 463] on icon at bounding box center [446, 520] width 11 height 11
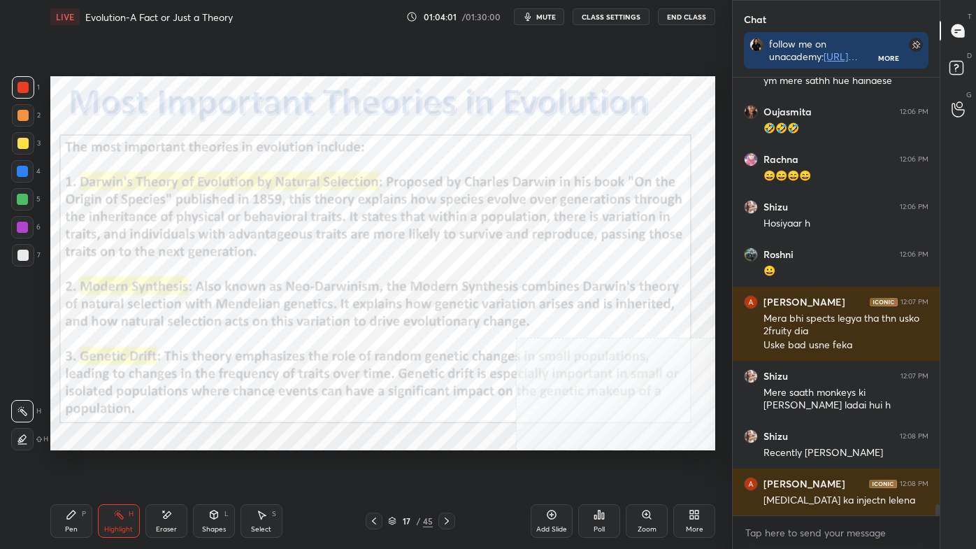
click at [448, 463] on icon at bounding box center [446, 520] width 11 height 11
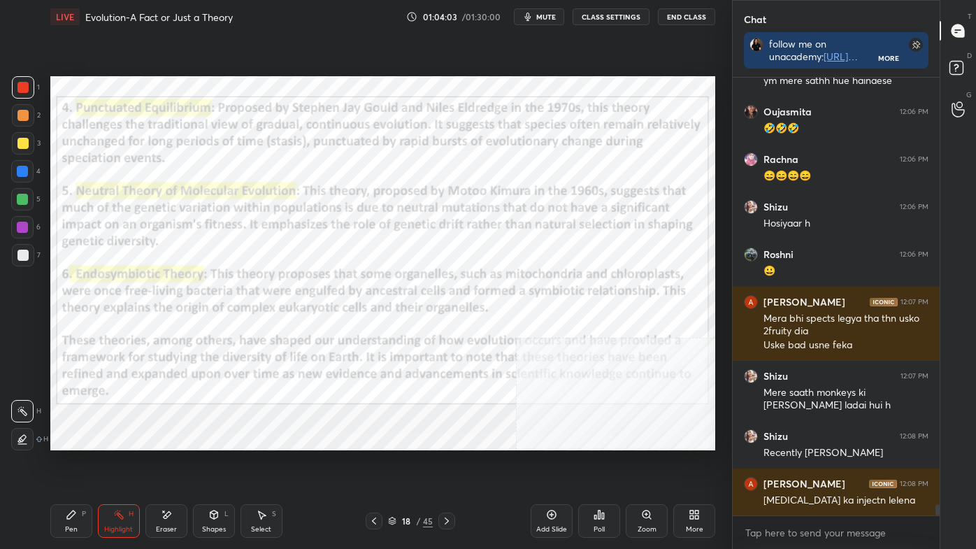
click at [371, 463] on icon at bounding box center [373, 520] width 11 height 11
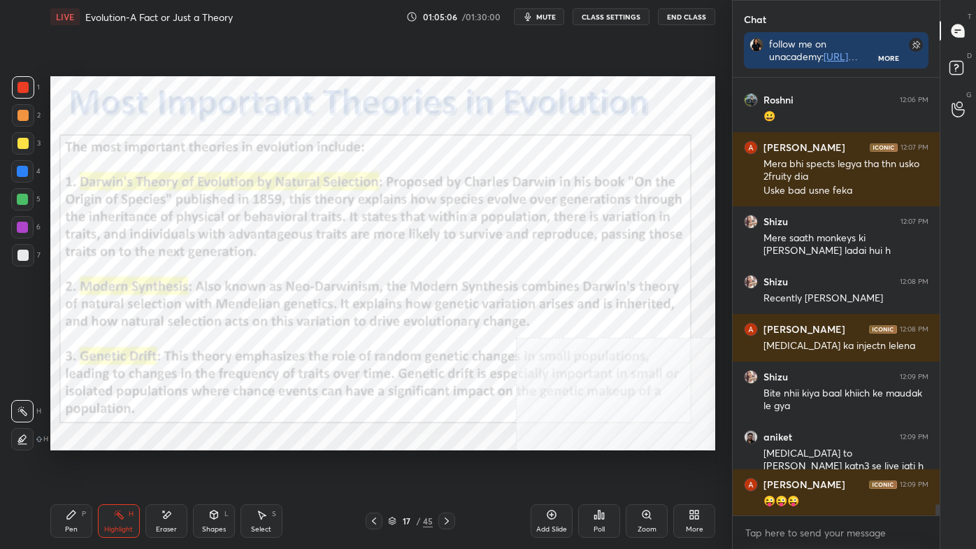
scroll to position [17093, 0]
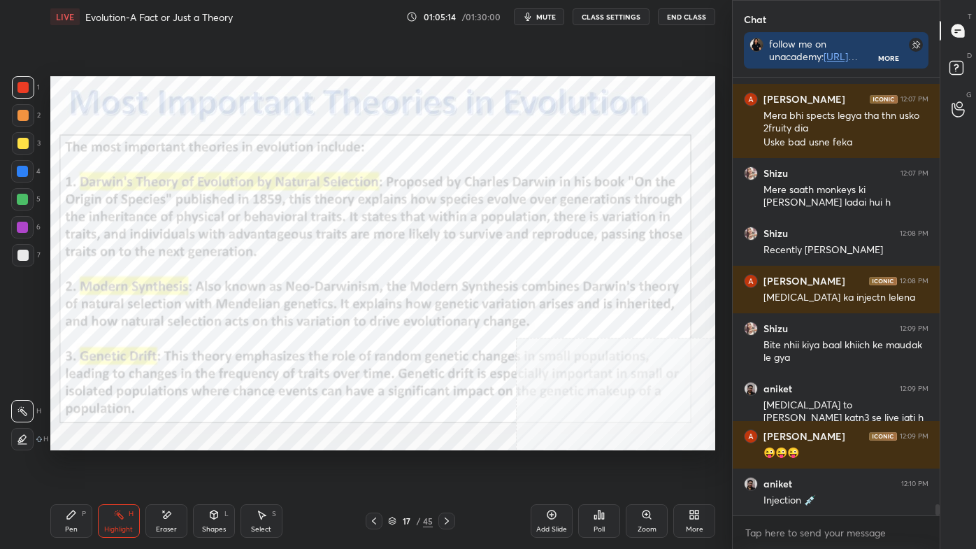
click at [74, 463] on div "Pen P" at bounding box center [71, 521] width 42 height 34
click at [22, 387] on icon at bounding box center [22, 383] width 13 height 10
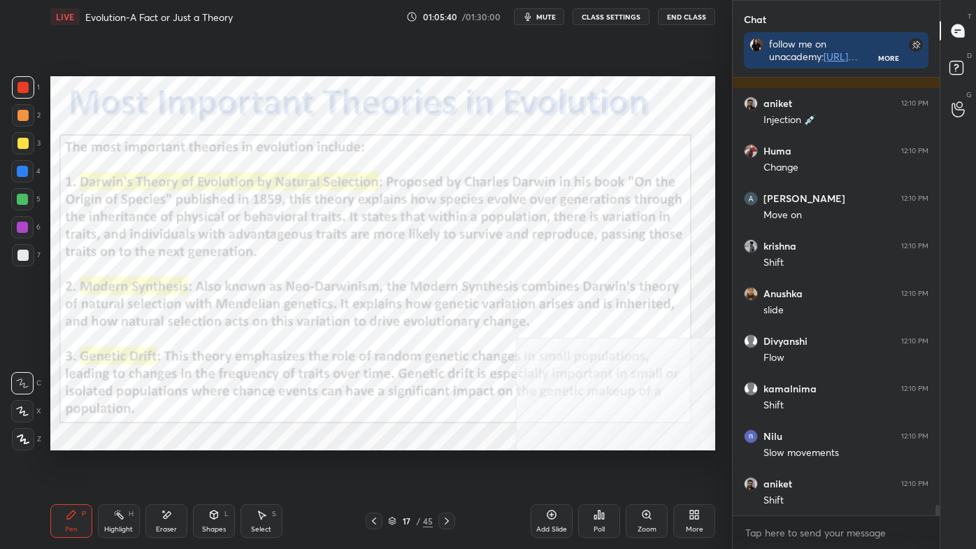
scroll to position [17520, 0]
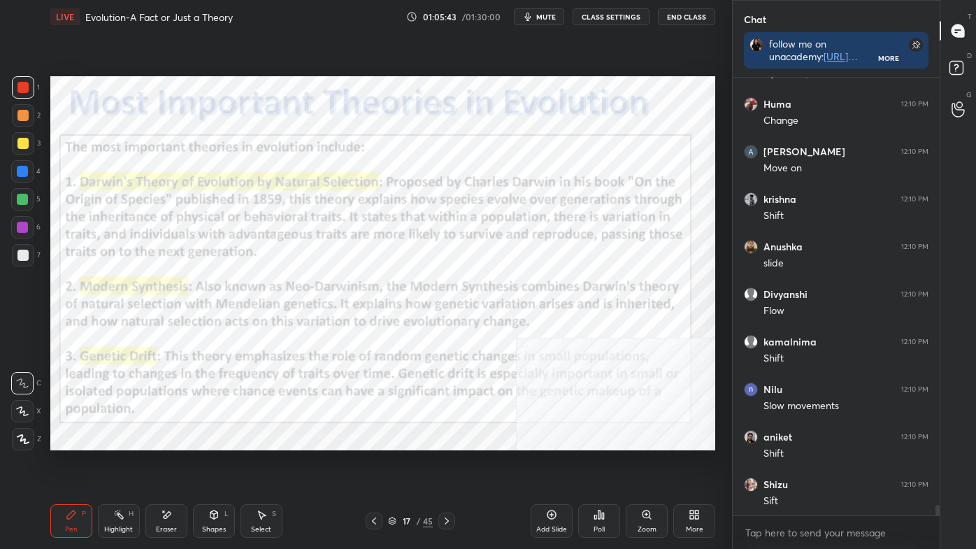
click at [115, 463] on div "Highlight H" at bounding box center [119, 521] width 42 height 34
click at [76, 463] on icon at bounding box center [71, 514] width 11 height 11
click at [22, 437] on icon at bounding box center [23, 439] width 13 height 10
click at [121, 463] on div "Highlight H" at bounding box center [119, 521] width 42 height 34
click at [447, 463] on icon at bounding box center [446, 520] width 11 height 11
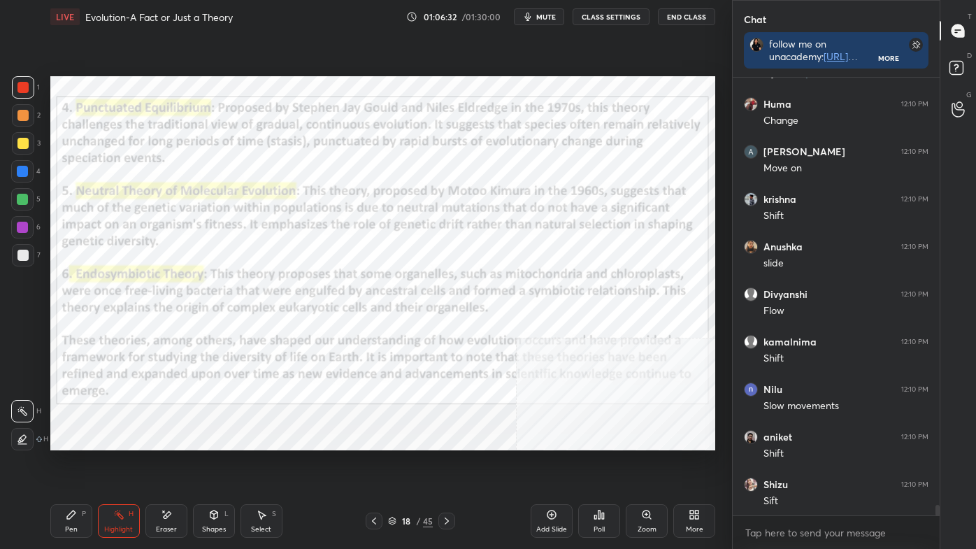
scroll to position [17568, 0]
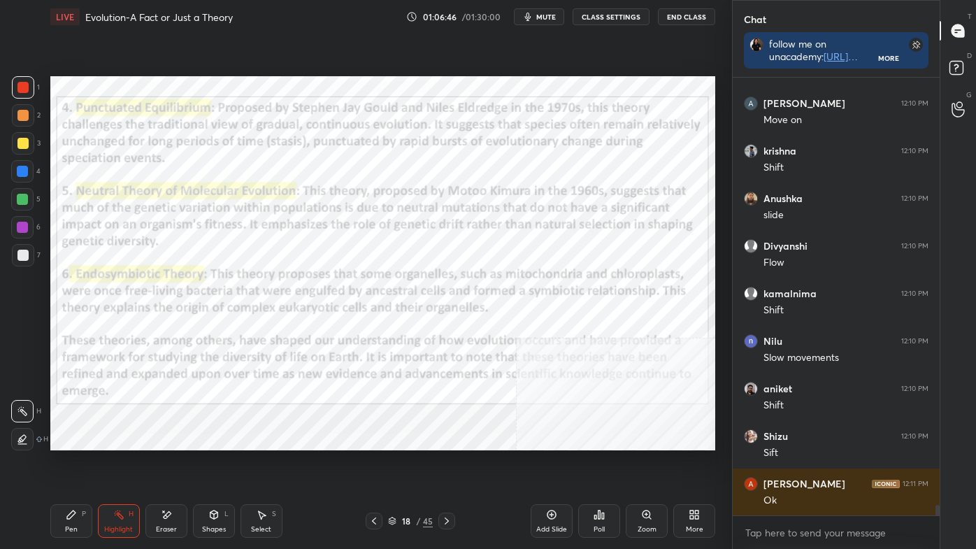
click at [225, 463] on div "Shapes L" at bounding box center [214, 521] width 42 height 34
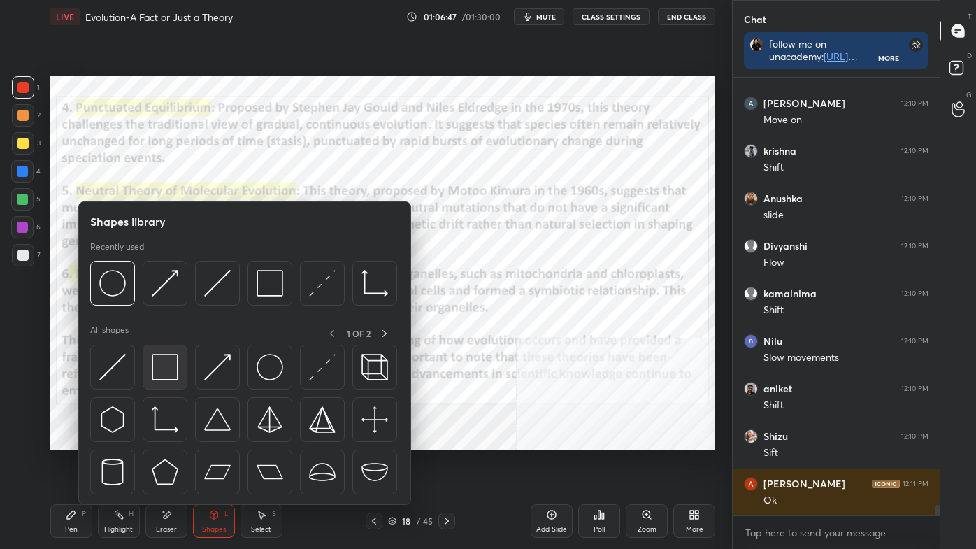
click at [159, 357] on img at bounding box center [165, 367] width 27 height 27
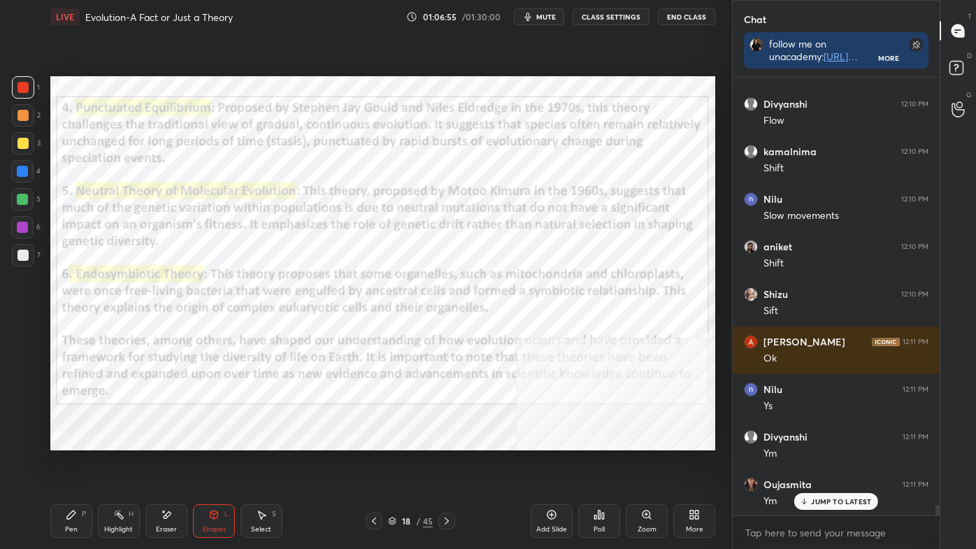
scroll to position [17805, 0]
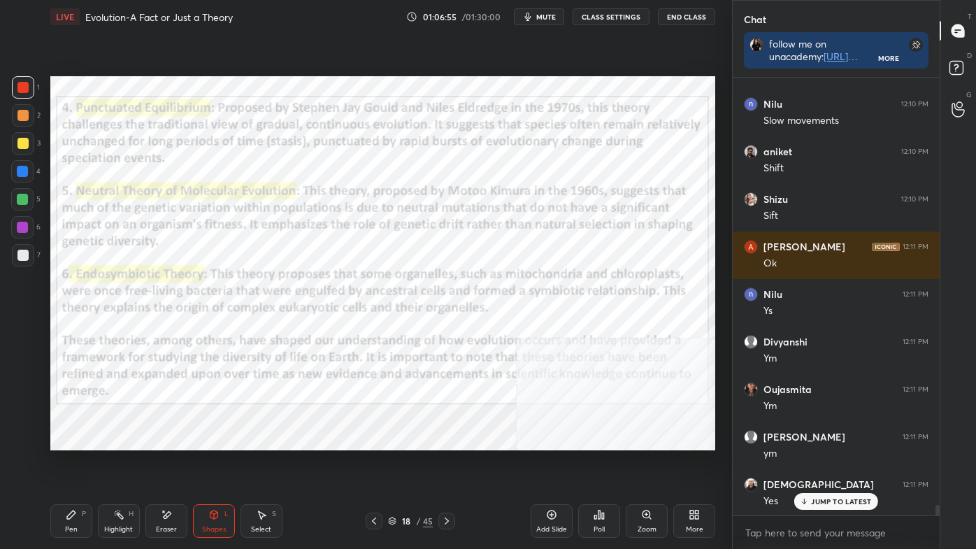
click at [449, 463] on icon at bounding box center [446, 520] width 11 height 11
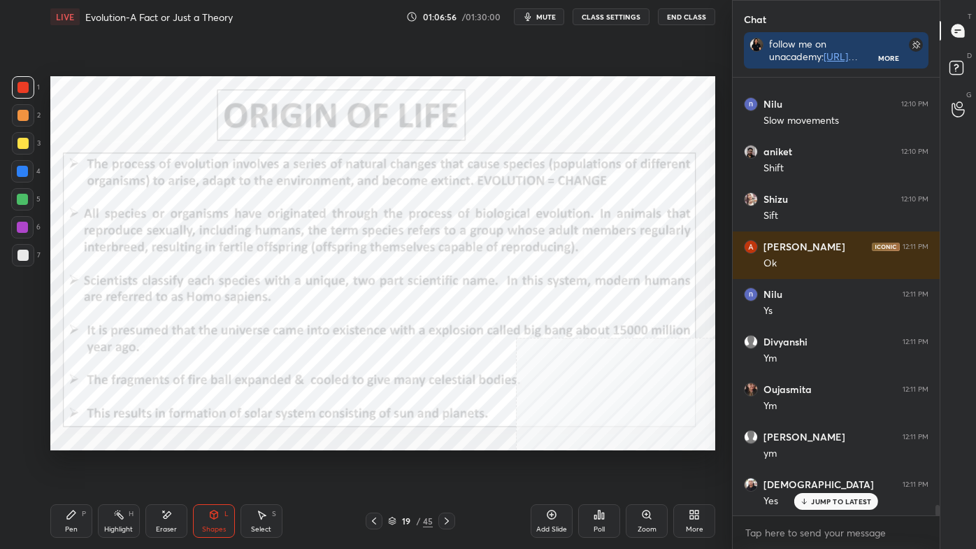
scroll to position [17900, 0]
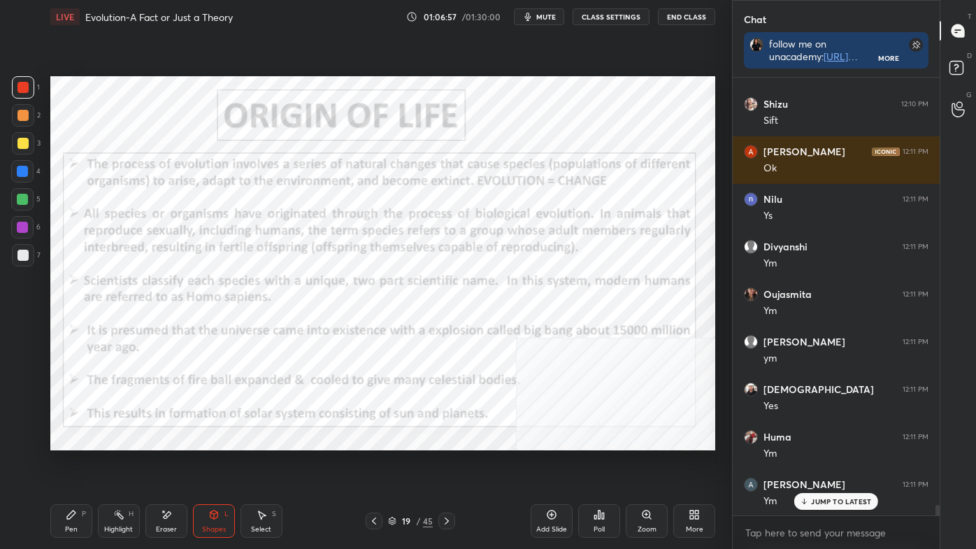
click at [373, 463] on icon at bounding box center [373, 520] width 11 height 11
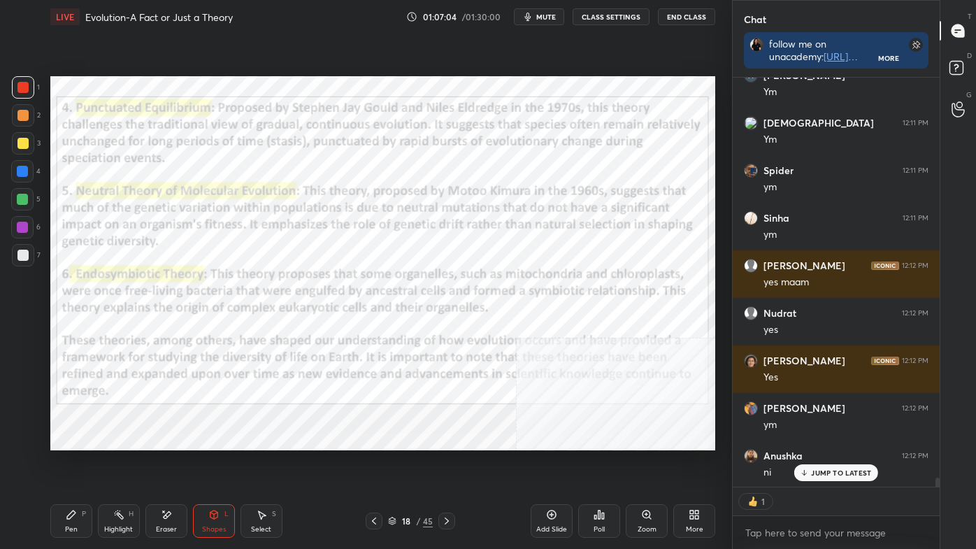
scroll to position [18404, 0]
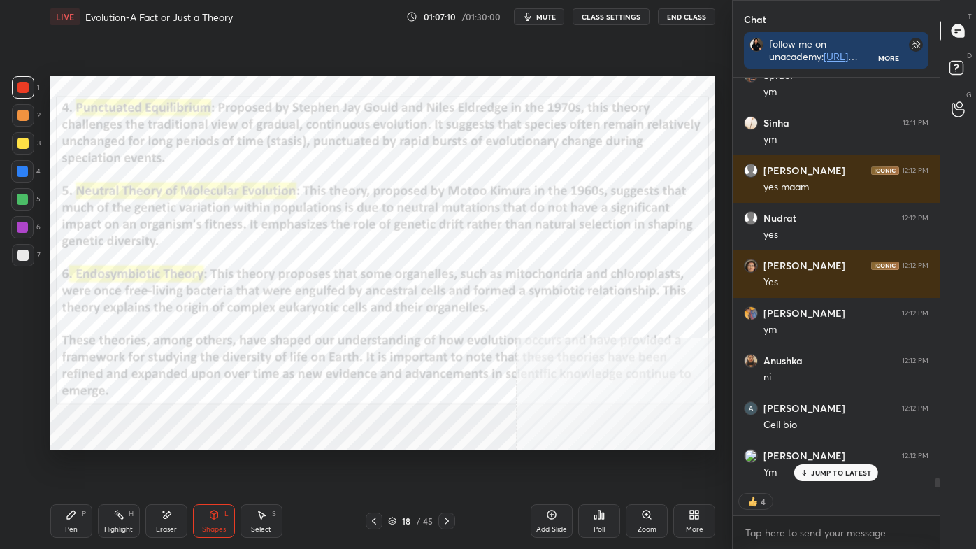
click at [117, 463] on rect at bounding box center [120, 515] width 7 height 7
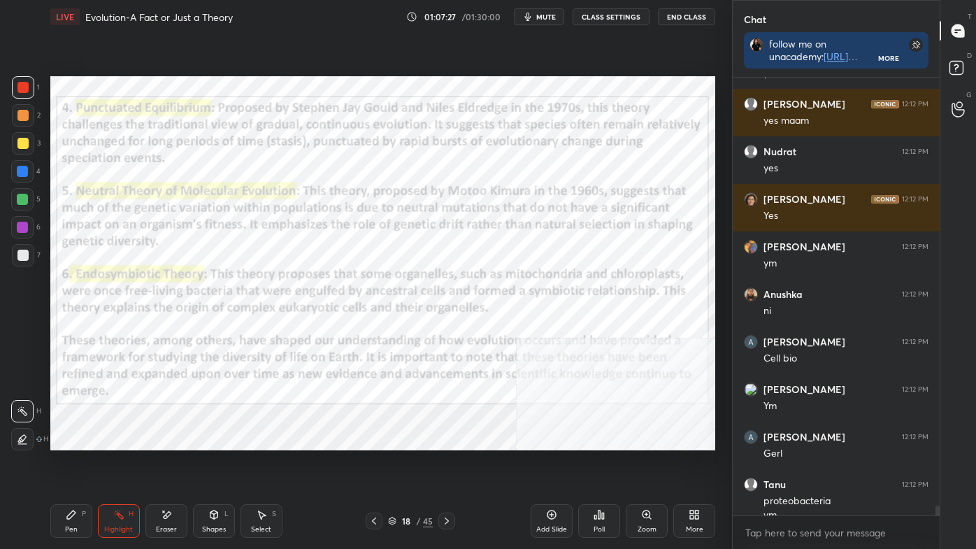
scroll to position [18485, 0]
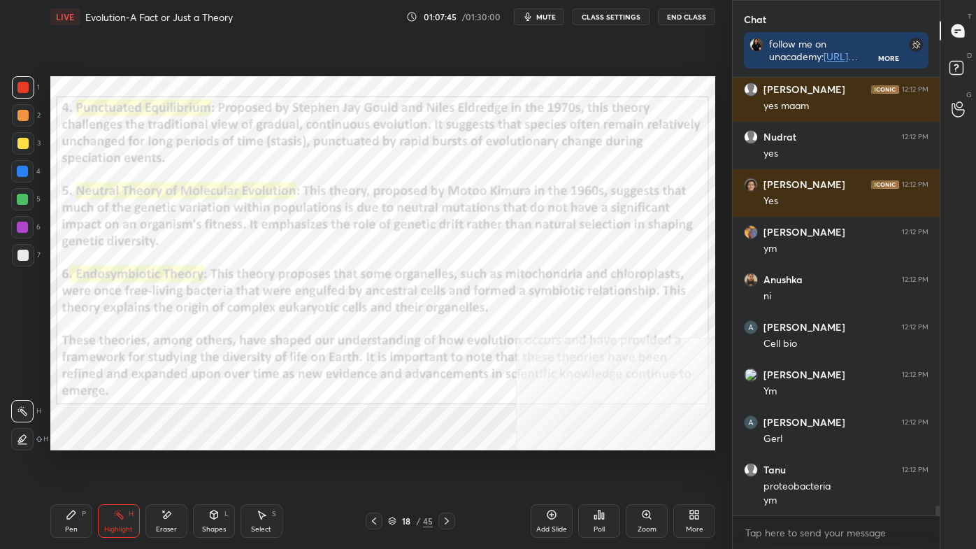
click at [446, 463] on icon at bounding box center [446, 520] width 11 height 11
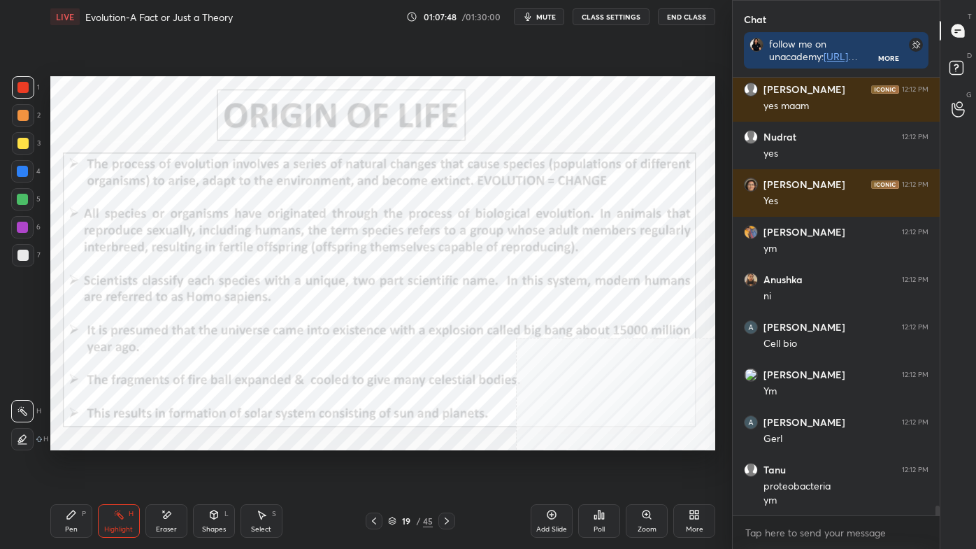
click at [393, 463] on icon at bounding box center [392, 521] width 8 height 8
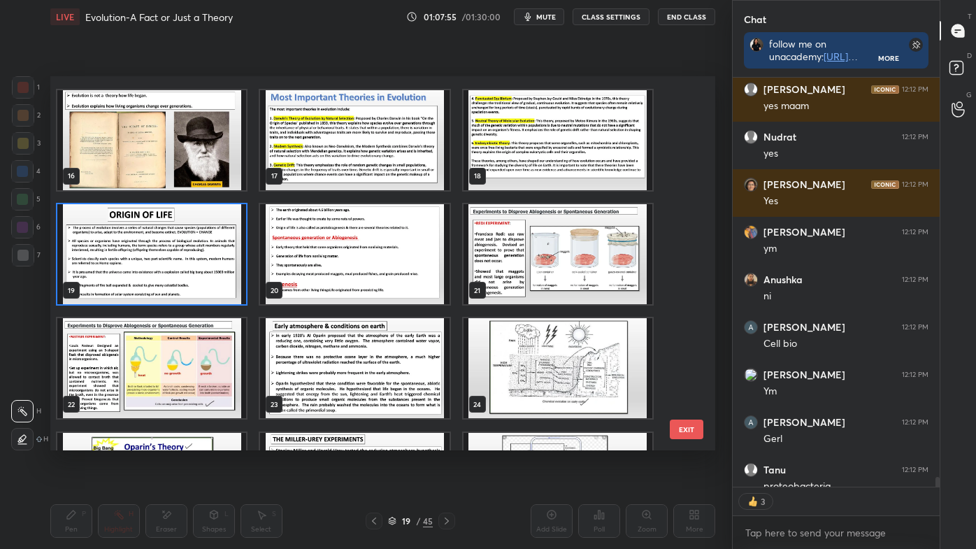
scroll to position [580, 0]
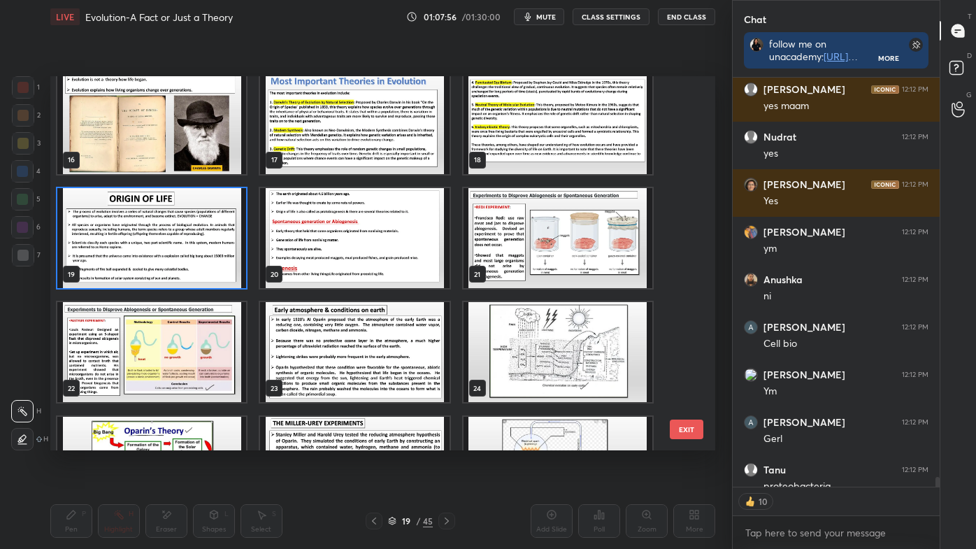
click at [207, 256] on img "grid" at bounding box center [151, 238] width 189 height 100
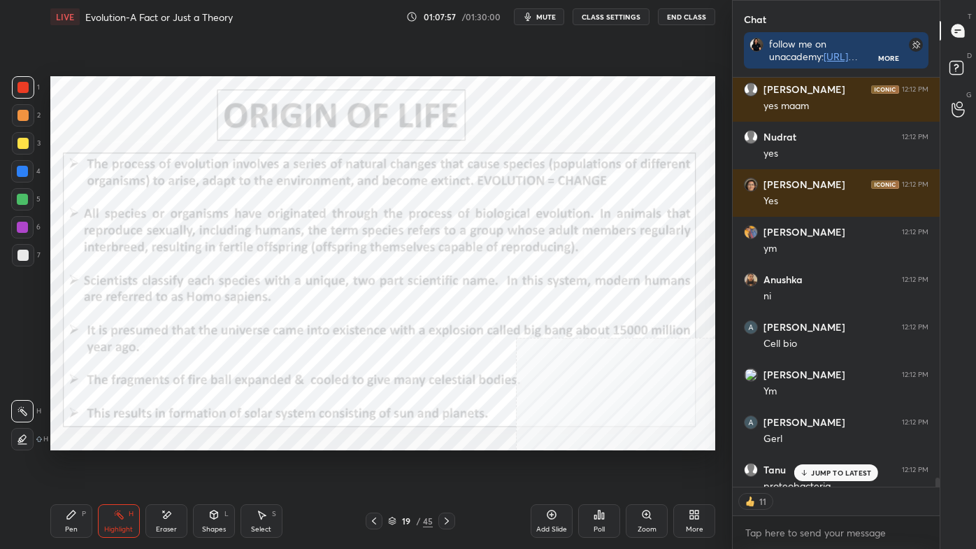
scroll to position [18561, 0]
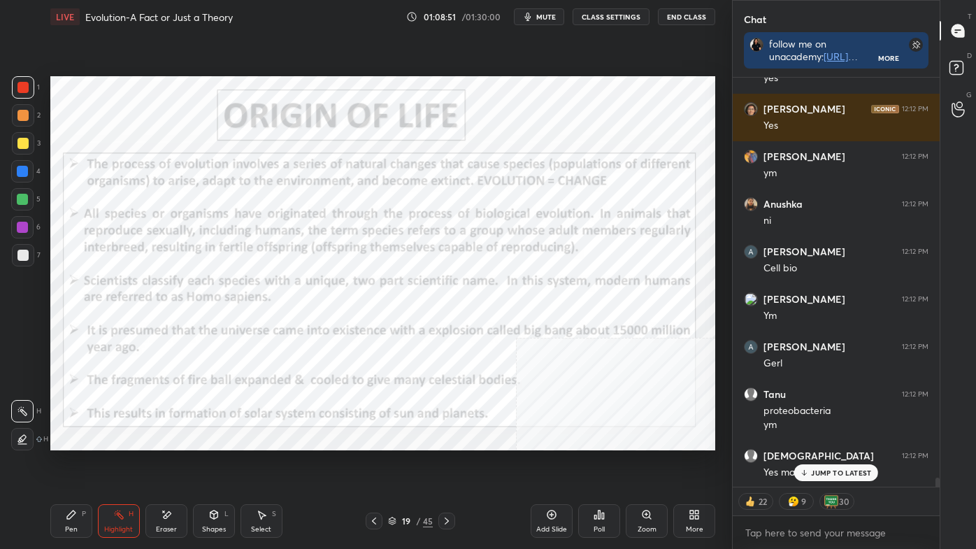
click at [441, 463] on icon at bounding box center [446, 520] width 11 height 11
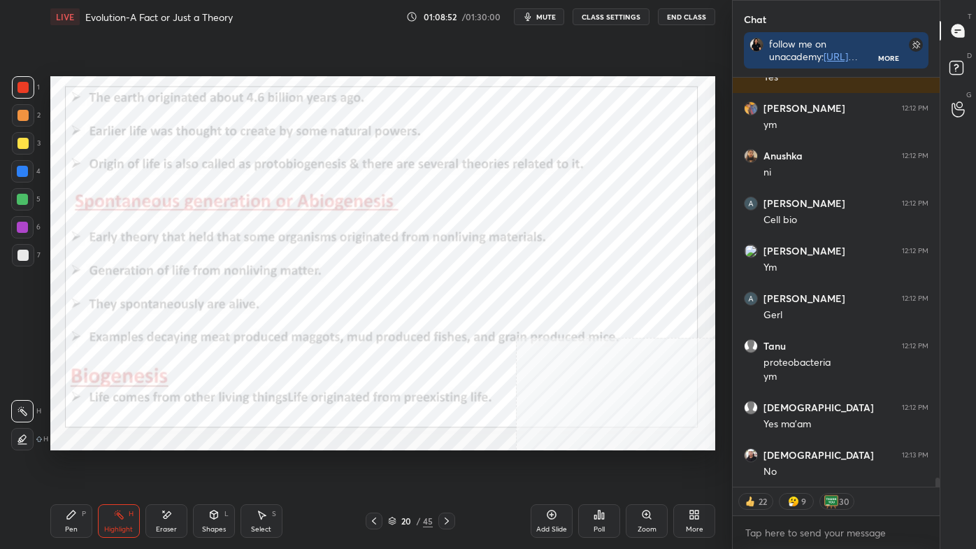
scroll to position [18751, 0]
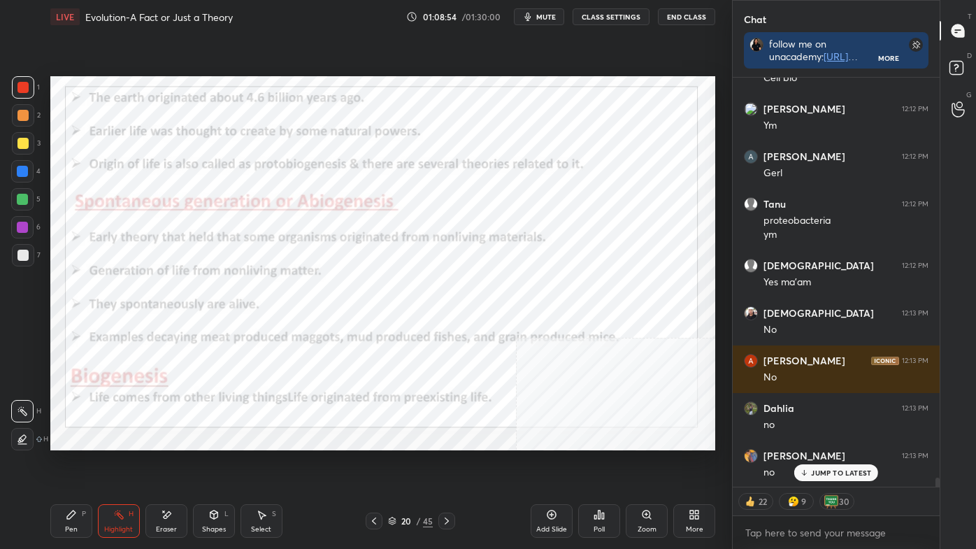
click at [367, 463] on div at bounding box center [374, 520] width 17 height 17
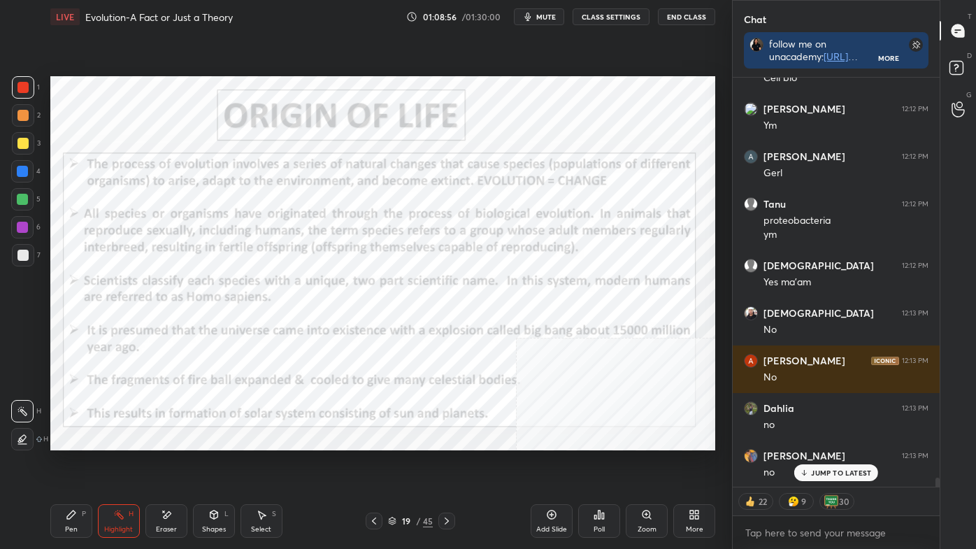
click at [449, 463] on icon at bounding box center [446, 520] width 11 height 11
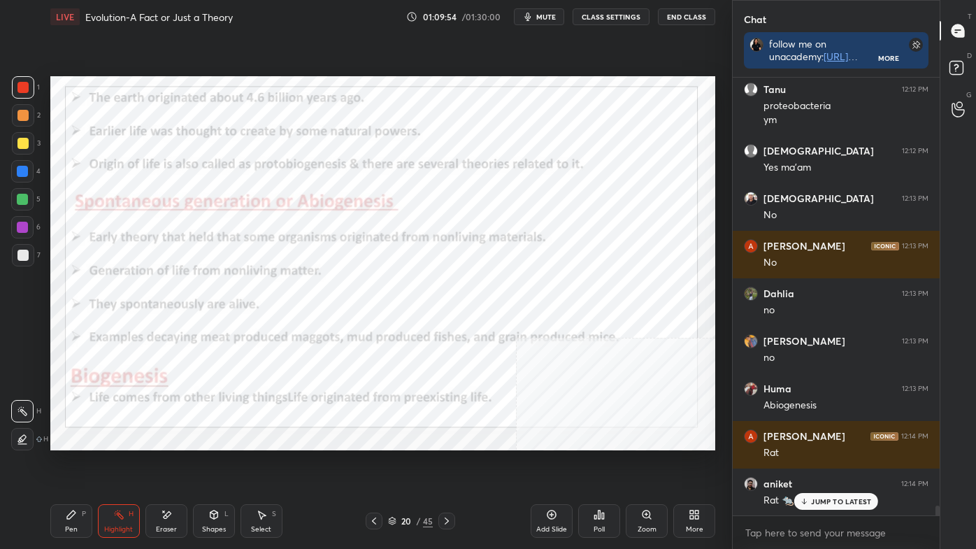
scroll to position [18912, 0]
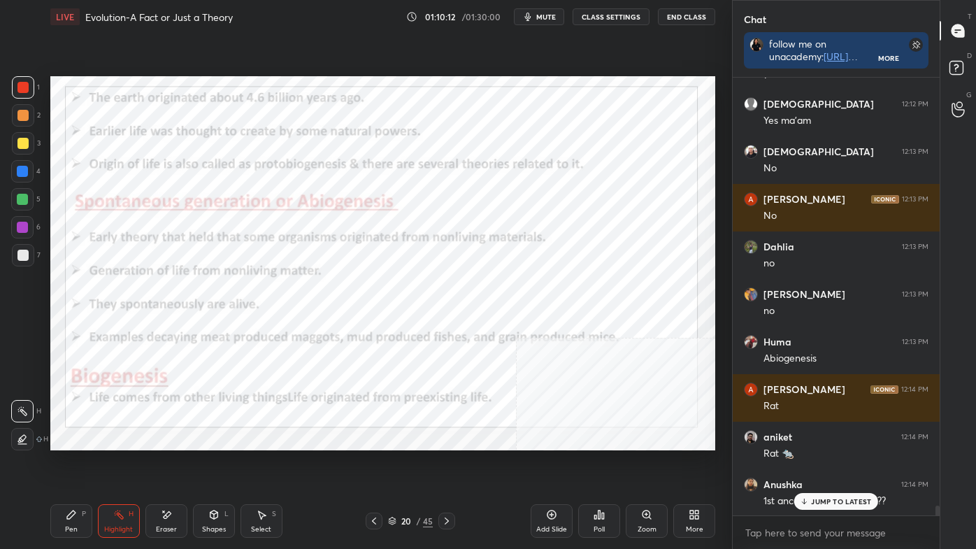
click at [451, 463] on icon at bounding box center [446, 520] width 11 height 11
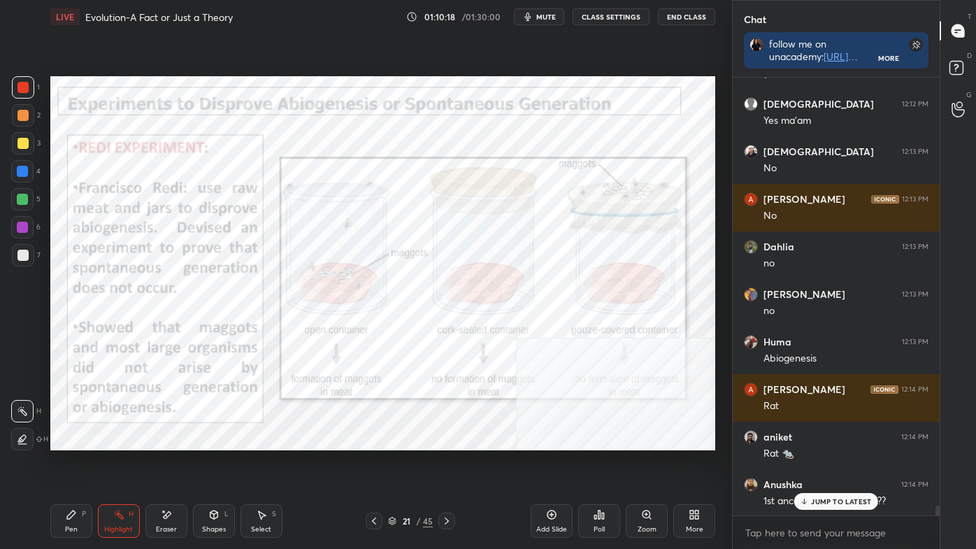
scroll to position [18960, 0]
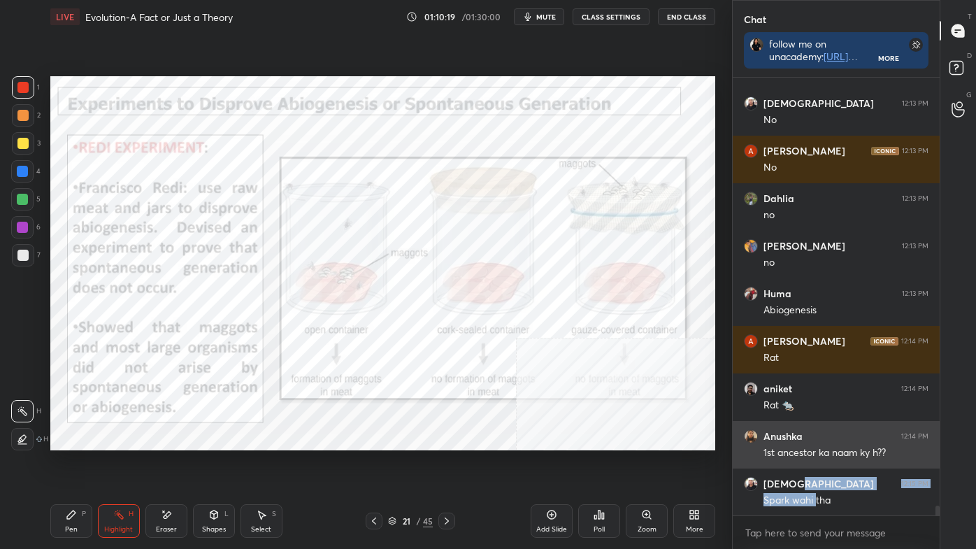
drag, startPoint x: 816, startPoint y: 502, endPoint x: 810, endPoint y: 460, distance: 42.4
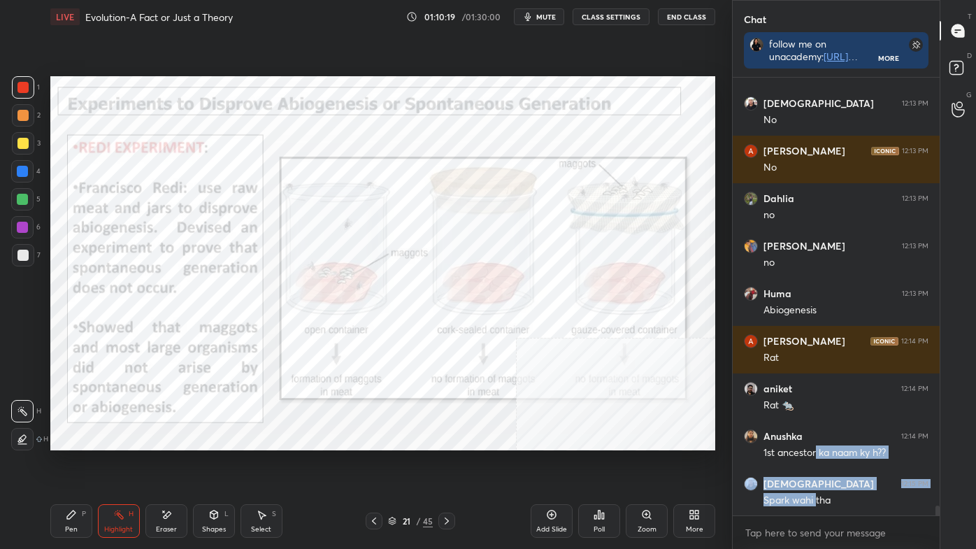
scroll to position [19007, 0]
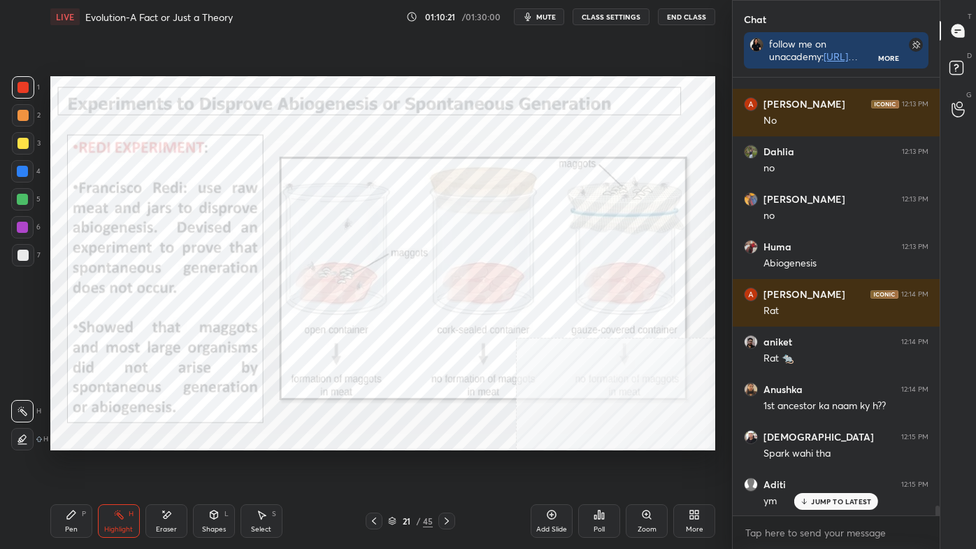
click at [837, 463] on p "JUMP TO LATEST" at bounding box center [841, 501] width 60 height 8
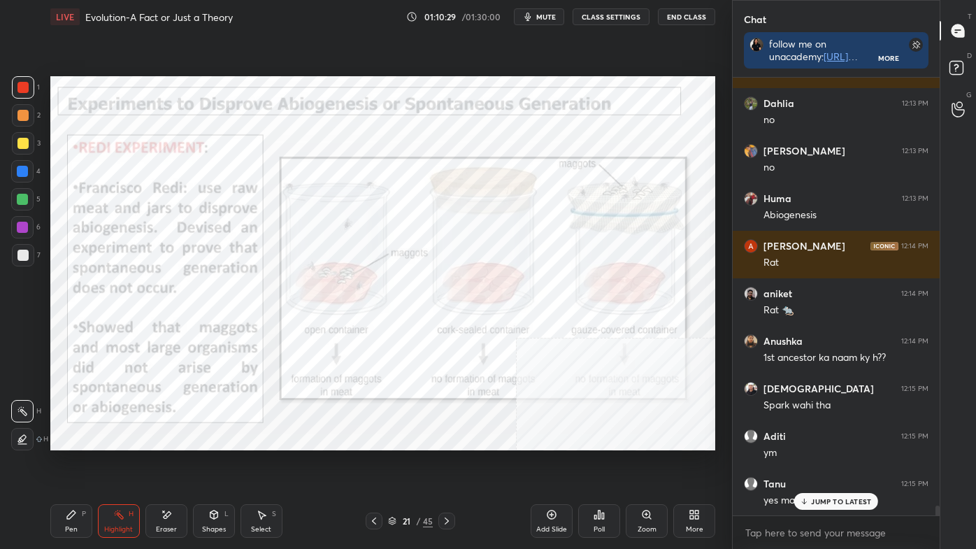
scroll to position [19102, 0]
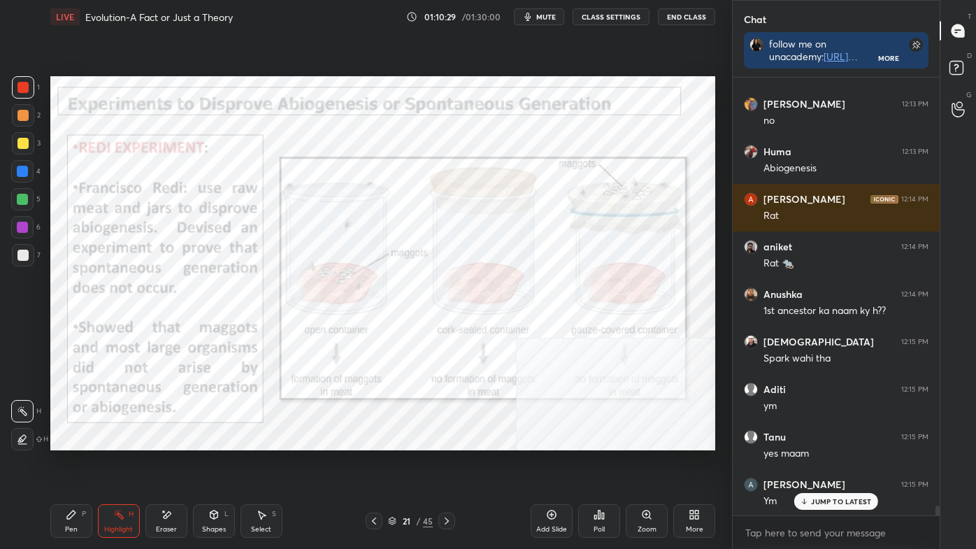
click at [447, 463] on icon at bounding box center [446, 520] width 11 height 11
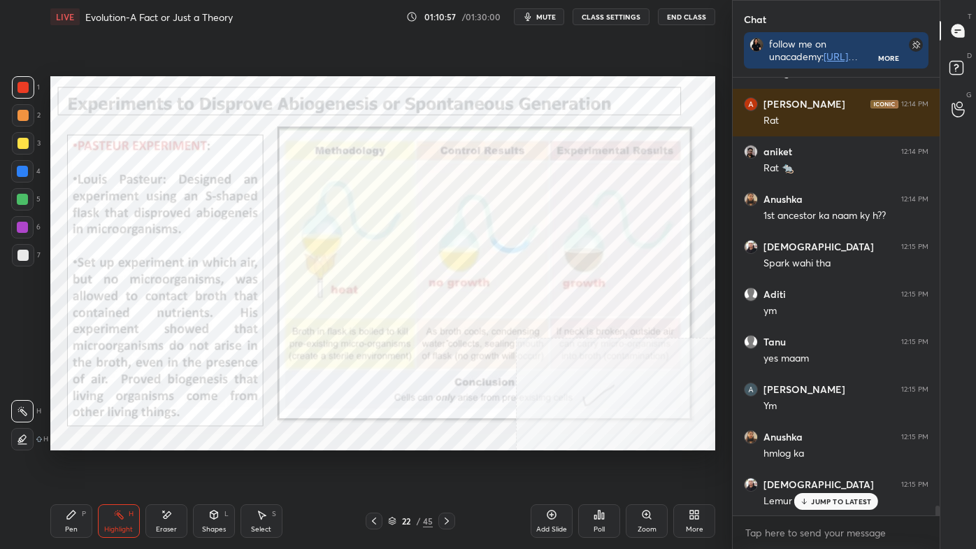
scroll to position [19245, 0]
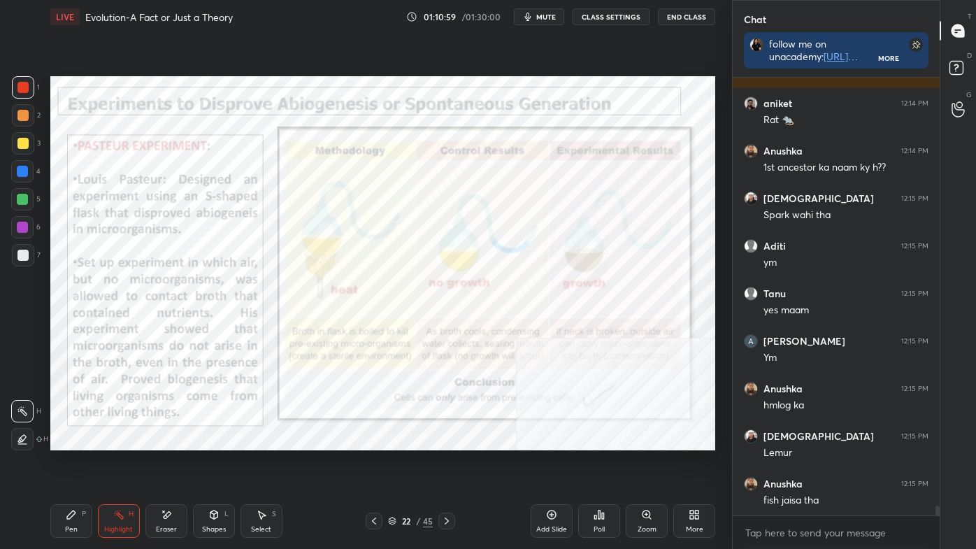
click at [50, 463] on div "Pen P" at bounding box center [71, 521] width 42 height 34
click at [17, 438] on icon at bounding box center [23, 439] width 13 height 10
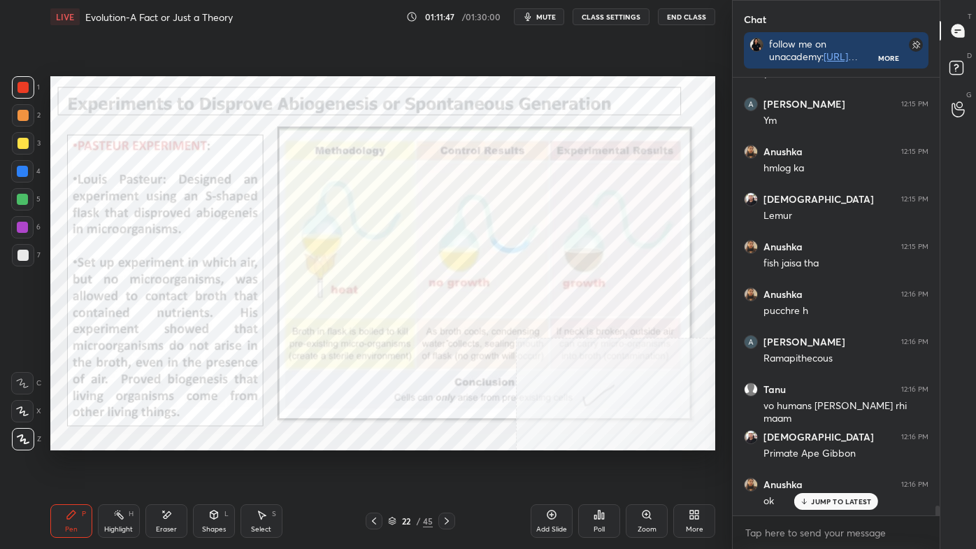
scroll to position [19531, 0]
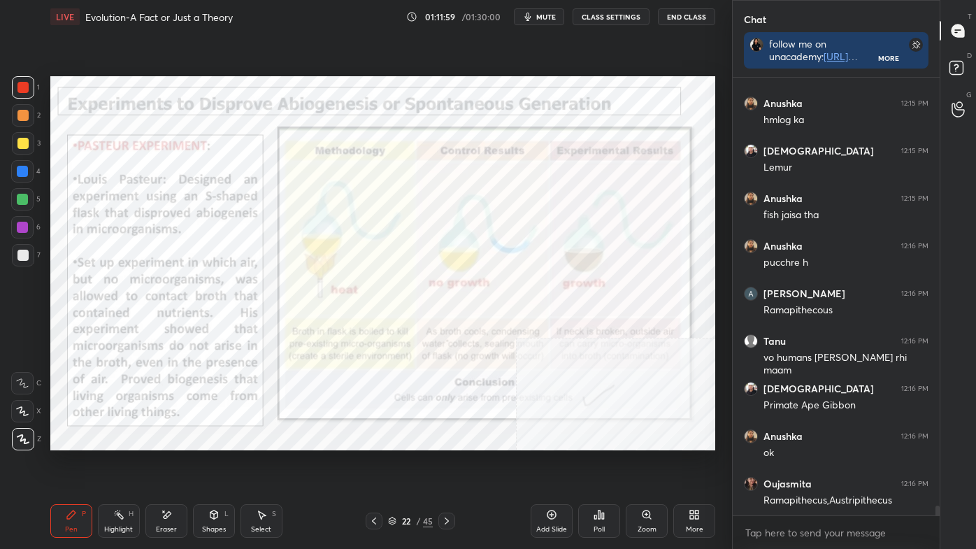
click at [373, 463] on icon at bounding box center [373, 520] width 11 height 11
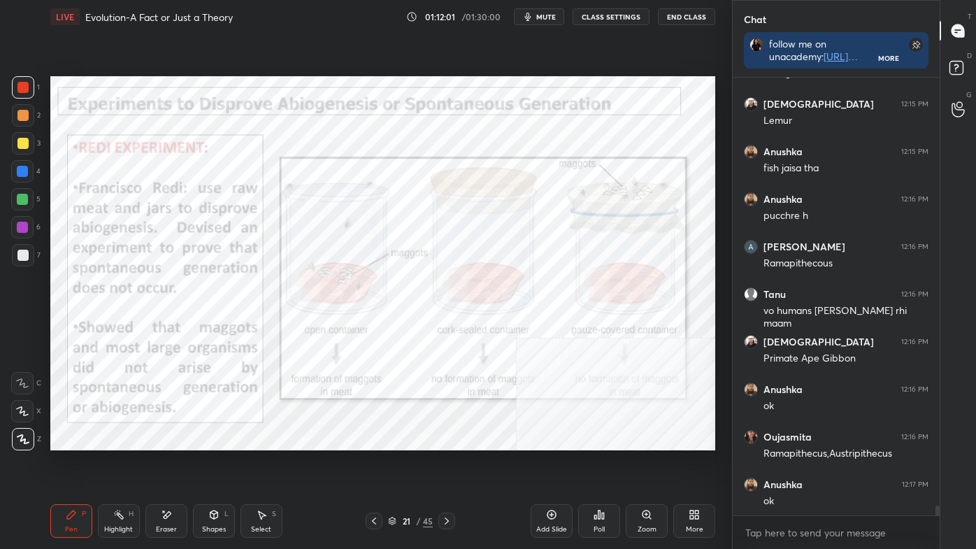
click at [443, 463] on icon at bounding box center [446, 520] width 11 height 11
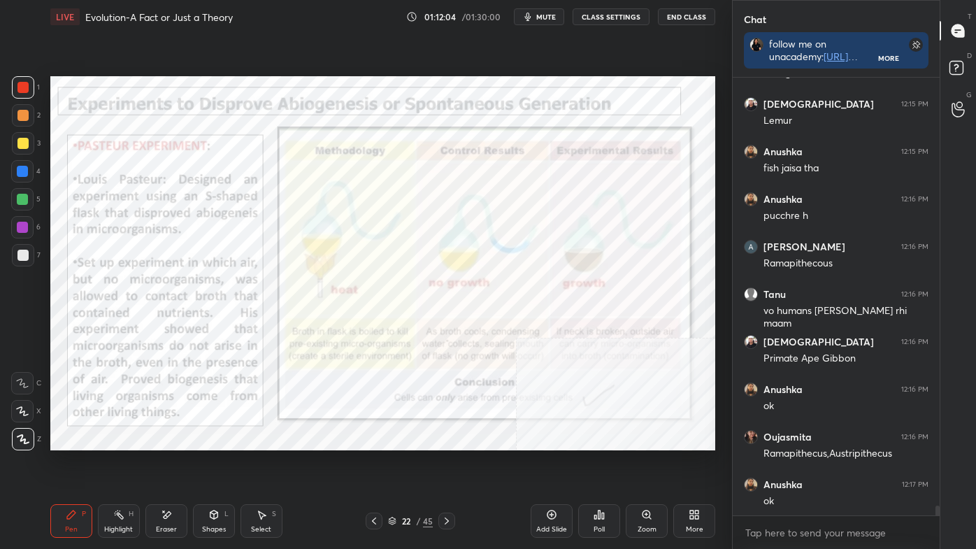
click at [446, 463] on icon at bounding box center [447, 520] width 4 height 7
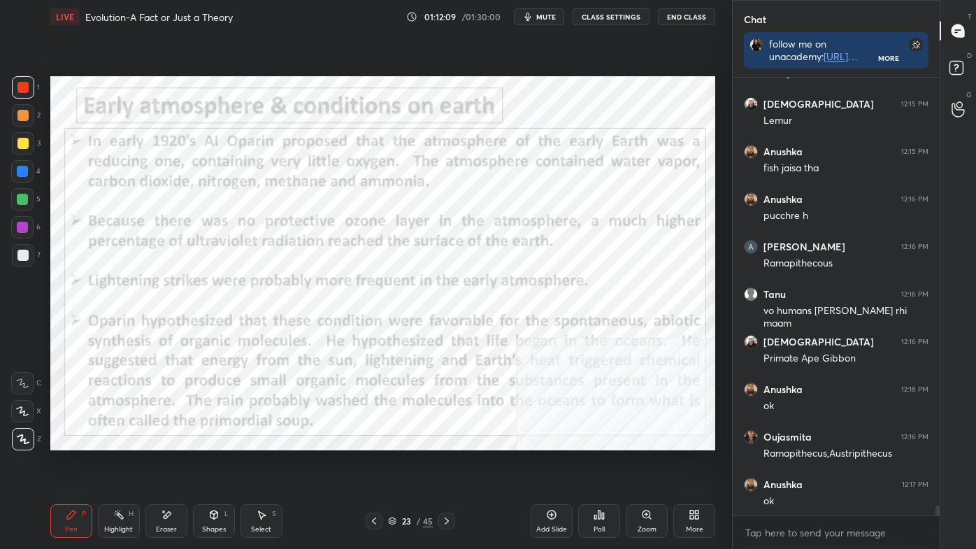
click at [452, 463] on icon at bounding box center [446, 520] width 11 height 11
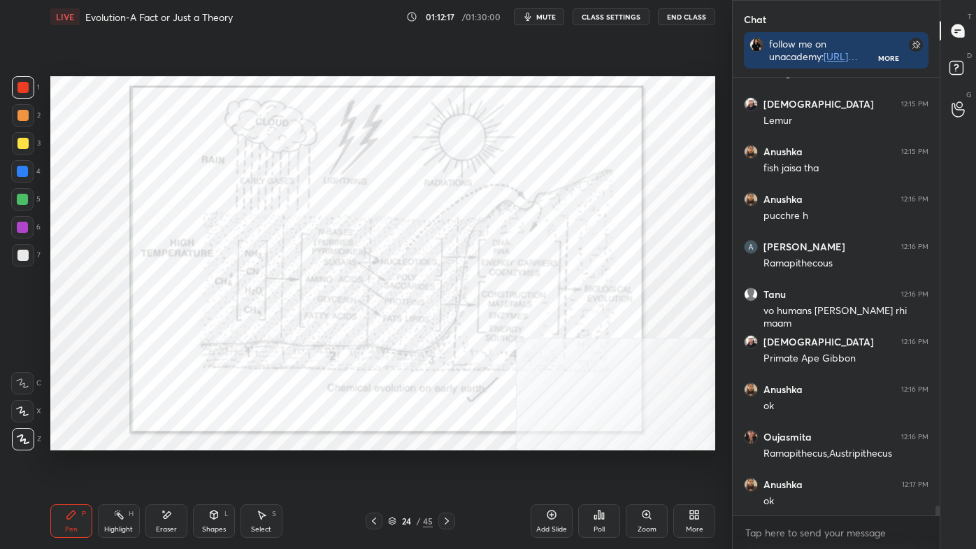
click at [451, 463] on icon at bounding box center [446, 520] width 11 height 11
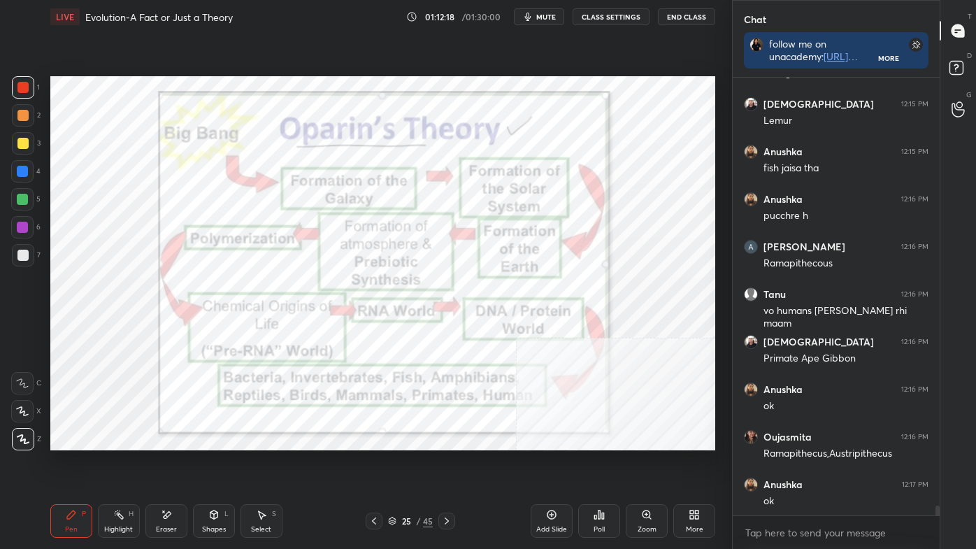
click at [124, 463] on div "Highlight H" at bounding box center [119, 521] width 42 height 34
drag, startPoint x: 443, startPoint y: 521, endPoint x: 433, endPoint y: 517, distance: 11.3
click at [443, 463] on icon at bounding box center [446, 520] width 11 height 11
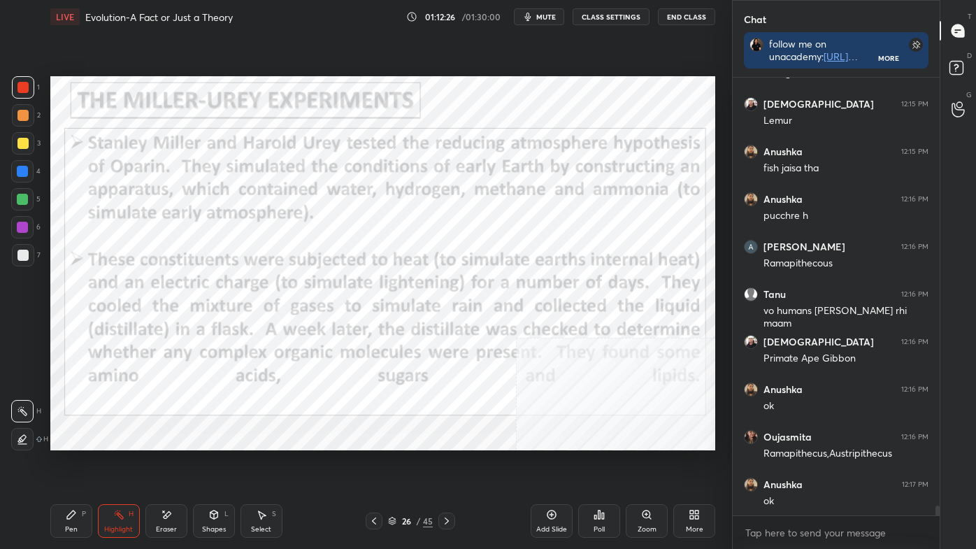
click at [373, 463] on icon at bounding box center [373, 520] width 11 height 11
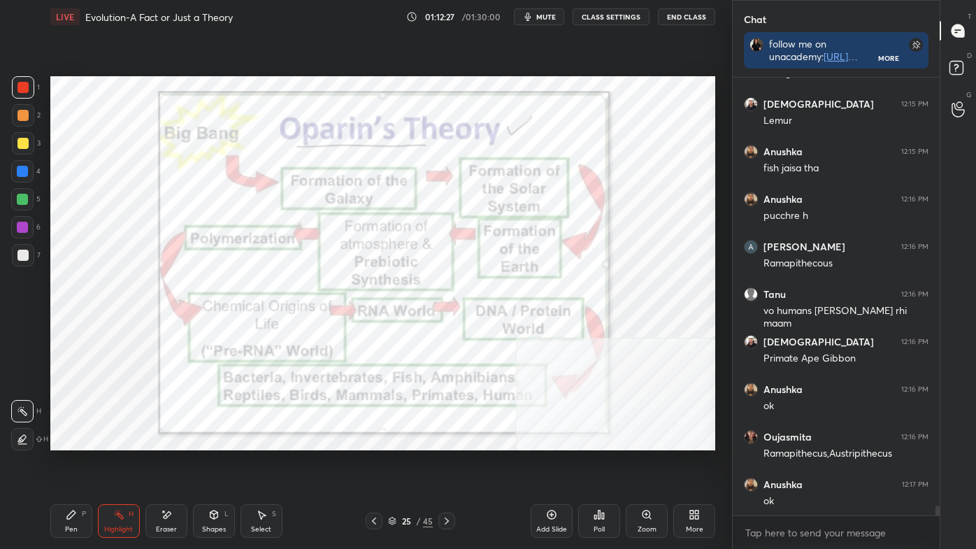
click at [524, 66] on div "Setting up your live class Poll for secs No correct answer Start poll" at bounding box center [383, 263] width 676 height 459
click at [449, 463] on icon at bounding box center [446, 520] width 11 height 11
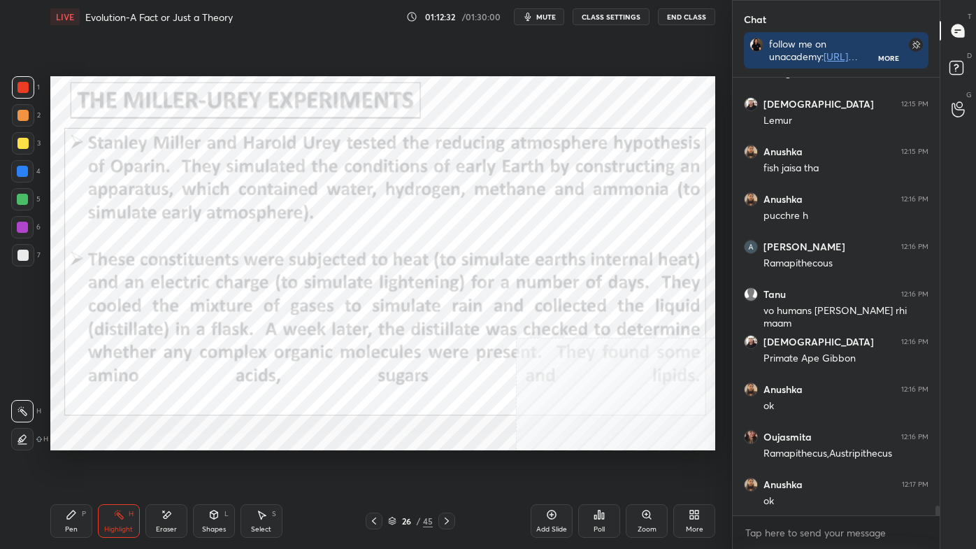
click at [449, 463] on icon at bounding box center [446, 520] width 11 height 11
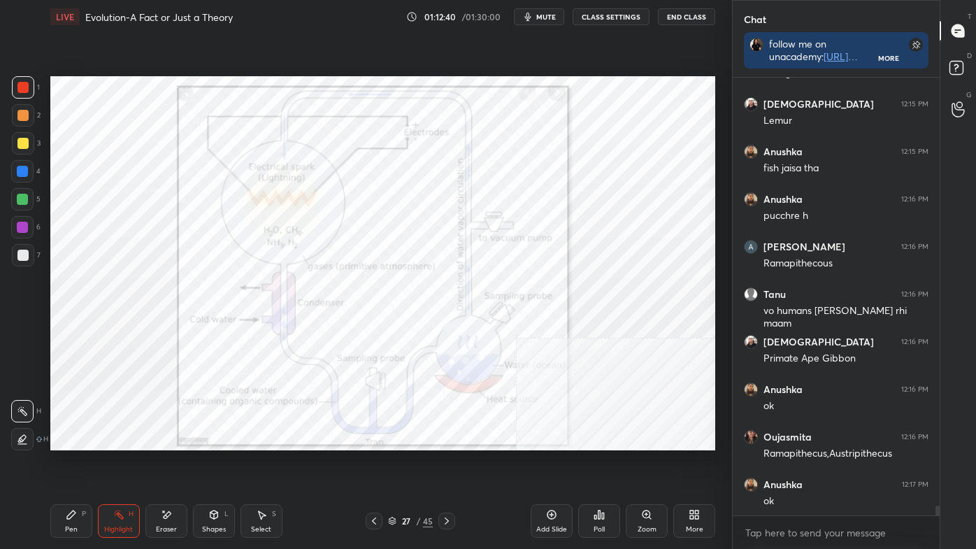
click at [449, 463] on icon at bounding box center [446, 520] width 11 height 11
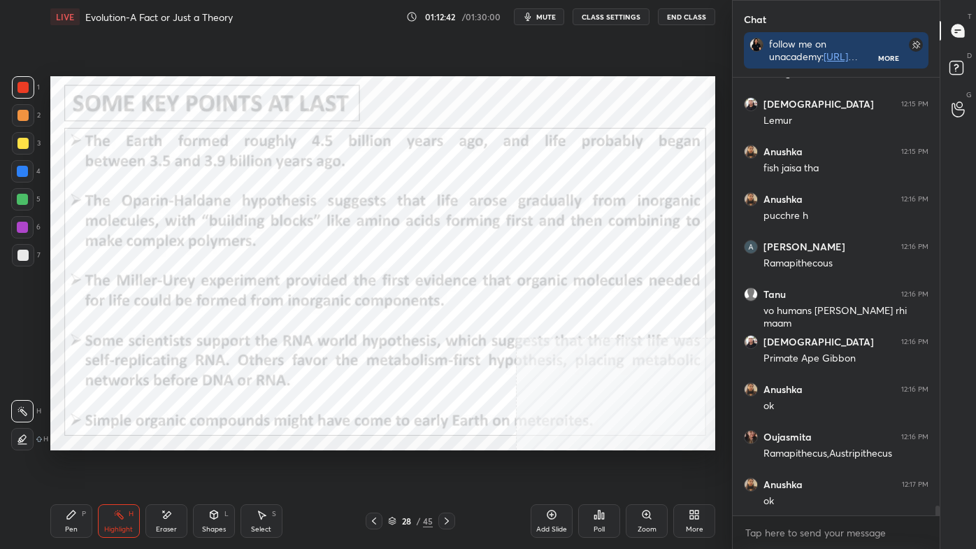
click at [451, 463] on icon at bounding box center [446, 520] width 11 height 11
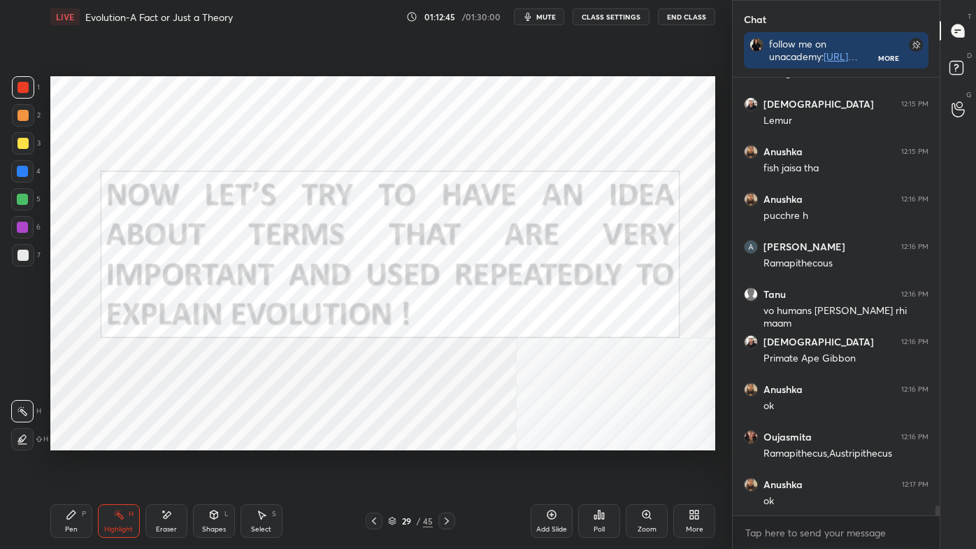
click at [380, 463] on div at bounding box center [374, 520] width 17 height 17
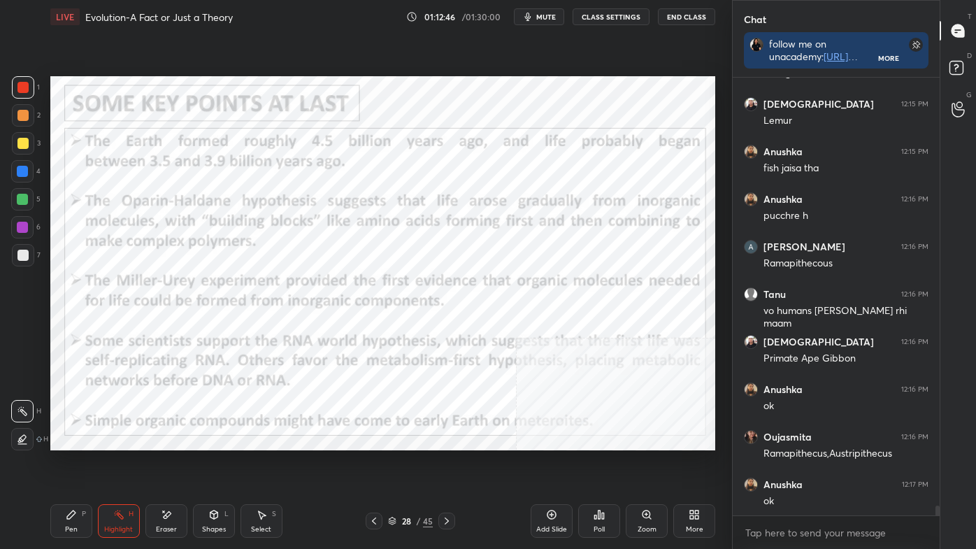
click at [443, 463] on icon at bounding box center [446, 520] width 11 height 11
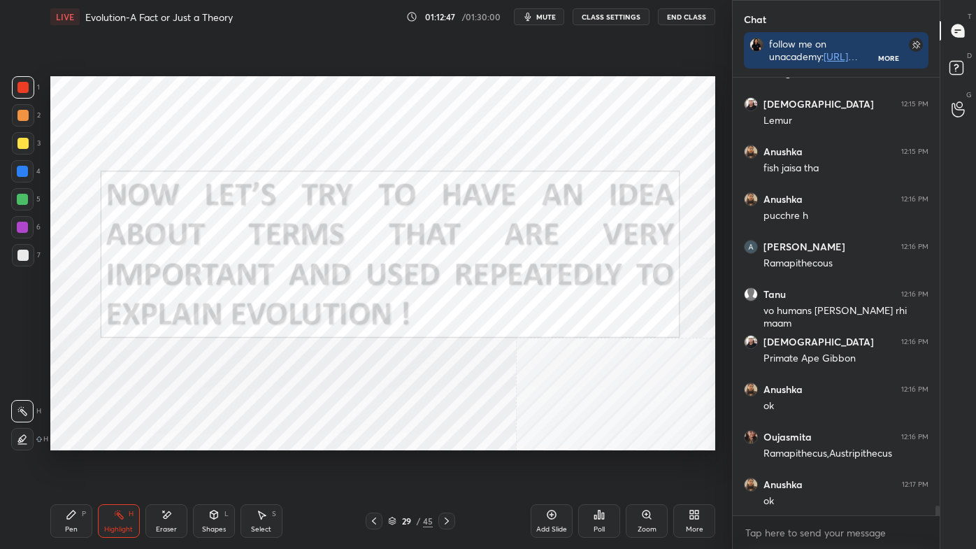
click at [442, 463] on icon at bounding box center [446, 520] width 11 height 11
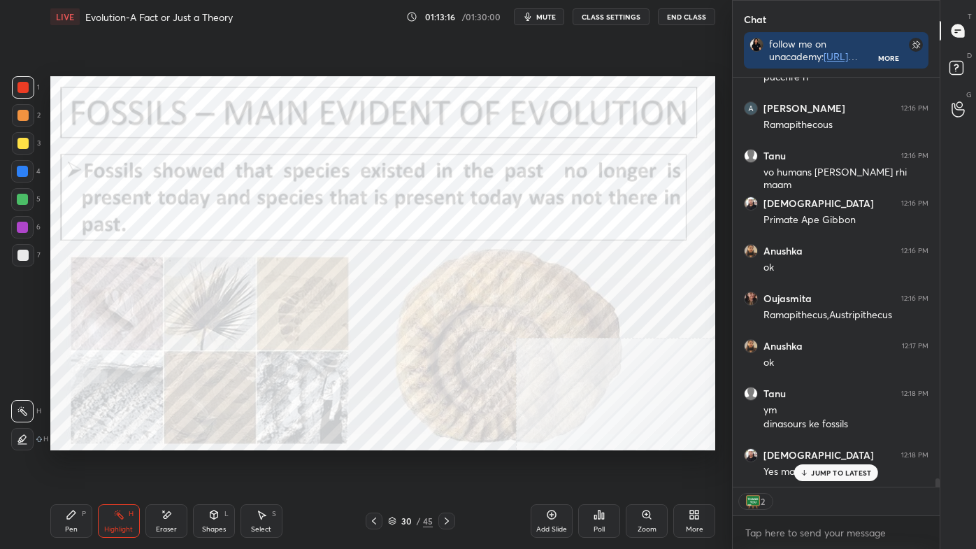
scroll to position [19763, 0]
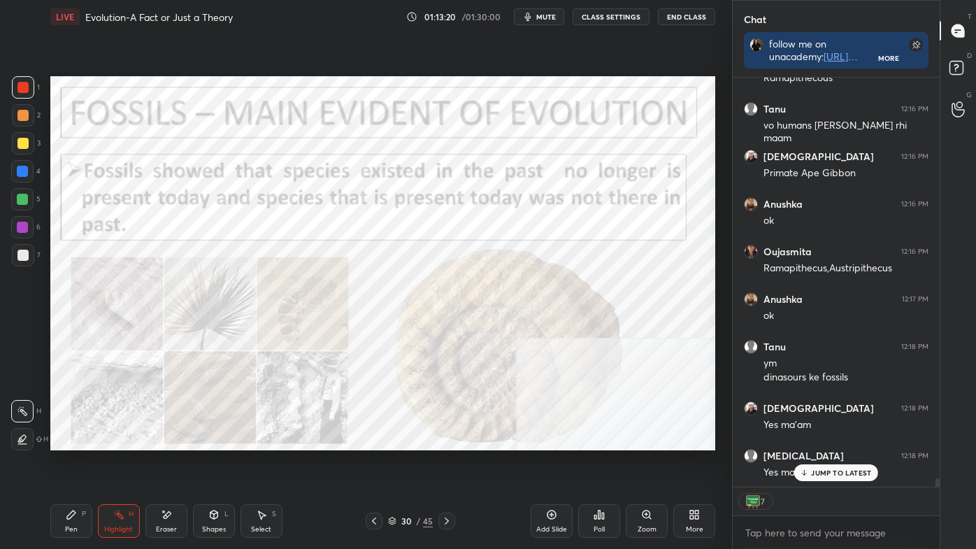
drag, startPoint x: 451, startPoint y: 521, endPoint x: 449, endPoint y: 451, distance: 69.9
click at [449, 451] on div "LIVE Evolution-A Fact or Just a Theory 01:13:20 / 01:30:00 mute CLASS SETTINGS …" at bounding box center [383, 274] width 676 height 549
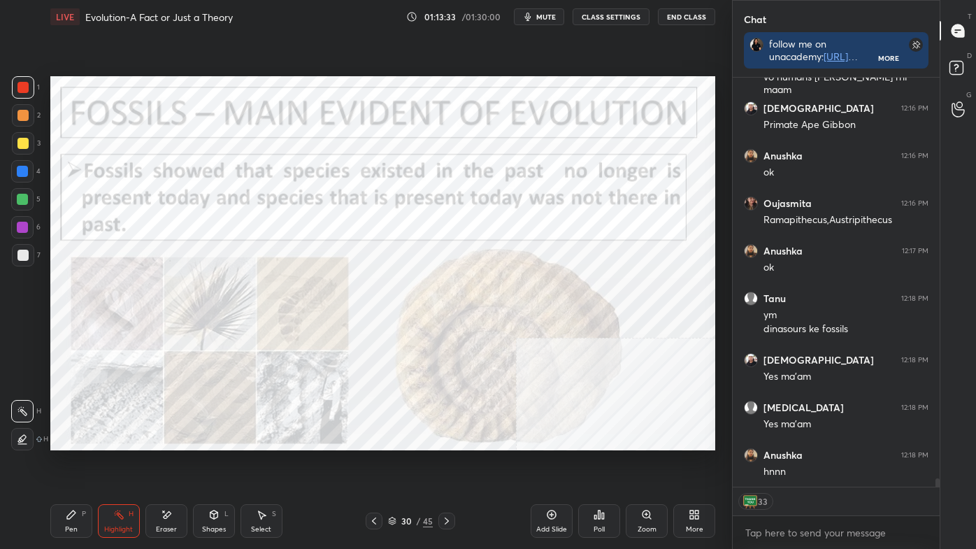
click at [117, 463] on icon at bounding box center [118, 514] width 11 height 11
click at [27, 412] on icon at bounding box center [22, 410] width 11 height 11
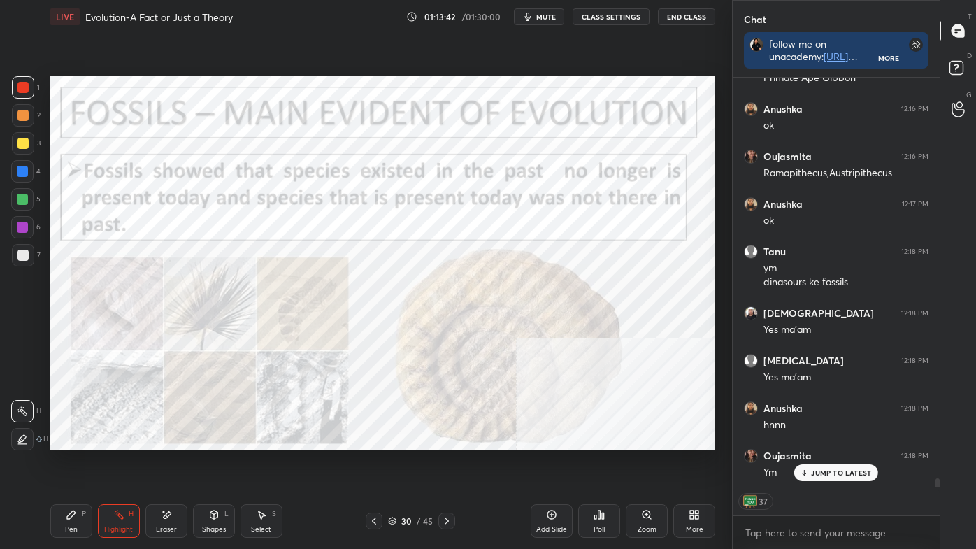
click at [445, 463] on icon at bounding box center [446, 520] width 11 height 11
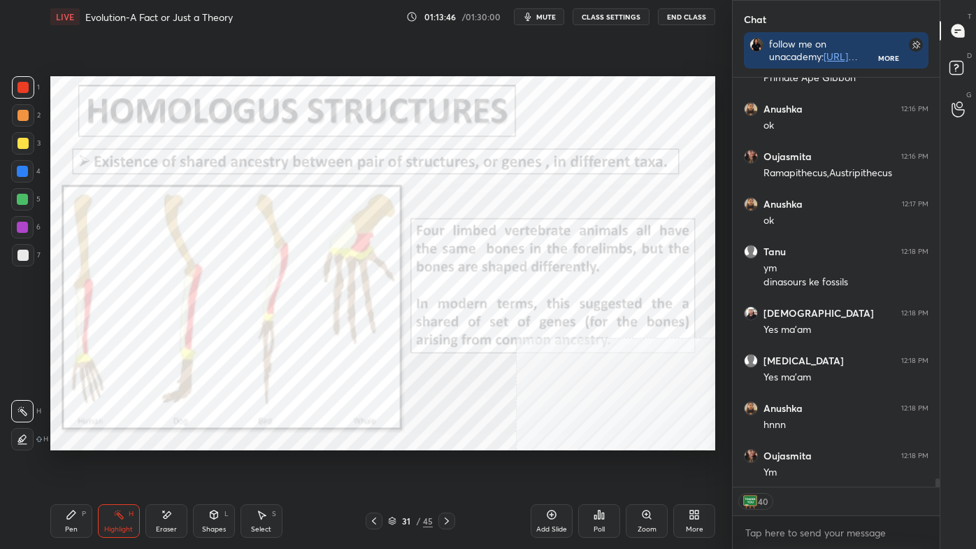
scroll to position [19906, 0]
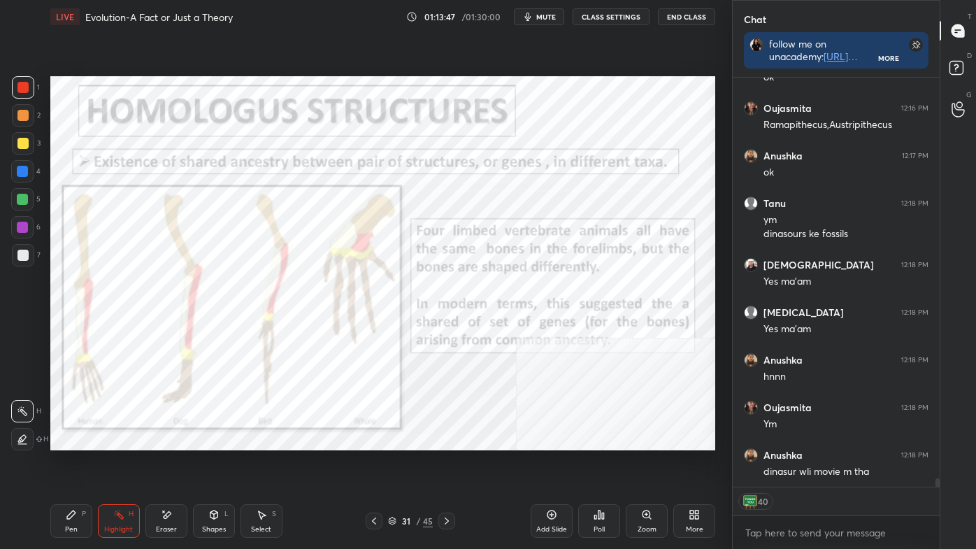
click at [447, 463] on icon at bounding box center [446, 520] width 11 height 11
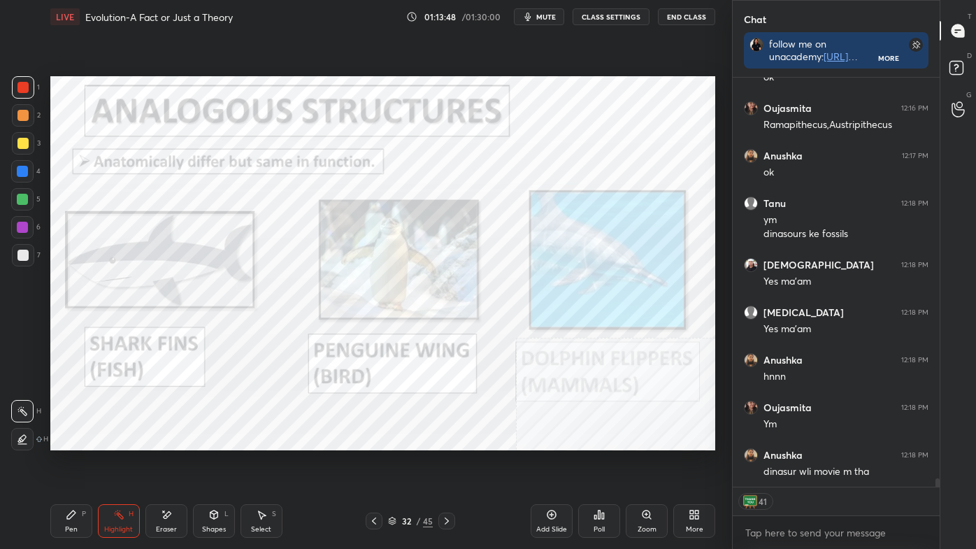
click at [373, 463] on icon at bounding box center [373, 520] width 11 height 11
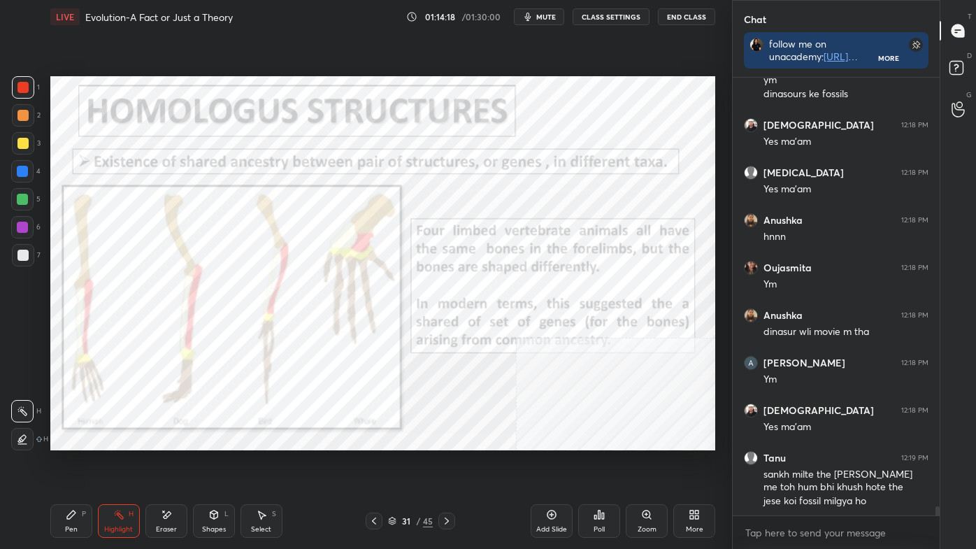
scroll to position [5, 3]
click at [444, 463] on icon at bounding box center [446, 520] width 11 height 11
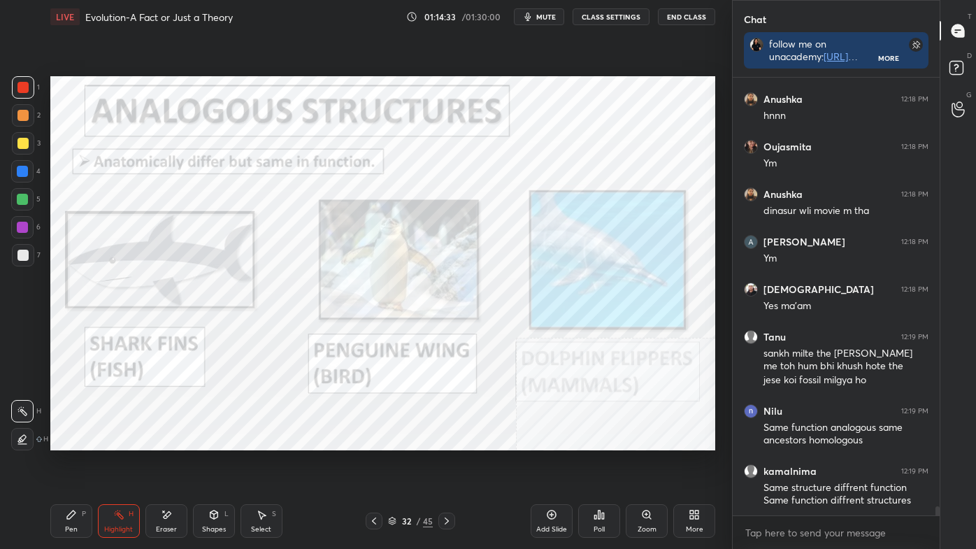
scroll to position [20214, 0]
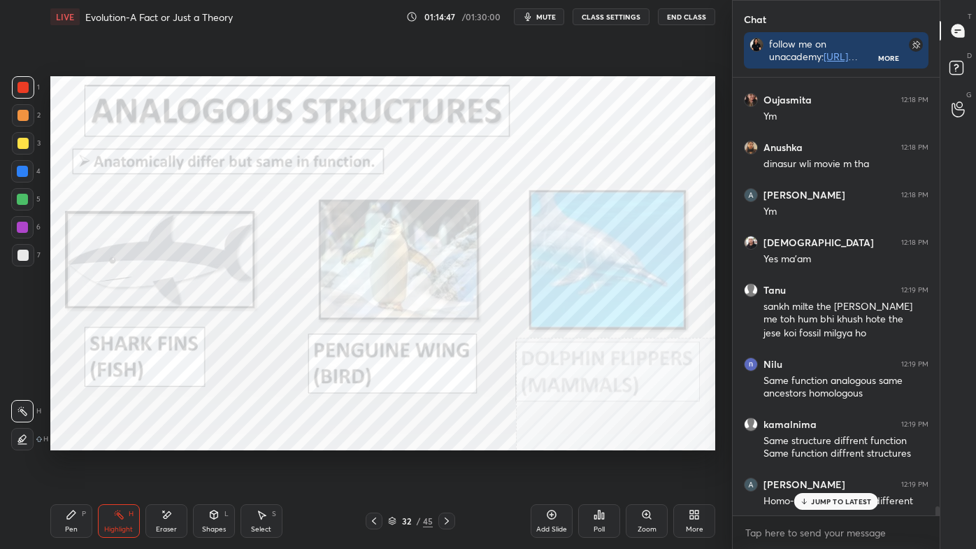
click at [442, 463] on div at bounding box center [446, 520] width 17 height 17
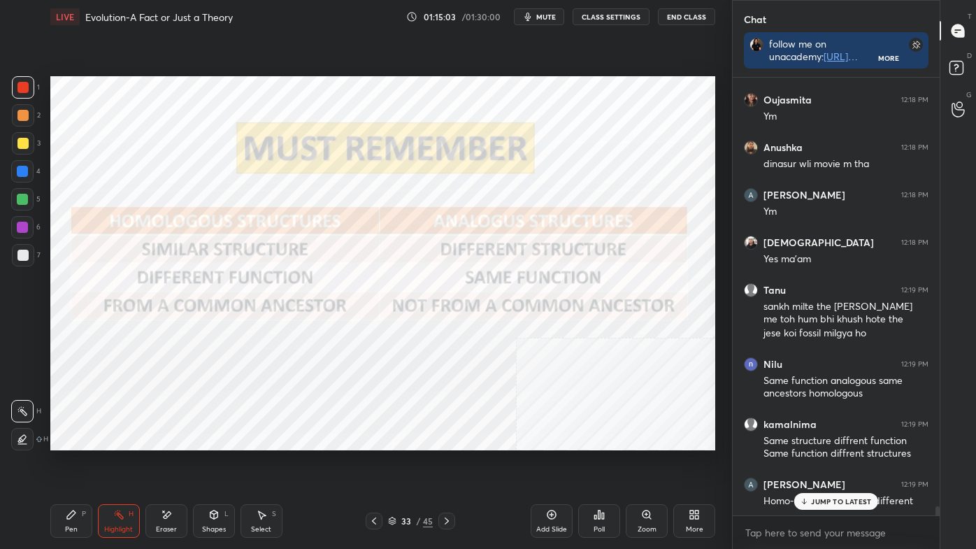
click at [64, 463] on div "Pen P" at bounding box center [71, 521] width 42 height 34
click at [22, 428] on div at bounding box center [23, 439] width 22 height 22
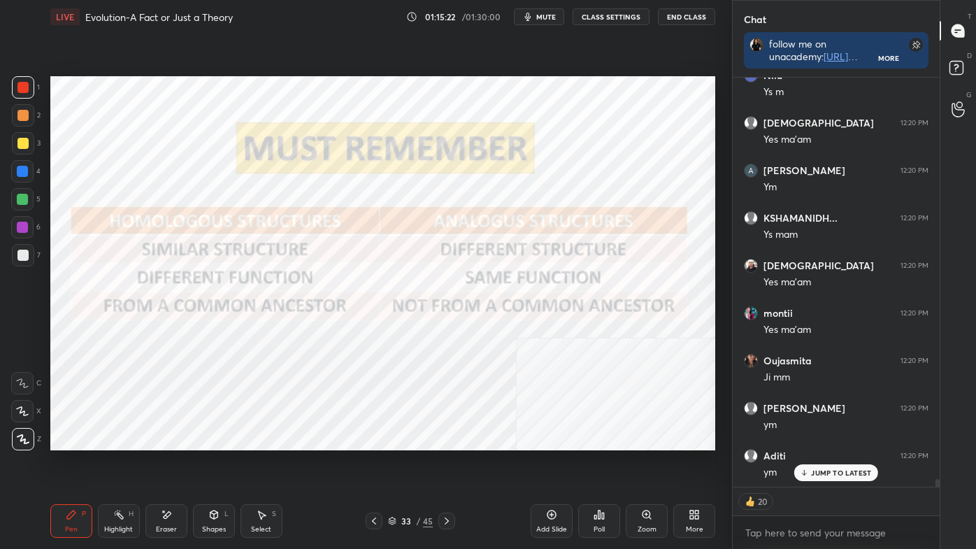
scroll to position [20860, 0]
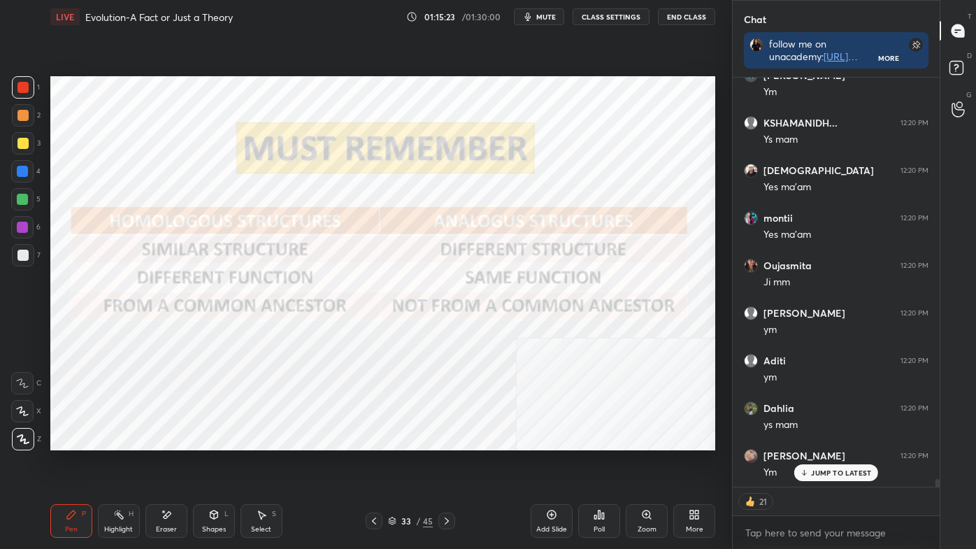
click at [444, 463] on icon at bounding box center [446, 520] width 11 height 11
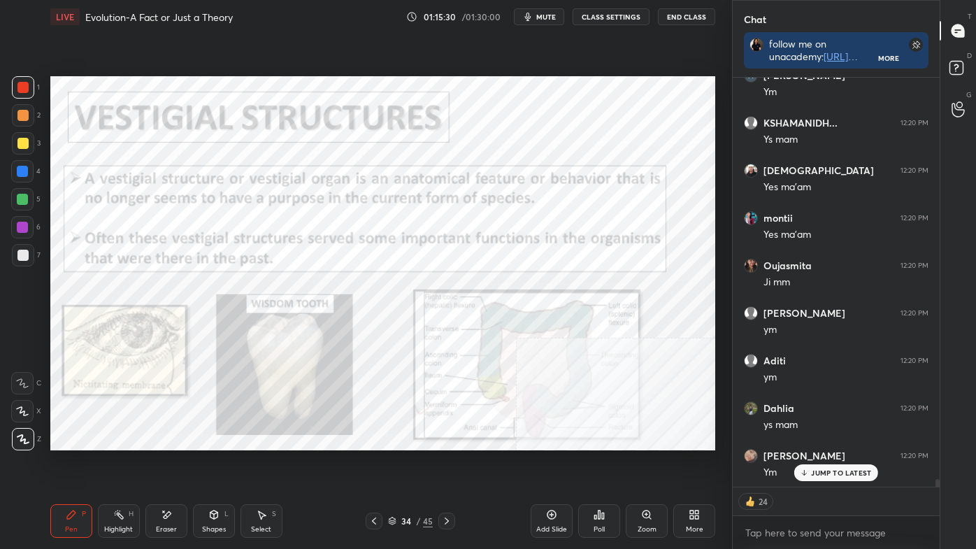
click at [117, 463] on div "Highlight H" at bounding box center [119, 521] width 42 height 34
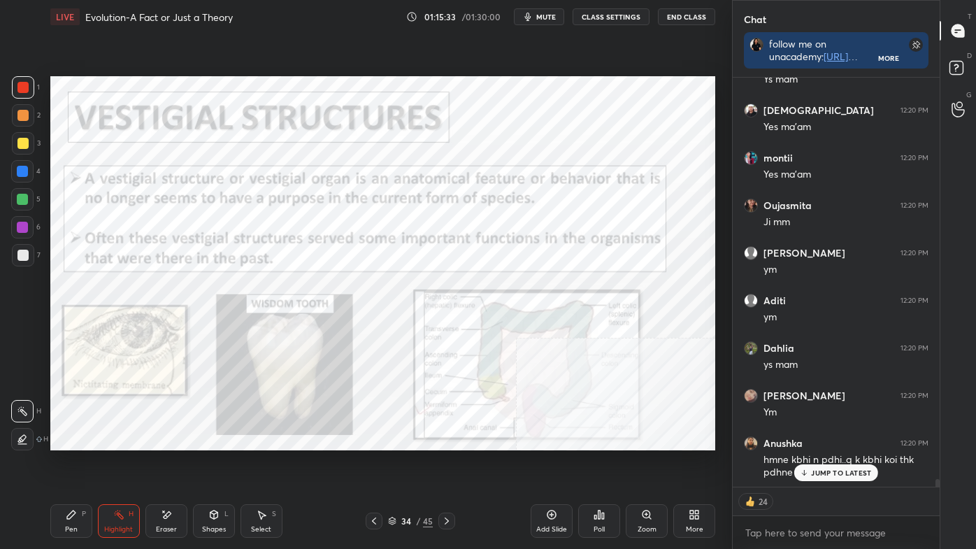
click at [268, 463] on div "Select S" at bounding box center [261, 521] width 42 height 34
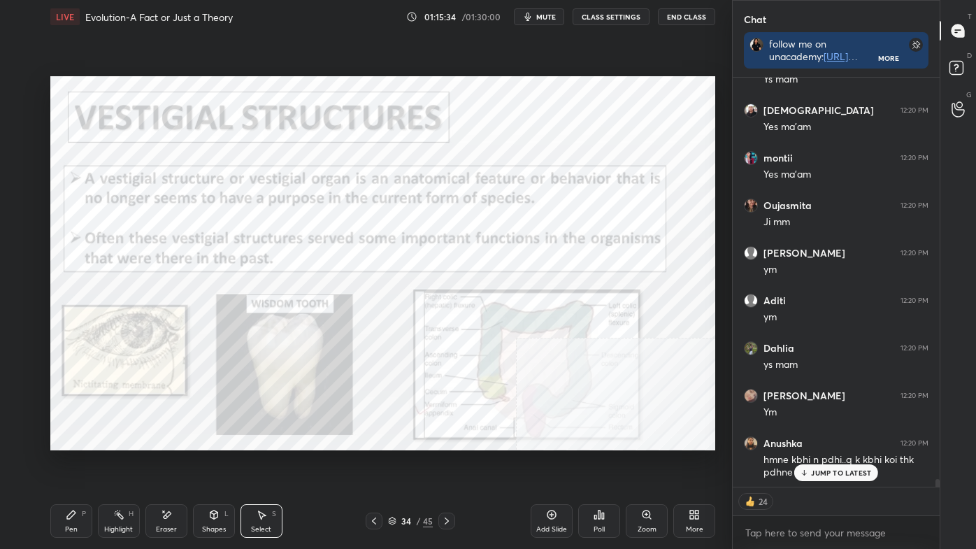
click at [264, 426] on div "0 ° Undo Copy Duplicate Duplicate to new slide Delete" at bounding box center [382, 263] width 665 height 374
drag, startPoint x: 110, startPoint y: 191, endPoint x: 154, endPoint y: 188, distance: 43.4
click at [154, 188] on div "0 ° Undo Copy Duplicate Duplicate to new slide Delete" at bounding box center [382, 263] width 665 height 374
click at [133, 463] on div "Highlight H" at bounding box center [119, 521] width 42 height 34
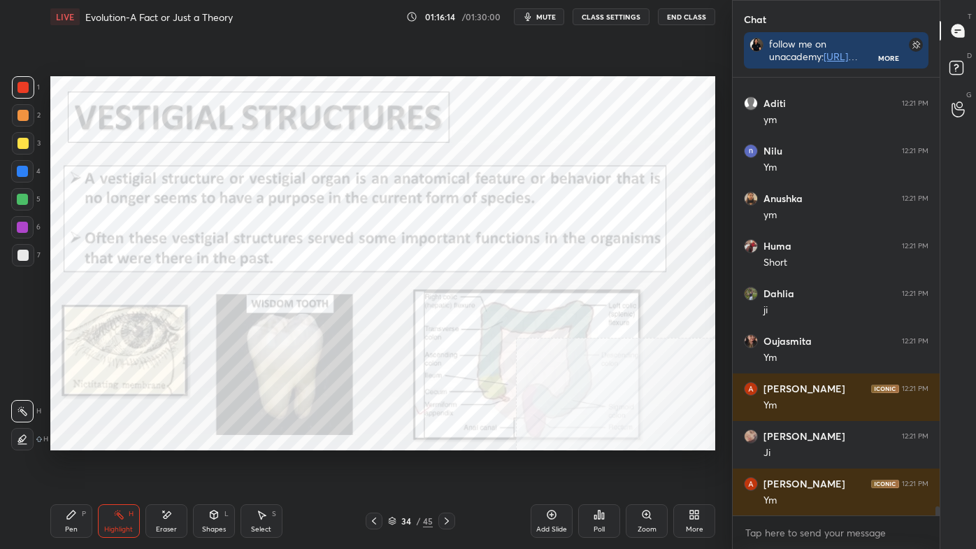
scroll to position [21367, 0]
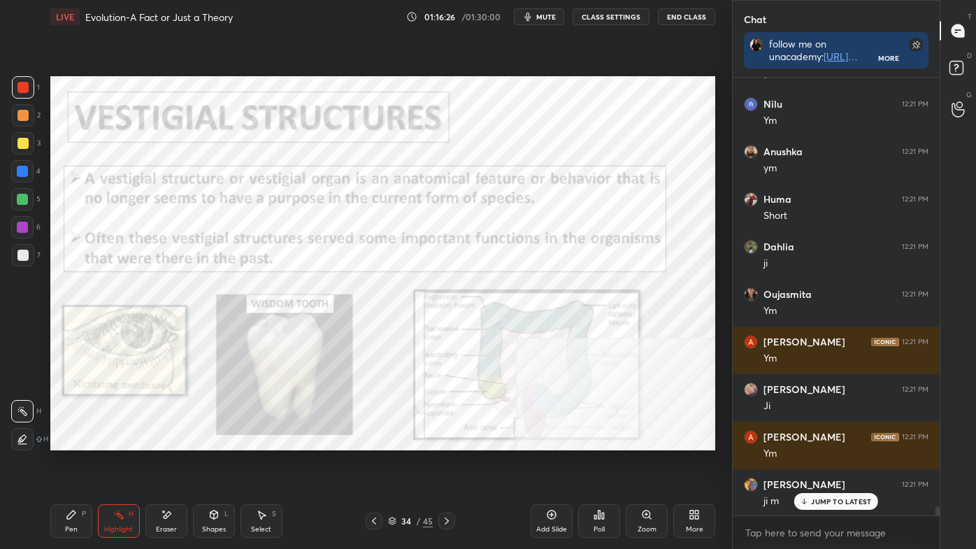
click at [463, 449] on div "LIVE Evolution-A Fact or Just a Theory 01:16:26 / 01:30:00 mute CLASS SETTINGS …" at bounding box center [383, 274] width 676 height 549
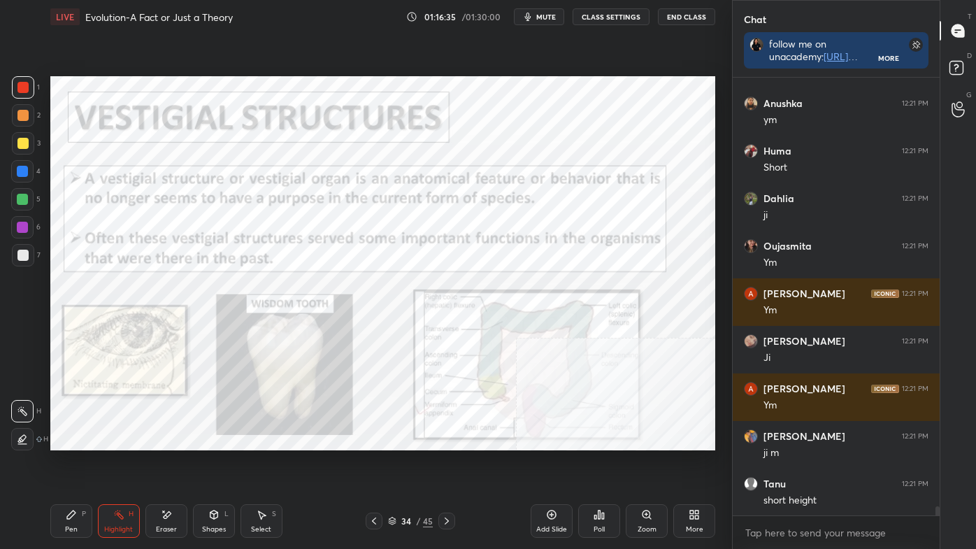
scroll to position [21462, 0]
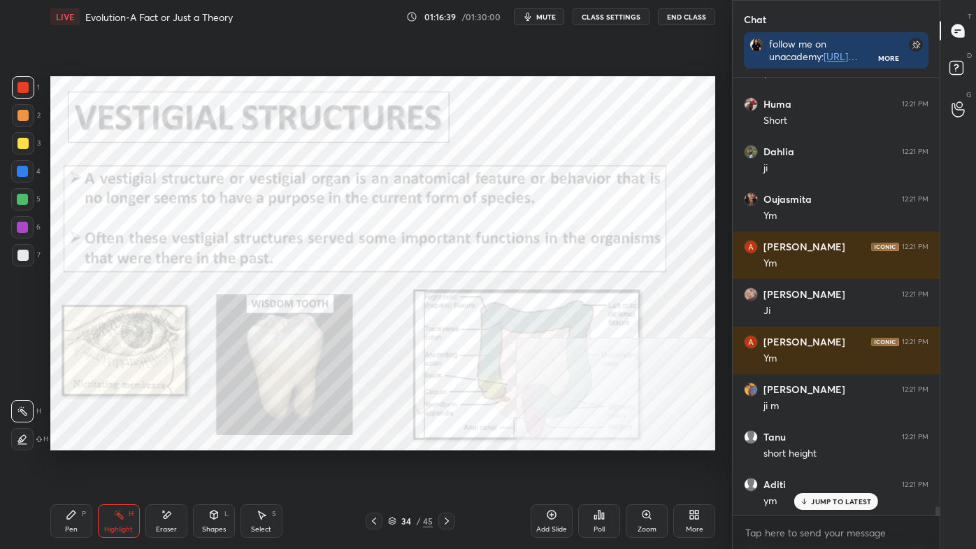
click at [445, 463] on icon at bounding box center [447, 520] width 4 height 7
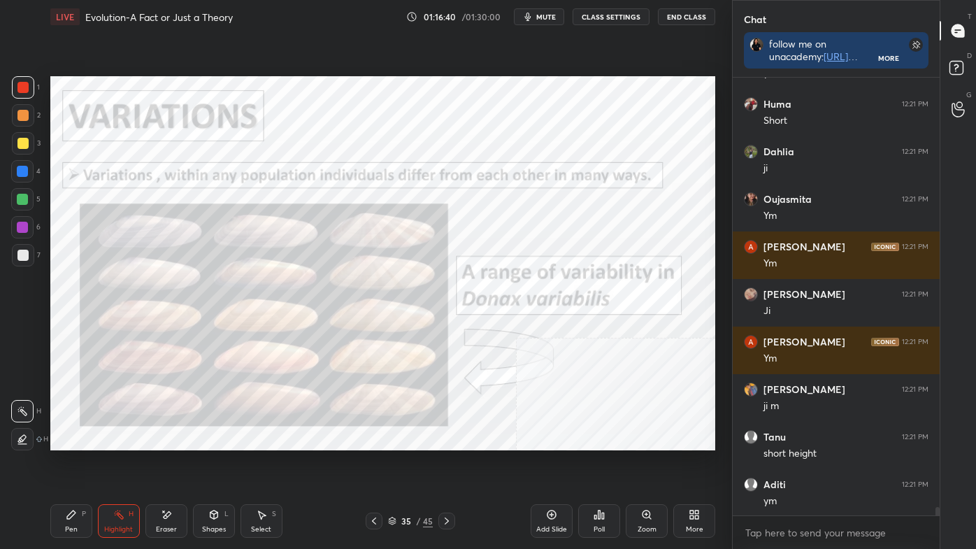
scroll to position [21510, 0]
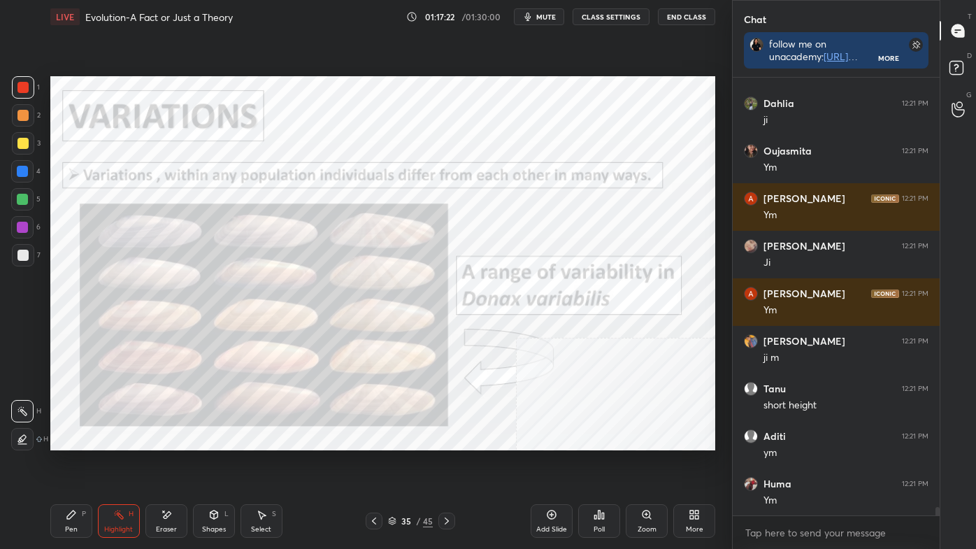
click at [445, 463] on icon at bounding box center [446, 520] width 11 height 11
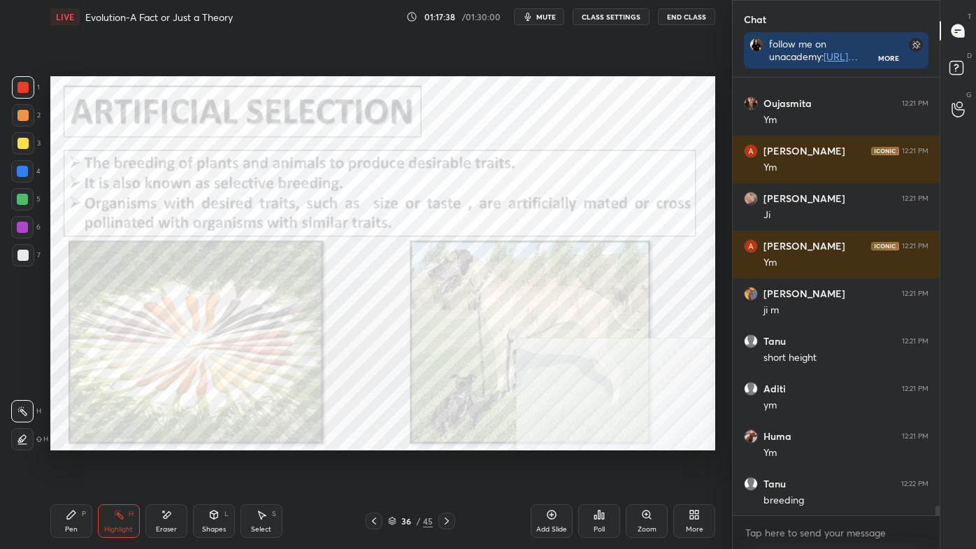
scroll to position [19364, 0]
click at [30, 434] on div at bounding box center [22, 439] width 22 height 22
drag, startPoint x: 21, startPoint y: 85, endPoint x: 29, endPoint y: 85, distance: 8.4
click at [22, 85] on div at bounding box center [22, 87] width 11 height 11
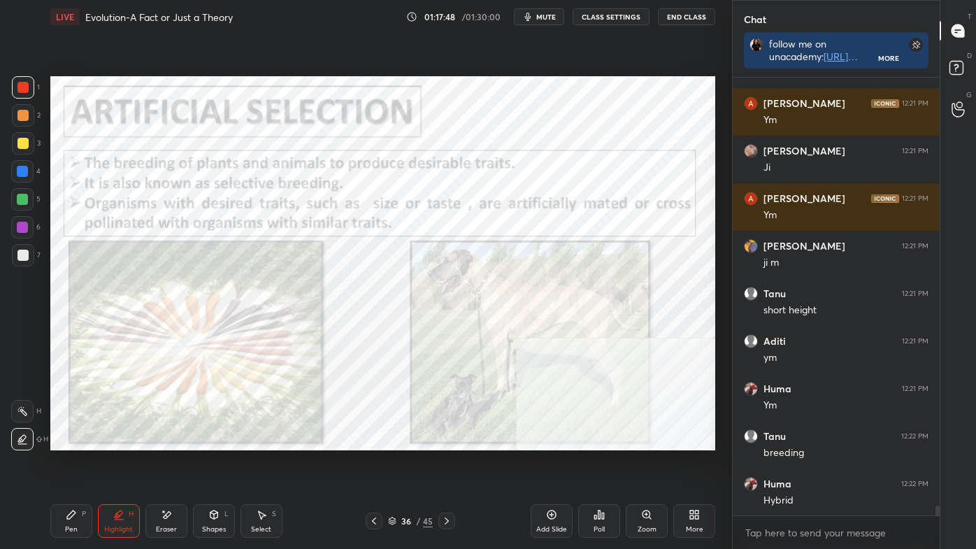
click at [17, 197] on div at bounding box center [22, 199] width 11 height 11
click at [82, 463] on div "P" at bounding box center [84, 513] width 4 height 7
drag, startPoint x: 27, startPoint y: 447, endPoint x: 41, endPoint y: 433, distance: 19.8
click at [28, 447] on div at bounding box center [23, 439] width 22 height 22
click at [21, 84] on div at bounding box center [22, 87] width 11 height 11
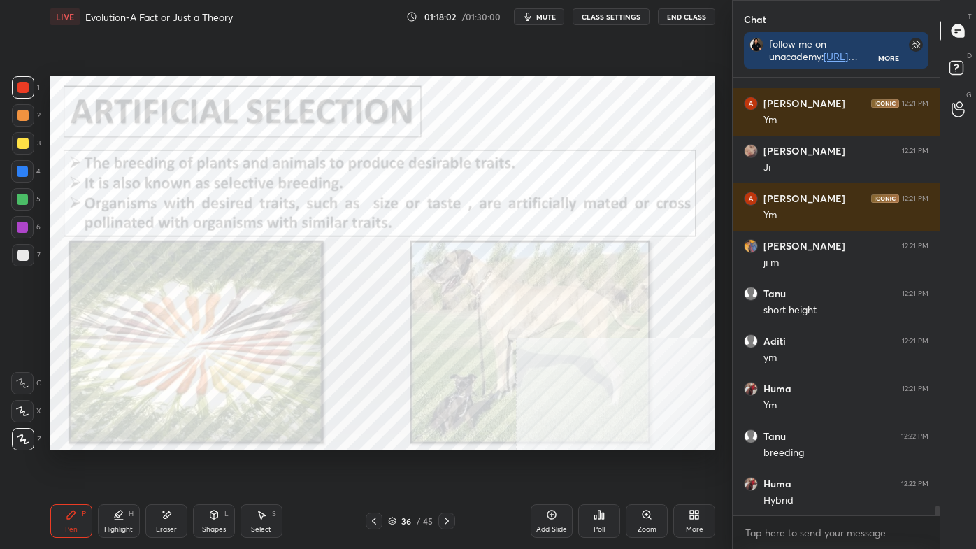
click at [18, 200] on div at bounding box center [22, 199] width 11 height 11
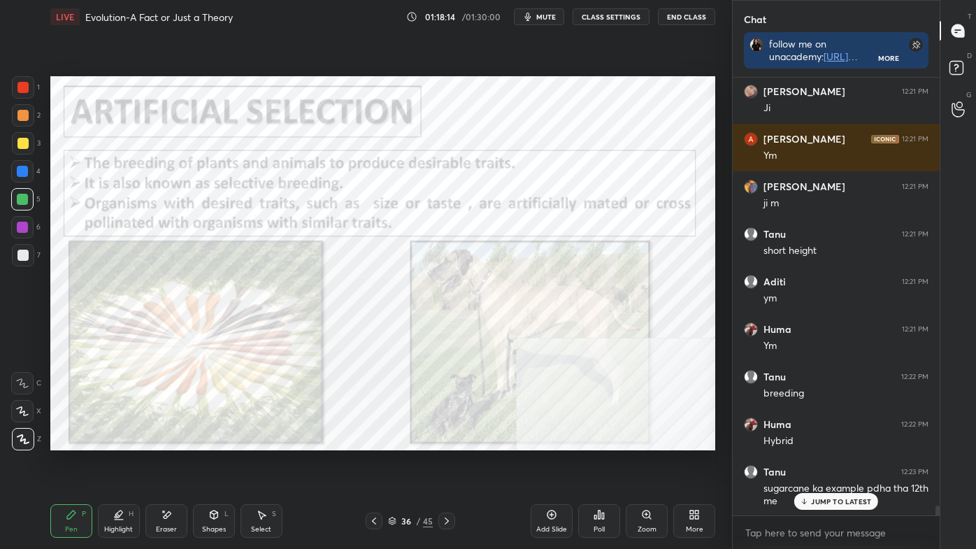
scroll to position [5, 3]
click at [24, 177] on div at bounding box center [22, 171] width 22 height 22
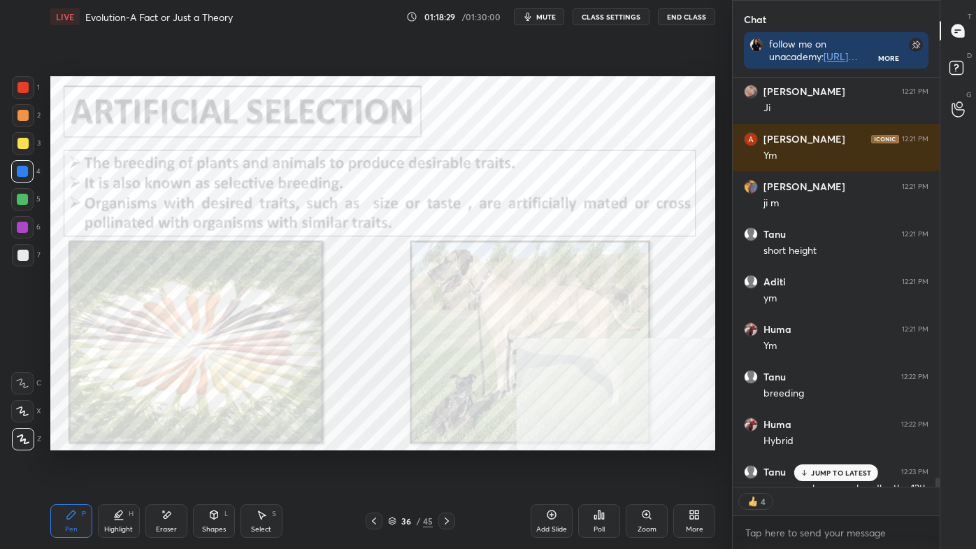
click at [22, 117] on div at bounding box center [22, 115] width 11 height 11
click at [126, 463] on div "Highlight H" at bounding box center [119, 521] width 42 height 34
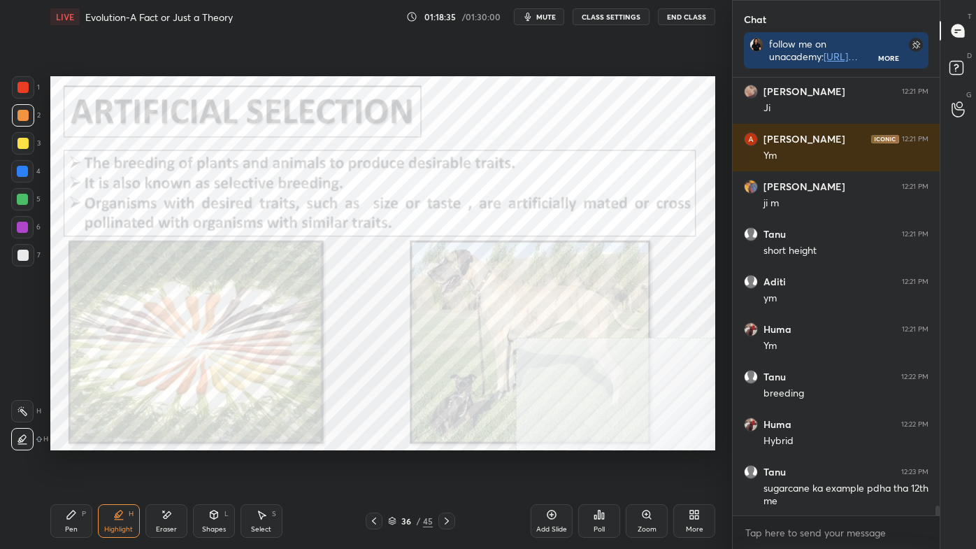
drag, startPoint x: 45, startPoint y: 533, endPoint x: 63, endPoint y: 524, distance: 20.6
click at [45, 463] on div "LIVE Evolution-A Fact or Just a Theory 01:18:35 / 01:30:00 mute CLASS SETTINGS …" at bounding box center [383, 274] width 676 height 549
click at [65, 463] on div "Pen P" at bounding box center [71, 521] width 42 height 34
click at [28, 441] on icon at bounding box center [23, 439] width 13 height 10
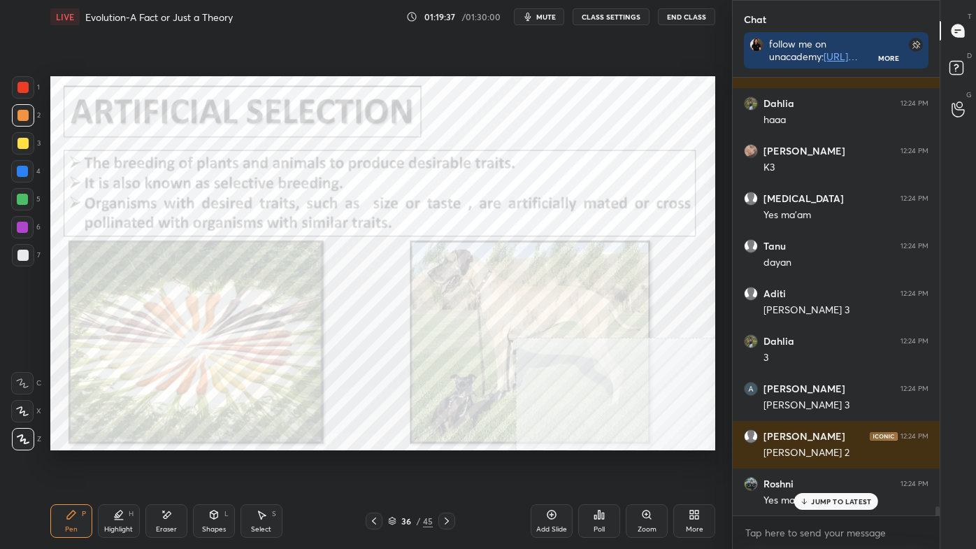
scroll to position [20103, 0]
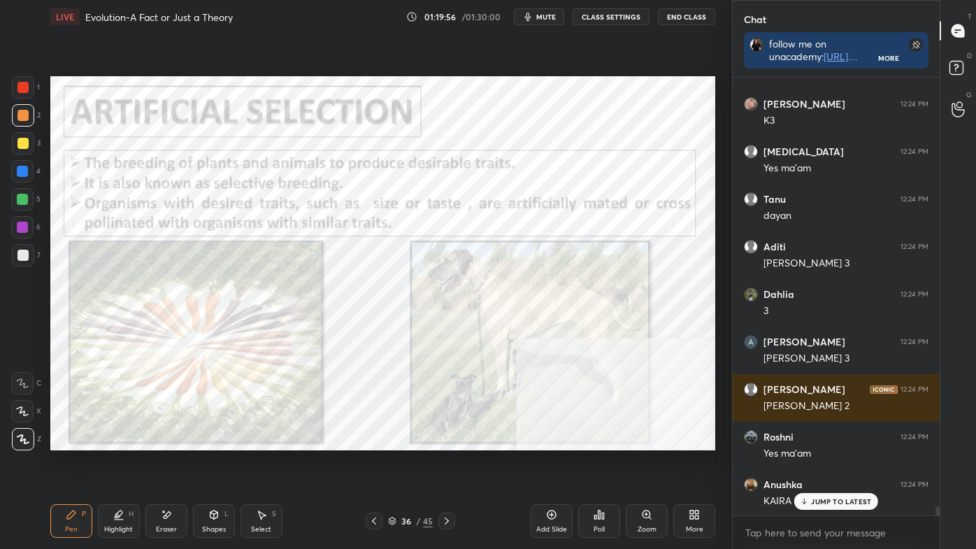
click at [830, 463] on p "JUMP TO LATEST" at bounding box center [841, 501] width 60 height 8
click at [120, 463] on icon at bounding box center [118, 513] width 7 height 7
click at [24, 419] on div at bounding box center [22, 411] width 22 height 22
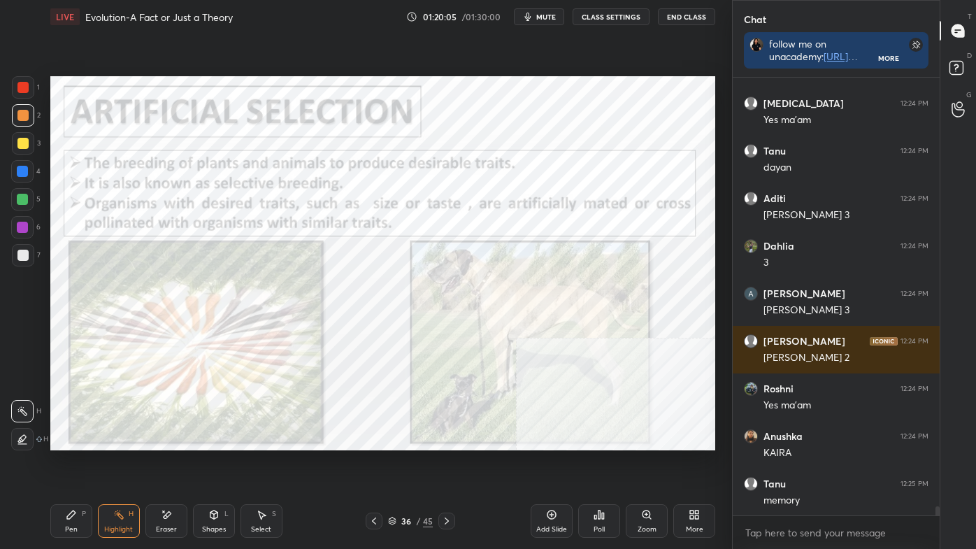
click at [18, 414] on icon at bounding box center [22, 410] width 11 height 11
click at [18, 417] on div at bounding box center [22, 411] width 22 height 22
click at [20, 421] on div at bounding box center [22, 411] width 22 height 22
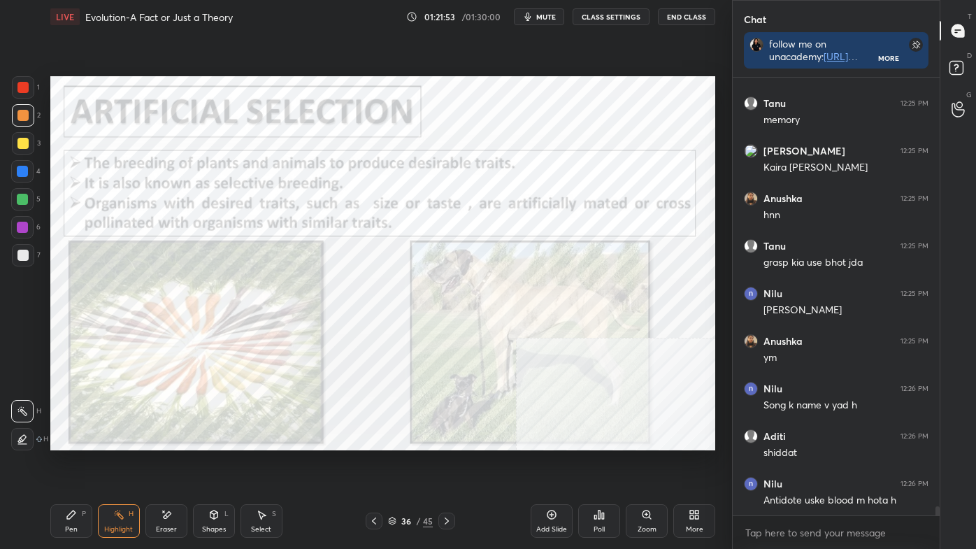
scroll to position [5, 3]
click at [160, 463] on div "Eraser" at bounding box center [166, 521] width 42 height 34
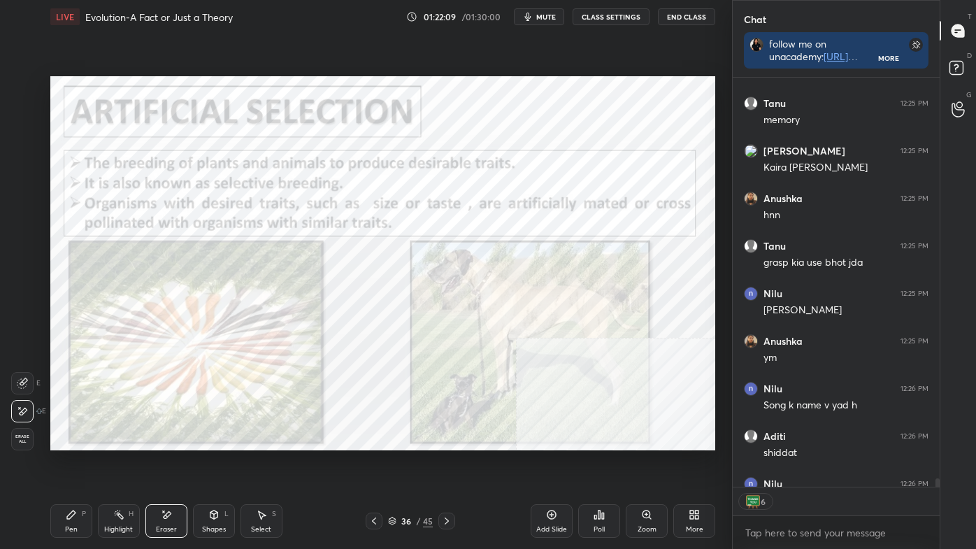
click at [113, 463] on div "Highlight H" at bounding box center [119, 521] width 42 height 34
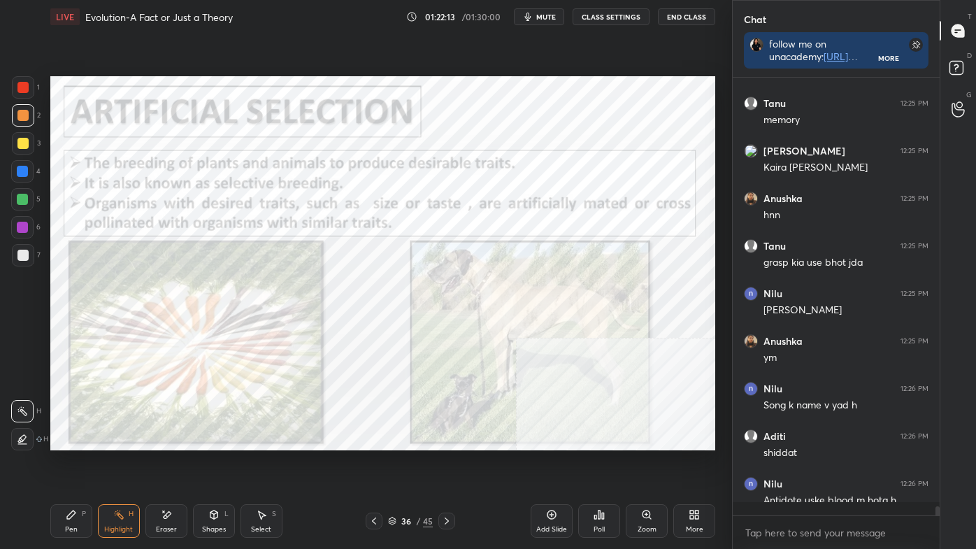
scroll to position [434, 203]
click at [448, 463] on icon at bounding box center [446, 520] width 11 height 11
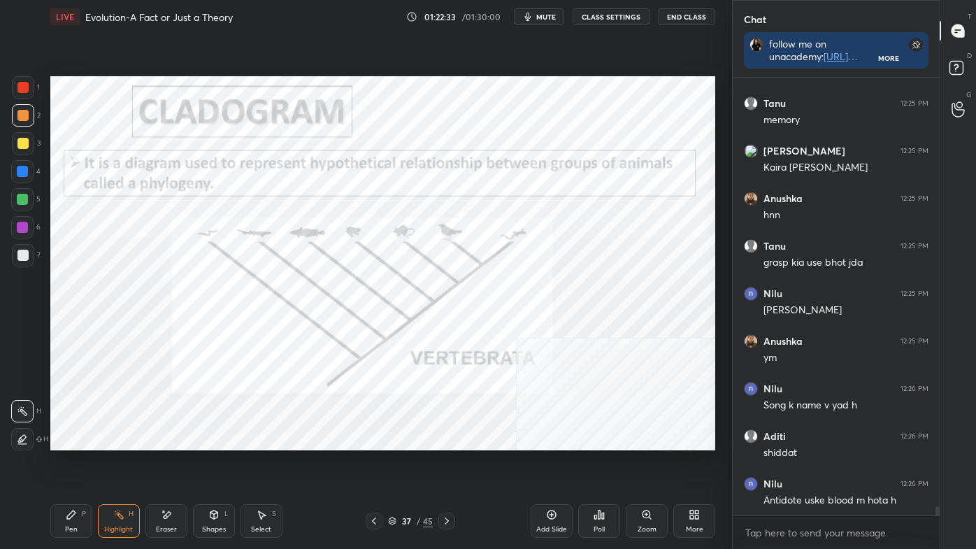
click at [450, 463] on icon at bounding box center [446, 520] width 11 height 11
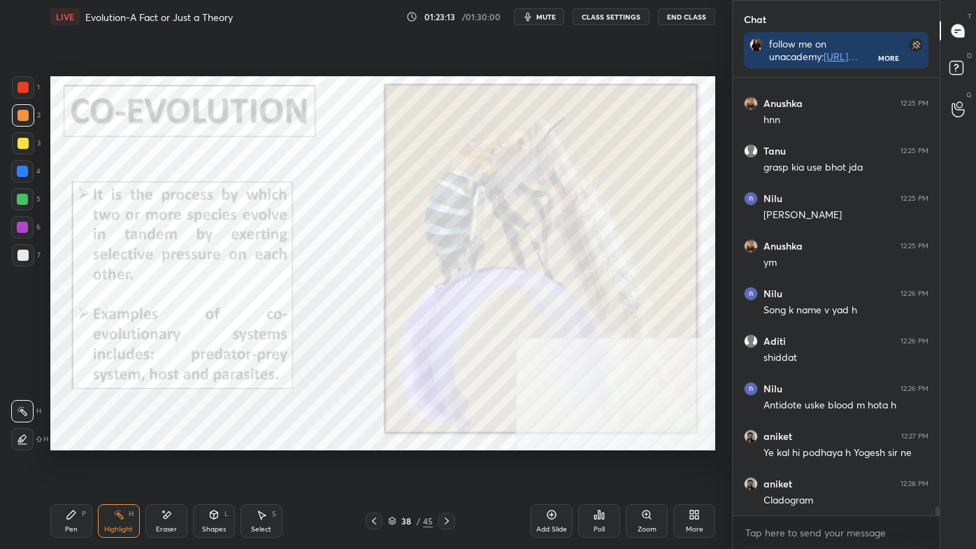
scroll to position [20640, 0]
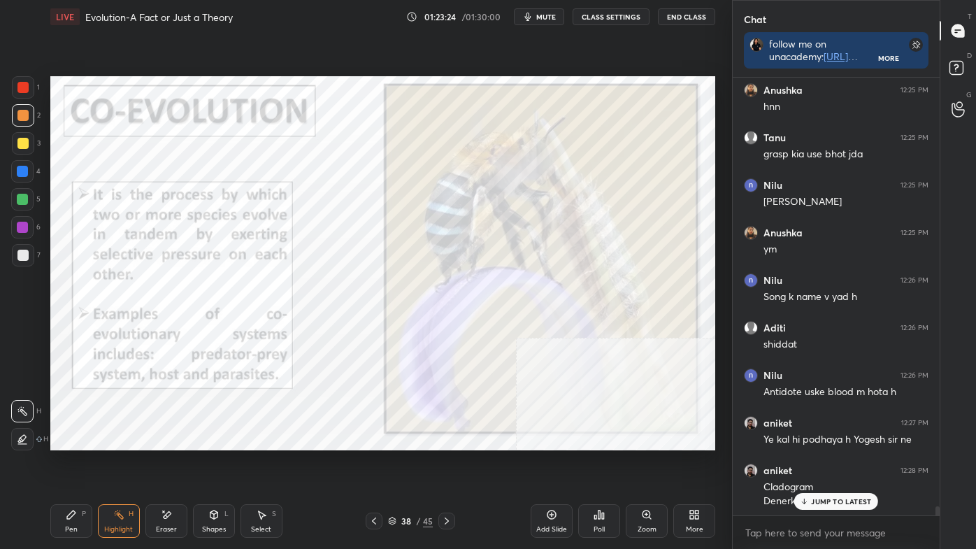
click at [454, 463] on div at bounding box center [446, 520] width 17 height 17
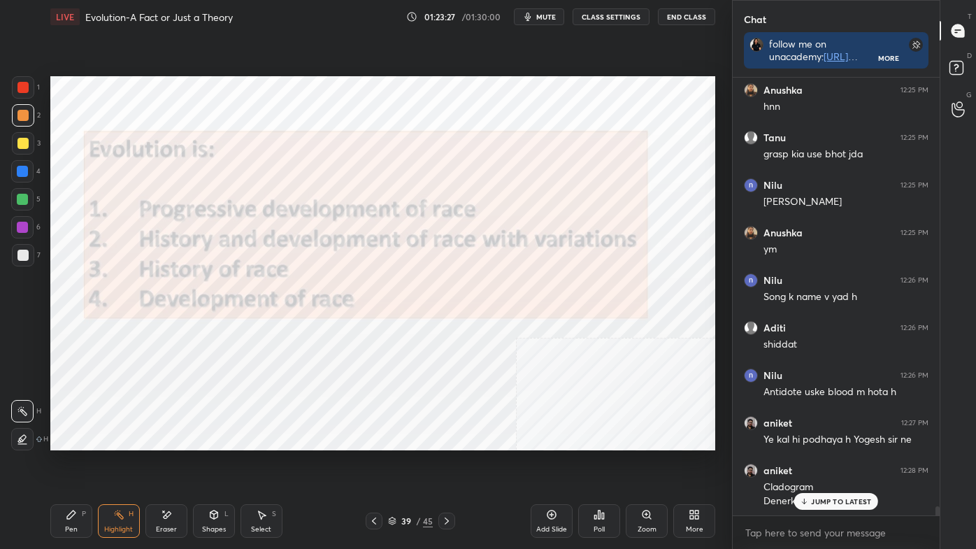
click at [82, 463] on div "Pen P" at bounding box center [71, 521] width 42 height 34
click at [24, 449] on div at bounding box center [23, 439] width 22 height 22
click at [22, 88] on div at bounding box center [22, 87] width 11 height 11
click at [24, 87] on div at bounding box center [22, 87] width 11 height 11
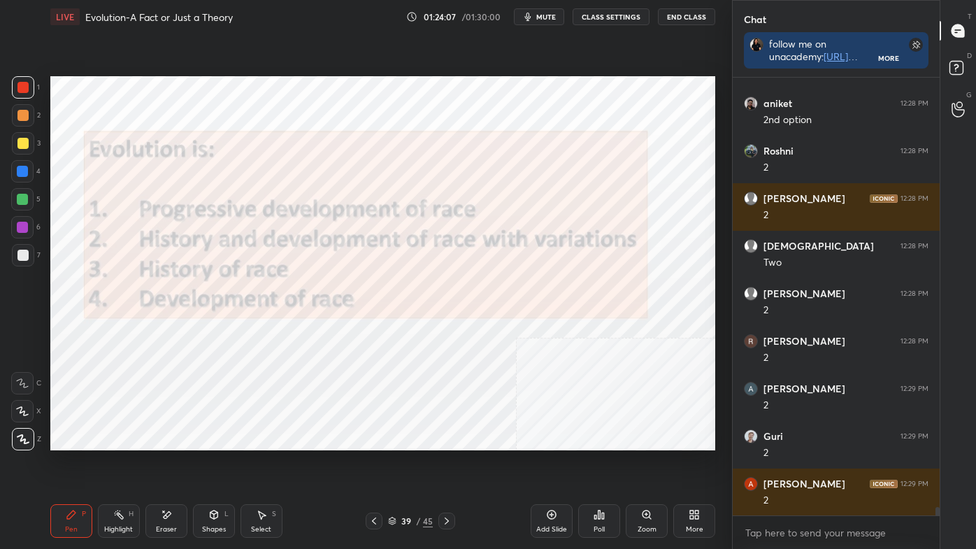
scroll to position [22496, 0]
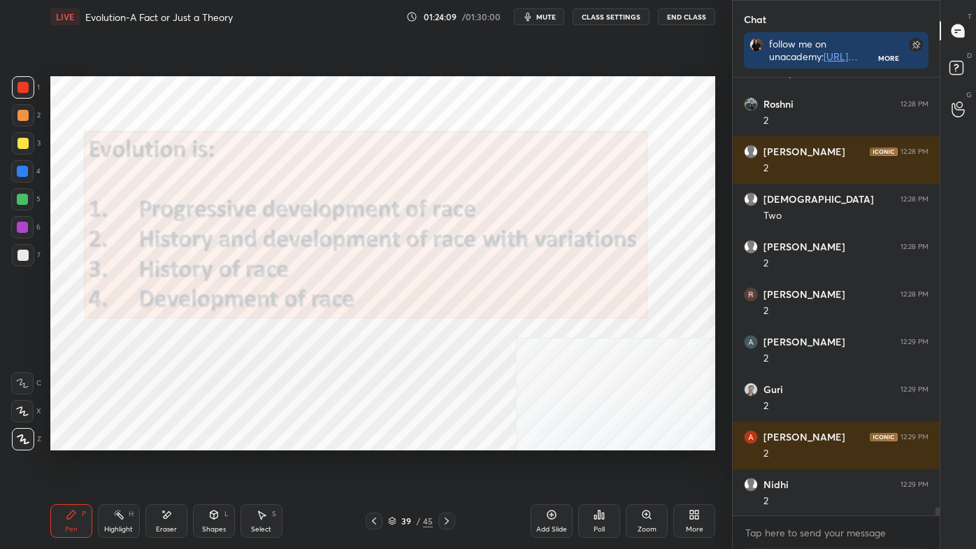
click at [447, 463] on div at bounding box center [446, 520] width 17 height 17
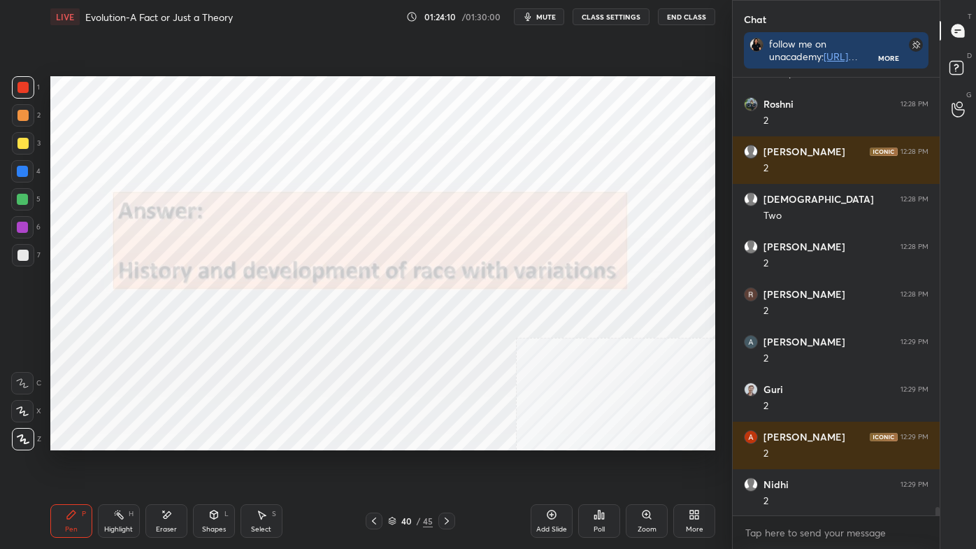
click at [446, 463] on div at bounding box center [446, 520] width 17 height 17
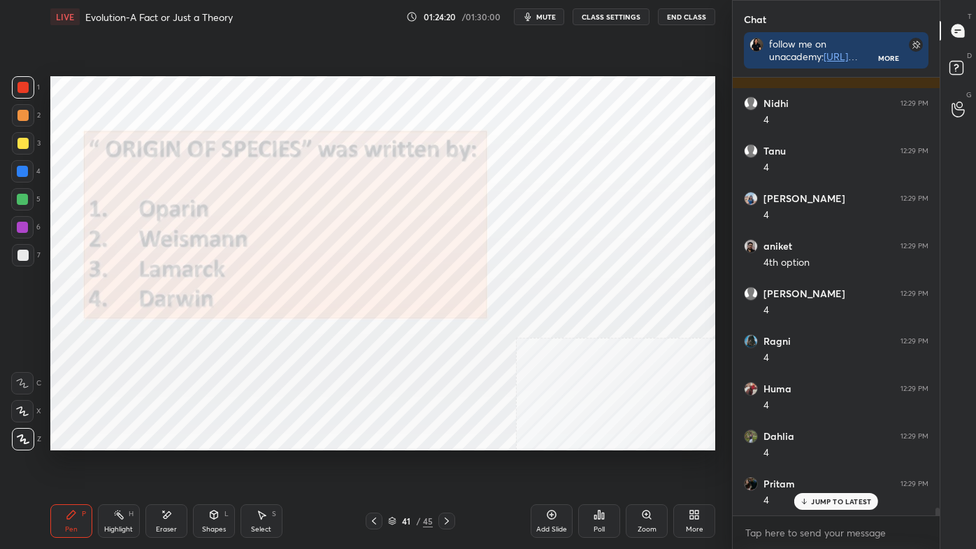
scroll to position [23447, 0]
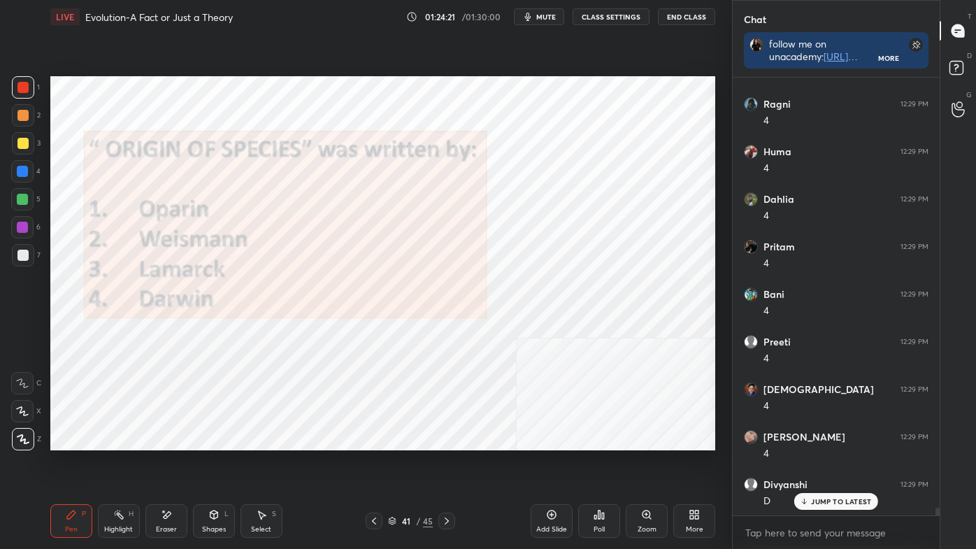
click at [447, 463] on icon at bounding box center [446, 520] width 11 height 11
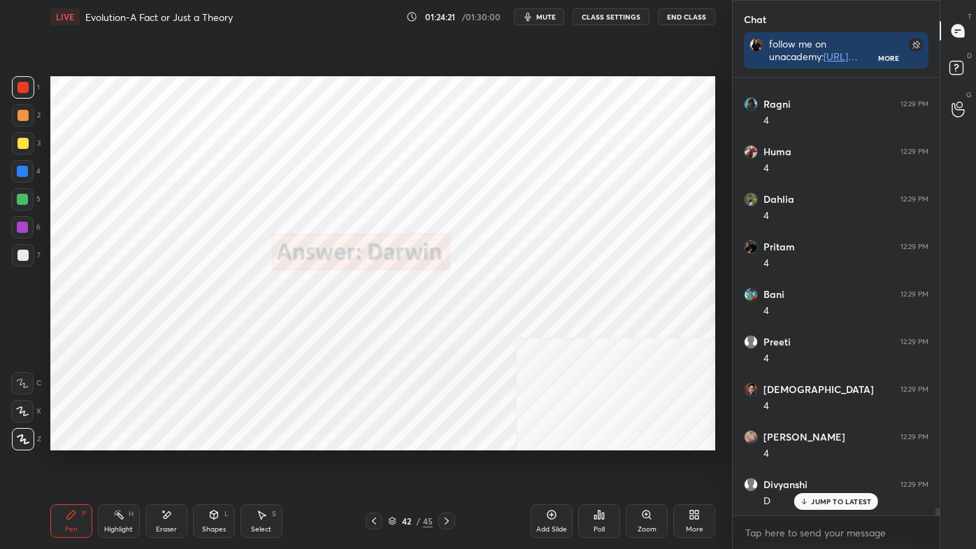
scroll to position [23590, 0]
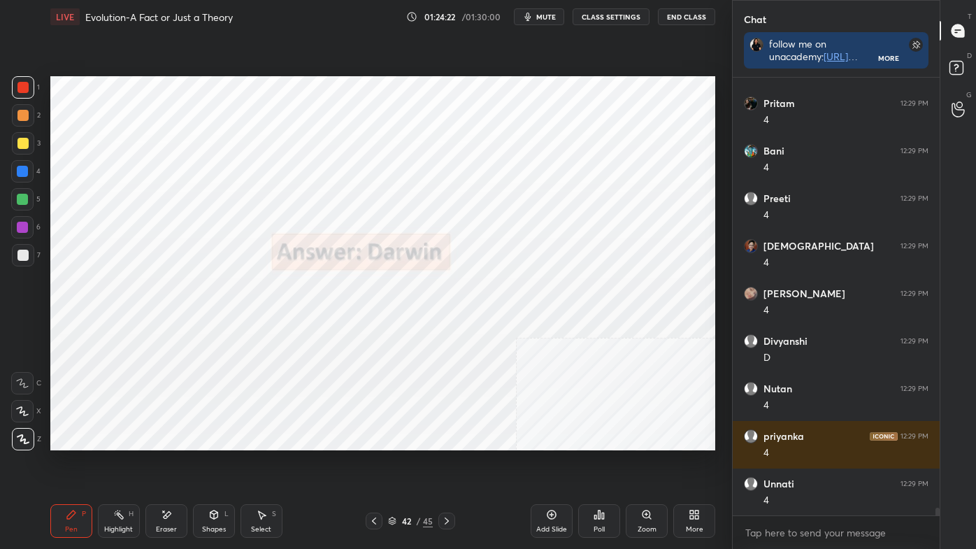
click at [447, 463] on icon at bounding box center [447, 520] width 4 height 7
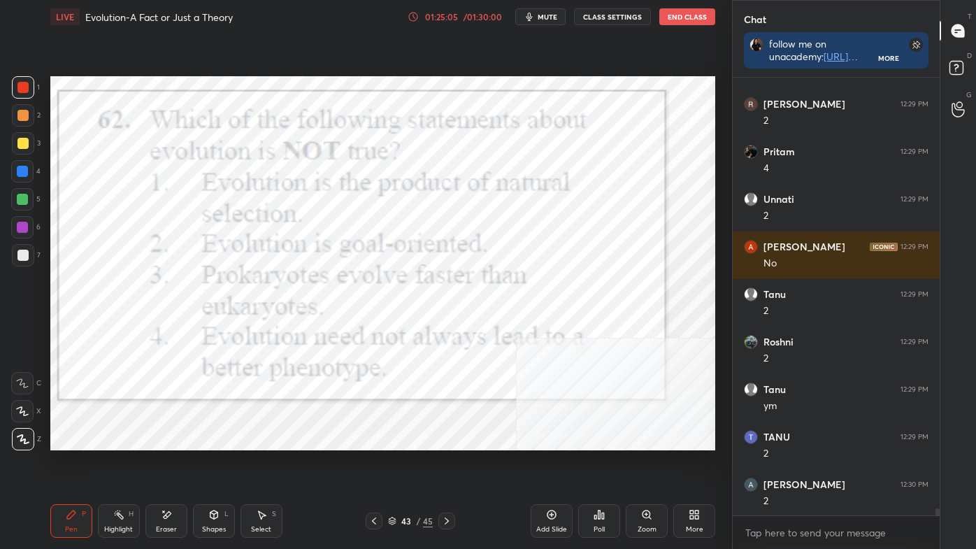
scroll to position [25871, 0]
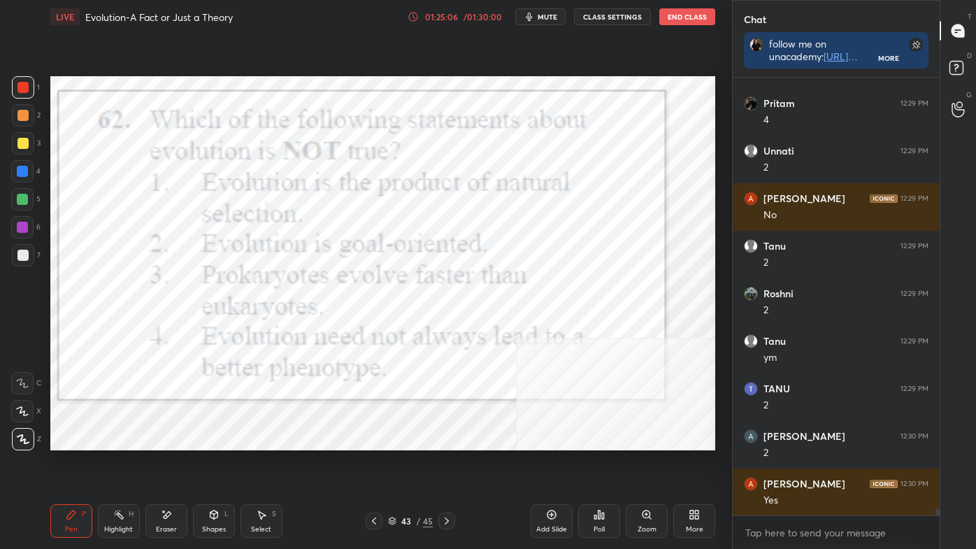
click at [445, 463] on icon at bounding box center [446, 520] width 11 height 11
click at [447, 463] on icon at bounding box center [446, 520] width 11 height 11
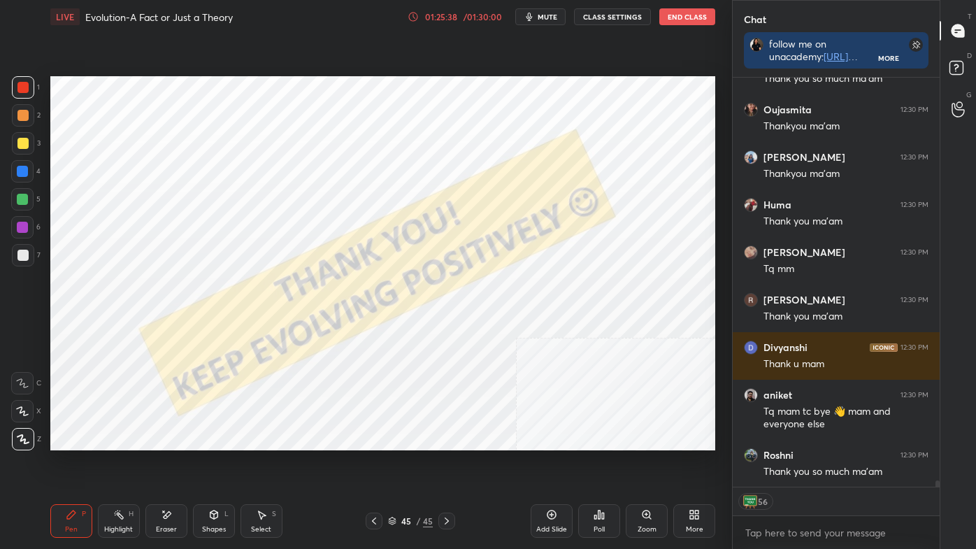
scroll to position [26448, 0]
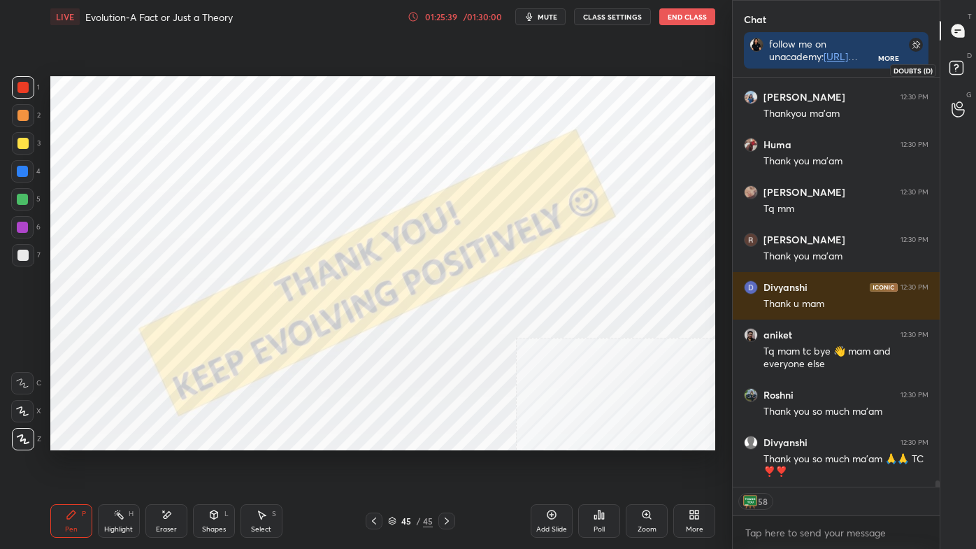
click at [957, 65] on icon at bounding box center [955, 67] width 5 height 6
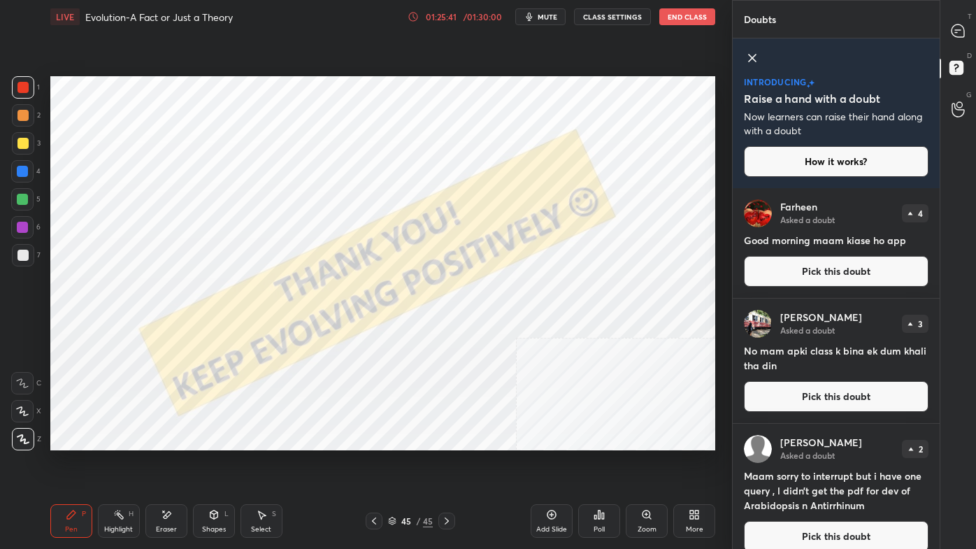
click at [753, 59] on icon at bounding box center [752, 58] width 17 height 17
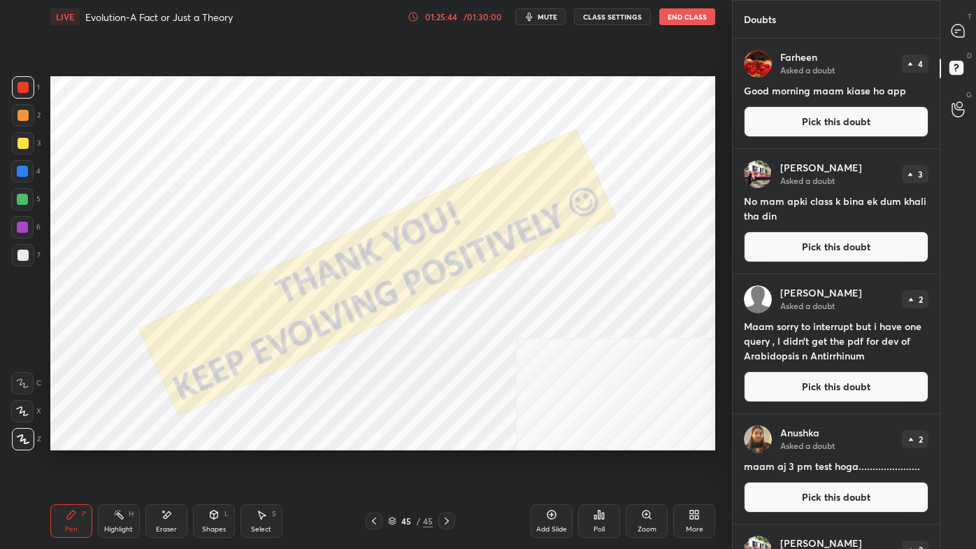
click at [840, 382] on button "Pick this doubt" at bounding box center [836, 386] width 185 height 31
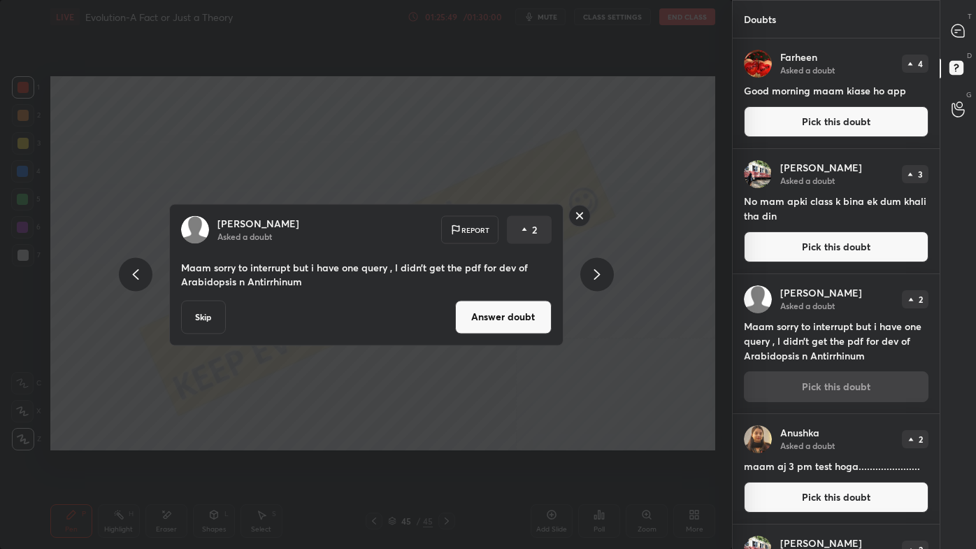
click at [577, 209] on rect at bounding box center [579, 216] width 22 height 22
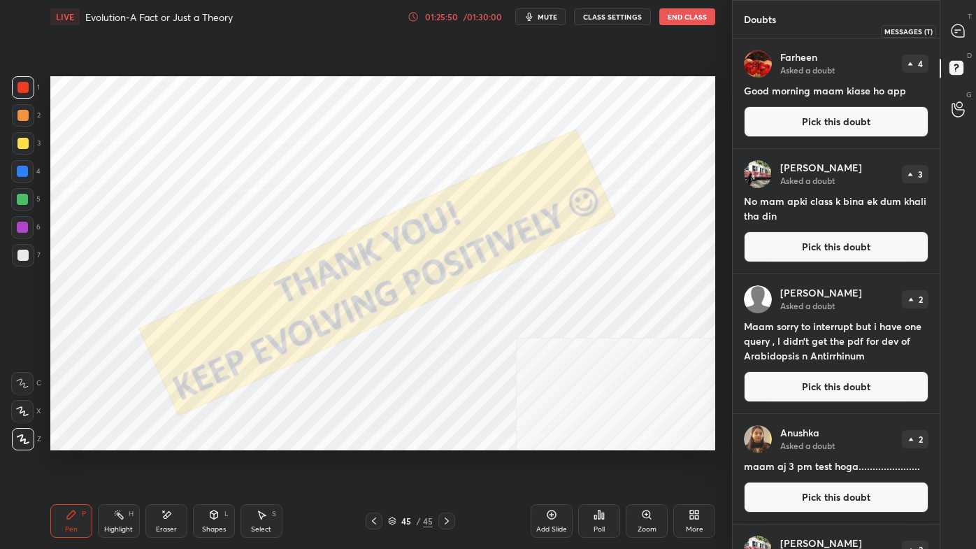
click at [963, 31] on icon at bounding box center [957, 30] width 13 height 13
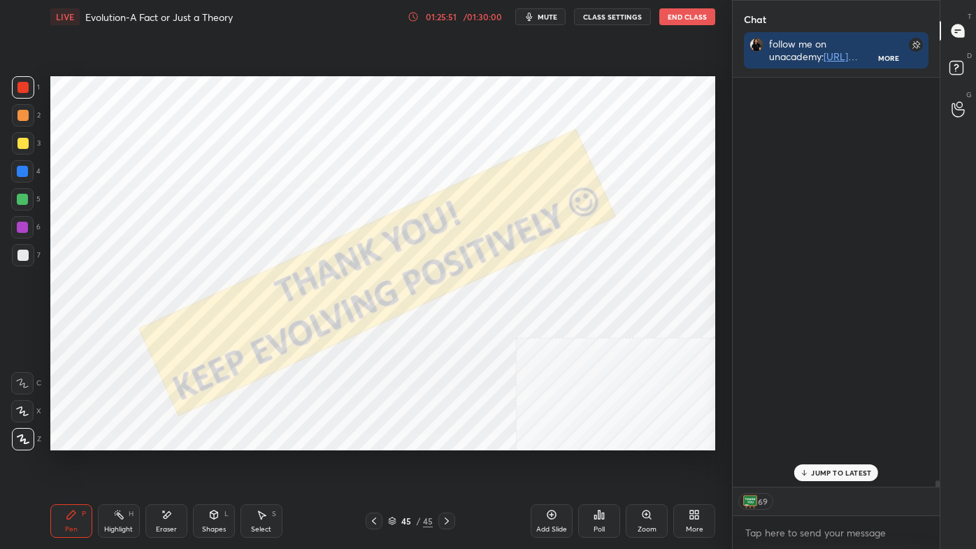
scroll to position [405, 203]
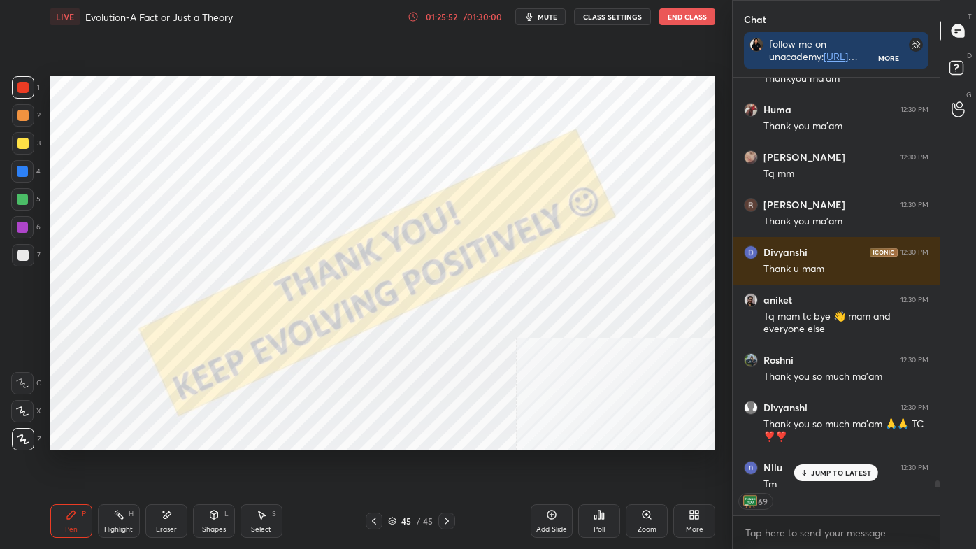
click at [834, 463] on div "JUMP TO LATEST" at bounding box center [836, 472] width 84 height 17
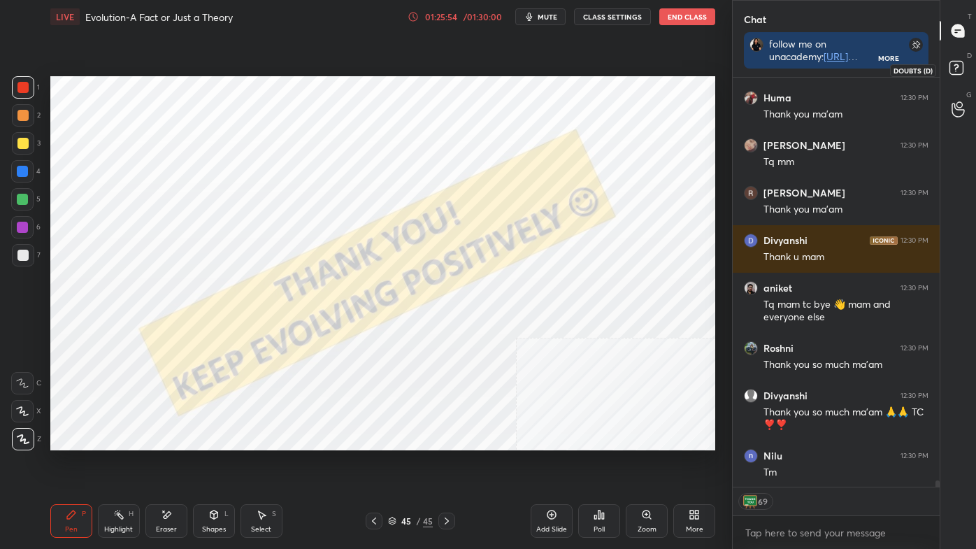
click at [969, 64] on icon at bounding box center [958, 69] width 25 height 25
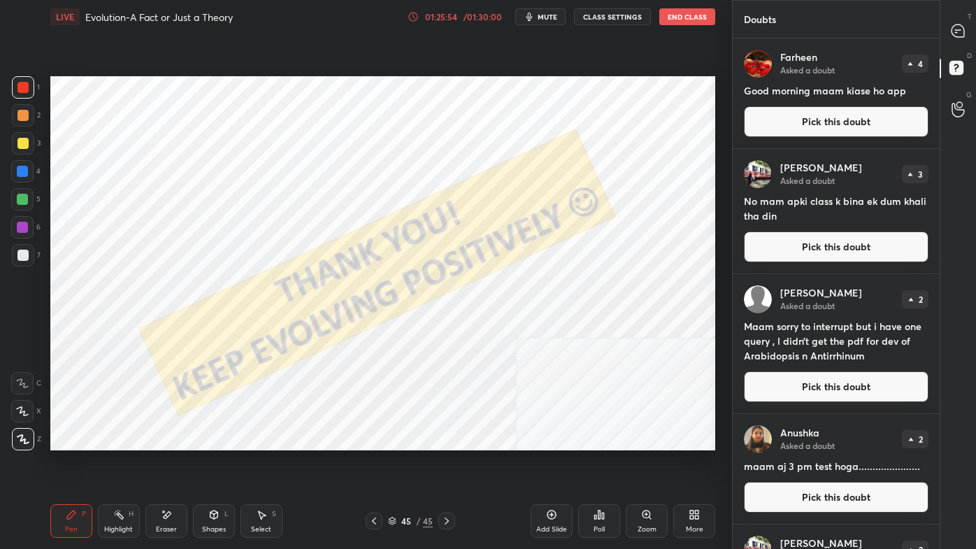
scroll to position [507, 203]
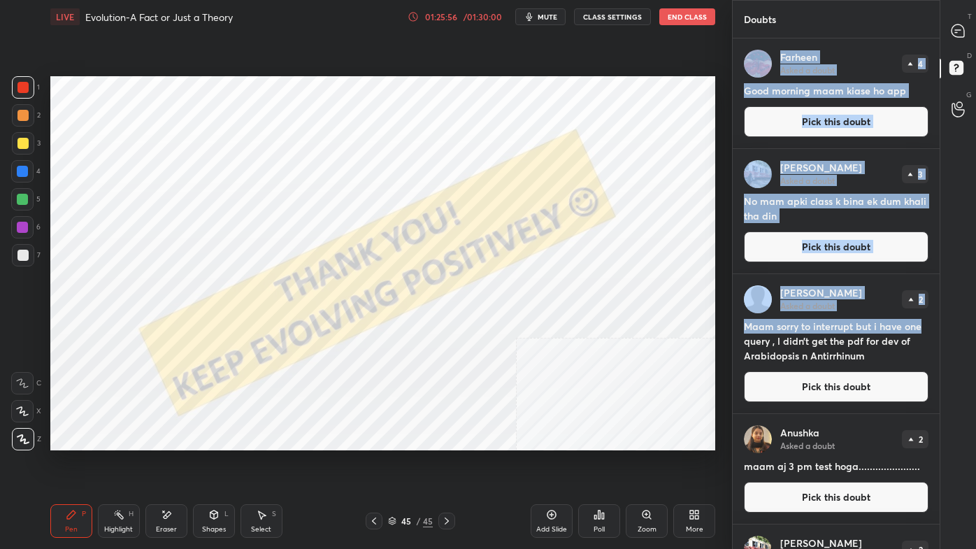
drag, startPoint x: 935, startPoint y: 327, endPoint x: 935, endPoint y: 347, distance: 19.6
click at [937, 351] on div "[PERSON_NAME] Asked a doubt 4 Good morning maam kiase ho app Pick this doubt [P…" at bounding box center [835, 293] width 207 height 511
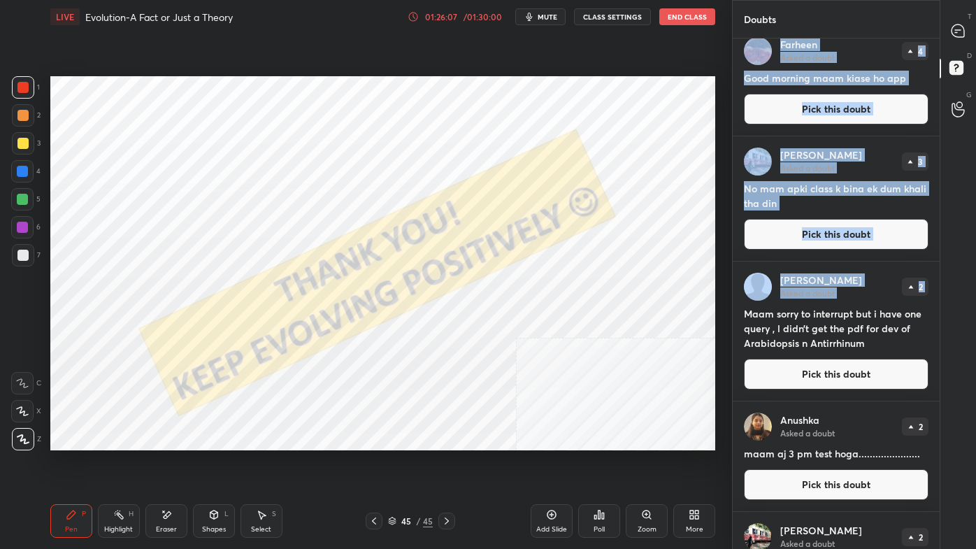
scroll to position [0, 0]
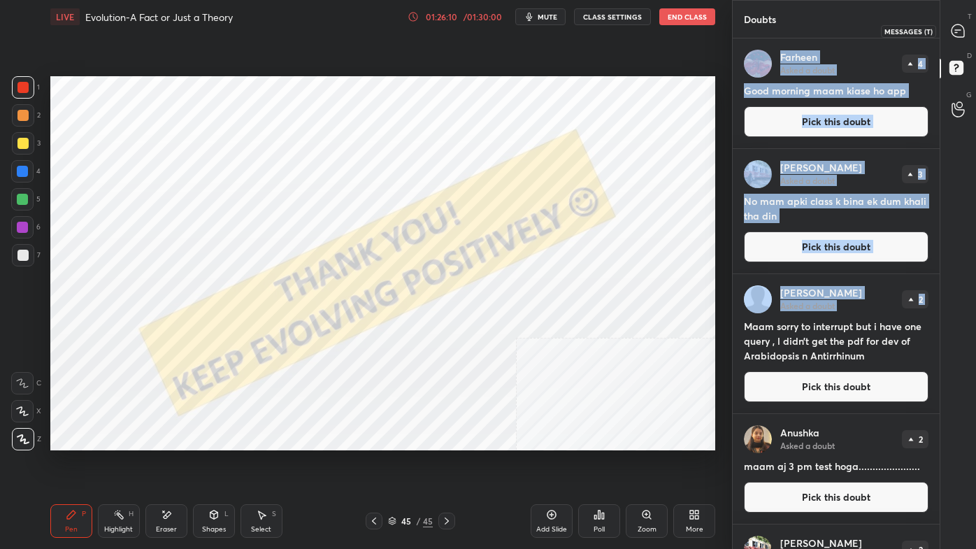
click at [960, 35] on icon at bounding box center [957, 30] width 13 height 13
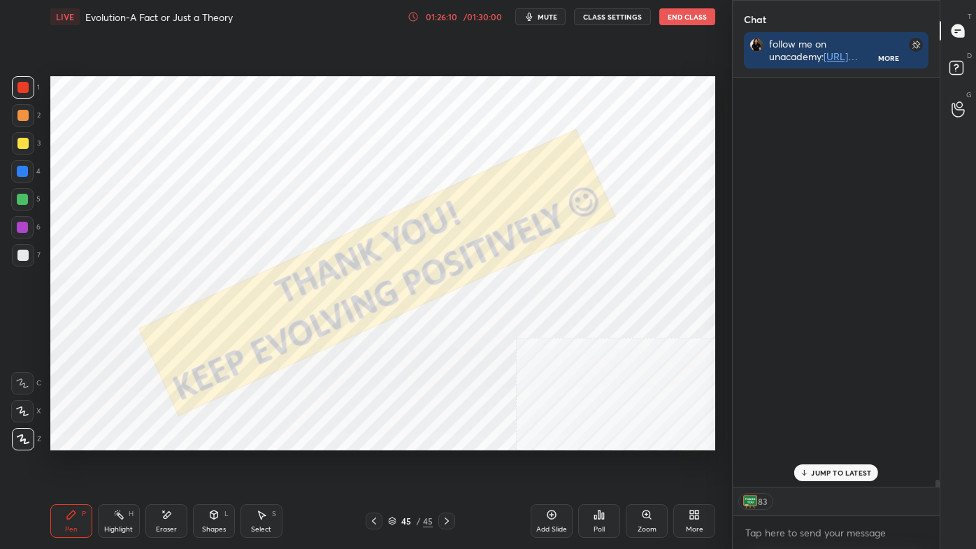
scroll to position [405, 203]
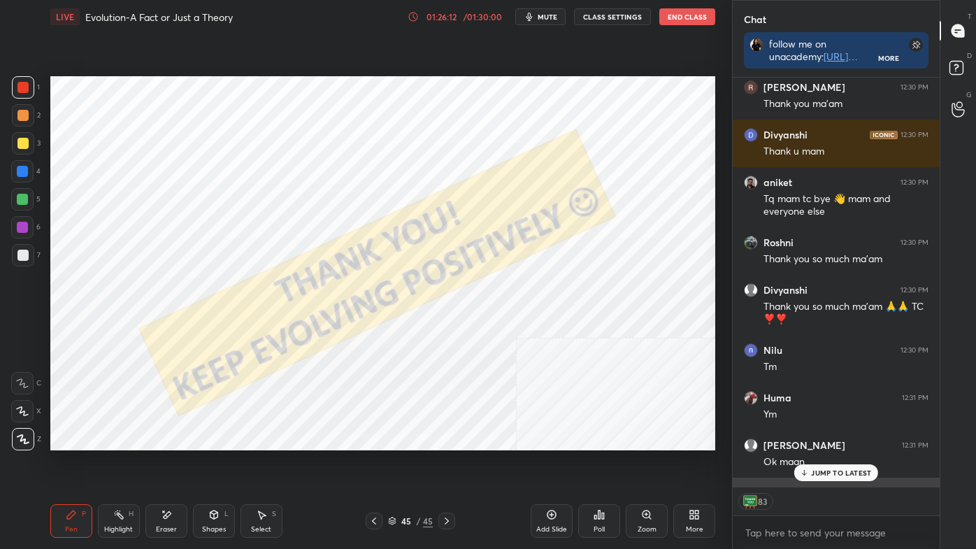
click at [827, 463] on p "JUMP TO LATEST" at bounding box center [841, 472] width 60 height 8
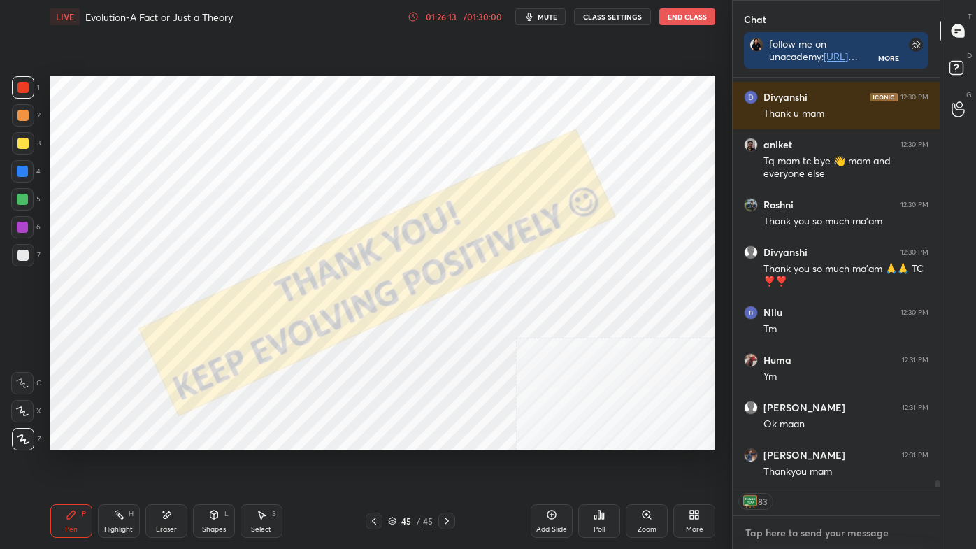
click at [812, 463] on textarea at bounding box center [836, 532] width 185 height 22
click at [27, 121] on div at bounding box center [23, 115] width 22 height 22
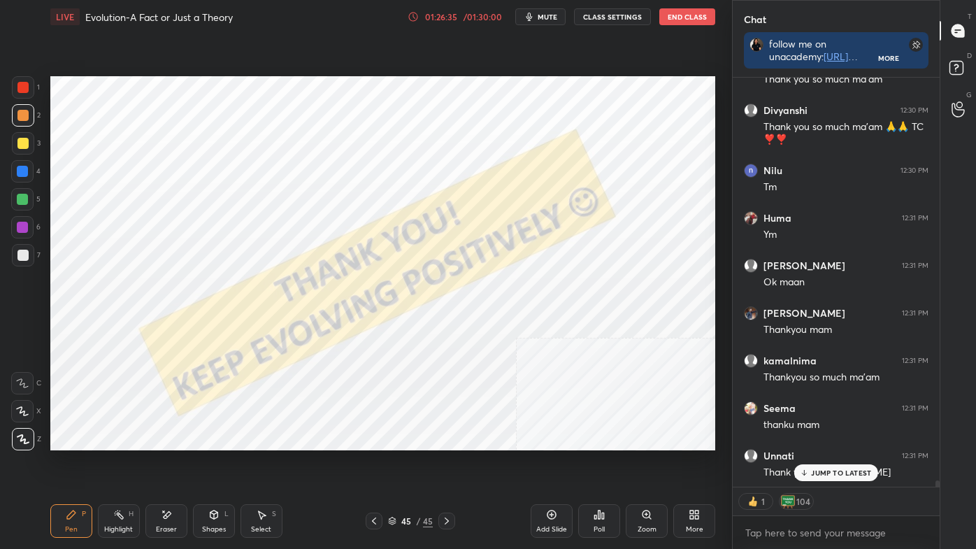
scroll to position [27158, 0]
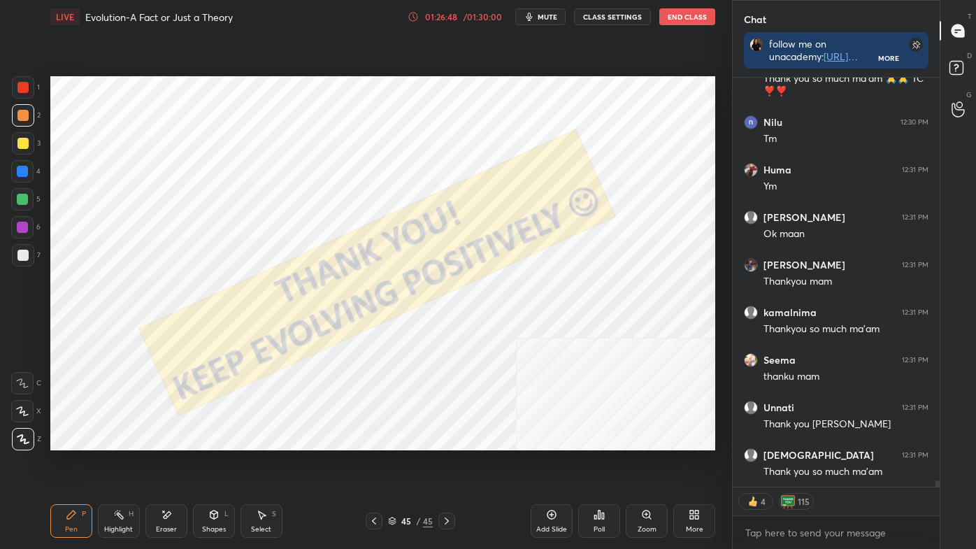
click at [684, 24] on button "End Class" at bounding box center [687, 16] width 56 height 17
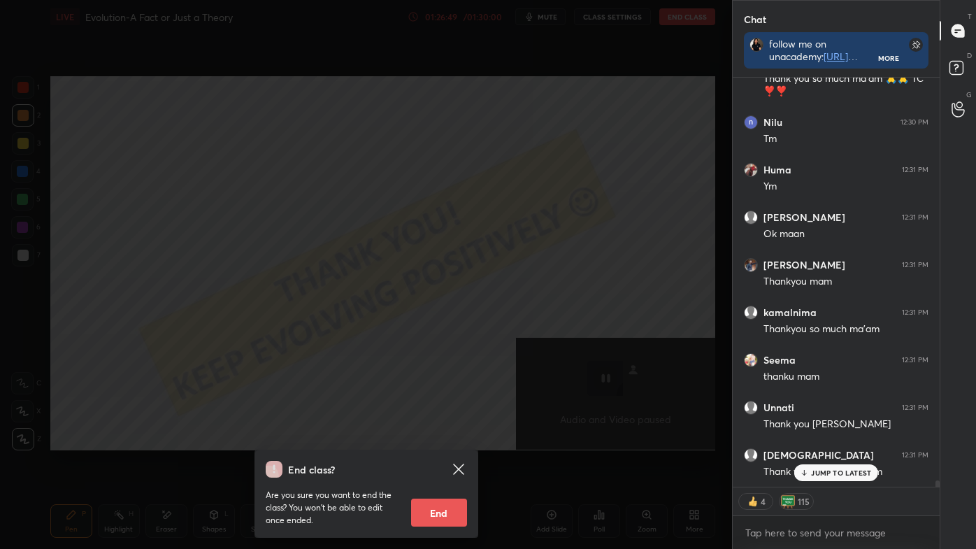
scroll to position [27205, 0]
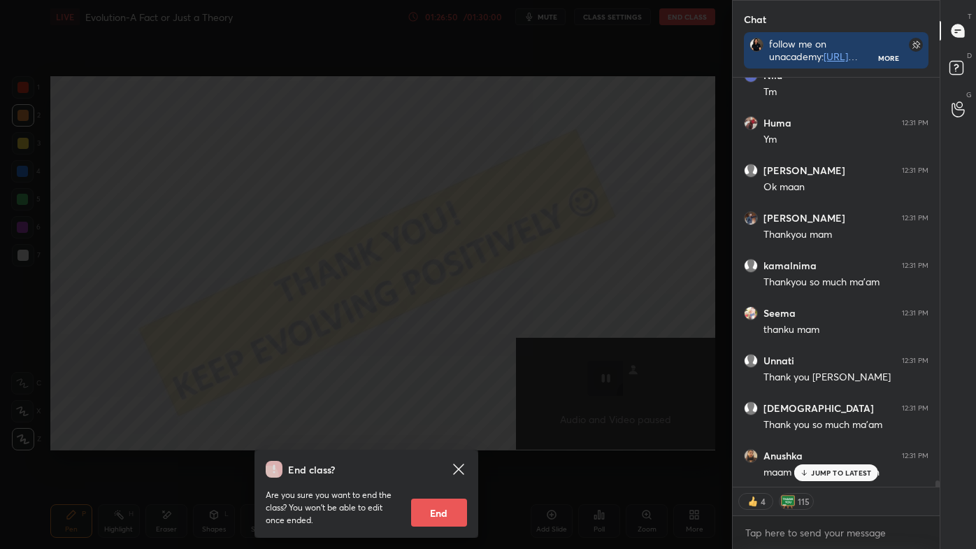
drag, startPoint x: 434, startPoint y: 512, endPoint x: 417, endPoint y: 393, distance: 120.0
click at [417, 393] on div "End class? Are you sure you want to end the class? You won’t be able to edit on…" at bounding box center [366, 274] width 732 height 549
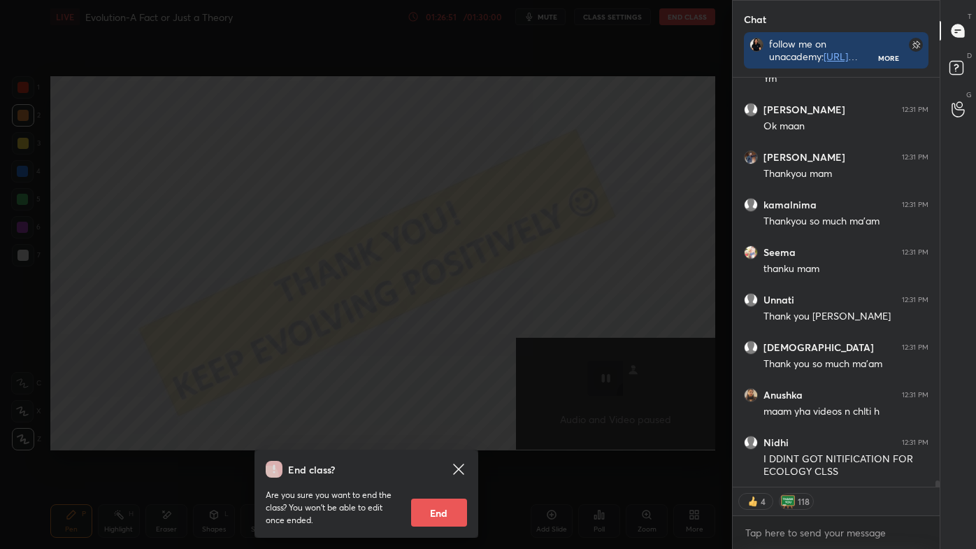
click at [460, 319] on div "End class? Are you sure you want to end the class? You won’t be able to edit on…" at bounding box center [366, 274] width 732 height 549
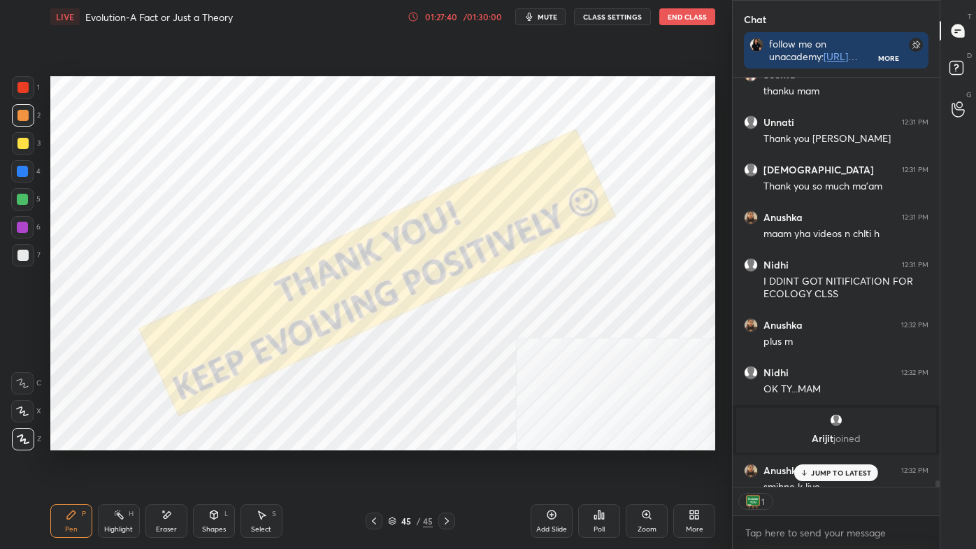
scroll to position [5, 3]
click at [819, 463] on p "JUMP TO LATEST" at bounding box center [841, 472] width 60 height 8
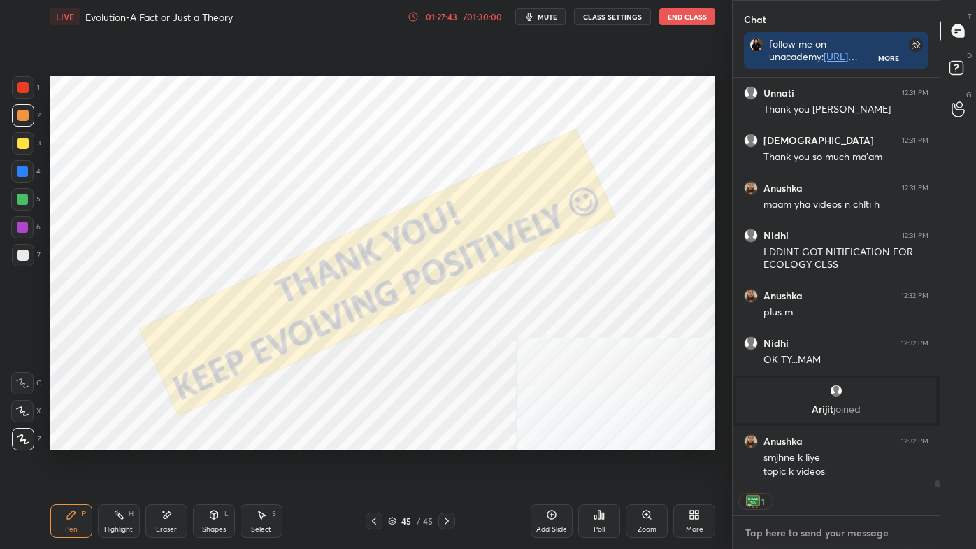
click at [767, 463] on textarea at bounding box center [836, 532] width 185 height 22
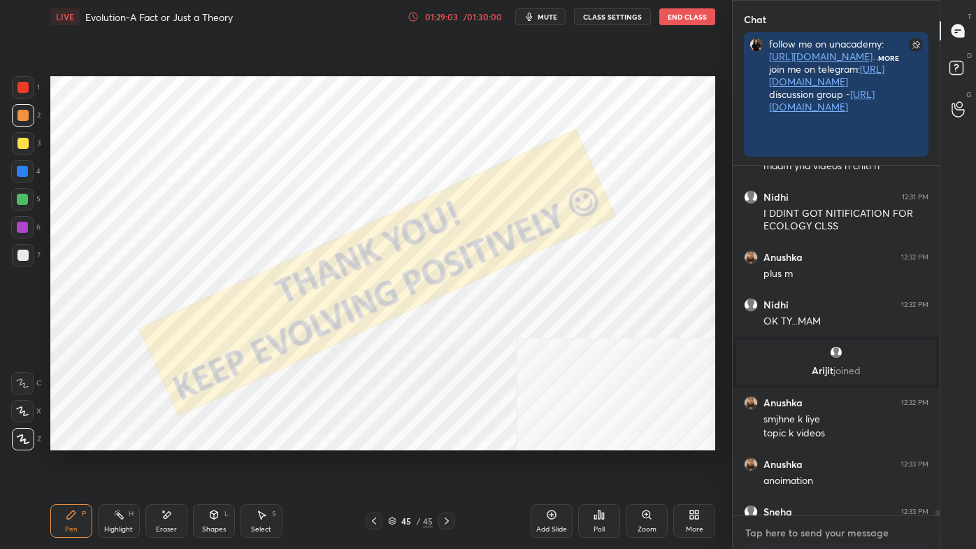
scroll to position [5, 3]
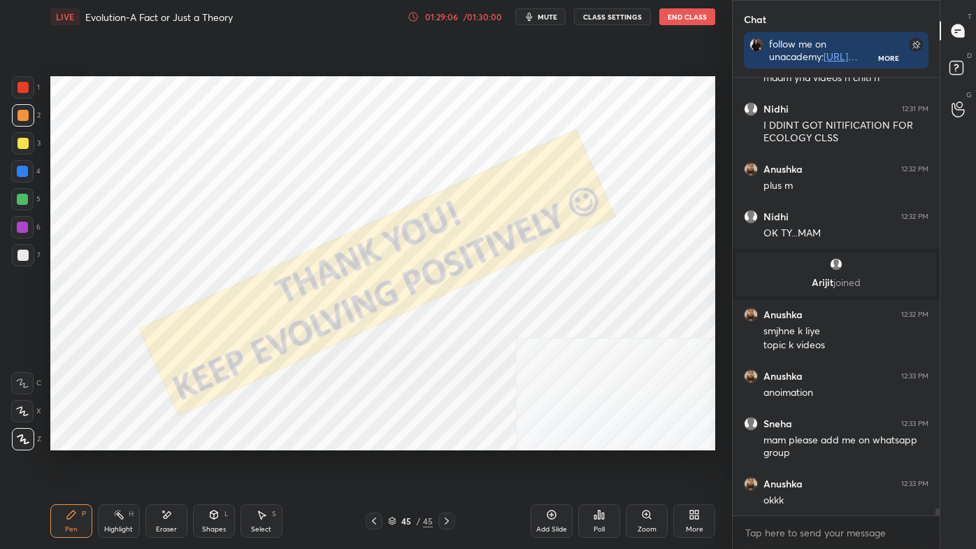
click at [689, 11] on button "End Class" at bounding box center [687, 16] width 56 height 17
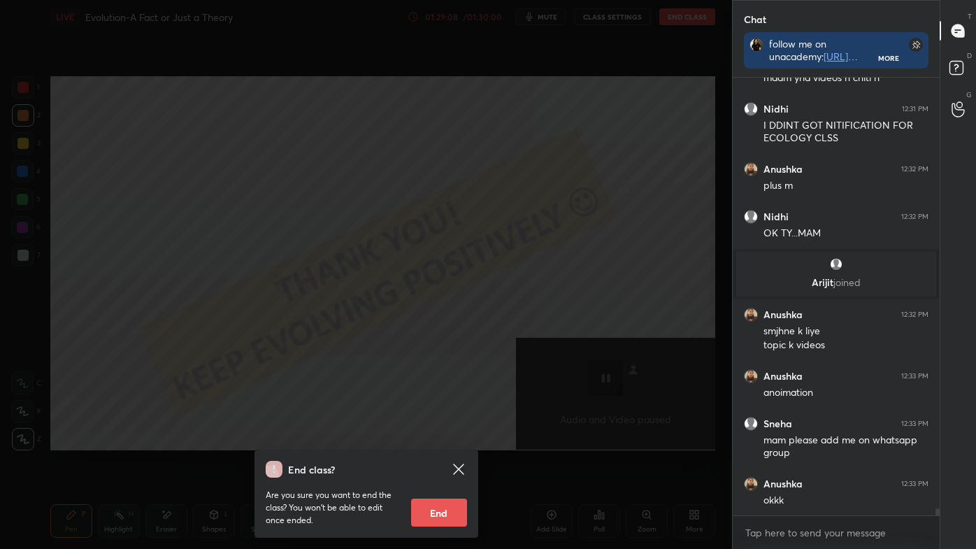
click at [438, 463] on button "End" at bounding box center [439, 512] width 56 height 28
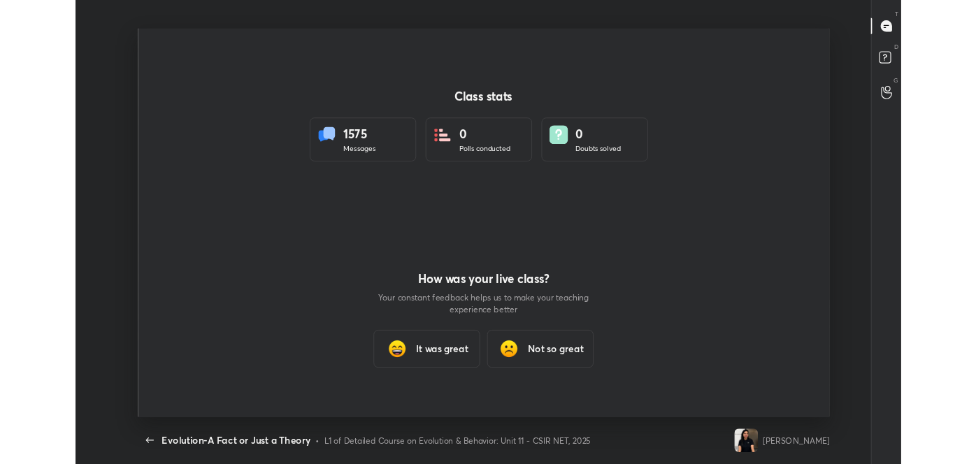
scroll to position [69435, 68929]
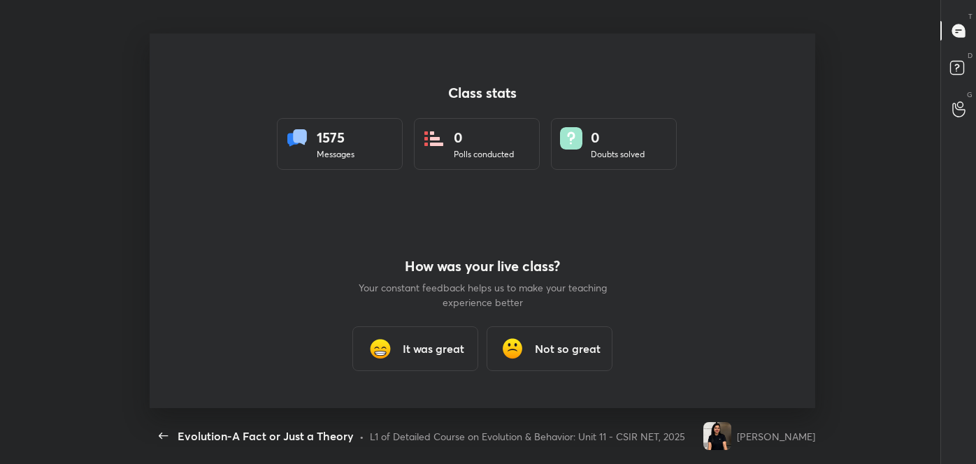
type textarea "x"
